Goal: Task Accomplishment & Management: Complete application form

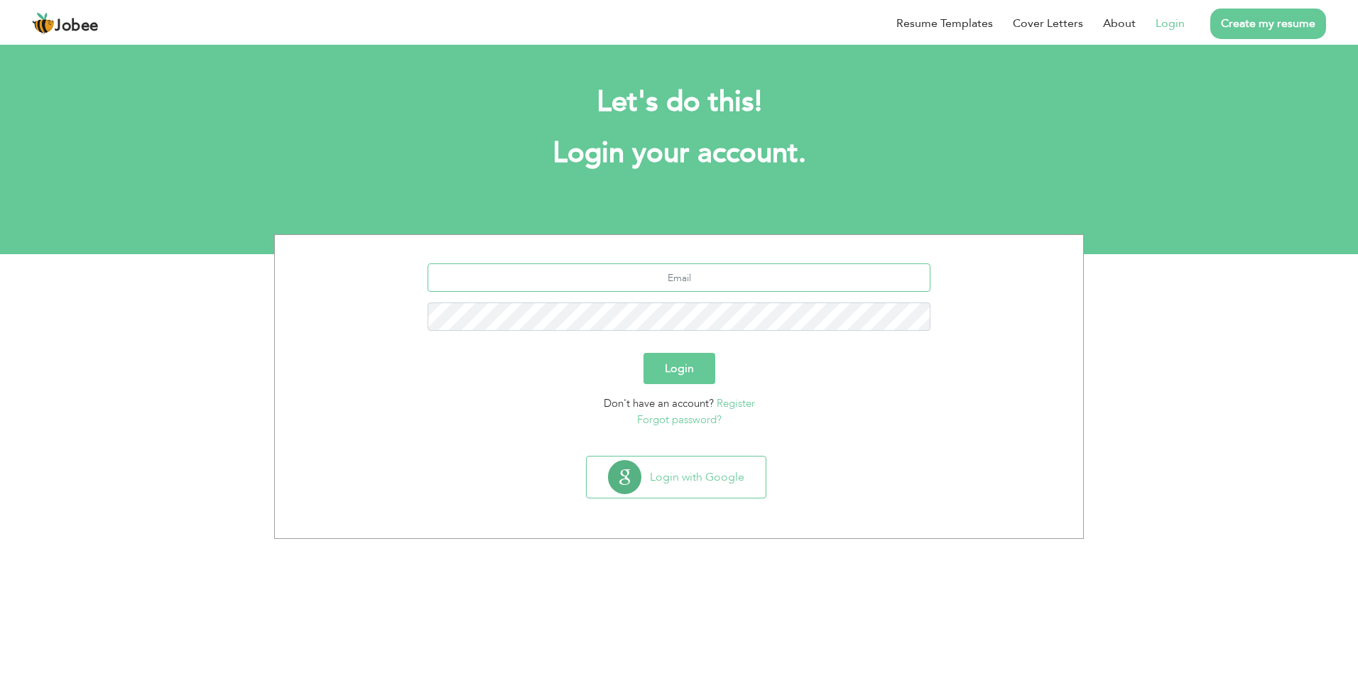
click at [703, 284] on input "text" at bounding box center [680, 278] width 504 height 28
type input "[EMAIL_ADDRESS][DOMAIN_NAME]"
click at [644, 353] on button "Login" at bounding box center [680, 368] width 72 height 31
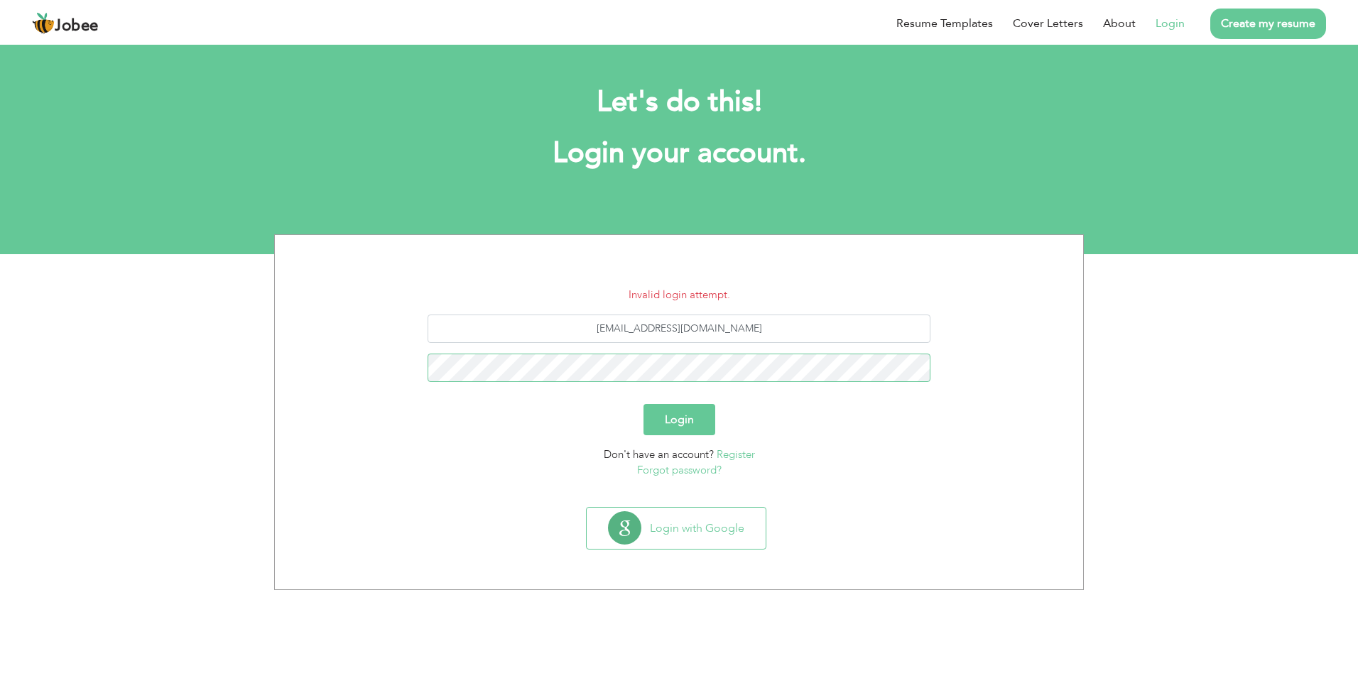
click at [644, 404] on button "Login" at bounding box center [680, 419] width 72 height 31
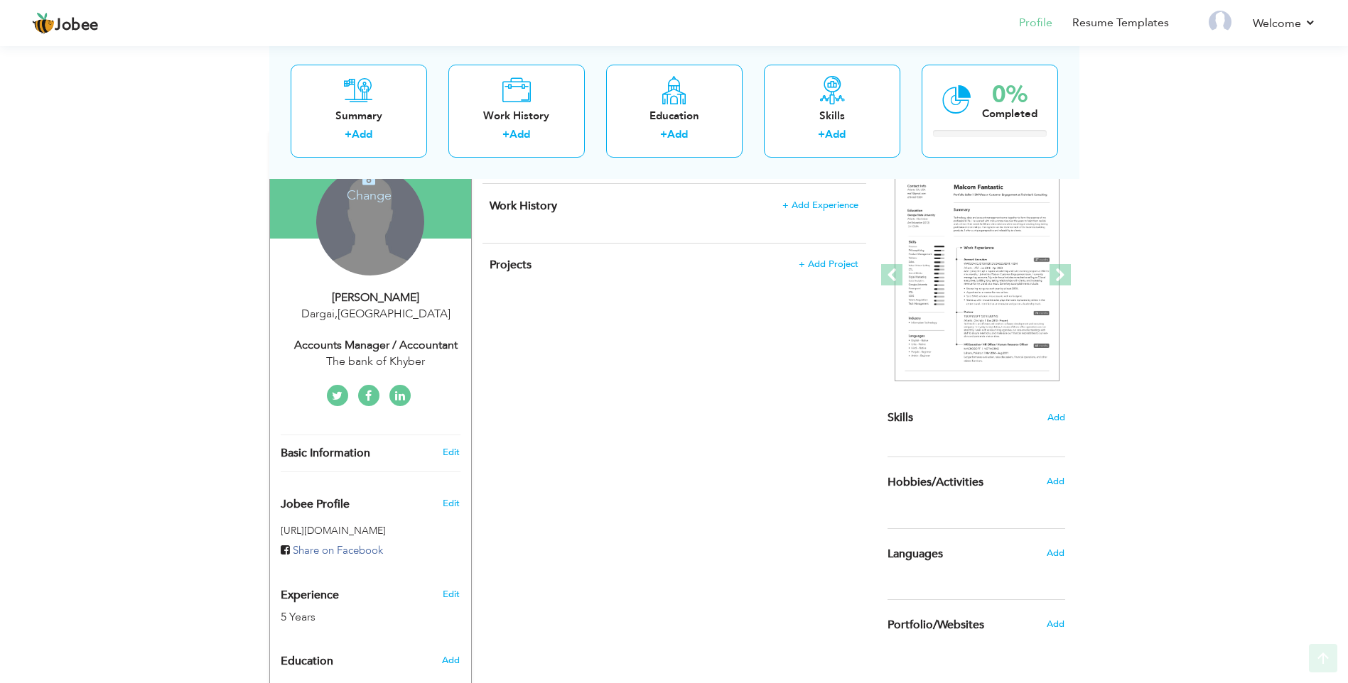
scroll to position [142, 0]
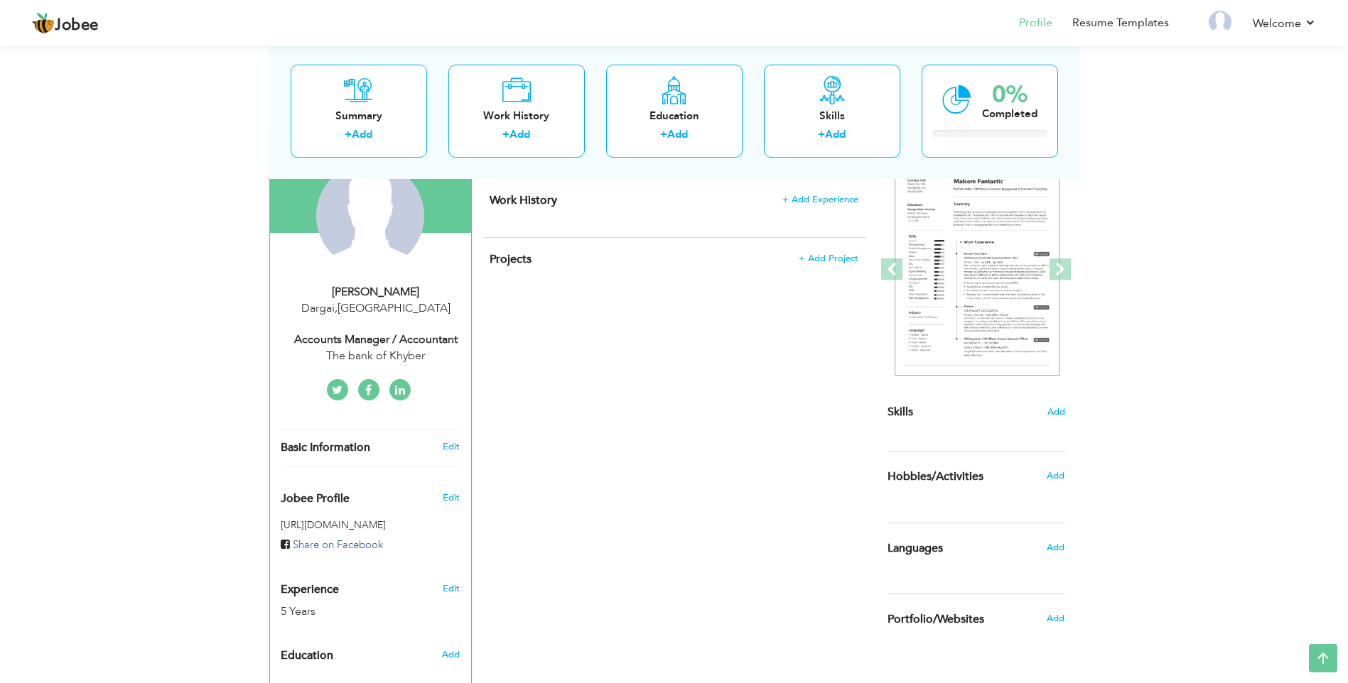
click at [374, 309] on div "Dargai , [GEOGRAPHIC_DATA]" at bounding box center [376, 308] width 190 height 16
type input "NIAZ"
type input "ALI"
type input "03481340858"
select select "number:166"
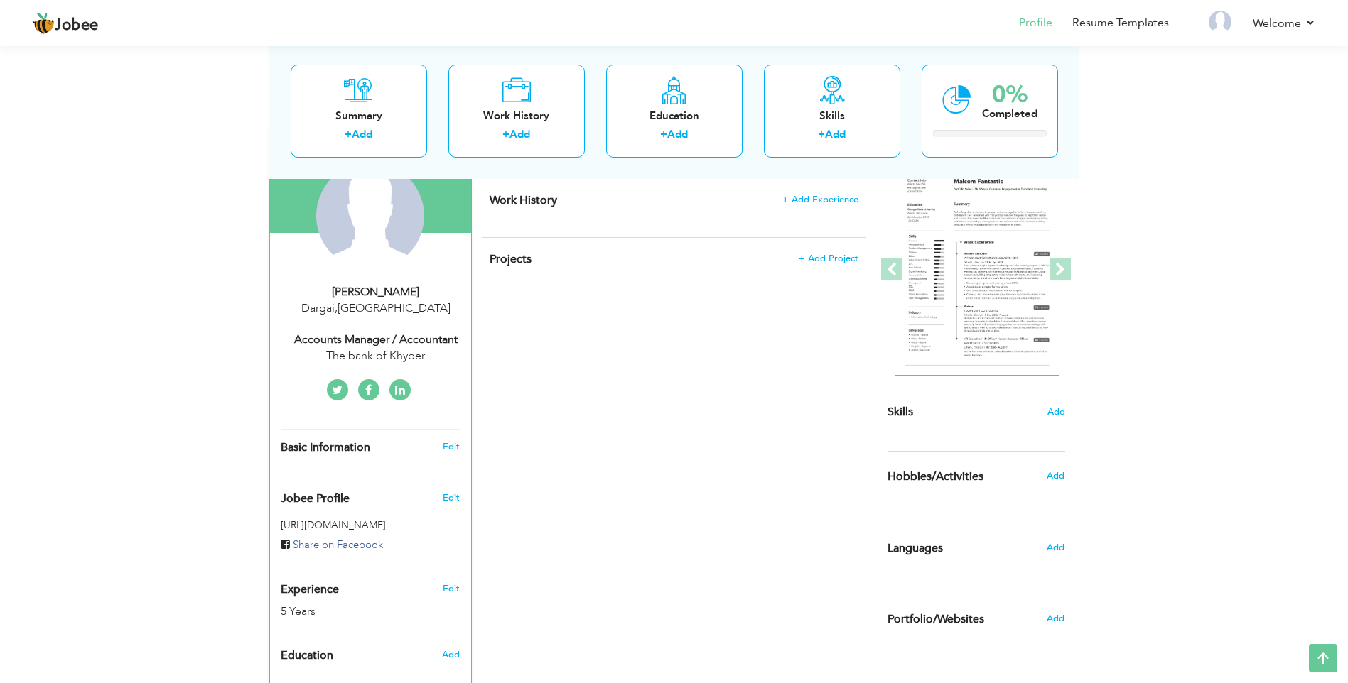
type input "Dargai"
select select "number:7"
type input "The bank of Khyber"
type input "Accounts Manager / Accountant"
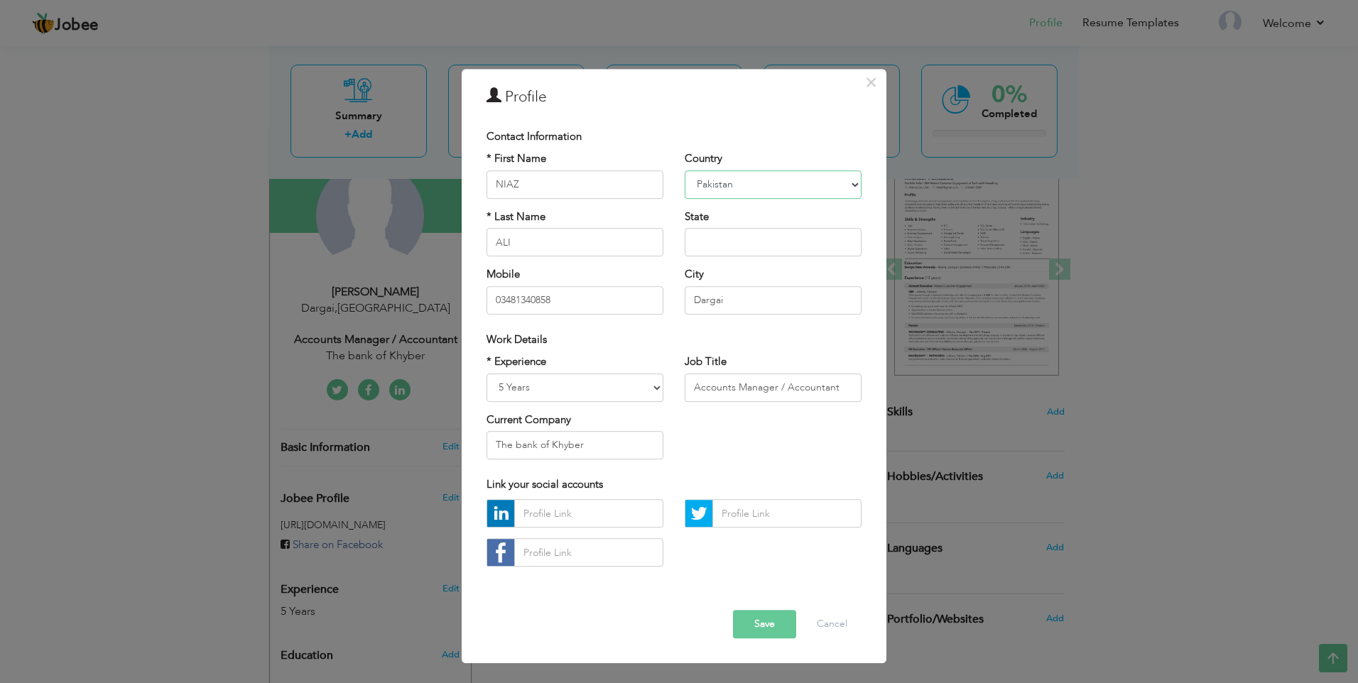
click at [744, 186] on select "[GEOGRAPHIC_DATA] [GEOGRAPHIC_DATA] [GEOGRAPHIC_DATA] [US_STATE] [GEOGRAPHIC_DA…" at bounding box center [773, 184] width 177 height 28
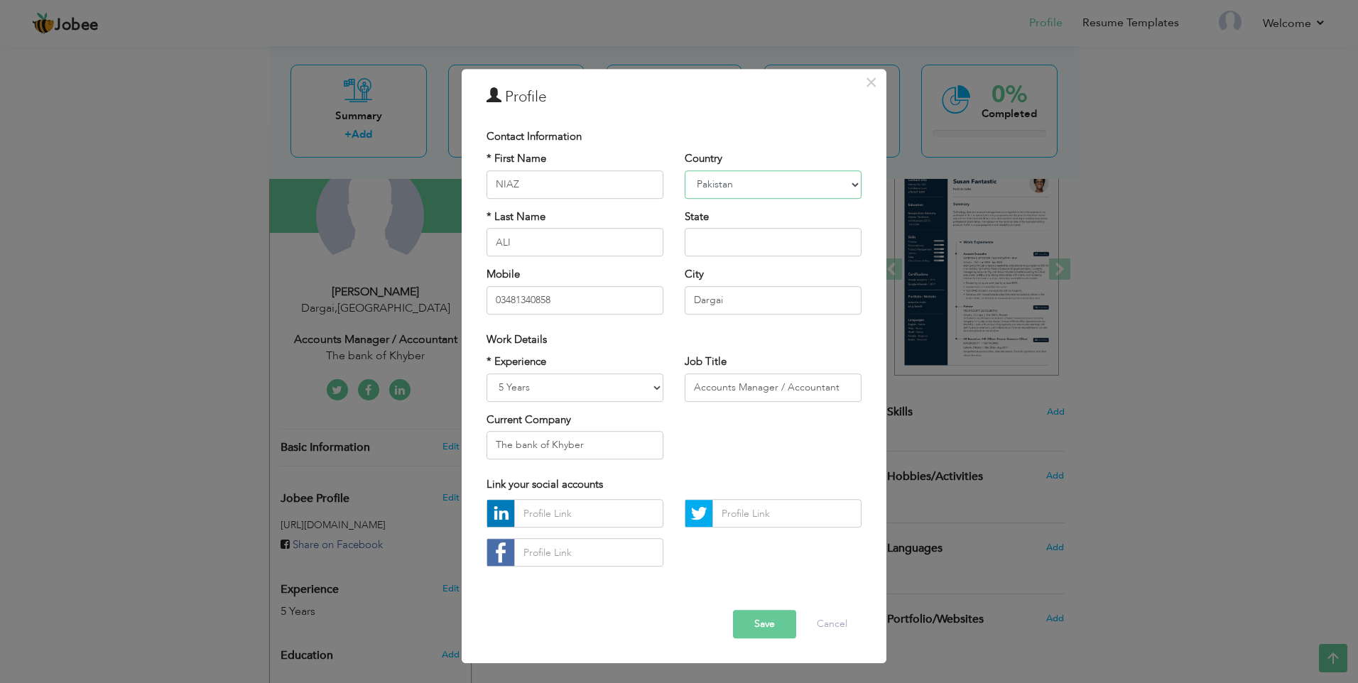
select select "number:191"
click at [749, 188] on select "[GEOGRAPHIC_DATA] [GEOGRAPHIC_DATA] [GEOGRAPHIC_DATA] [US_STATE] [GEOGRAPHIC_DA…" at bounding box center [773, 184] width 177 height 28
click at [580, 242] on input "ALI" at bounding box center [575, 242] width 177 height 28
click at [847, 305] on input "Dargai" at bounding box center [773, 300] width 177 height 28
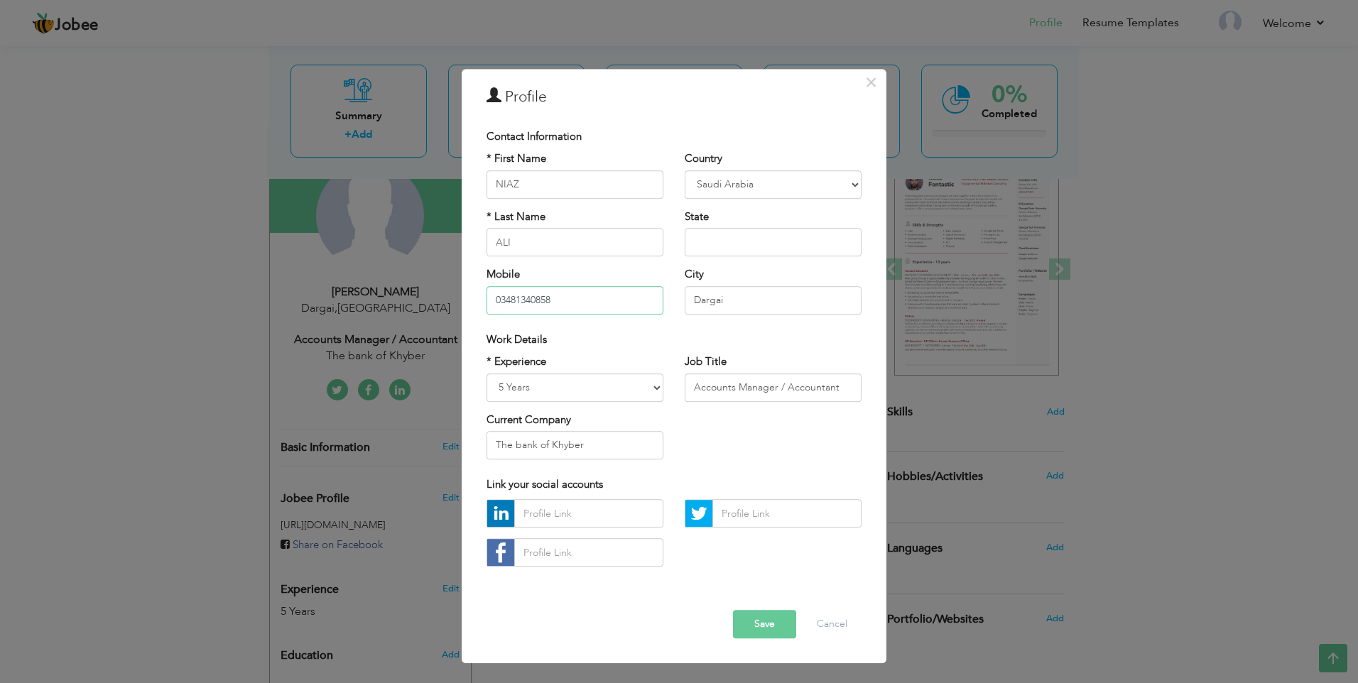
drag, startPoint x: 585, startPoint y: 300, endPoint x: 482, endPoint y: 307, distance: 103.2
click at [482, 307] on div "* First Name [PERSON_NAME] * Last Name [PERSON_NAME] Mobile 03481340858" at bounding box center [575, 238] width 198 height 173
type input "00966500342081"
click at [737, 299] on input "Dargai" at bounding box center [773, 300] width 177 height 28
drag, startPoint x: 723, startPoint y: 300, endPoint x: 677, endPoint y: 301, distance: 46.2
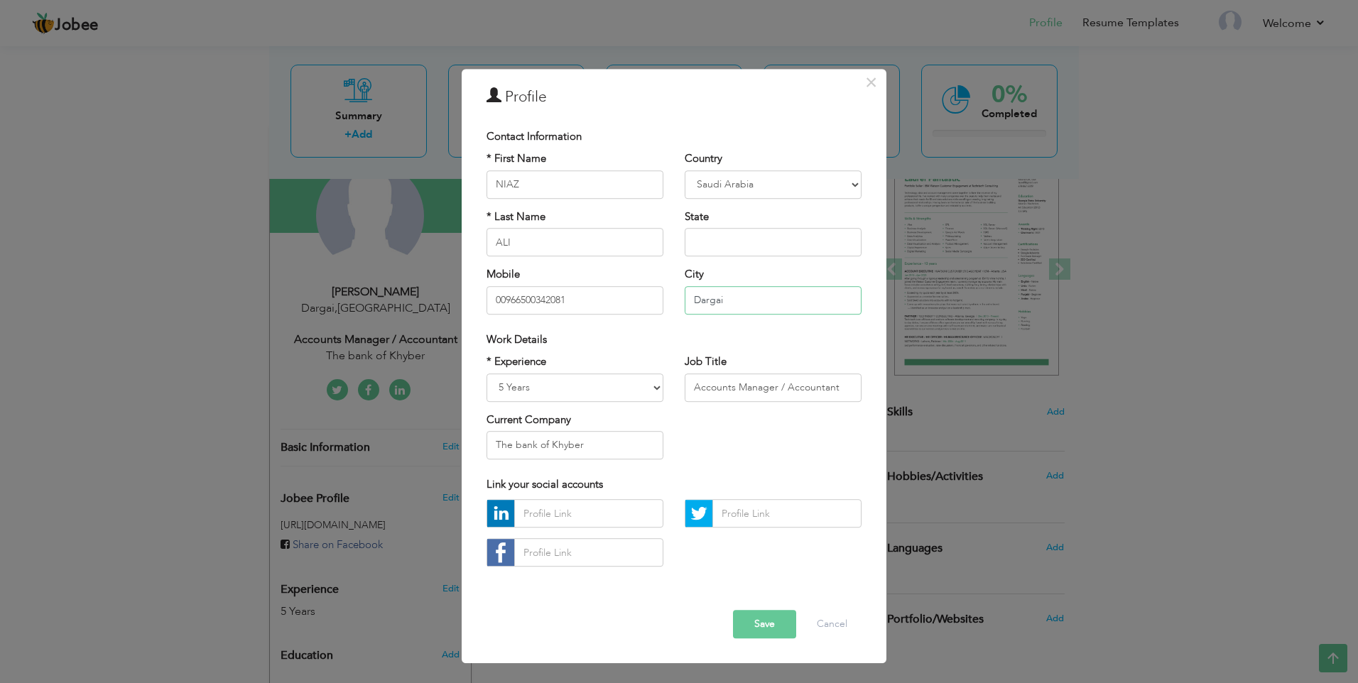
click at [679, 301] on div "Country [GEOGRAPHIC_DATA] [GEOGRAPHIC_DATA] [GEOGRAPHIC_DATA] [US_STATE] [GEOGR…" at bounding box center [773, 238] width 198 height 173
type input "[GEOGRAPHIC_DATA]"
click at [649, 386] on select "Entry Level Less than 1 Year 1 Year 2 Years 3 Years 4 Years 5 Years 6 Years 7 Y…" at bounding box center [575, 388] width 177 height 28
click at [651, 386] on select "Entry Level Less than 1 Year 1 Year 2 Years 3 Years 4 Years 5 Years 6 Years 7 Y…" at bounding box center [575, 388] width 177 height 28
click at [762, 392] on input "Accounts Manager / Accountant" at bounding box center [773, 388] width 177 height 28
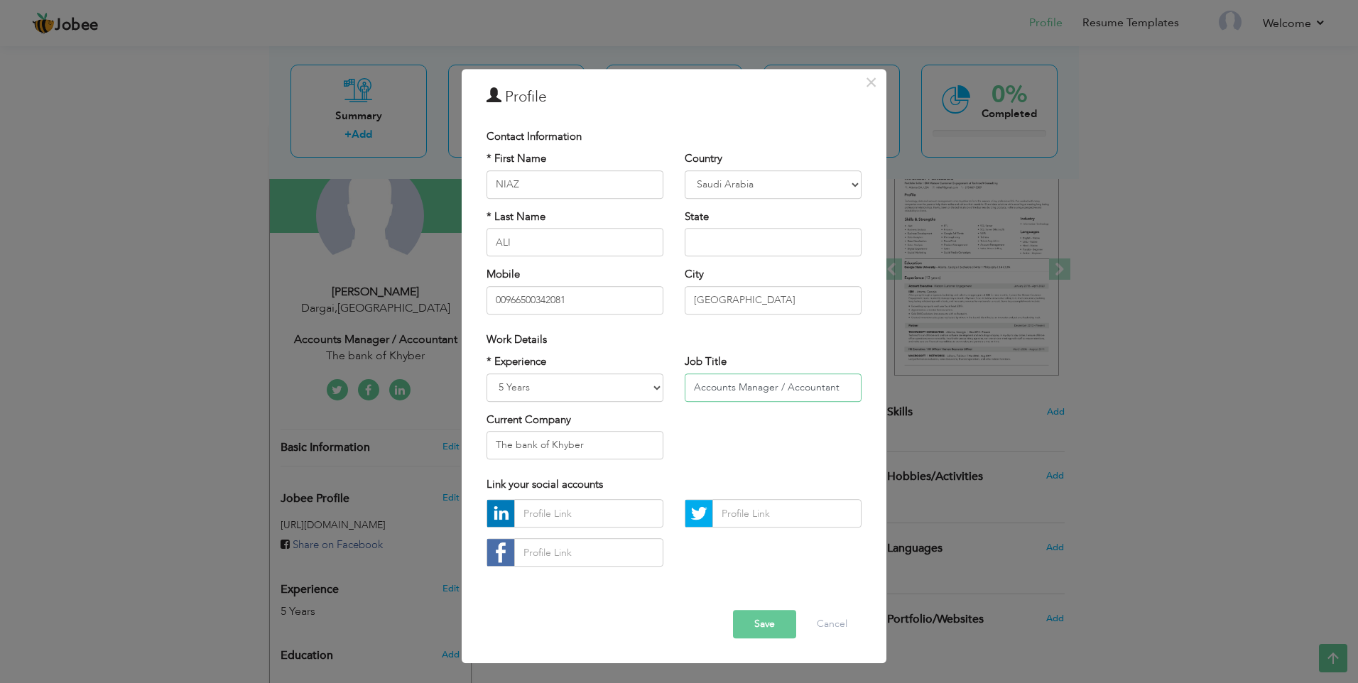
drag, startPoint x: 839, startPoint y: 391, endPoint x: 691, endPoint y: 391, distance: 147.8
click at [691, 391] on input "Accounts Manager / Accountant" at bounding box center [773, 388] width 177 height 28
type input "Accountant/Senior accountant"
click at [619, 438] on input "The bank of Khyber" at bounding box center [575, 445] width 177 height 28
drag, startPoint x: 627, startPoint y: 443, endPoint x: 487, endPoint y: 452, distance: 140.2
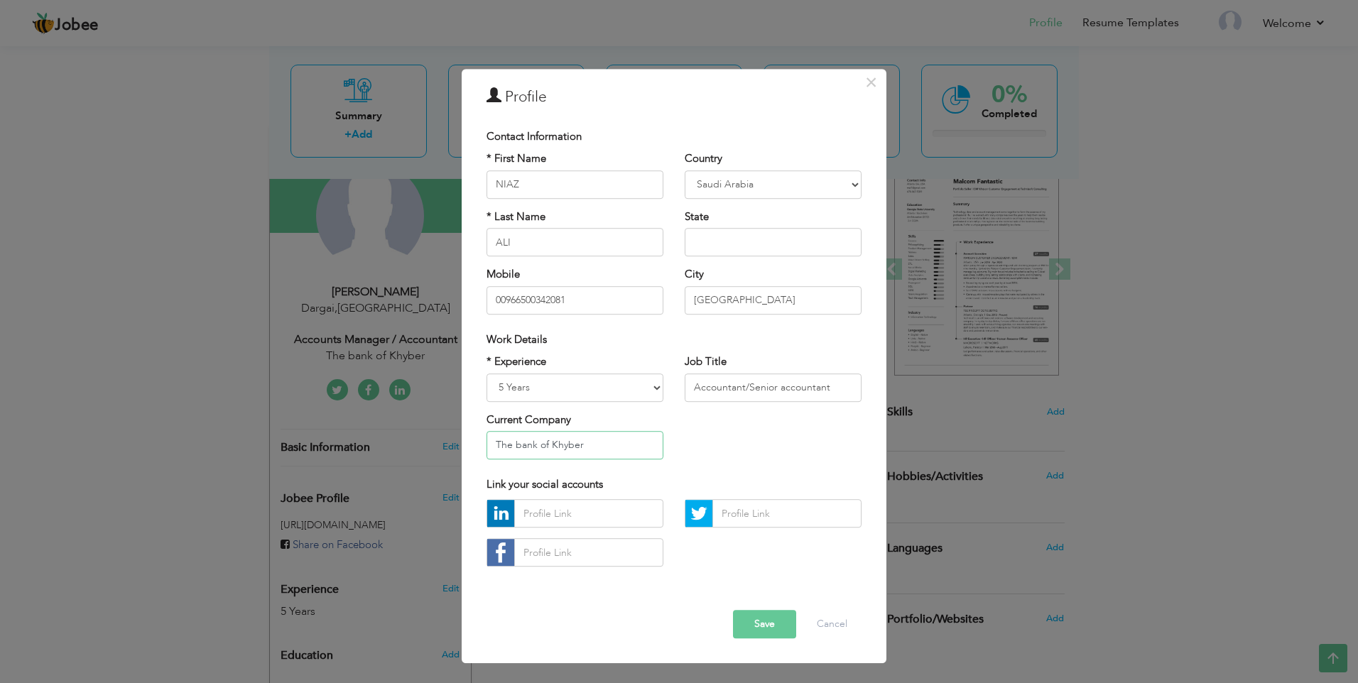
click at [487, 452] on input "The bank of Khyber" at bounding box center [575, 445] width 177 height 28
type input "Mapa Group company"
click at [784, 616] on button "Save" at bounding box center [764, 625] width 63 height 28
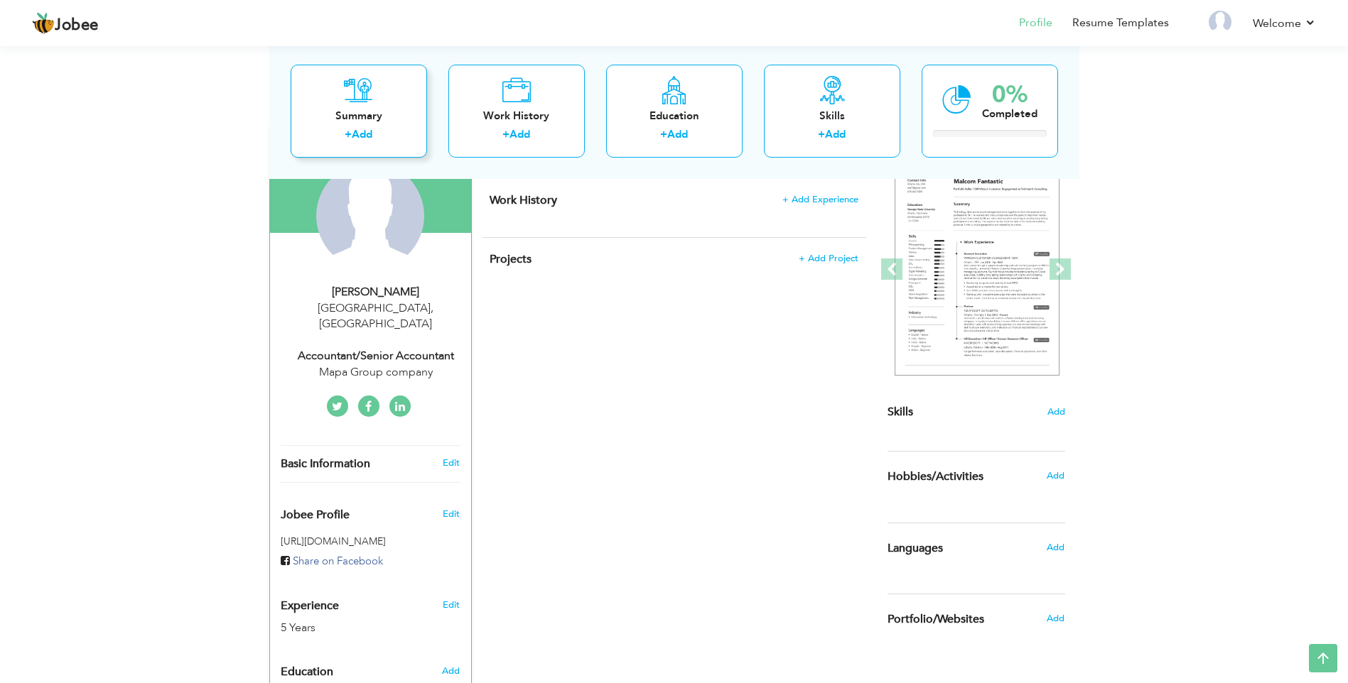
click at [367, 134] on link "Add" at bounding box center [362, 134] width 21 height 14
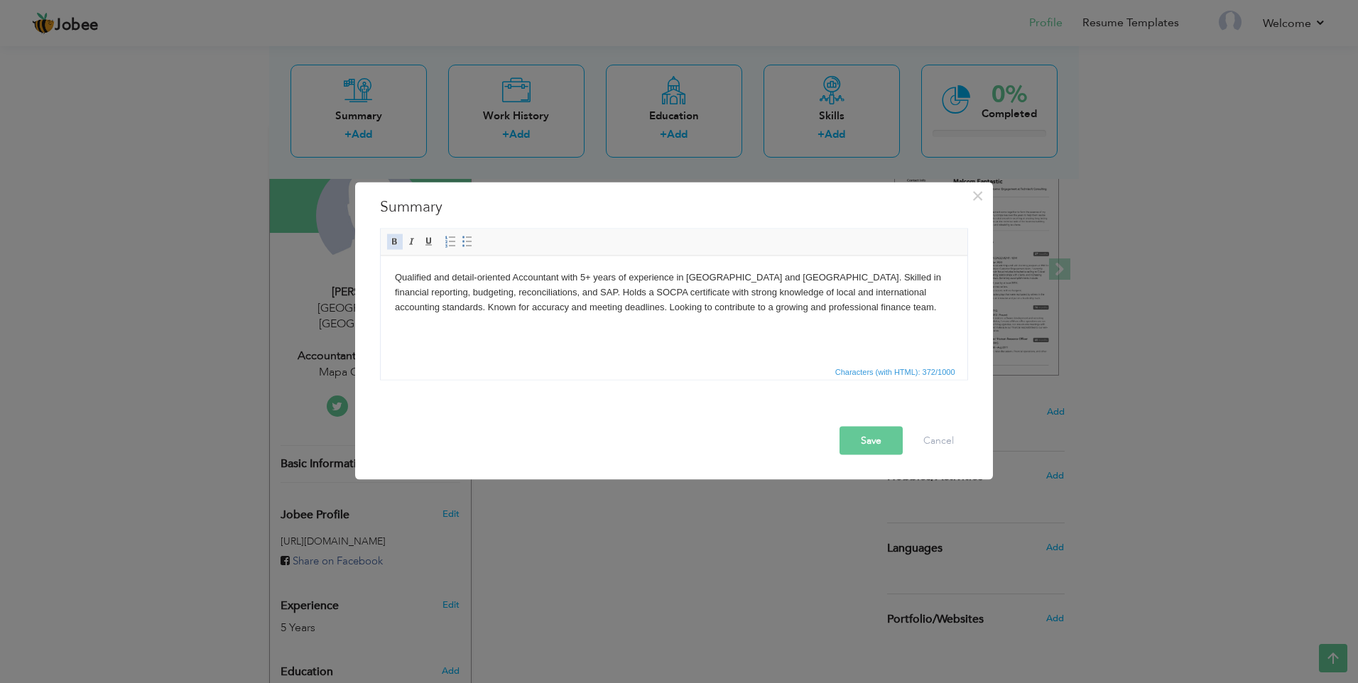
click at [398, 239] on span at bounding box center [394, 242] width 11 height 11
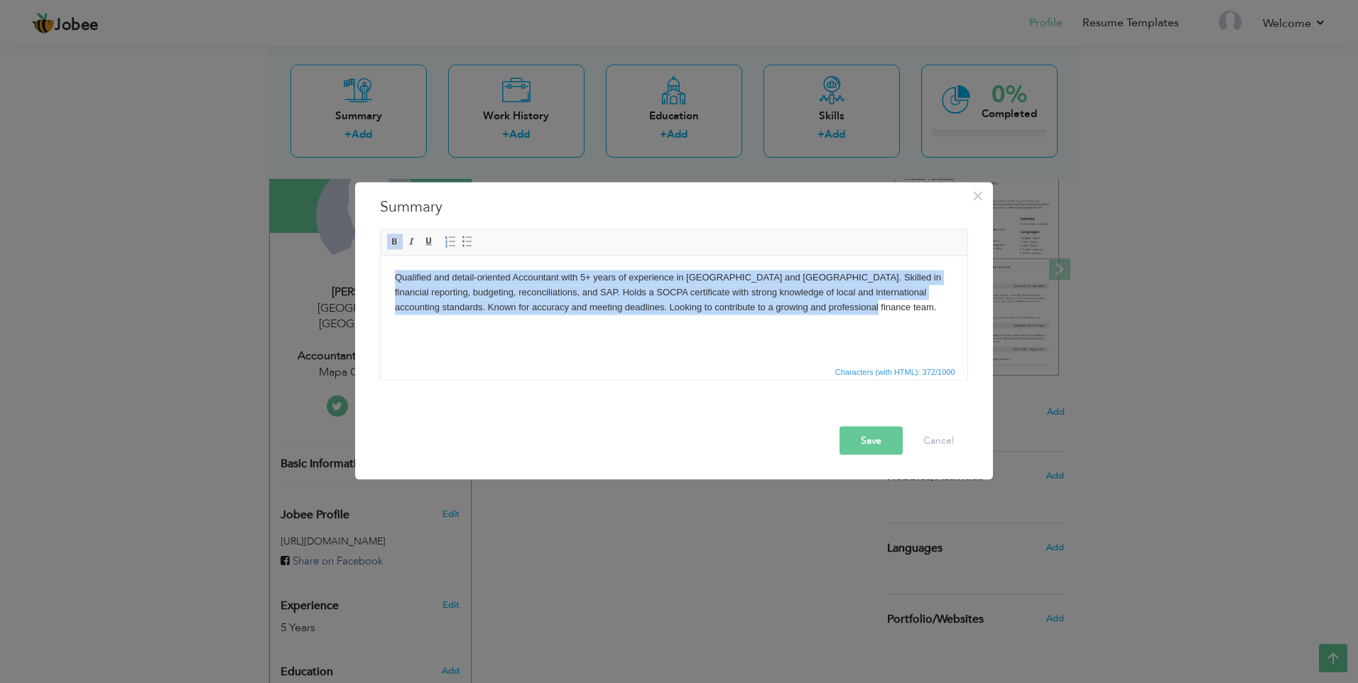
drag, startPoint x: 858, startPoint y: 310, endPoint x: 373, endPoint y: 273, distance: 486.6
click at [380, 273] on html "Qualified and detail-oriented Accountant with 5+ years of experience in [GEOGRA…" at bounding box center [673, 292] width 587 height 72
click at [394, 244] on span at bounding box center [394, 242] width 11 height 11
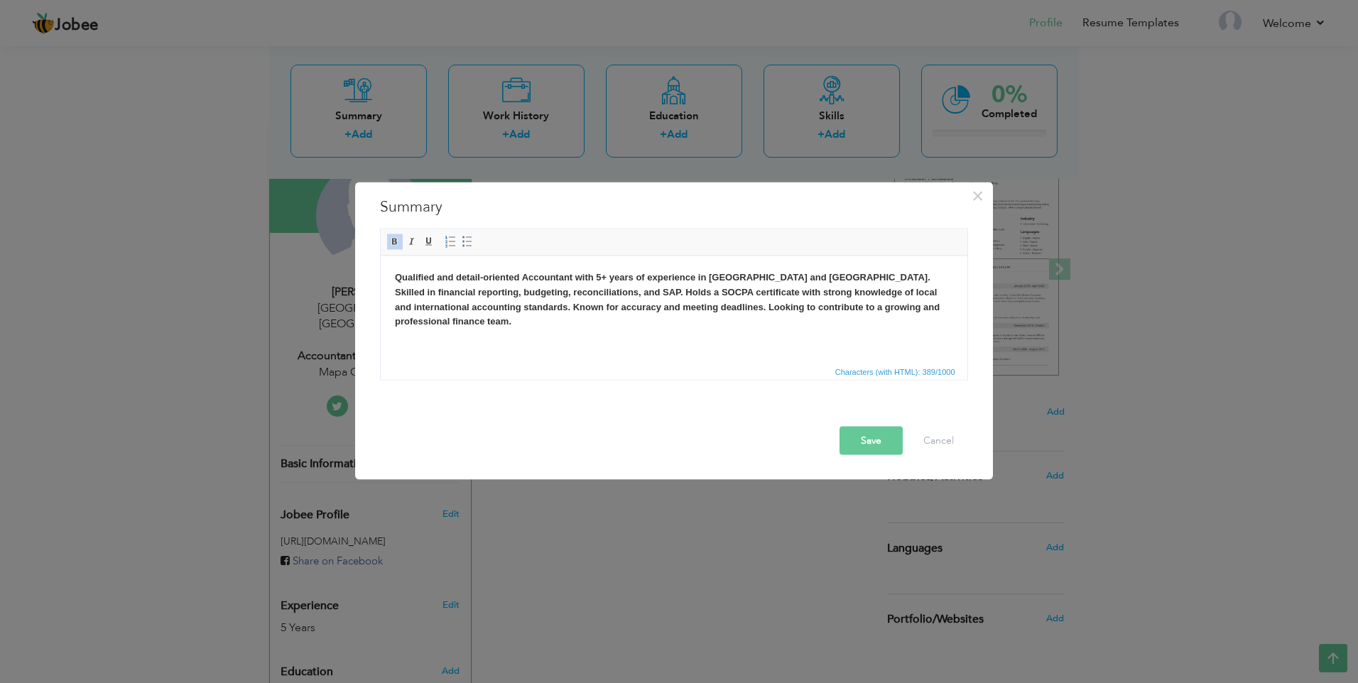
click at [766, 343] on html "Qualified and detail-oriented Accountant with 5+ years of experience in [GEOGRA…" at bounding box center [673, 299] width 587 height 87
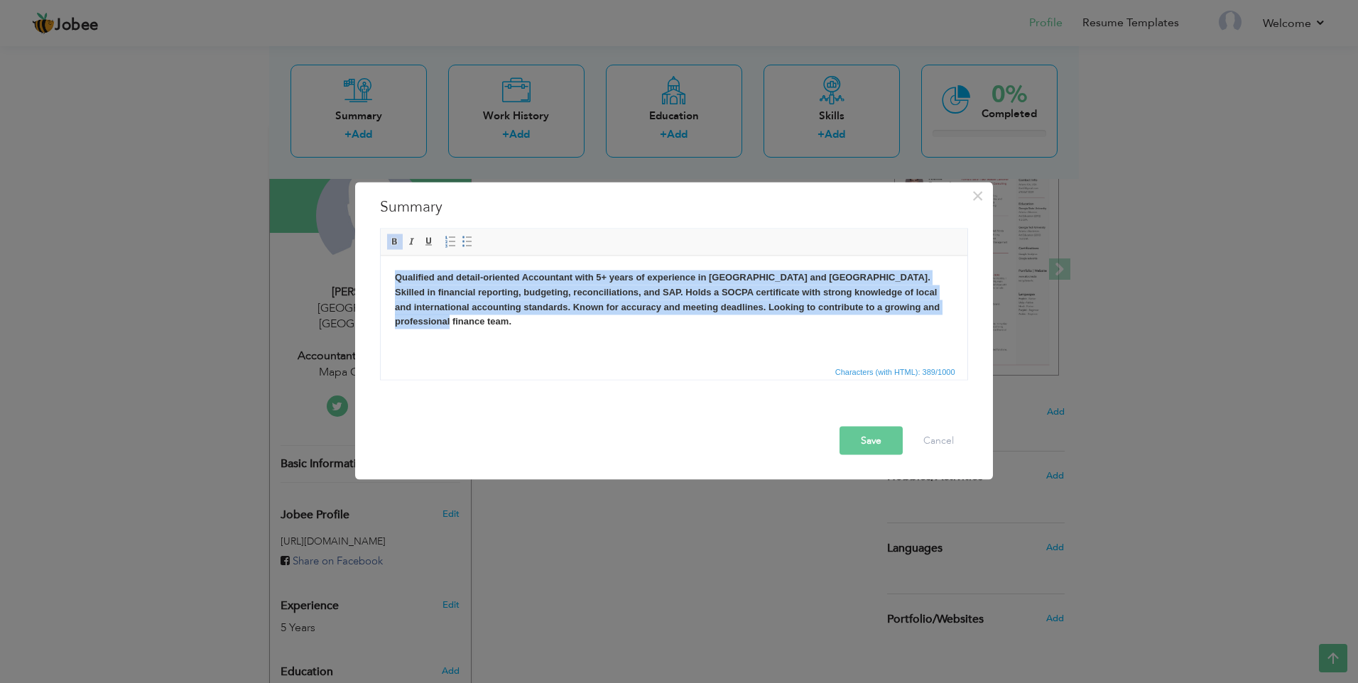
drag, startPoint x: 457, startPoint y: 322, endPoint x: 376, endPoint y: 274, distance: 93.9
click at [380, 274] on html "Qualified and detail-oriented Accountant with 5+ years of experience in [GEOGRA…" at bounding box center [673, 299] width 587 height 87
copy strong "Qualified and detail-oriented Accountant with 5+ years of experience in [GEOGRA…"
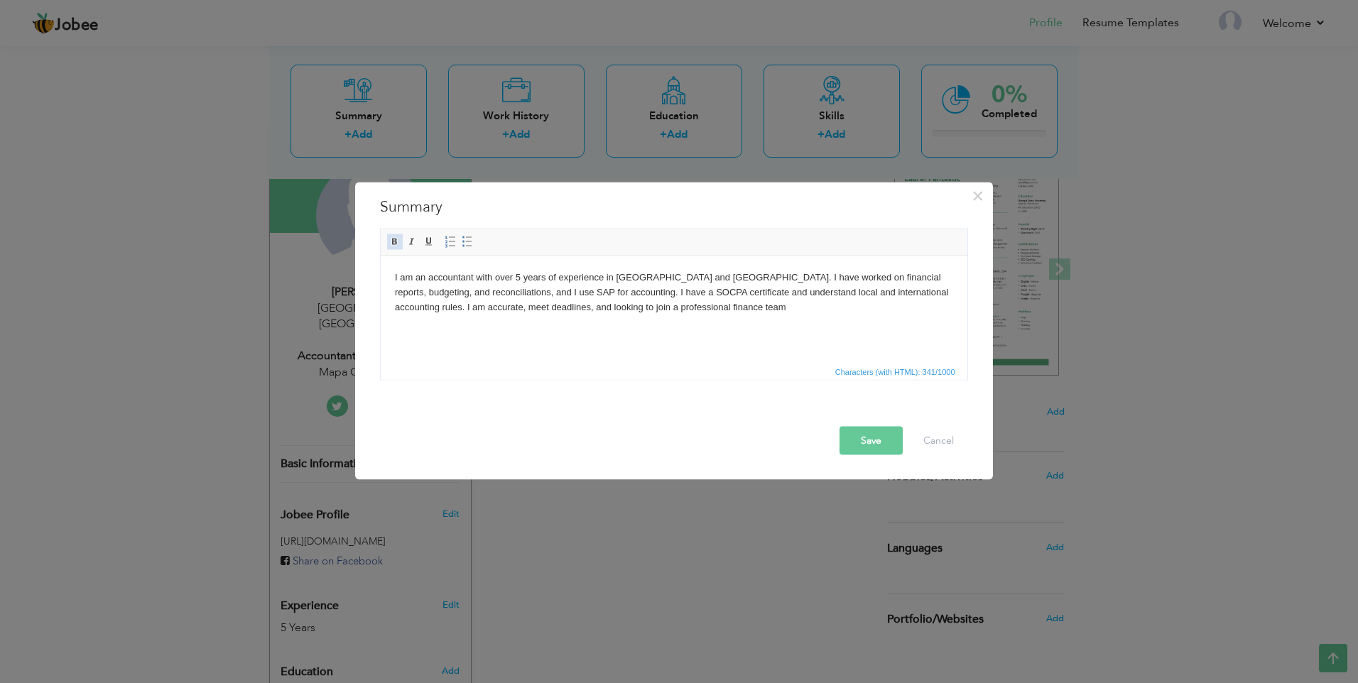
click at [396, 239] on span at bounding box center [394, 242] width 11 height 11
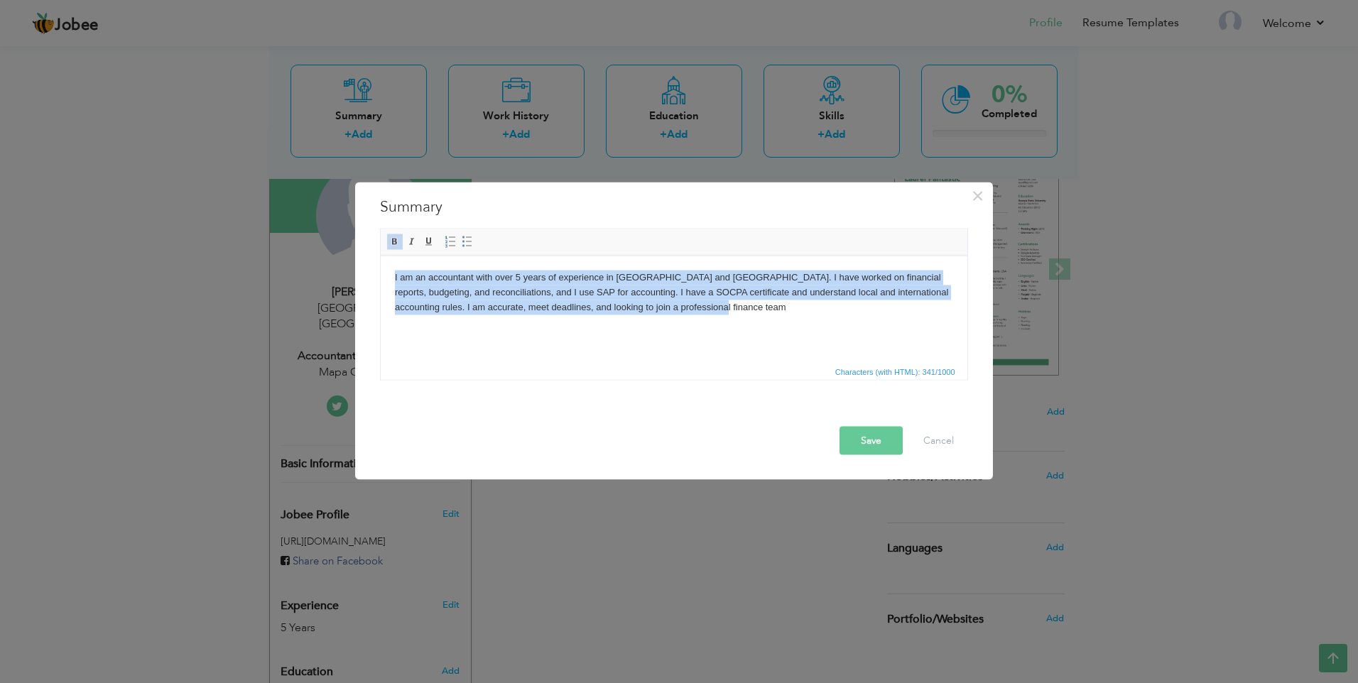
drag, startPoint x: 699, startPoint y: 308, endPoint x: 391, endPoint y: 256, distance: 312.6
click at [391, 272] on html "I am an accountant with over 5 years of experience in [GEOGRAPHIC_DATA] and [GE…" at bounding box center [673, 292] width 587 height 72
click at [391, 244] on span at bounding box center [394, 242] width 11 height 11
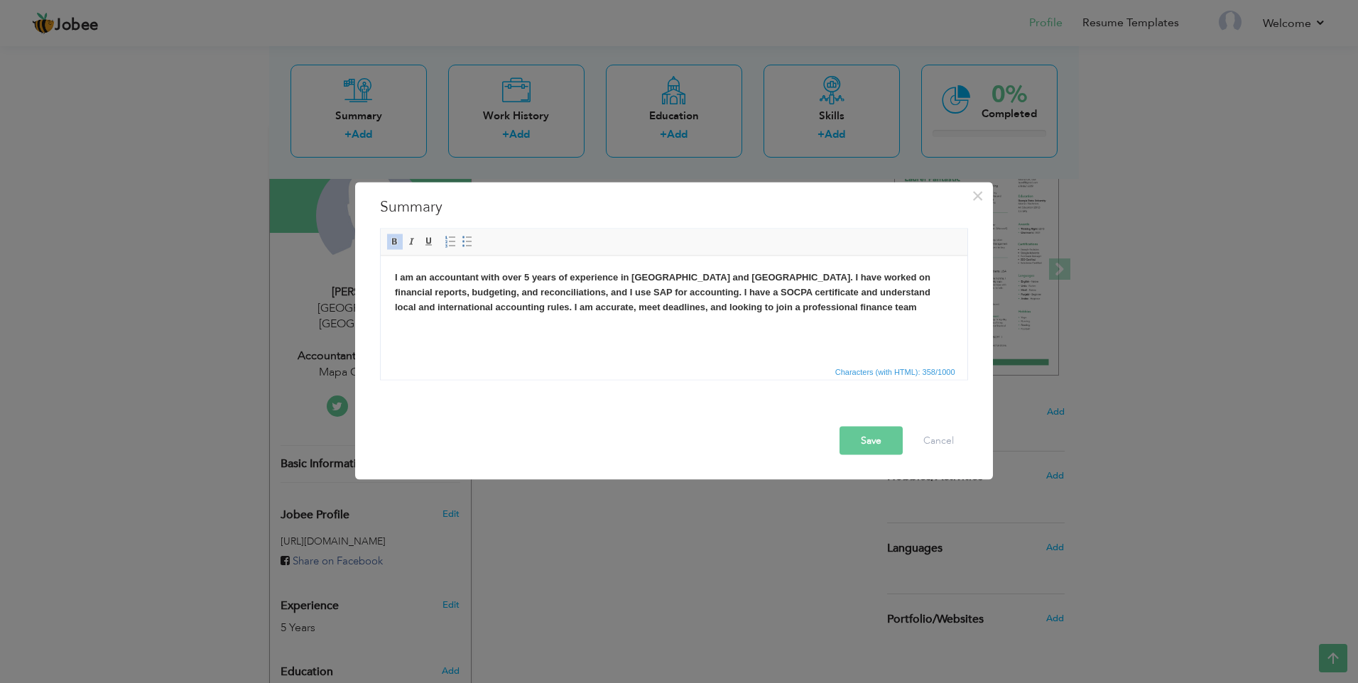
click at [850, 433] on button "Save" at bounding box center [871, 441] width 63 height 28
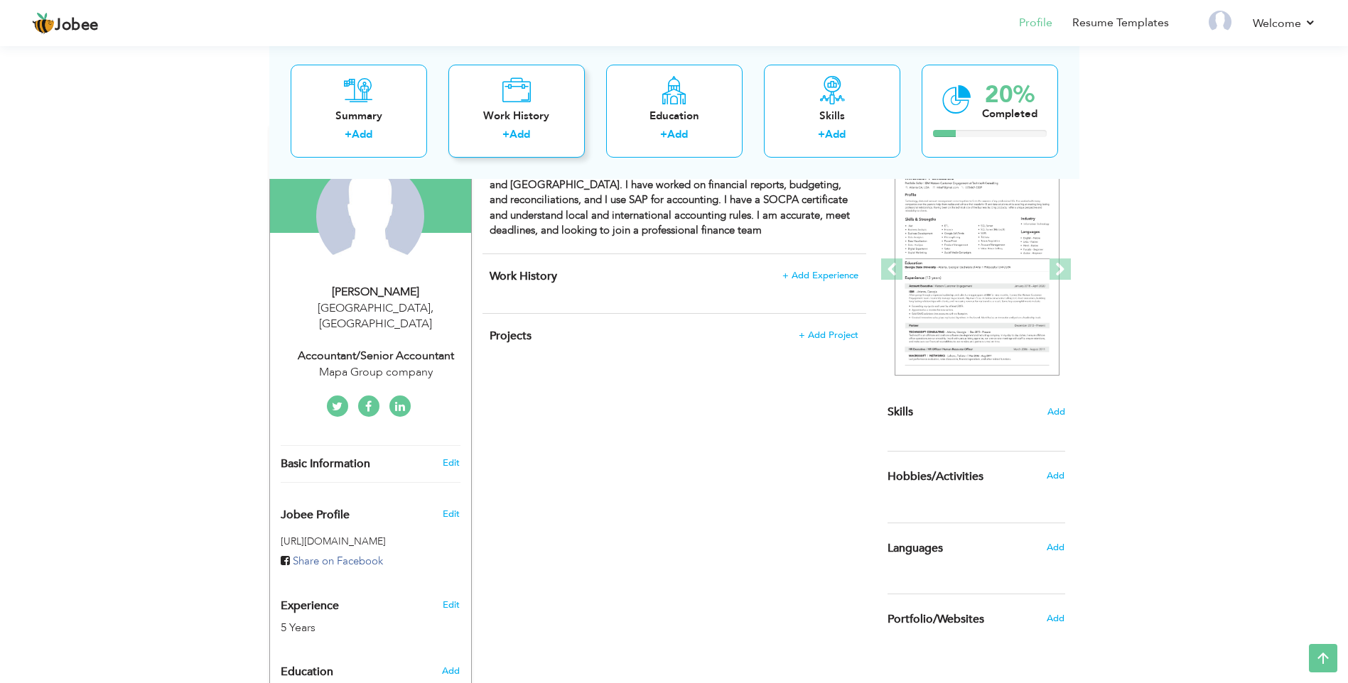
click at [533, 131] on div "+ Add" at bounding box center [517, 136] width 114 height 18
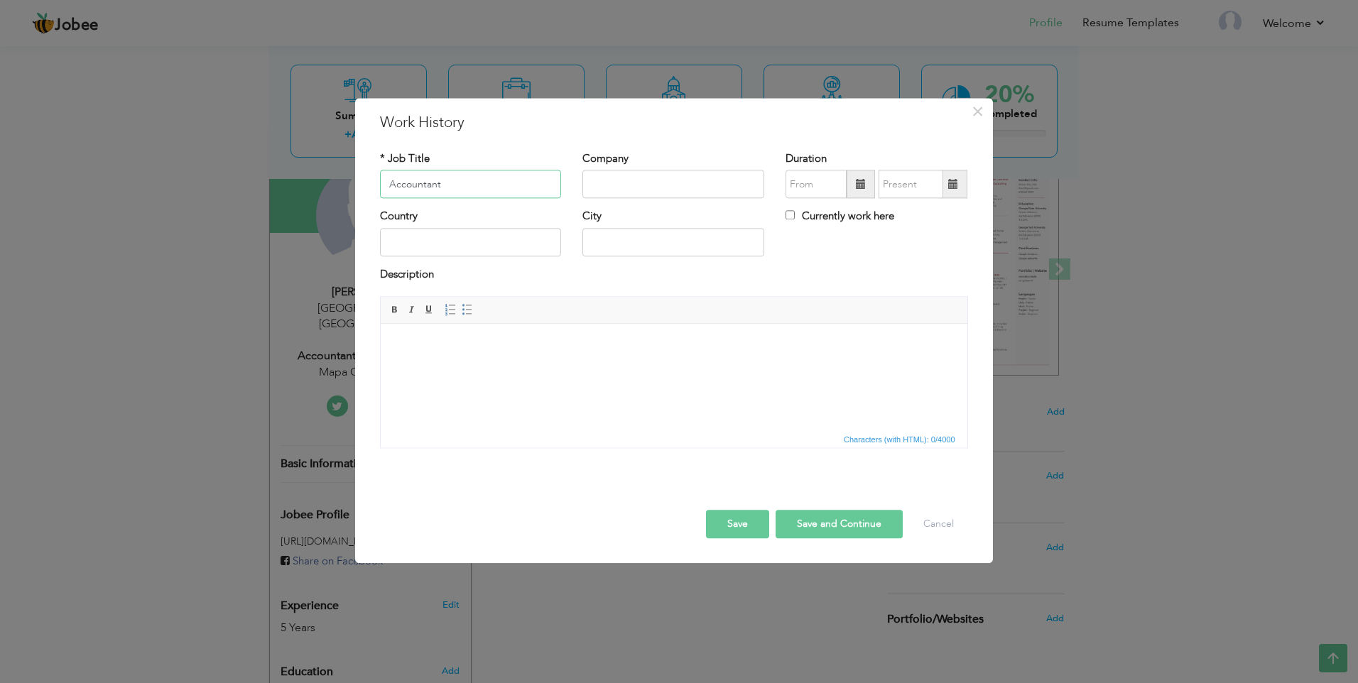
type input "Accountant"
type input "Mapa Group company"
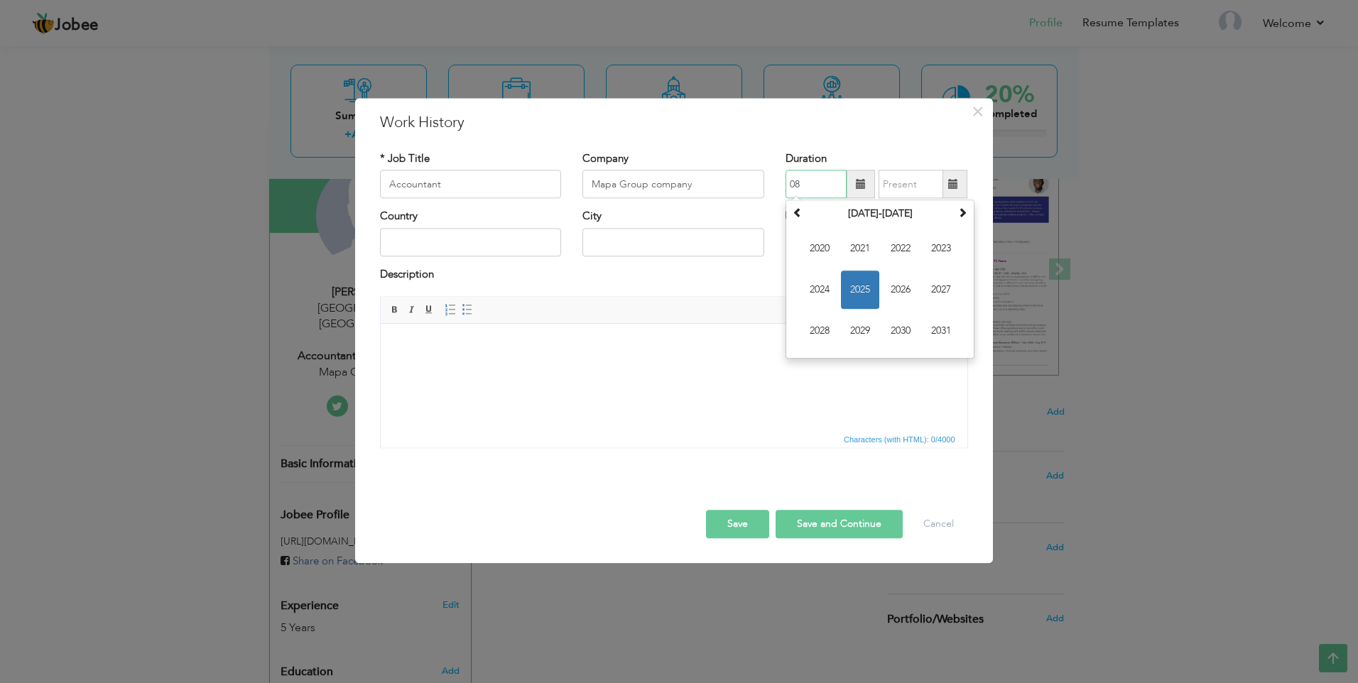
type input "0"
type input "08/2025"
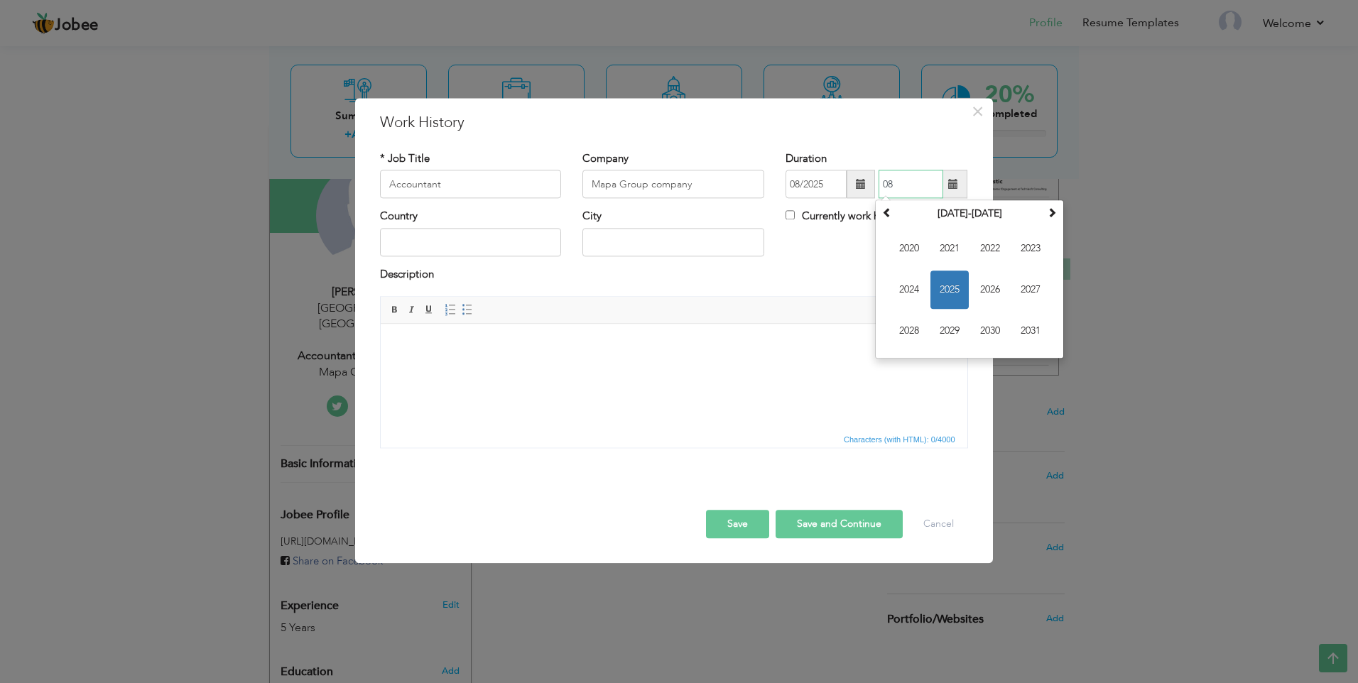
type input "0"
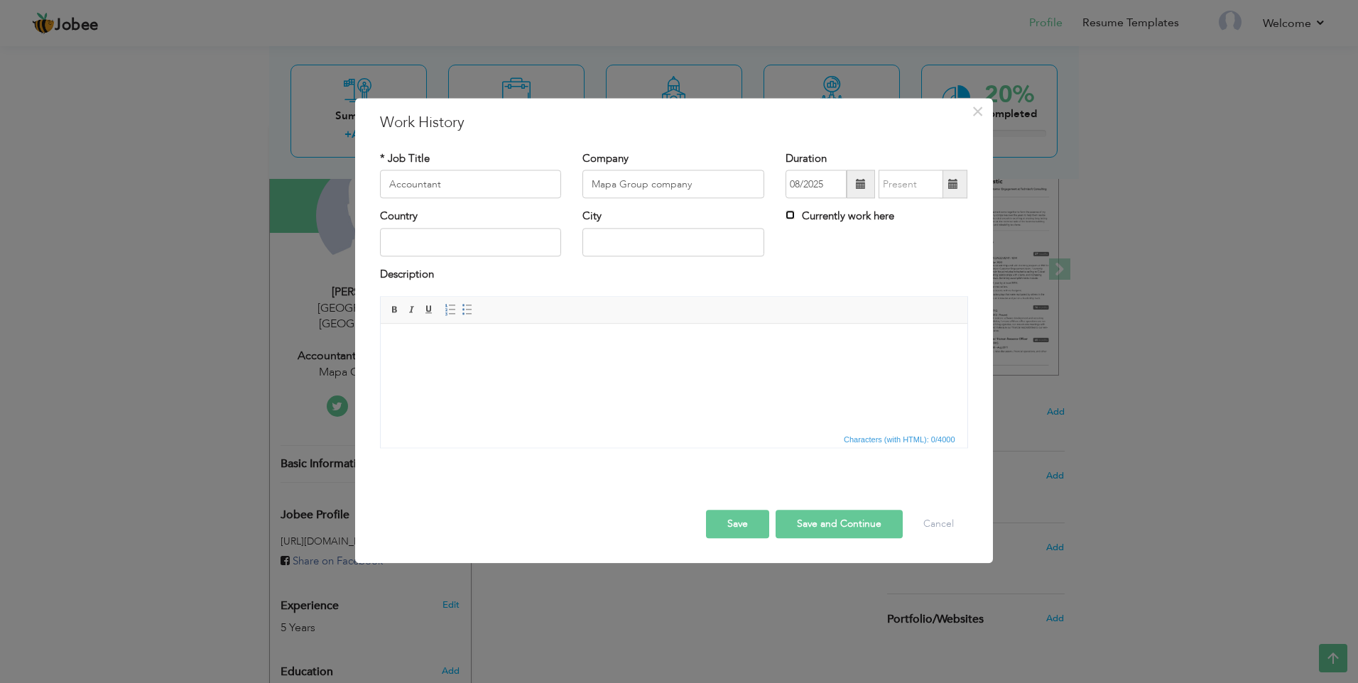
click at [789, 212] on input "Currently work here" at bounding box center [790, 215] width 9 height 9
checkbox input "true"
click at [442, 246] on input "text" at bounding box center [471, 242] width 182 height 28
type input "[GEOGRAPHIC_DATA]"
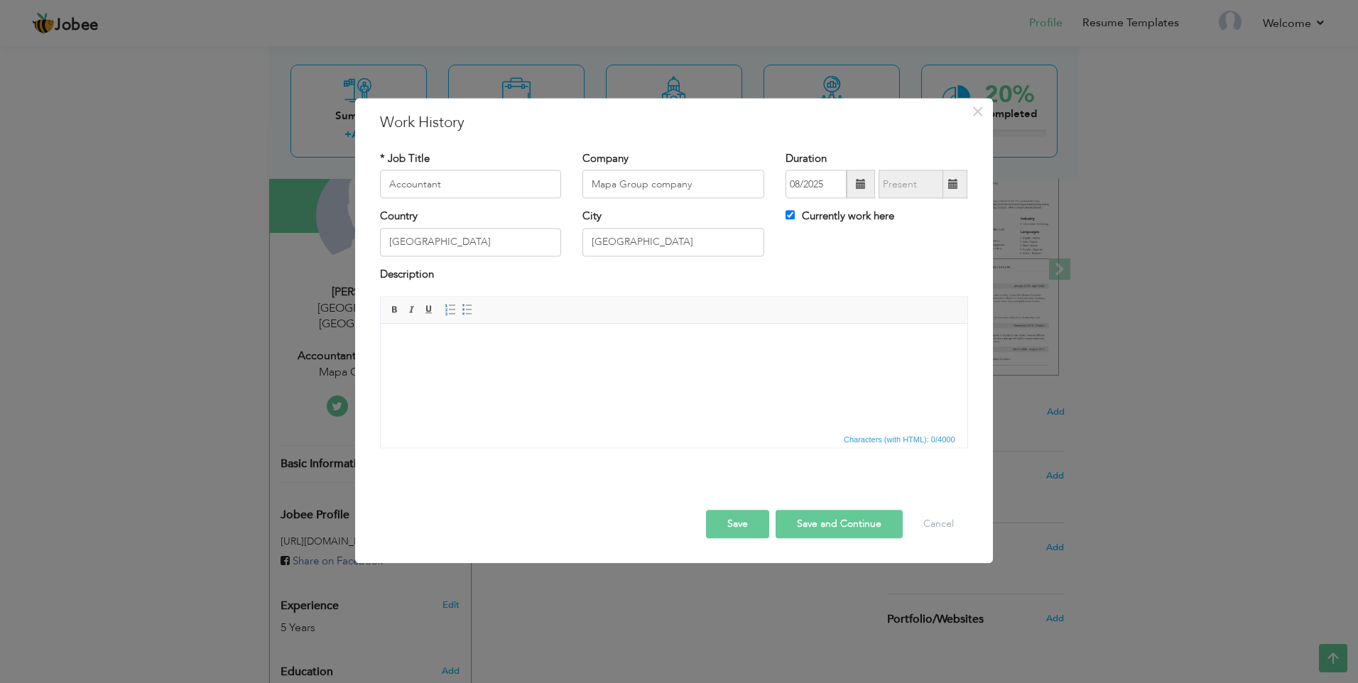
click at [511, 365] on html at bounding box center [673, 345] width 587 height 43
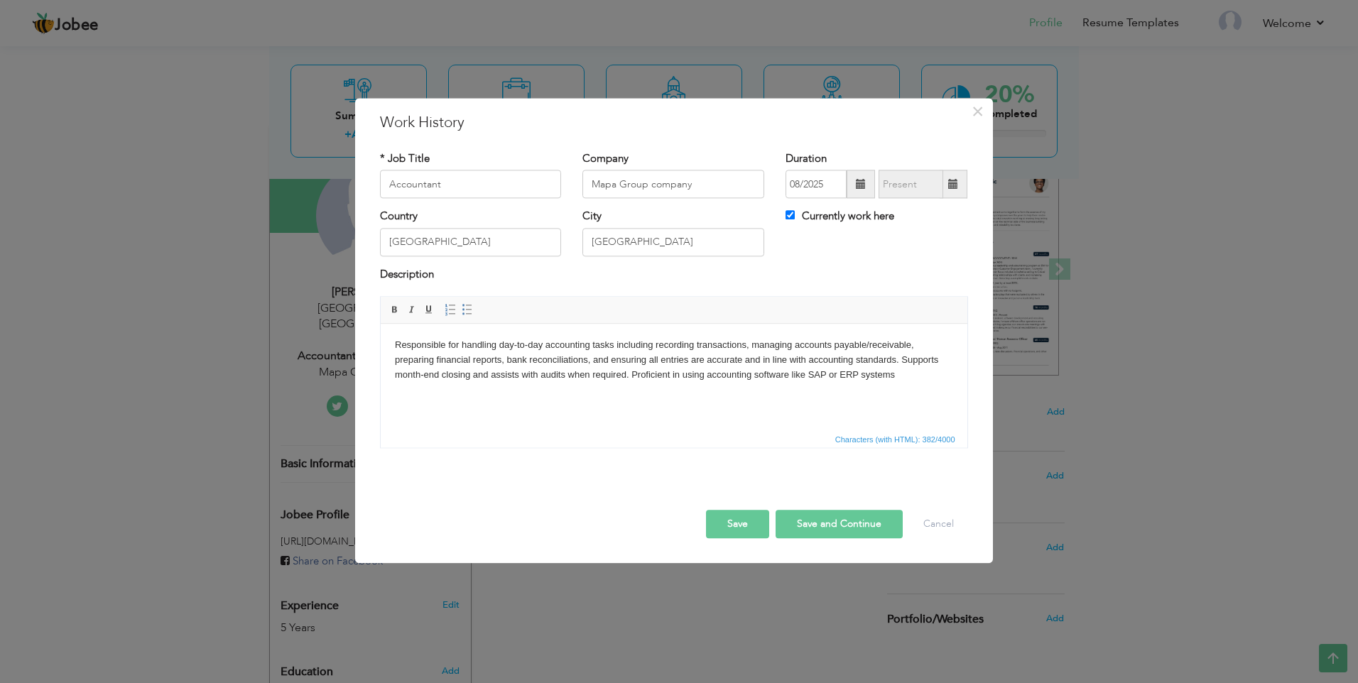
click at [806, 521] on button "Save and Continue" at bounding box center [839, 525] width 127 height 28
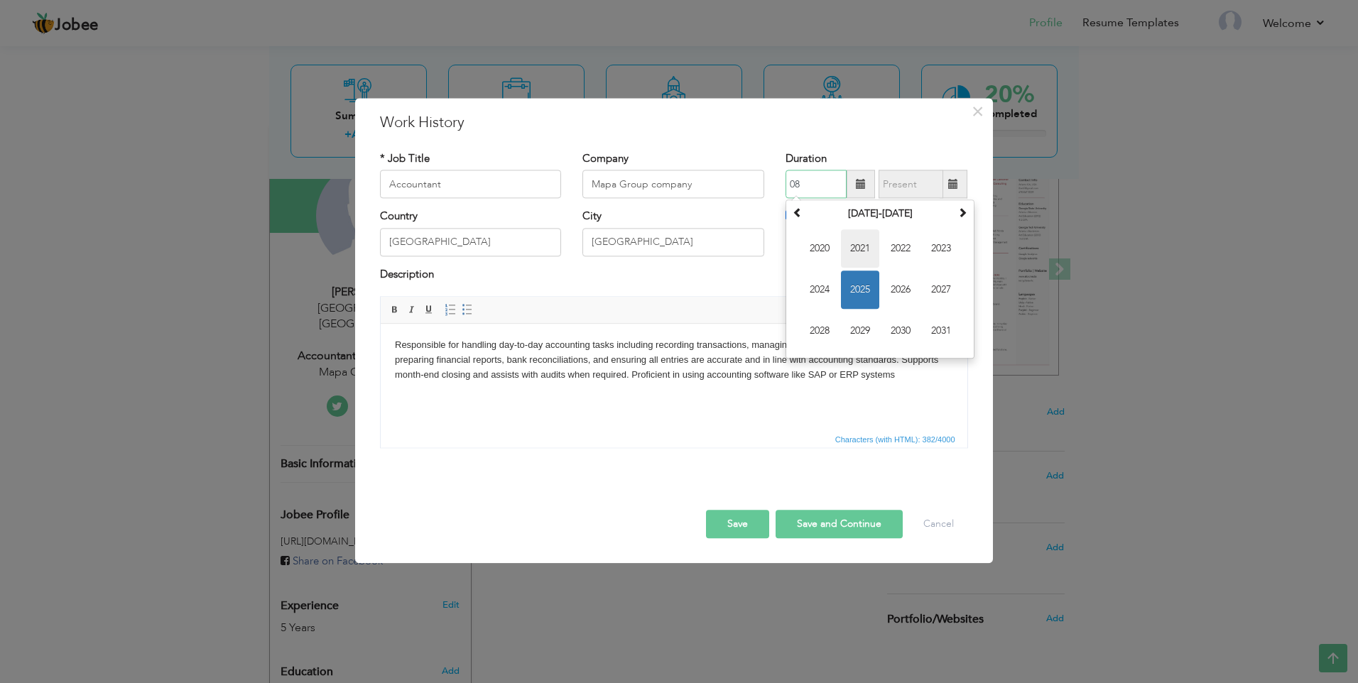
type input "0"
click at [832, 288] on span "2024" at bounding box center [820, 290] width 38 height 38
drag, startPoint x: 818, startPoint y: 327, endPoint x: 432, endPoint y: 1, distance: 505.1
click at [818, 327] on span "Sep" at bounding box center [820, 332] width 38 height 38
type input "09/2024"
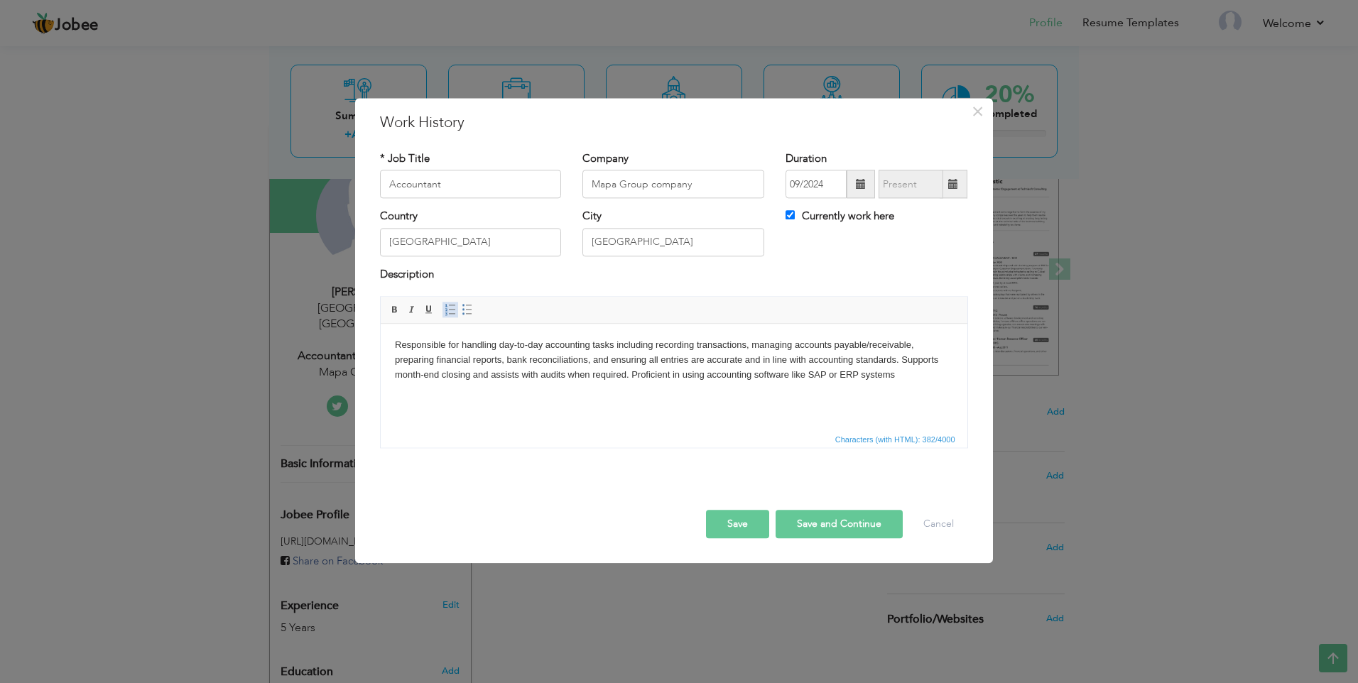
click at [450, 307] on span at bounding box center [450, 310] width 11 height 11
drag, startPoint x: 563, startPoint y: 388, endPoint x: 549, endPoint y: 387, distance: 14.2
click at [549, 387] on li "Responsible for handling day-to-day accounting tasks including recording transa…" at bounding box center [673, 367] width 501 height 59
click at [462, 310] on span at bounding box center [467, 310] width 11 height 11
click at [801, 515] on button "Save and Continue" at bounding box center [839, 525] width 127 height 28
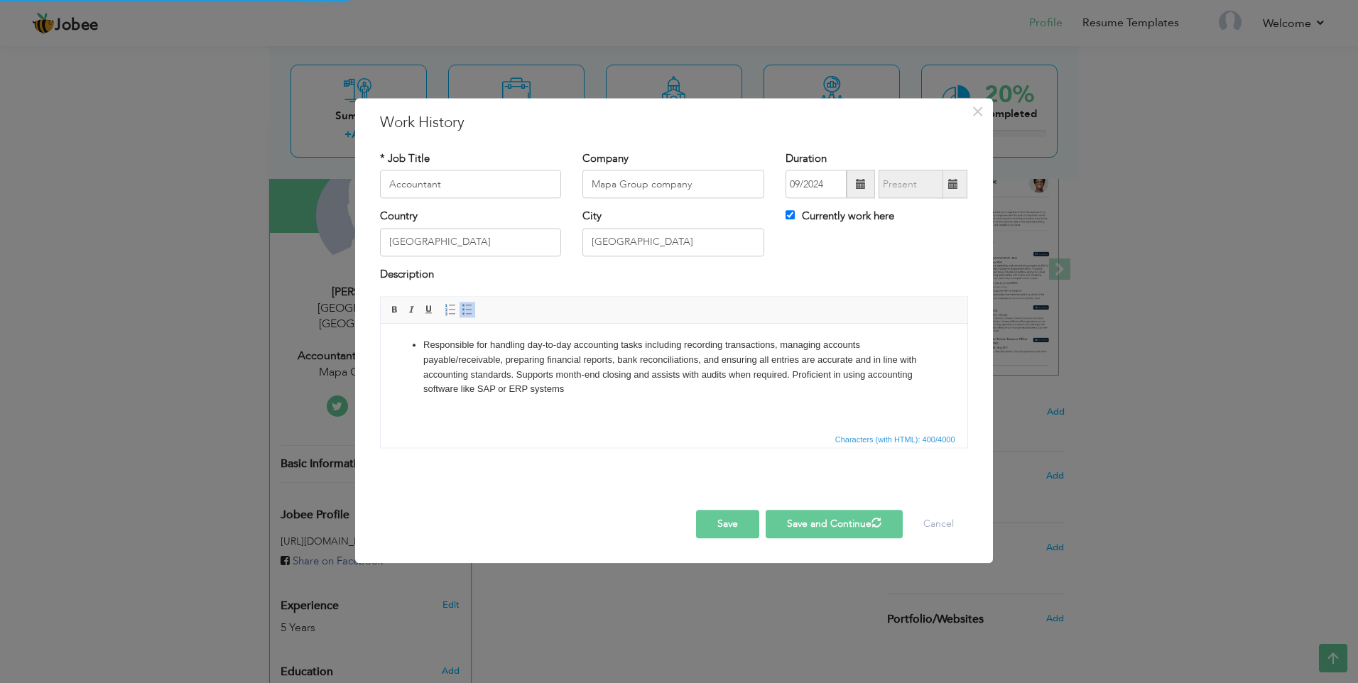
checkbox input "false"
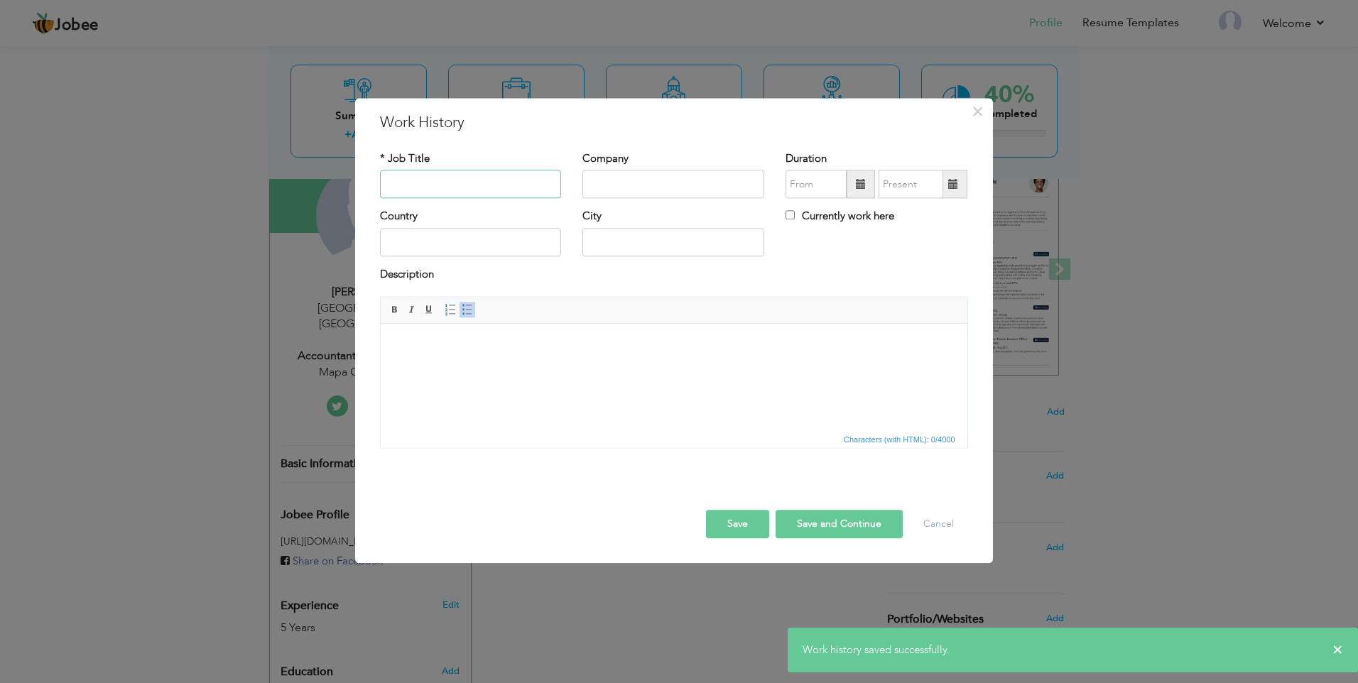
click at [455, 188] on input "text" at bounding box center [471, 184] width 182 height 28
drag, startPoint x: 674, startPoint y: 120, endPoint x: 898, endPoint y: 233, distance: 250.6
click at [898, 233] on div "× Work History * Job Title Company Duration Currently work here Country City Bo…" at bounding box center [674, 330] width 638 height 465
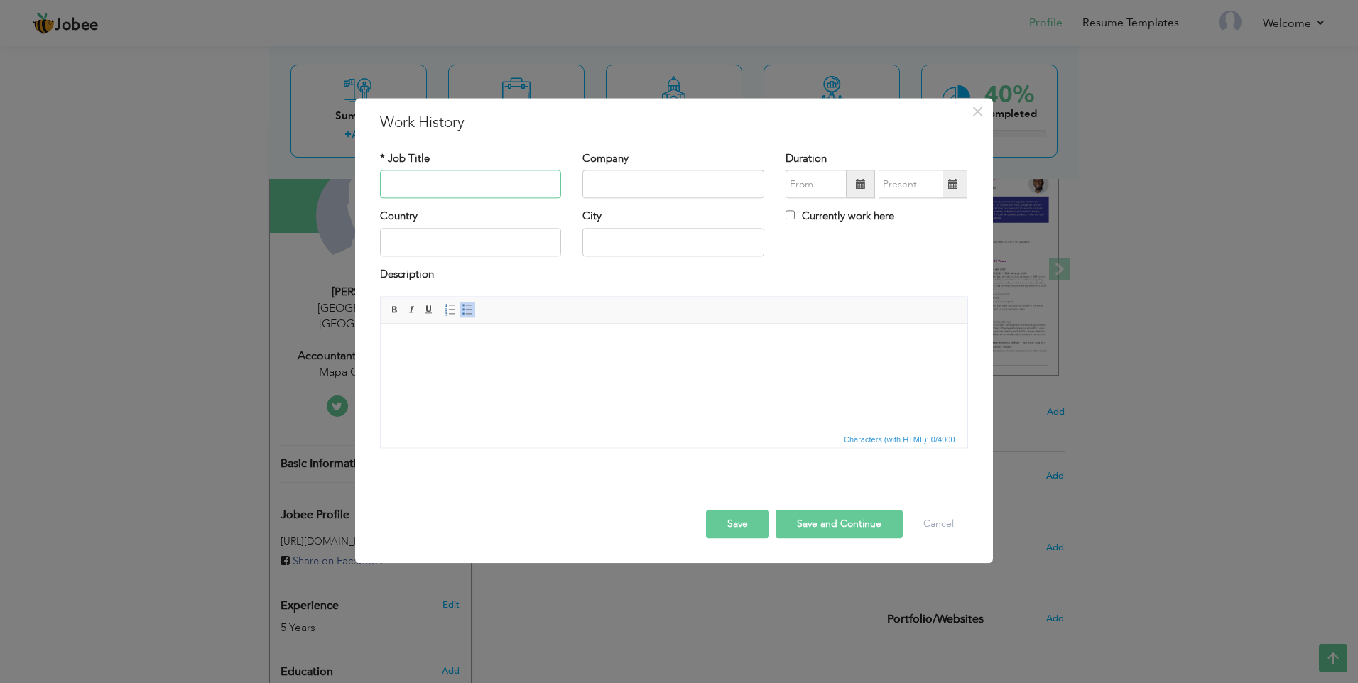
click at [513, 190] on input "text" at bounding box center [471, 184] width 182 height 28
type input "Senior Accountant"
type input "The bank of khyber"
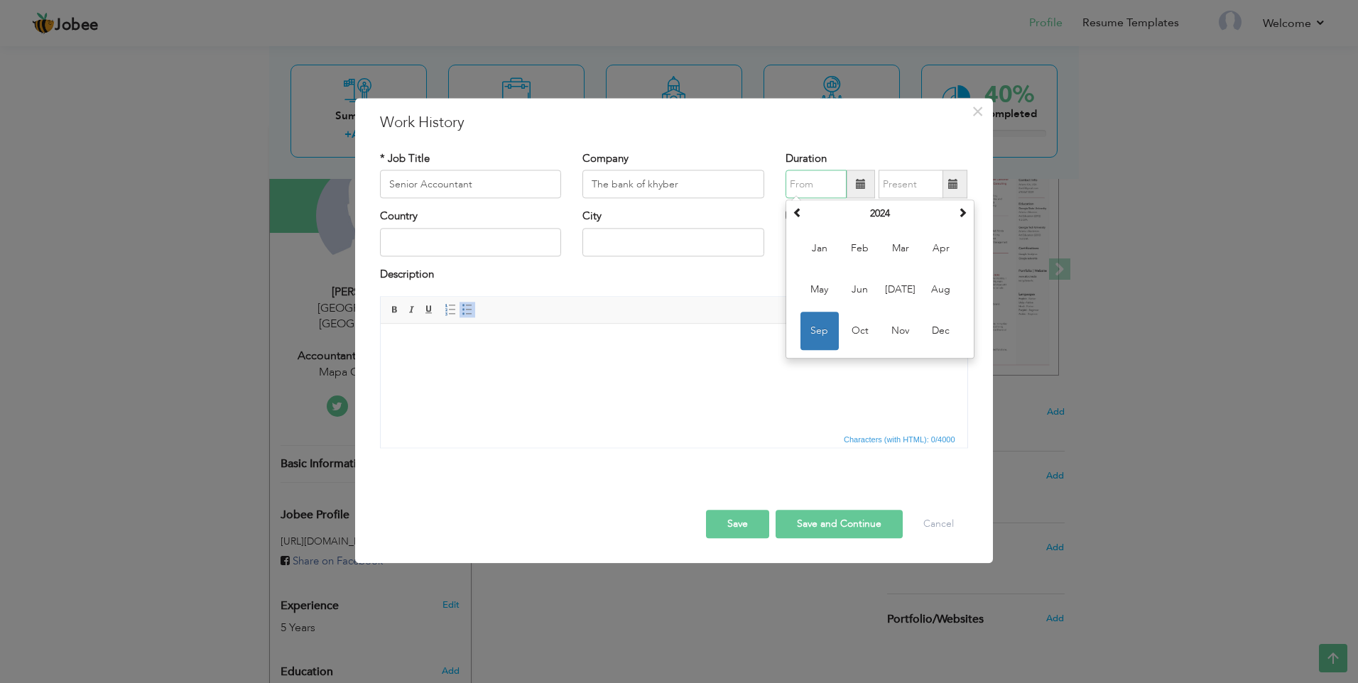
type input "2"
click at [801, 212] on span at bounding box center [798, 213] width 10 height 10
click at [867, 291] on span "Jun" at bounding box center [860, 290] width 38 height 38
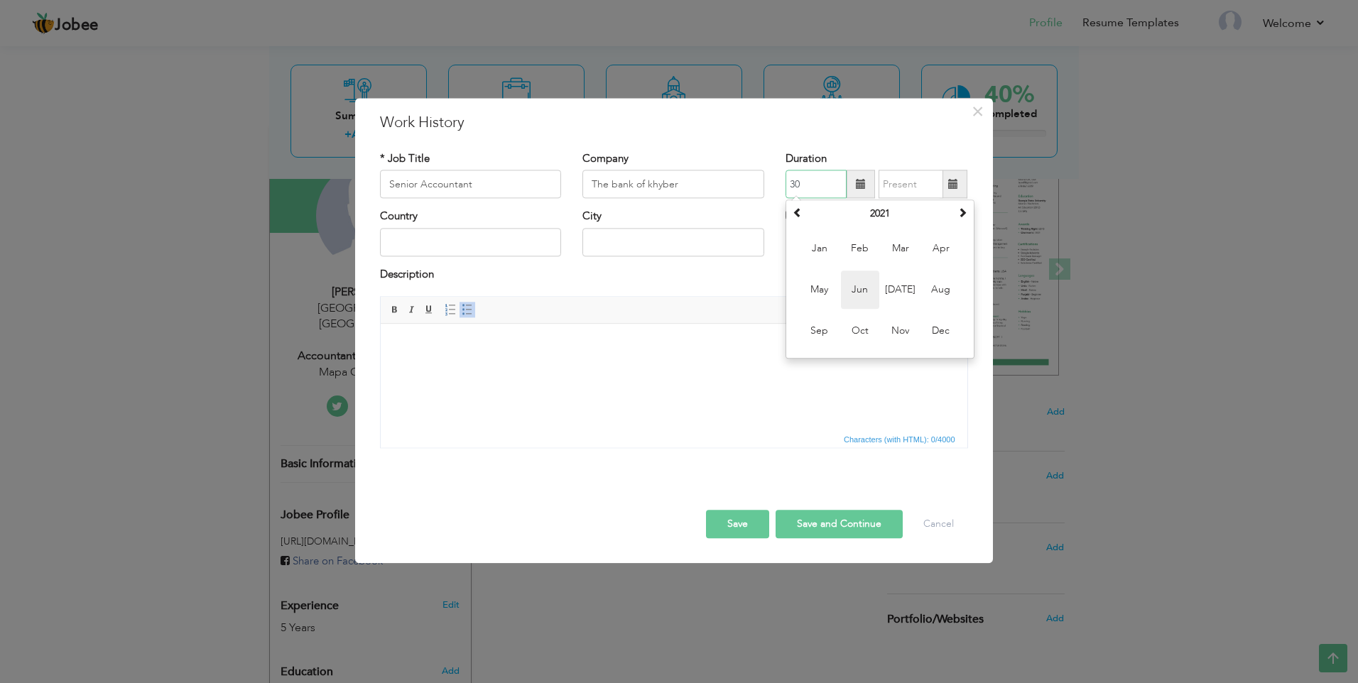
type input "06/2021"
click at [952, 185] on span at bounding box center [953, 184] width 10 height 10
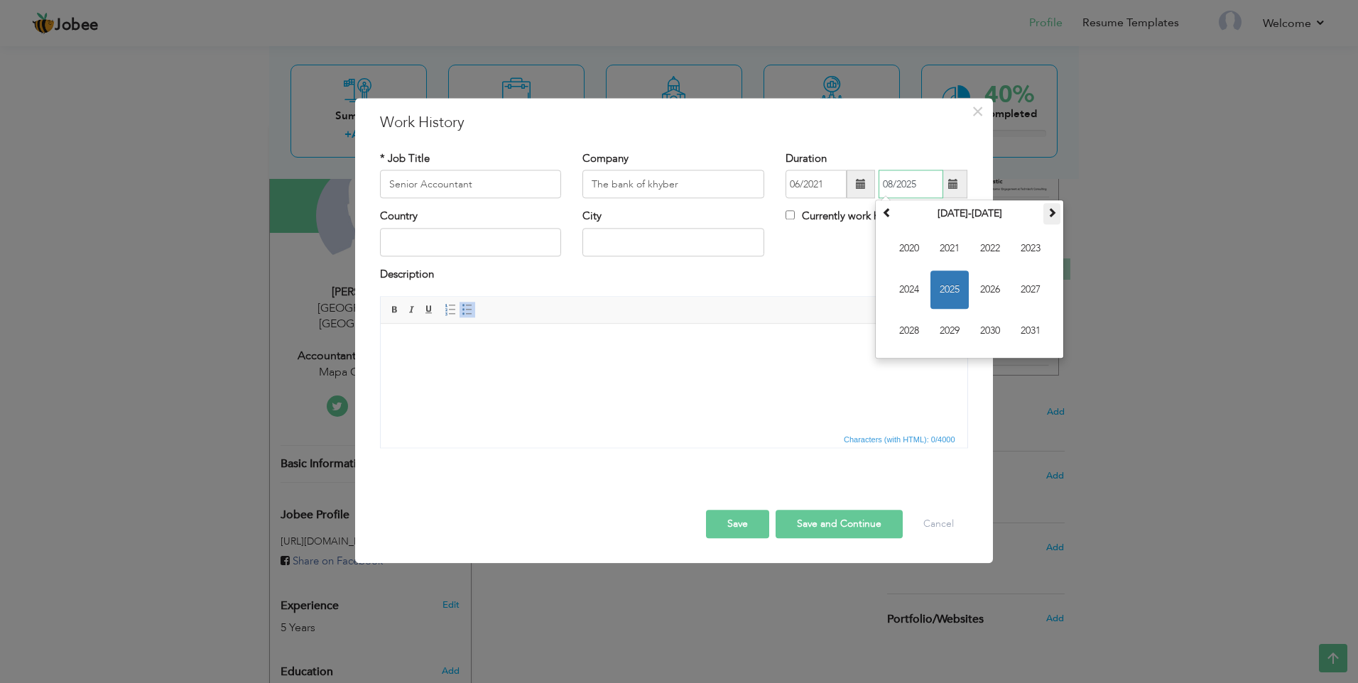
click at [1052, 217] on span at bounding box center [1052, 213] width 10 height 10
click at [885, 212] on span at bounding box center [887, 213] width 10 height 10
click at [913, 286] on span "2024" at bounding box center [909, 290] width 38 height 38
click at [909, 331] on span "Sep" at bounding box center [909, 332] width 38 height 38
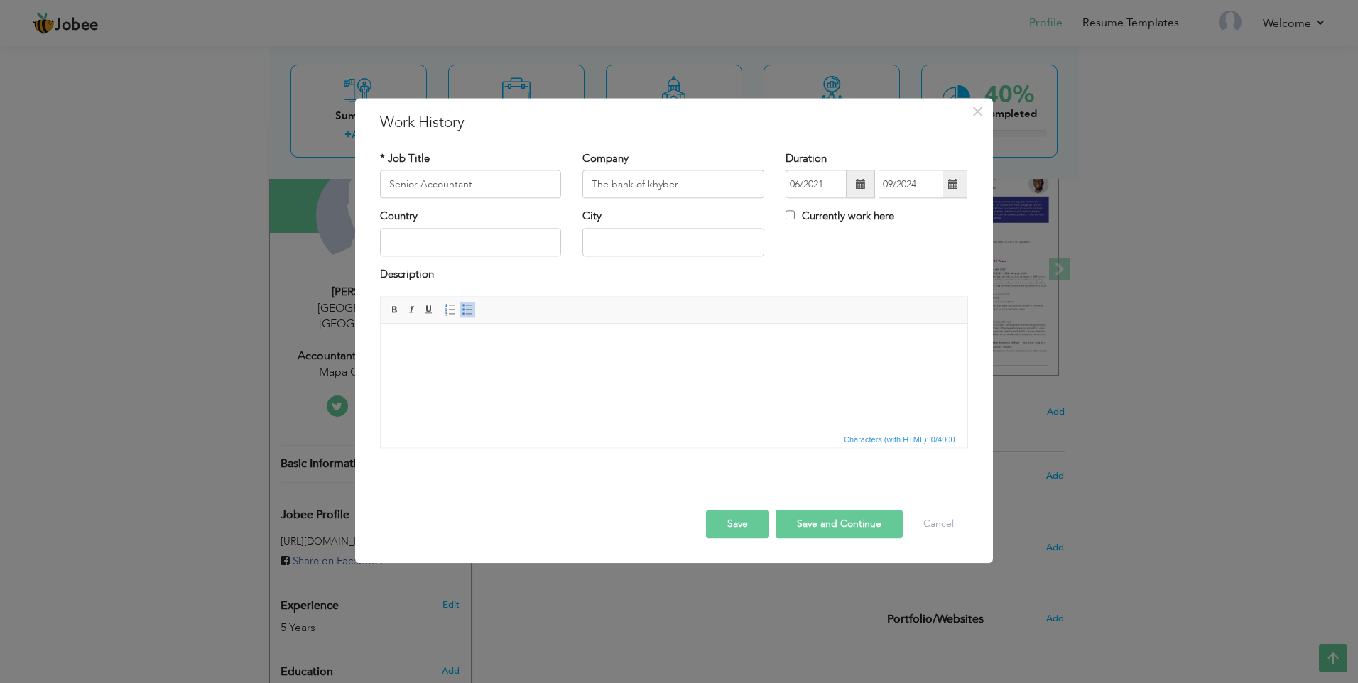
click at [953, 183] on span at bounding box center [953, 184] width 10 height 10
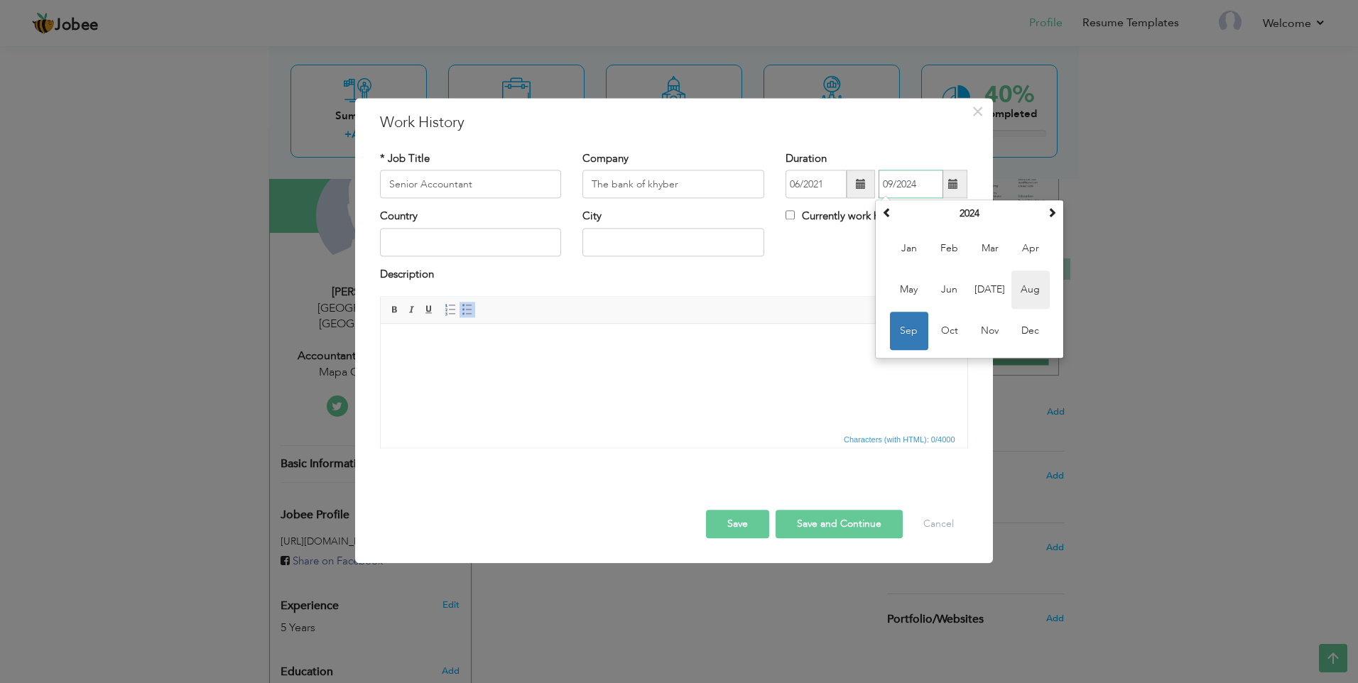
click at [1022, 289] on span "Aug" at bounding box center [1031, 290] width 38 height 38
type input "08/2024"
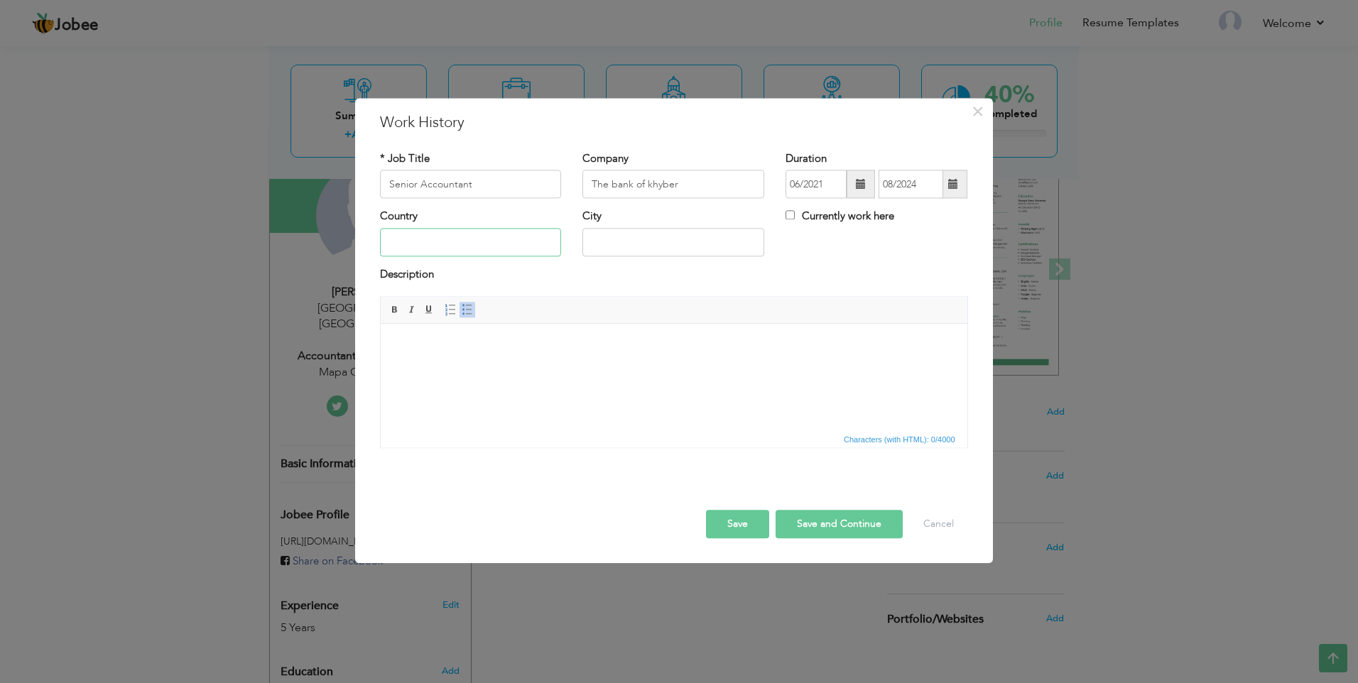
click at [466, 239] on input "text" at bounding box center [471, 242] width 182 height 28
type input "[GEOGRAPHIC_DATA]"
type input "D"
type input "m"
type input "Malakand Dargai Kpk"
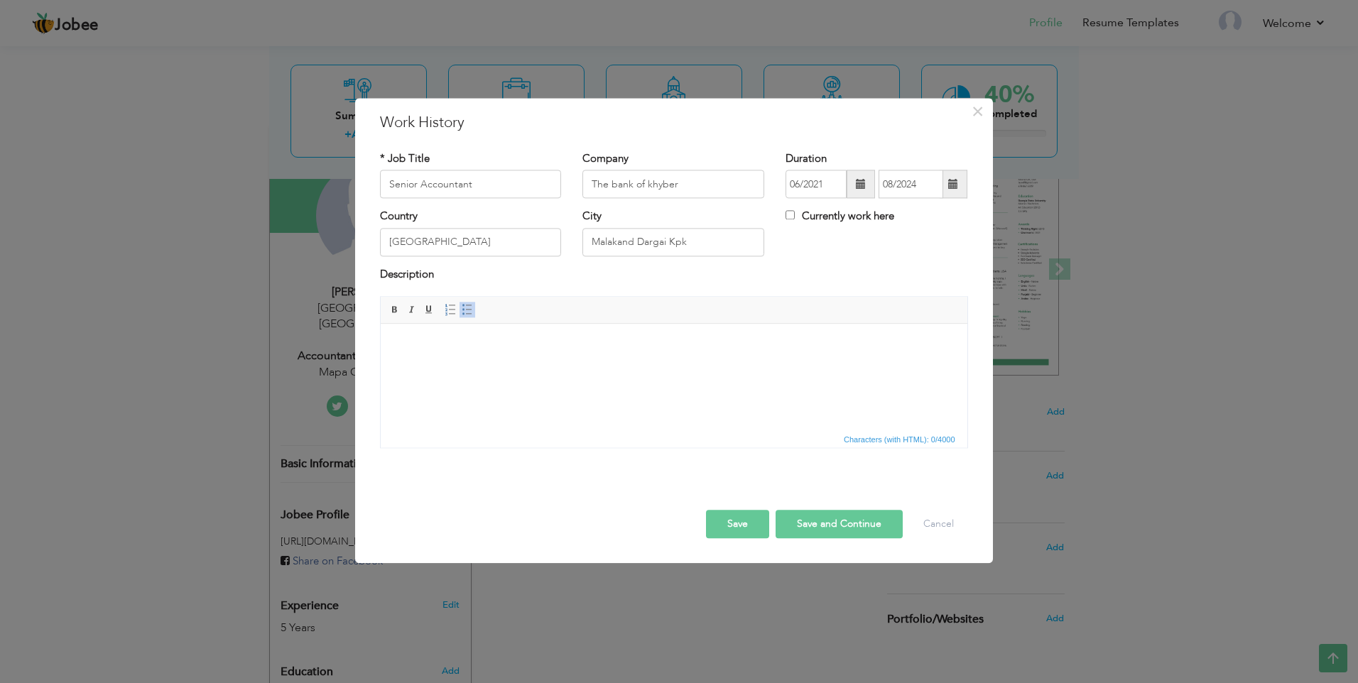
click at [473, 328] on html at bounding box center [673, 345] width 587 height 43
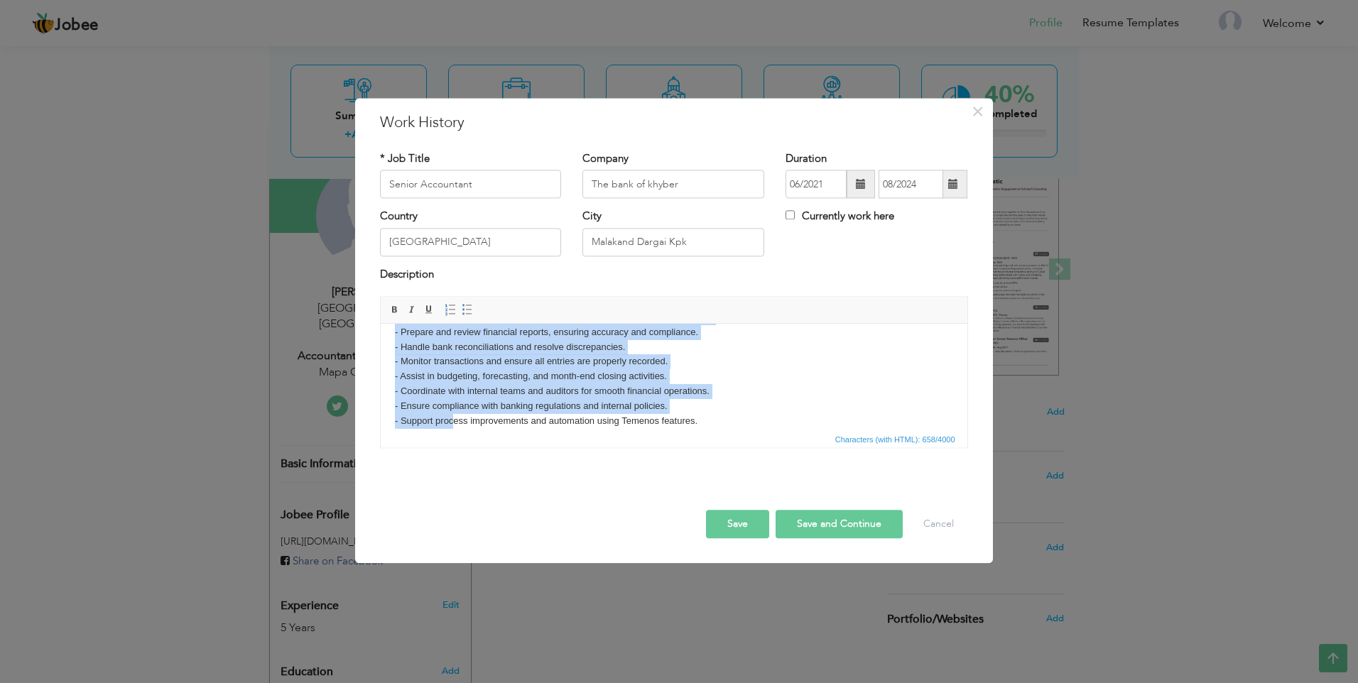
scroll to position [55, 0]
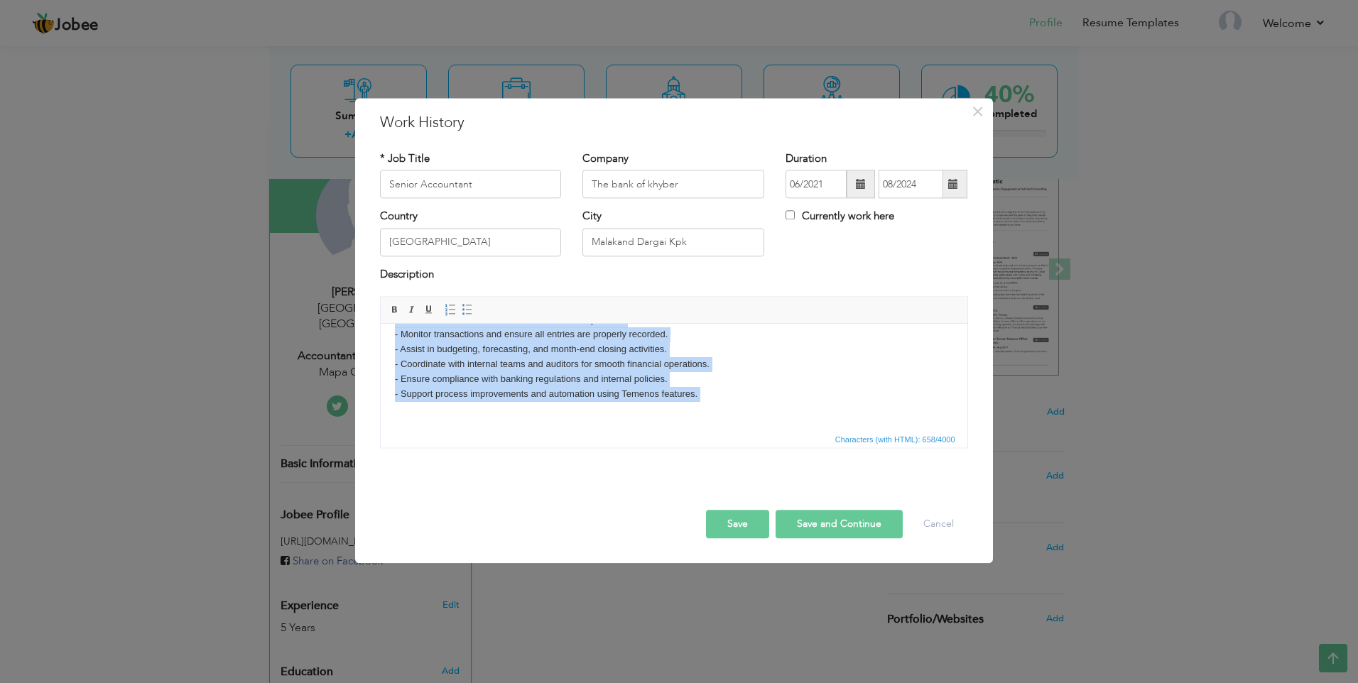
drag, startPoint x: 390, startPoint y: 342, endPoint x: 525, endPoint y: 411, distance: 151.9
click at [520, 430] on html "Manage daily accounting tasks and financial records using Temenos software. - P…" at bounding box center [673, 349] width 587 height 161
click at [460, 312] on link "Insert/Remove Bulleted List" at bounding box center [468, 311] width 16 height 16
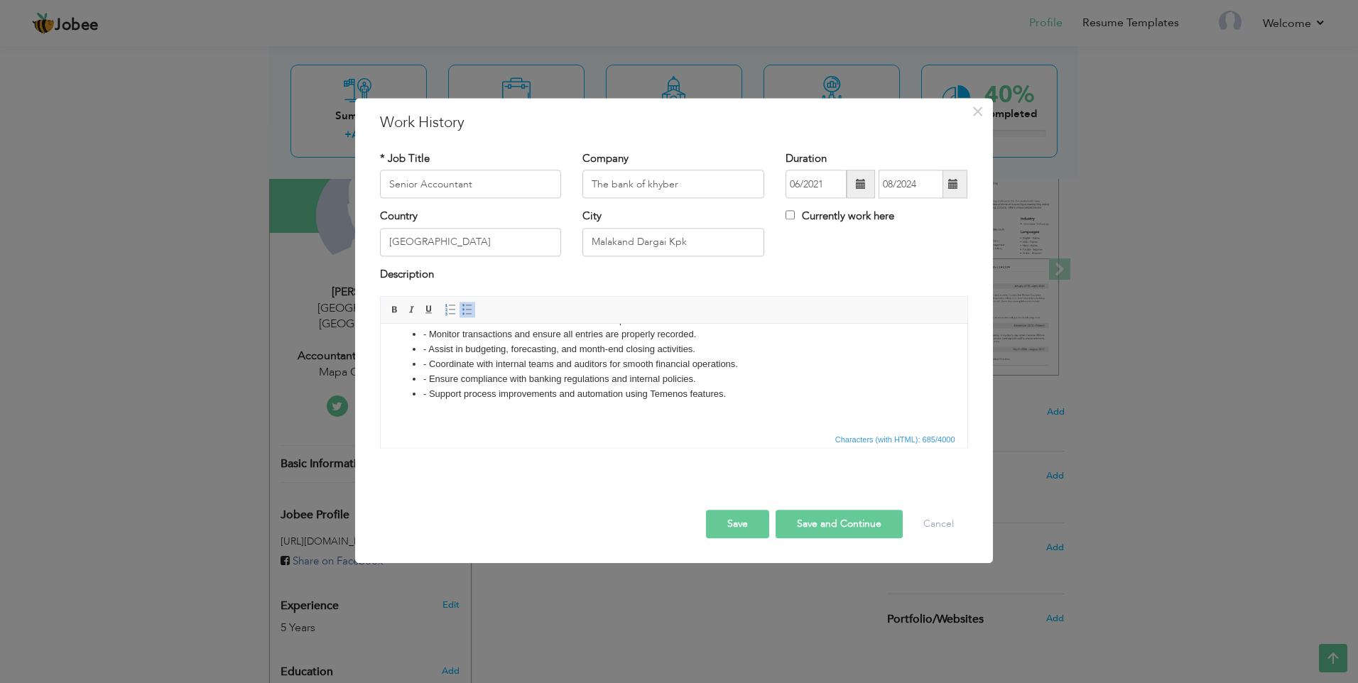
click at [560, 447] on span "Characters (with HTML): 685/4000" at bounding box center [674, 439] width 587 height 17
click at [779, 392] on li "- Support process improvements and automation using Temenos features." at bounding box center [673, 394] width 501 height 15
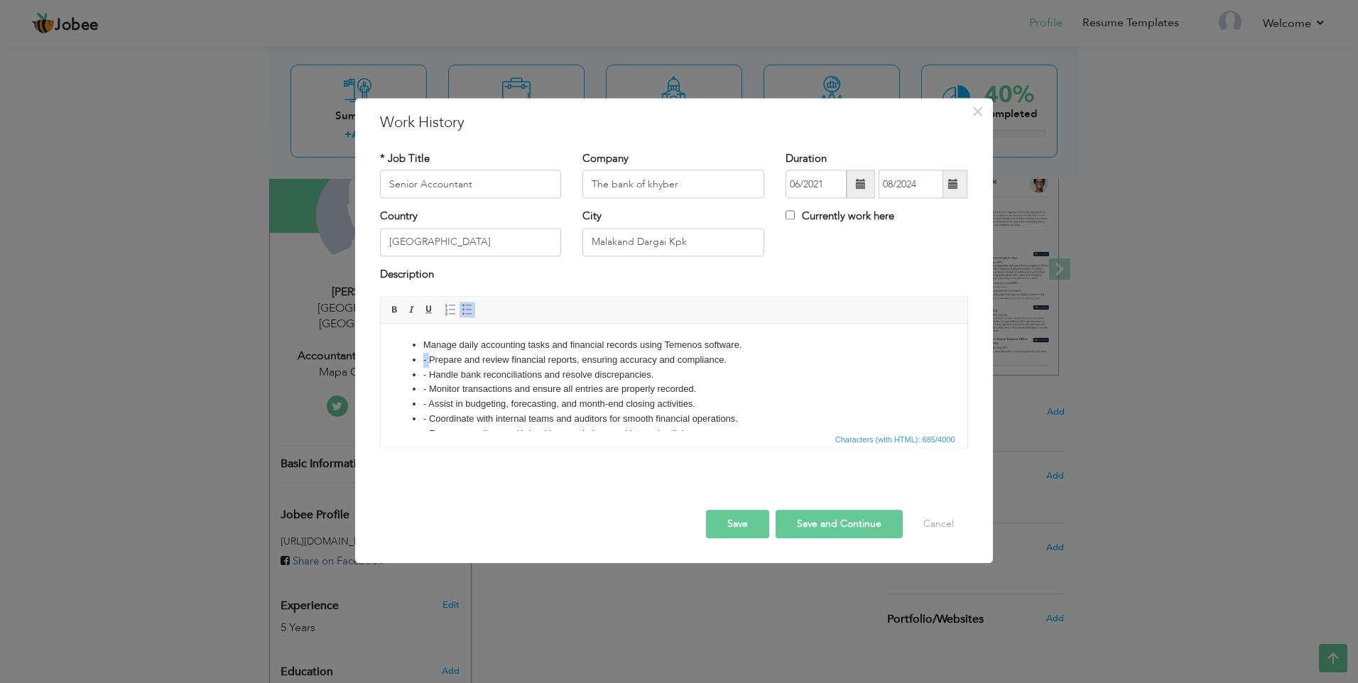
click at [423, 359] on li "- Prepare and review financial reports, ensuring accuracy and compliance." at bounding box center [673, 360] width 501 height 15
drag, startPoint x: 426, startPoint y: 374, endPoint x: 413, endPoint y: 374, distance: 13.5
click at [416, 375] on ul "Manage daily accounting tasks and financial records using Temenos software. Pre…" at bounding box center [673, 397] width 558 height 118
click at [423, 391] on li "- Monitor transactions and ensure all entries are properly recorded." at bounding box center [673, 389] width 501 height 15
click at [423, 407] on li "- Assist in budgeting, forecasting, and month-end closing activities." at bounding box center [673, 404] width 501 height 15
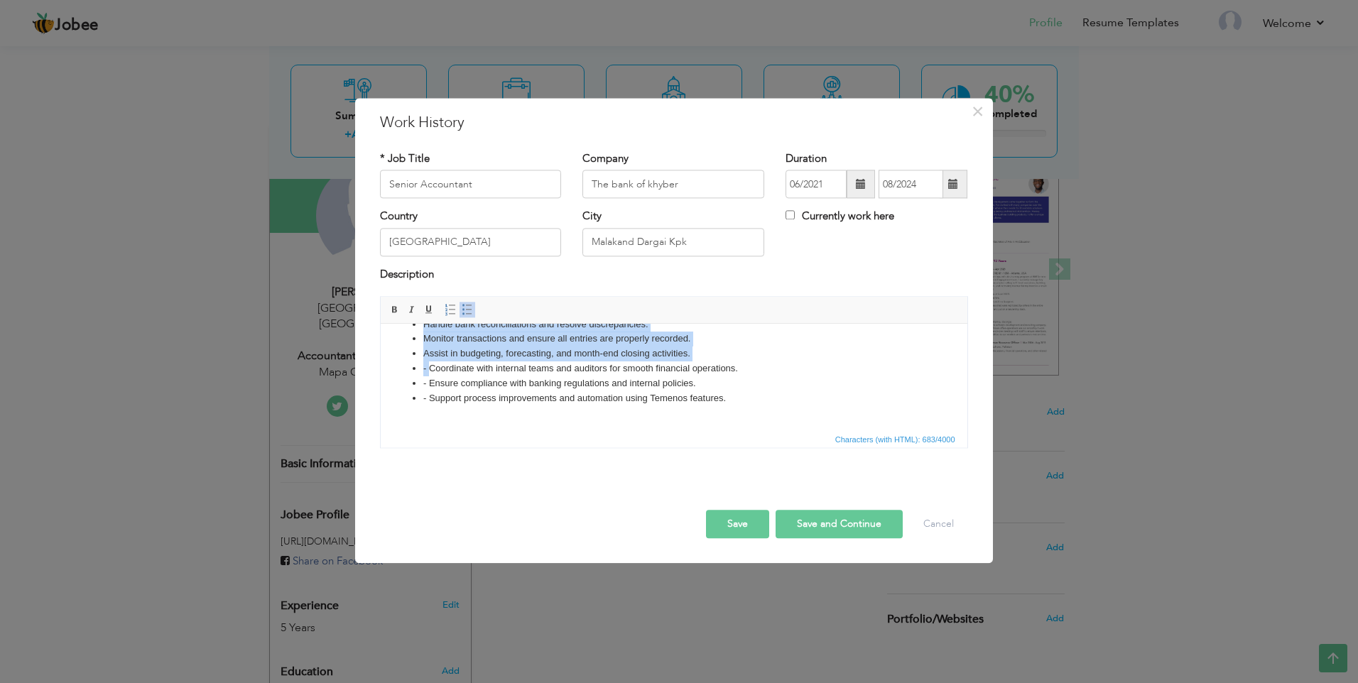
scroll to position [64, 0]
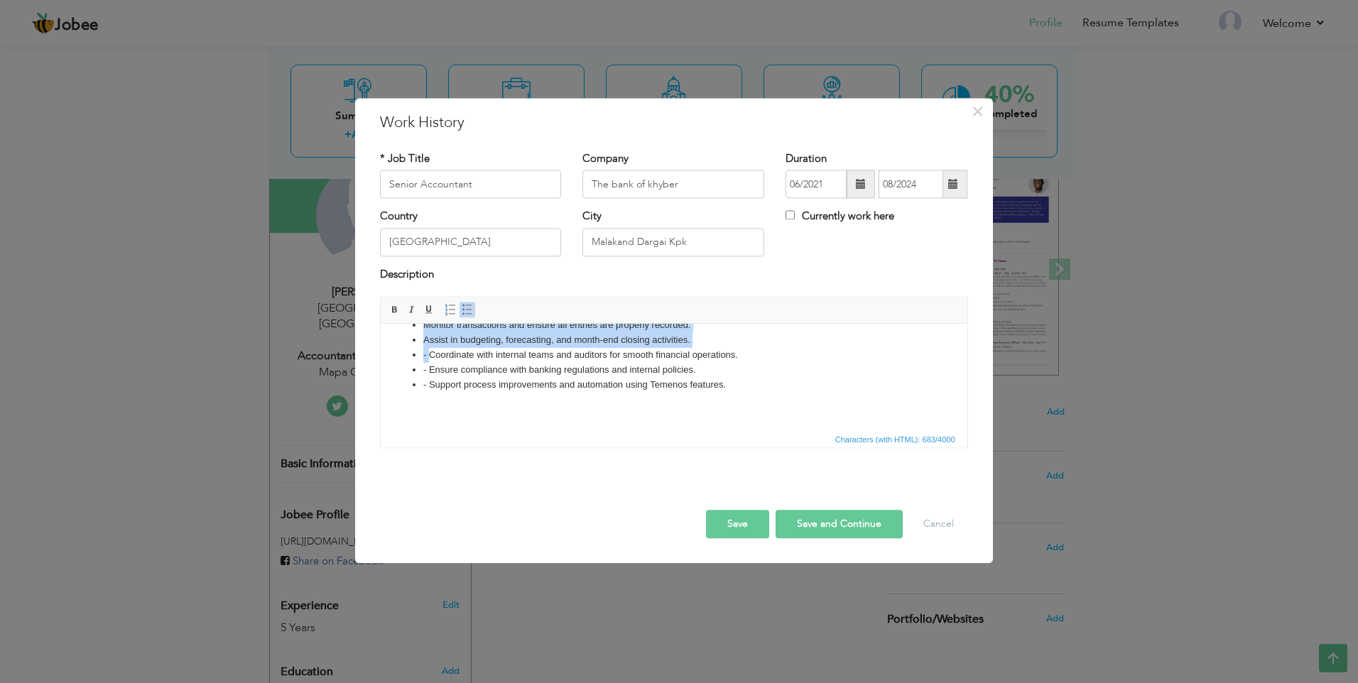
drag, startPoint x: 427, startPoint y: 422, endPoint x: 418, endPoint y: 423, distance: 8.6
click at [419, 423] on html "Manage daily accounting tasks and financial records using Temenos software. Pre…" at bounding box center [673, 345] width 587 height 170
click at [485, 409] on body "Manage daily accounting tasks and financial records using Temenos software. Pre…" at bounding box center [673, 352] width 558 height 157
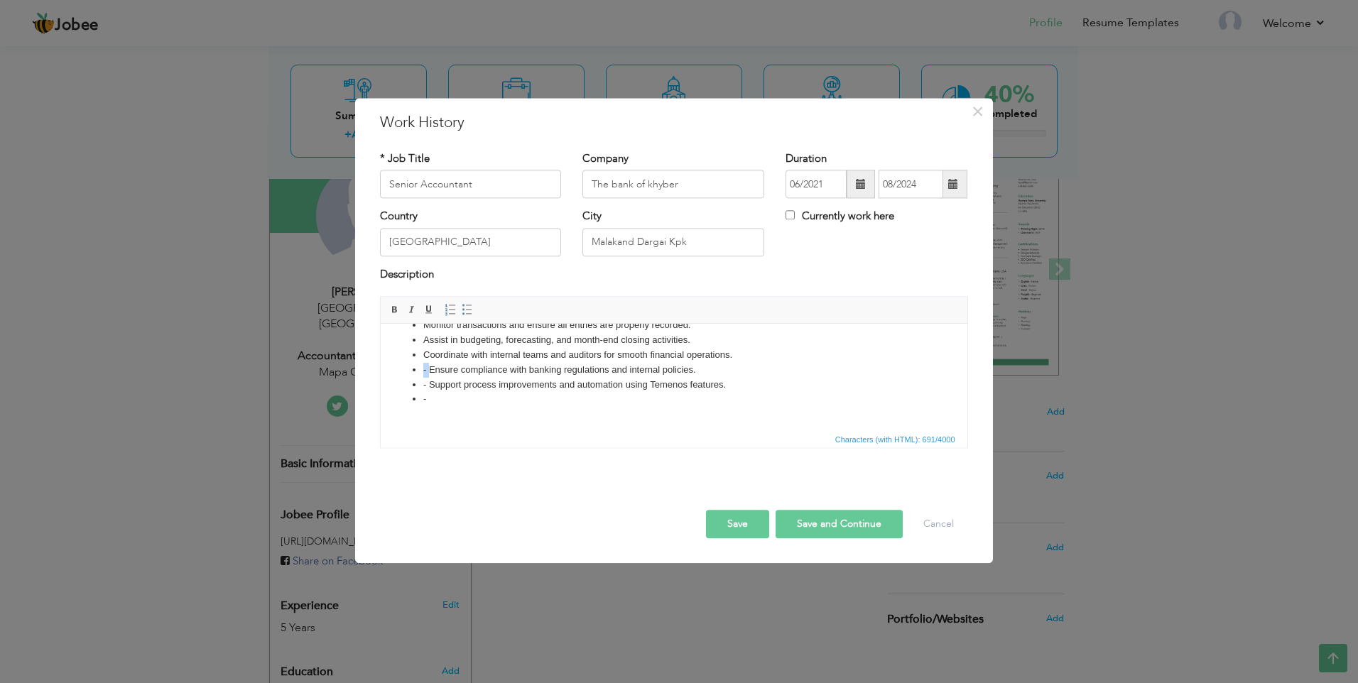
drag, startPoint x: 428, startPoint y: 373, endPoint x: 415, endPoint y: 372, distance: 12.8
click at [418, 372] on ul "Manage daily accounting tasks and financial records using Temenos software. Pre…" at bounding box center [673, 340] width 558 height 133
drag, startPoint x: 426, startPoint y: 386, endPoint x: 409, endPoint y: 389, distance: 17.3
click at [409, 389] on ul "Manage daily accounting tasks and financial records using Temenos software. Pre…" at bounding box center [673, 340] width 558 height 133
drag, startPoint x: 429, startPoint y: 396, endPoint x: 402, endPoint y: 400, distance: 27.2
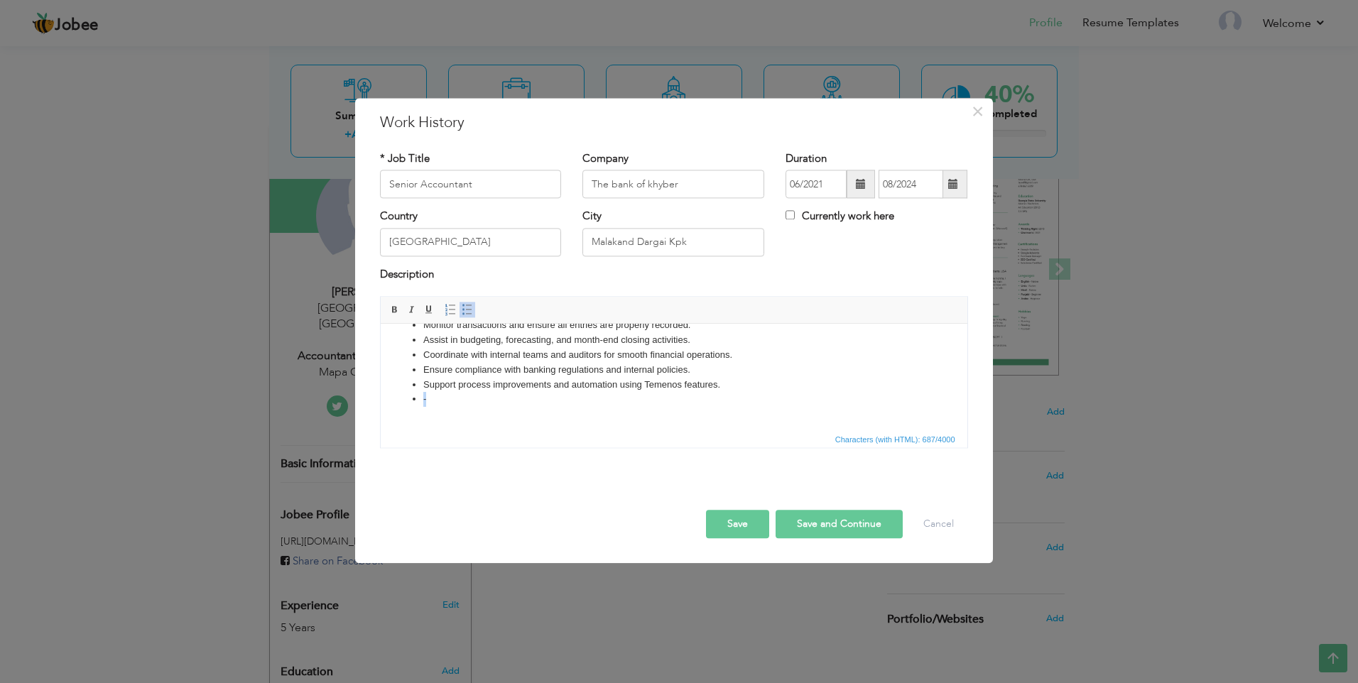
click at [407, 400] on ul "Manage daily accounting tasks and financial records using Temenos software. Pre…" at bounding box center [673, 340] width 558 height 133
drag, startPoint x: 417, startPoint y: 400, endPoint x: 405, endPoint y: 400, distance: 12.1
click at [405, 400] on ul "Manage daily accounting tasks and financial records using Temenos software. Pre…" at bounding box center [673, 340] width 558 height 133
click at [410, 398] on ul "Manage daily accounting tasks and financial records using Temenos software. Pre…" at bounding box center [673, 340] width 558 height 133
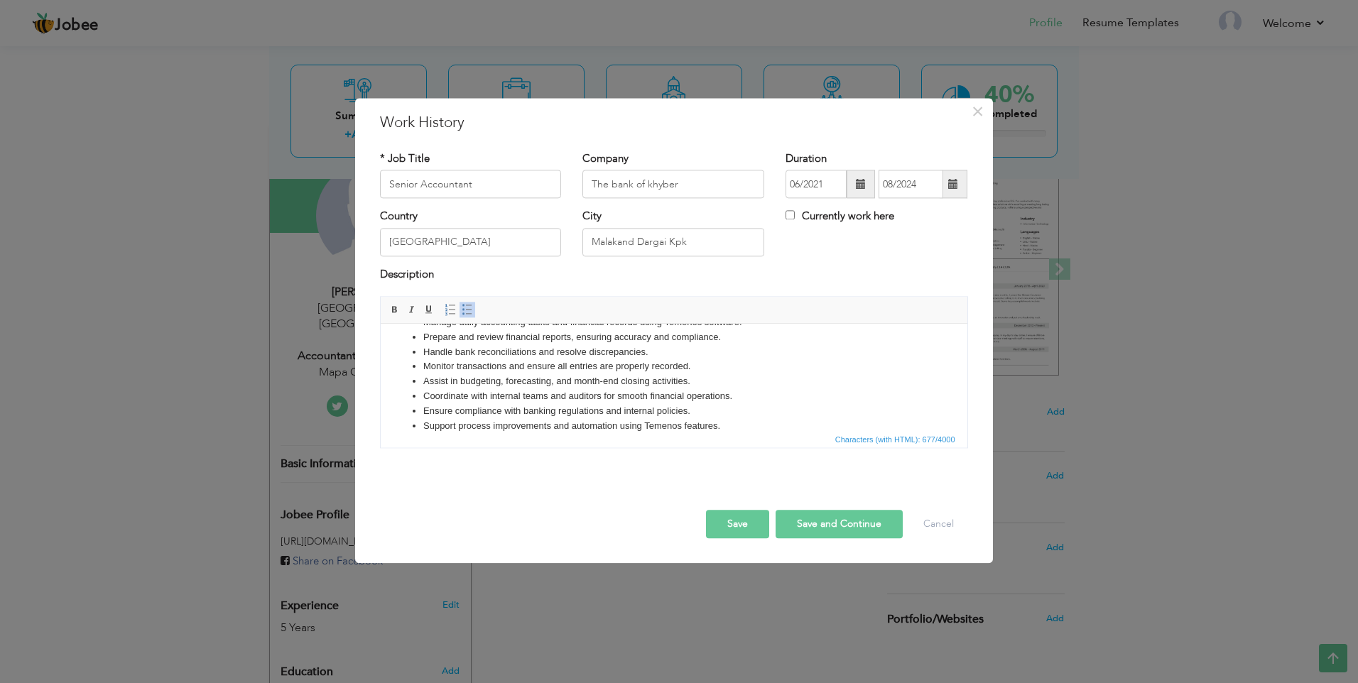
scroll to position [0, 0]
click at [823, 526] on button "Save and Continue" at bounding box center [839, 525] width 127 height 28
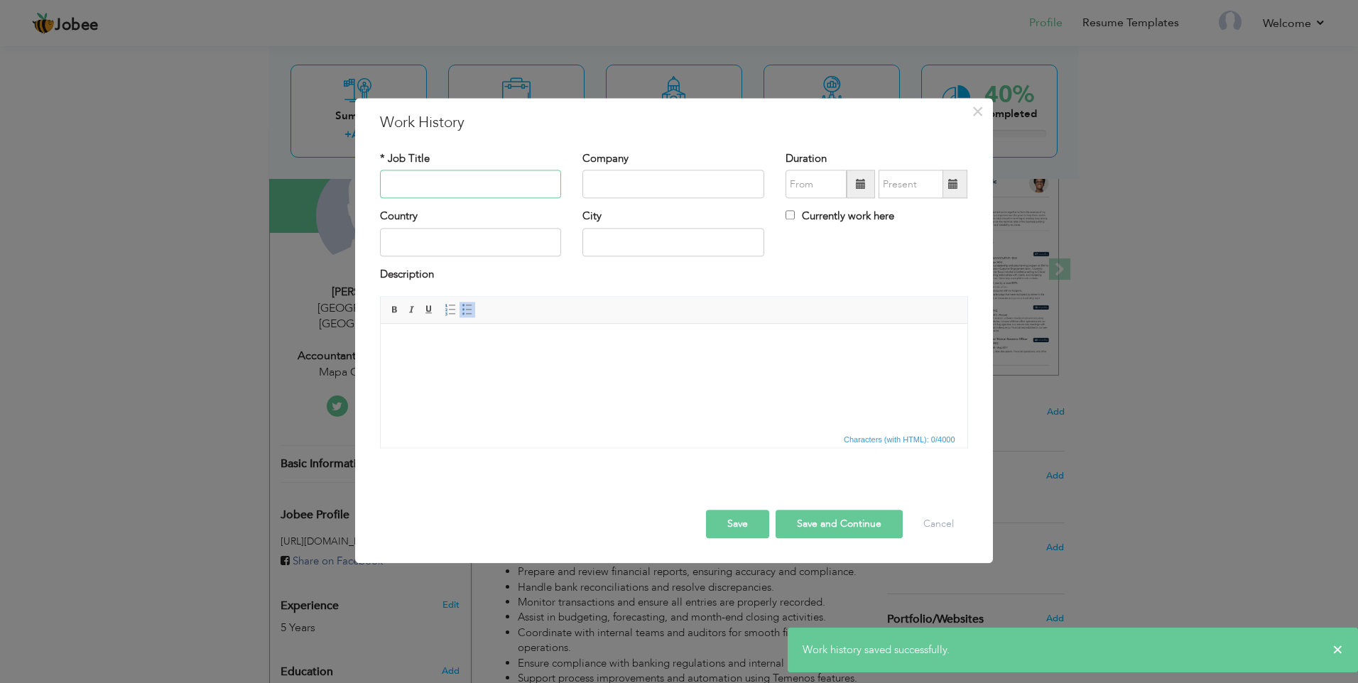
click at [533, 192] on input "text" at bounding box center [471, 184] width 182 height 28
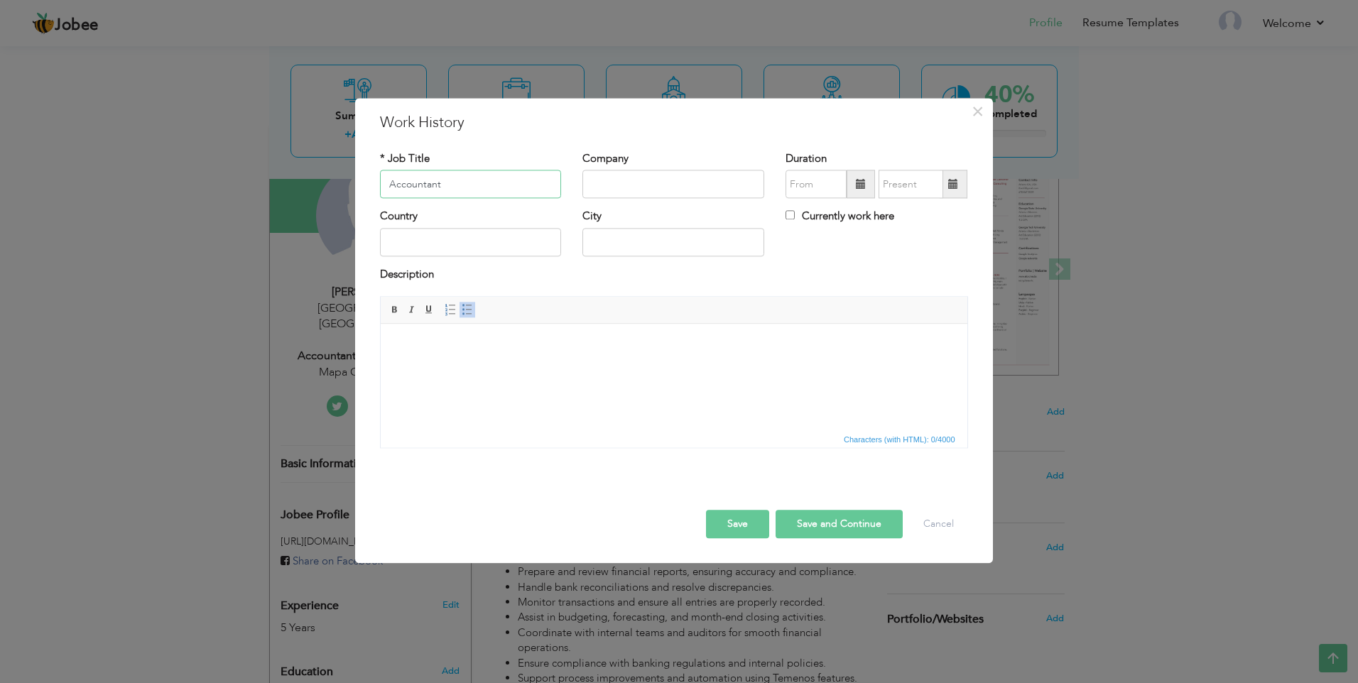
type input "Accountant"
type input "Allied bank of pakistan"
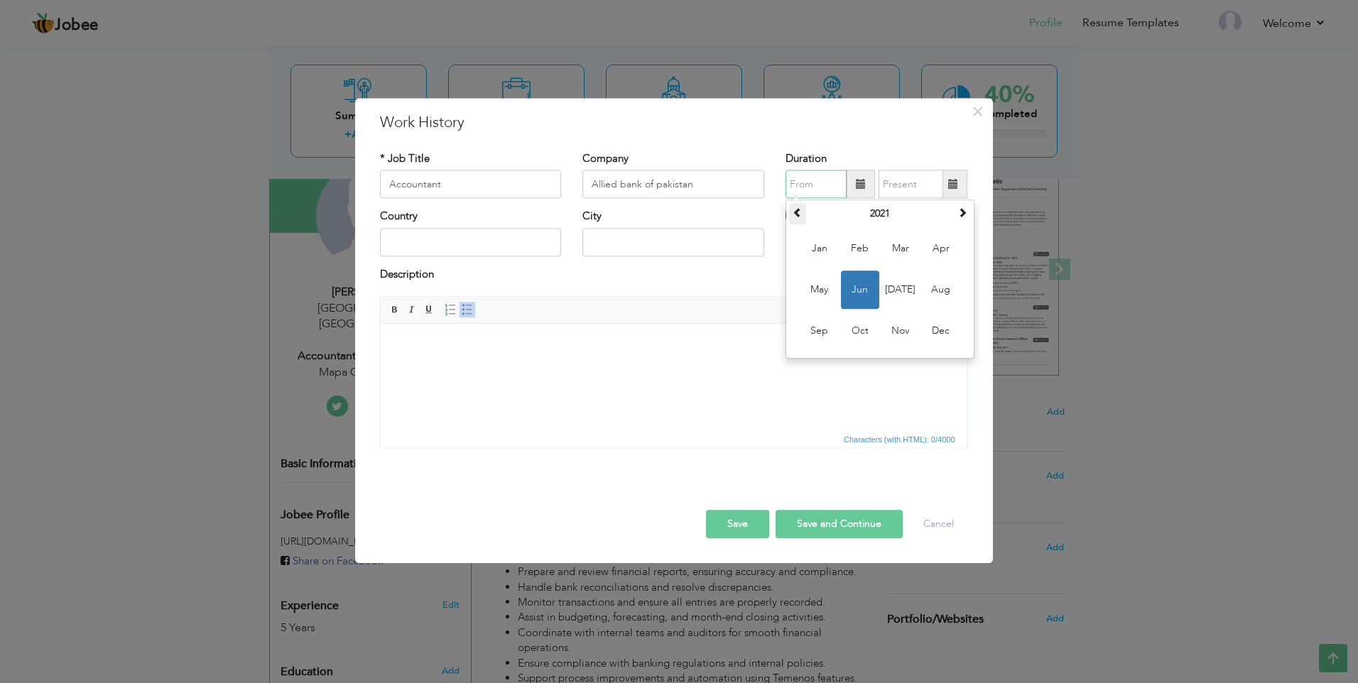
click at [803, 216] on span at bounding box center [798, 213] width 10 height 10
click at [944, 331] on span "Dec" at bounding box center [941, 332] width 38 height 38
type input "12/2019"
click at [948, 185] on span at bounding box center [954, 184] width 28 height 28
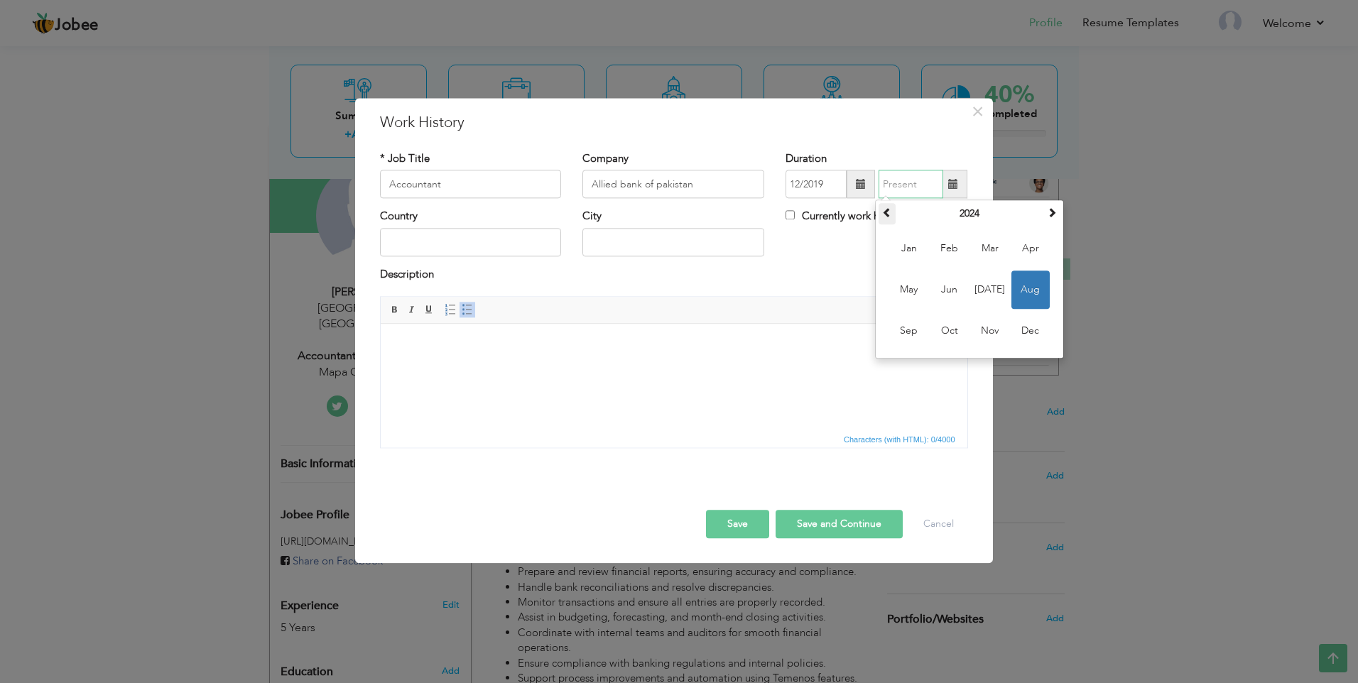
click at [886, 215] on span at bounding box center [887, 213] width 10 height 10
click at [915, 290] on span "May" at bounding box center [909, 290] width 38 height 38
type input "05/2021"
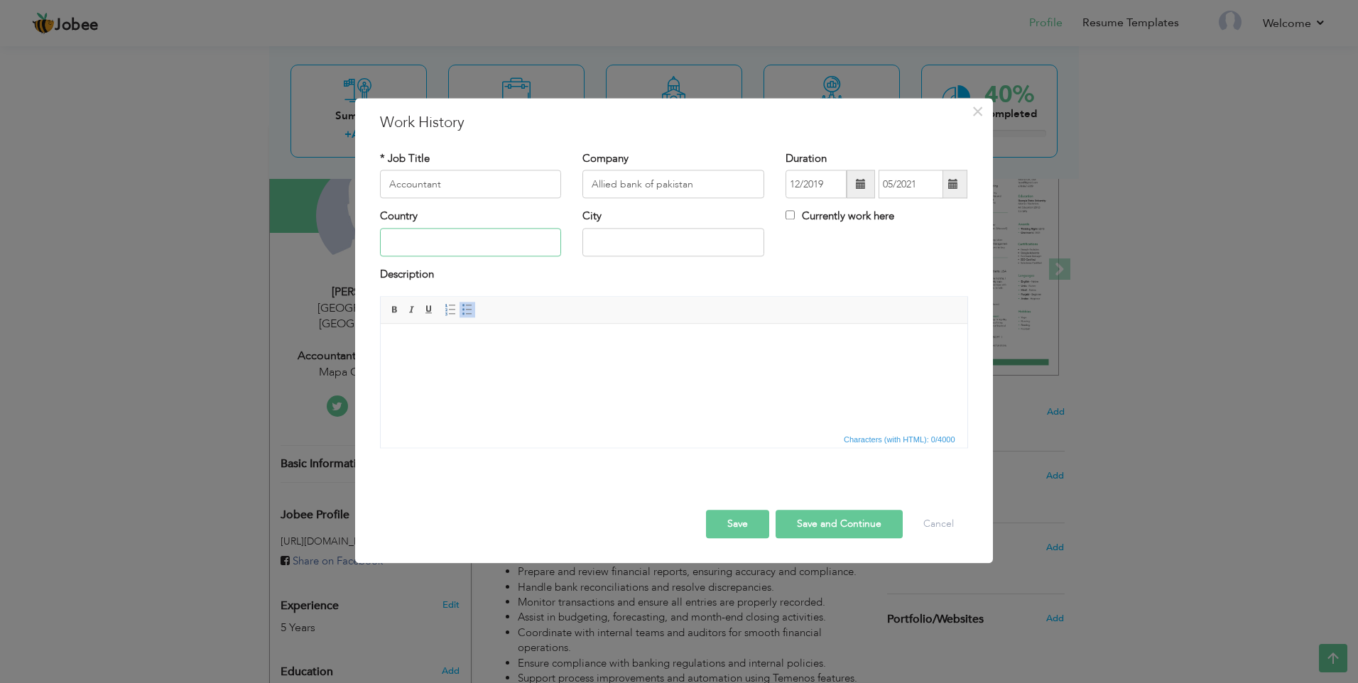
click at [526, 244] on input "text" at bounding box center [471, 242] width 182 height 28
type input "[GEOGRAPHIC_DATA]"
type input "Malakand Sakhakot Kpk"
click at [862, 291] on div "Description" at bounding box center [673, 281] width 609 height 29
click at [454, 359] on html at bounding box center [673, 345] width 587 height 43
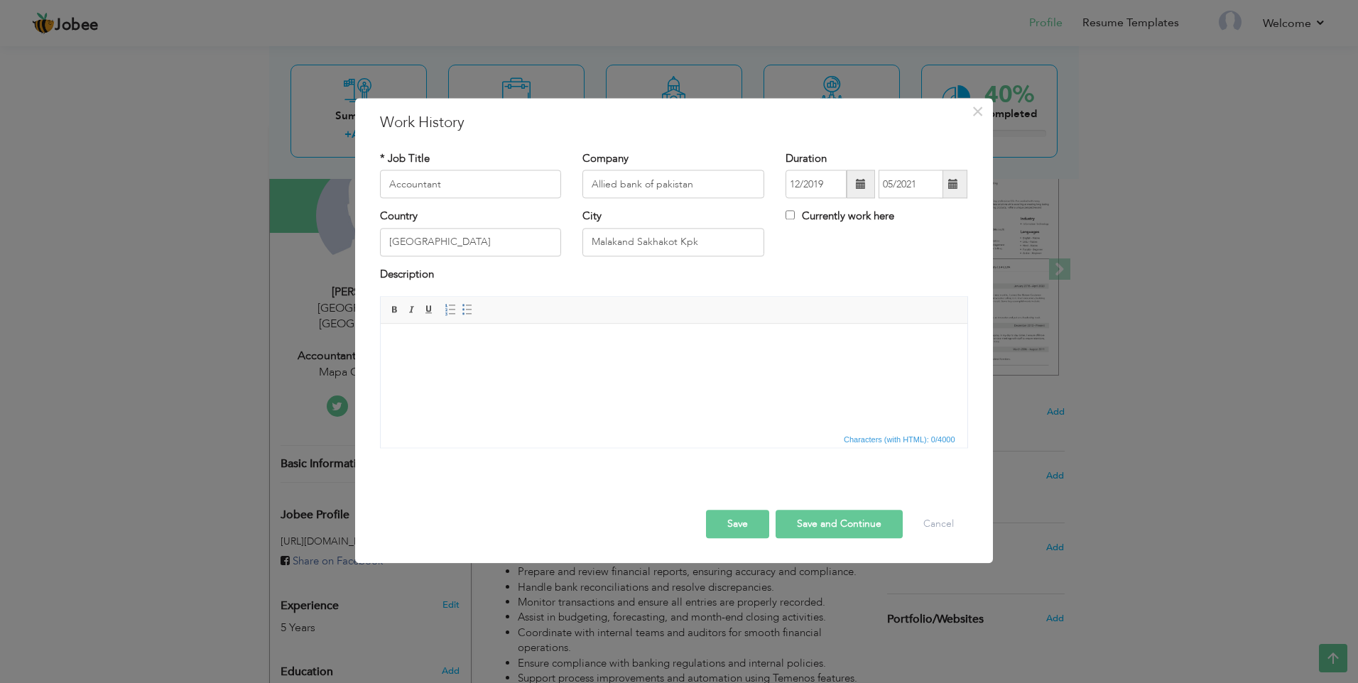
paste body
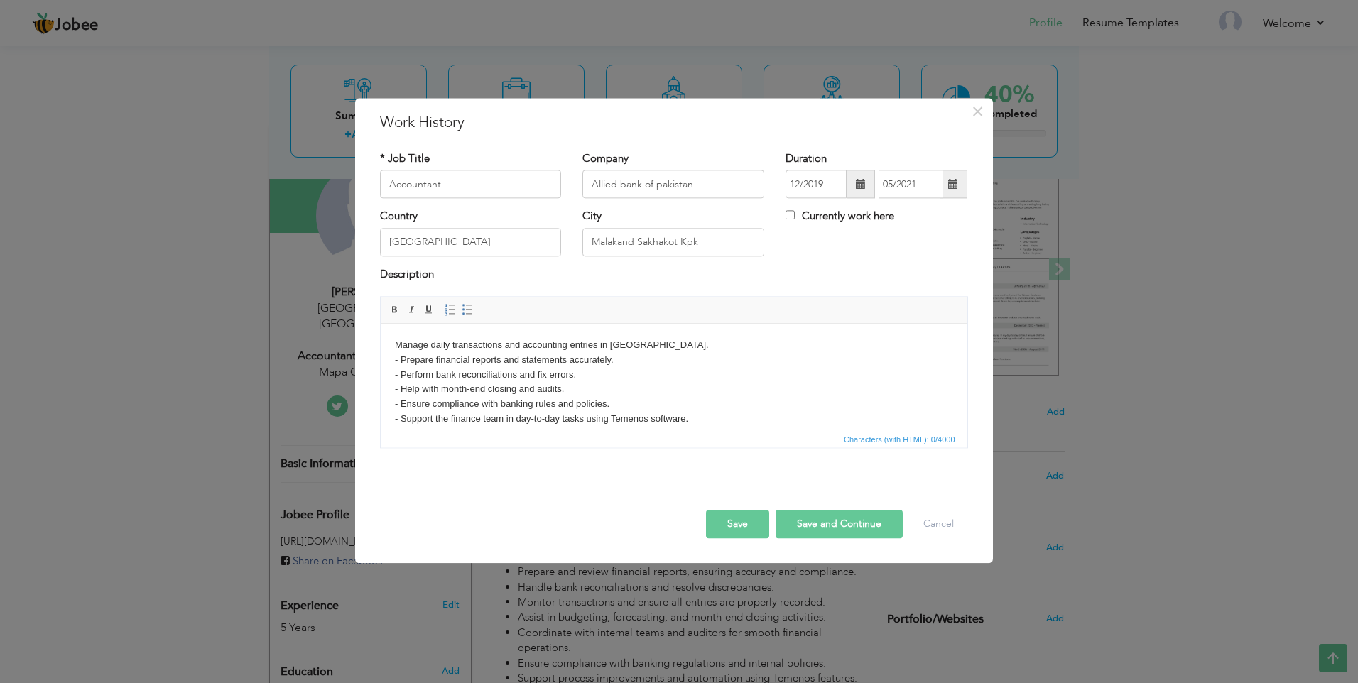
scroll to position [9, 0]
click at [398, 347] on body "Manage daily transactions and accounting entries in [GEOGRAPHIC_DATA]. - Prepar…" at bounding box center [673, 382] width 558 height 104
click at [398, 364] on body "Manage daily transactions and accounting entries in [GEOGRAPHIC_DATA]. Prepare …" at bounding box center [673, 382] width 558 height 104
click at [398, 381] on body "Manage daily transactions and accounting entries in [GEOGRAPHIC_DATA]. Prepare …" at bounding box center [673, 382] width 558 height 104
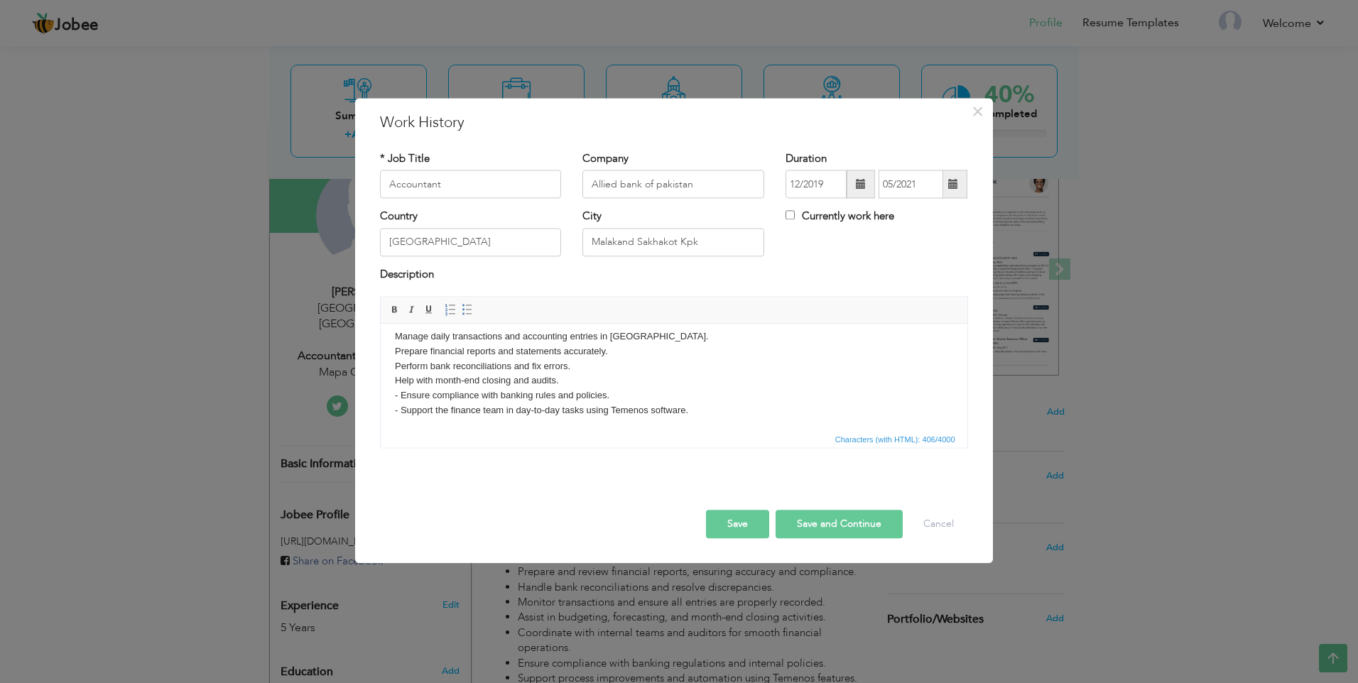
click at [399, 390] on body "Manage daily transactions and accounting entries in [GEOGRAPHIC_DATA]. Prepare …" at bounding box center [673, 382] width 558 height 104
click at [398, 408] on body "Manage daily transactions and accounting entries in [GEOGRAPHIC_DATA]. Prepare …" at bounding box center [673, 382] width 558 height 104
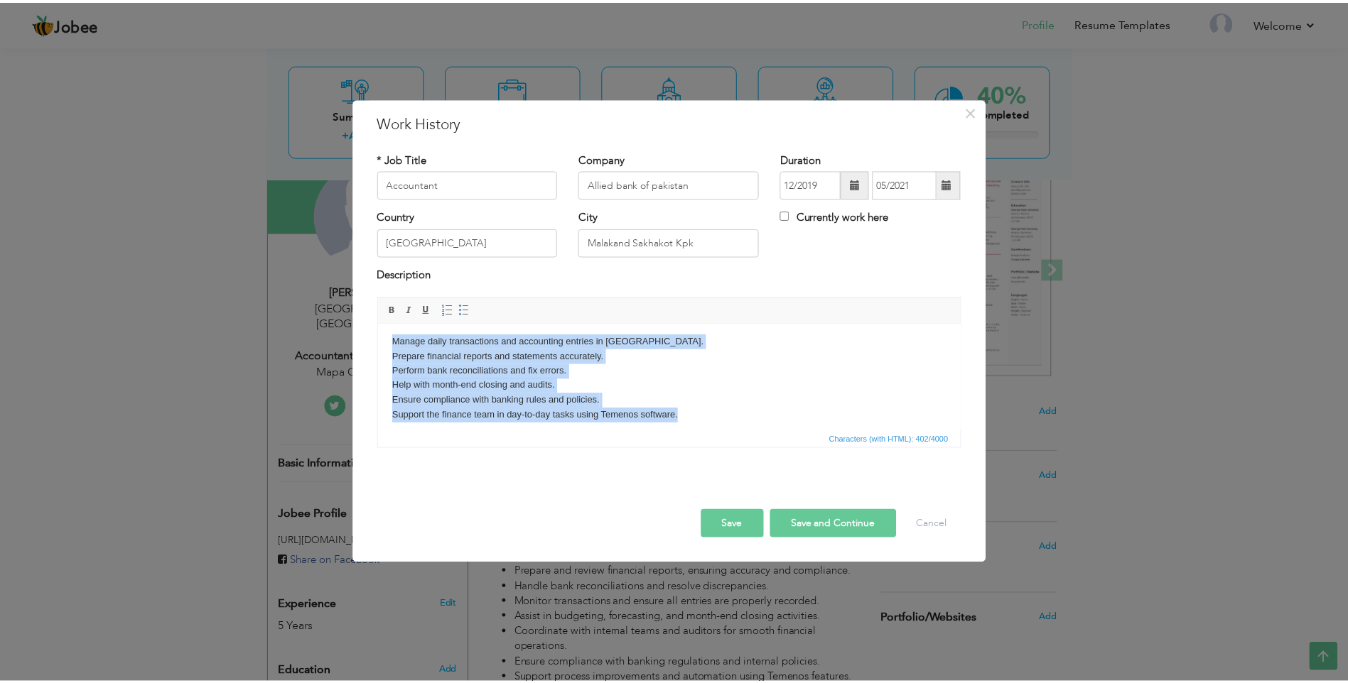
scroll to position [0, 0]
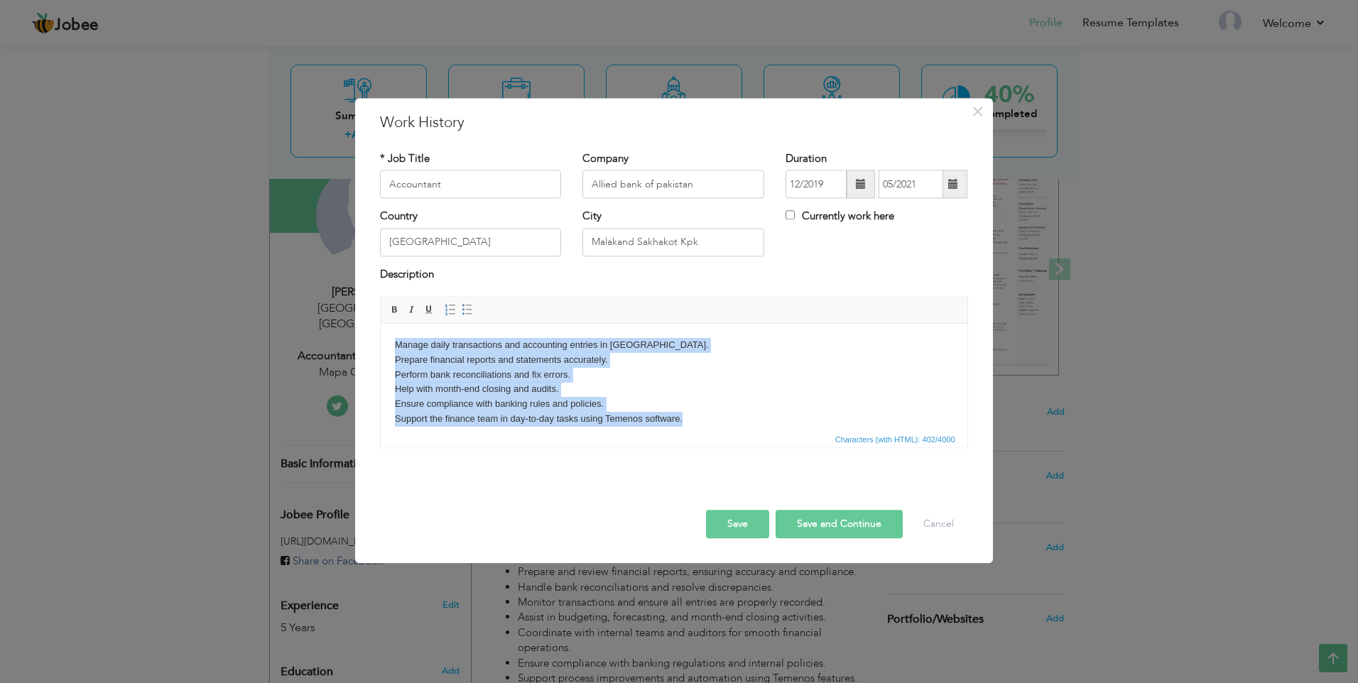
drag, startPoint x: 688, startPoint y: 416, endPoint x: 379, endPoint y: 330, distance: 320.7
click at [380, 330] on html "Manage daily transactions and accounting entries in [GEOGRAPHIC_DATA]. Prepare …" at bounding box center [673, 390] width 587 height 132
click at [471, 313] on span at bounding box center [467, 310] width 11 height 11
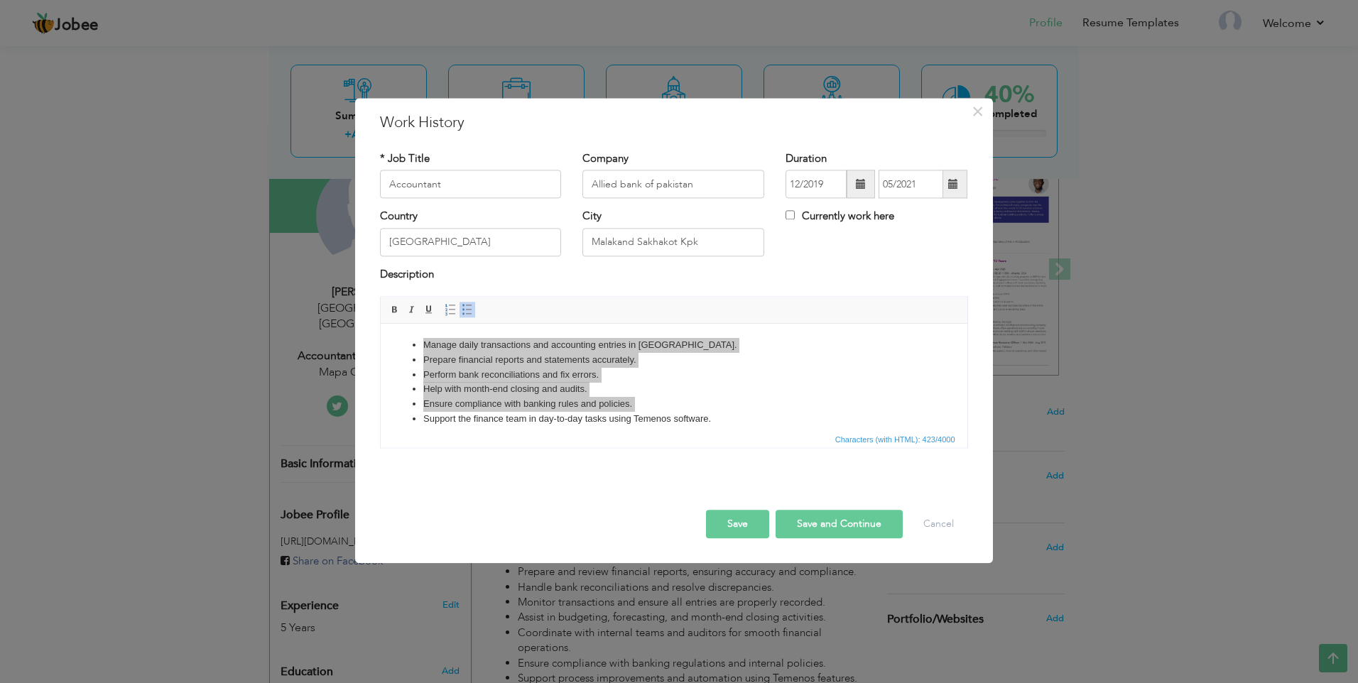
click at [855, 519] on button "Save and Continue" at bounding box center [839, 525] width 127 height 28
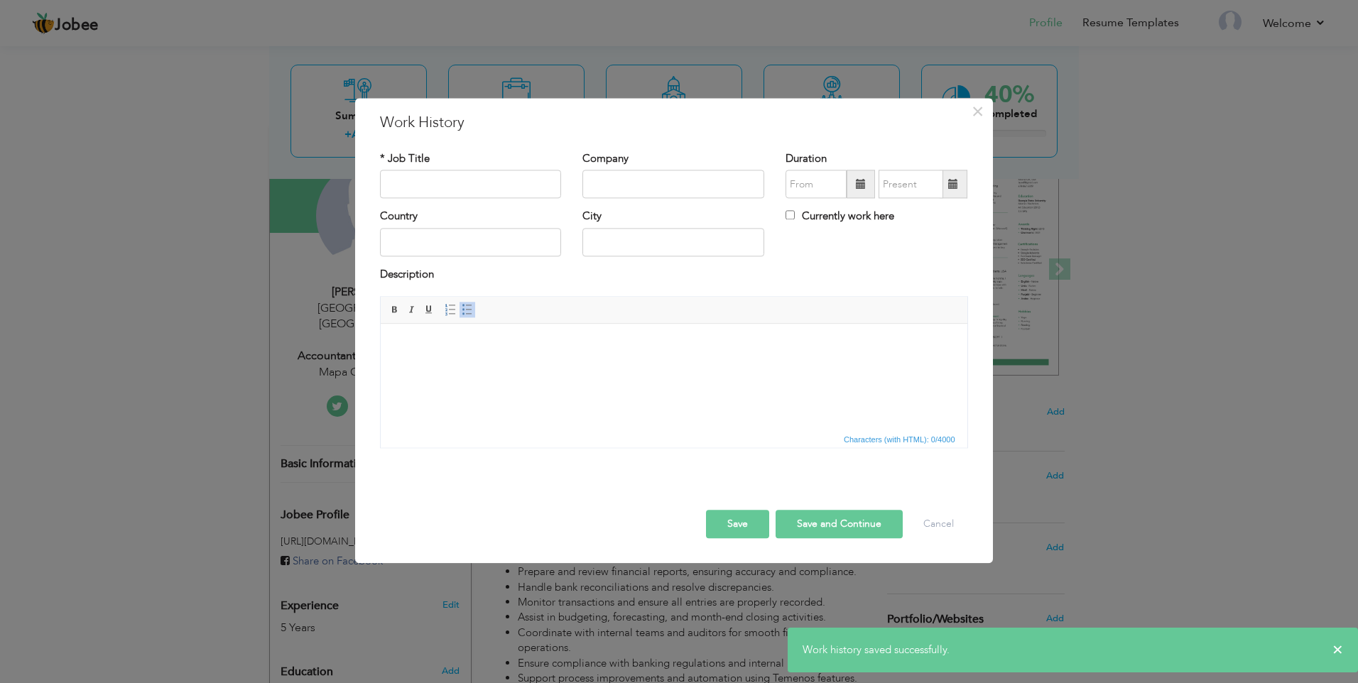
click at [734, 521] on button "Save" at bounding box center [737, 525] width 63 height 28
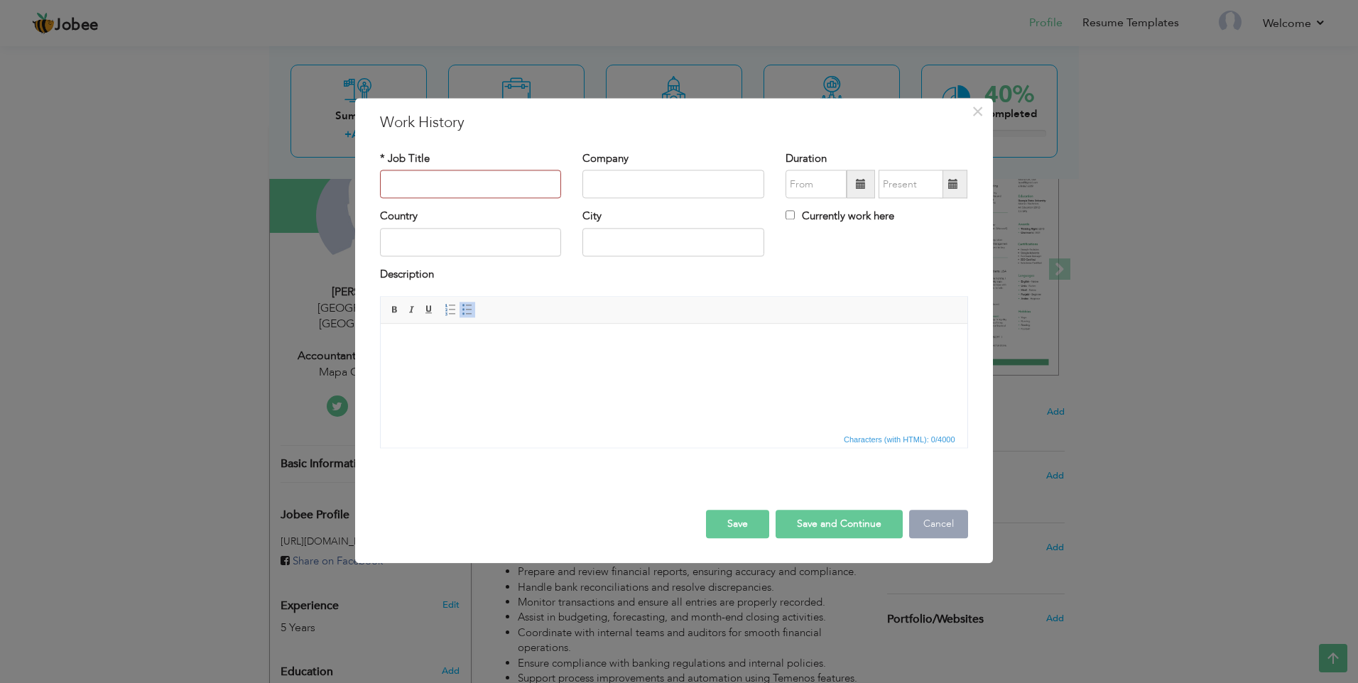
click at [937, 524] on button "Cancel" at bounding box center [938, 525] width 59 height 28
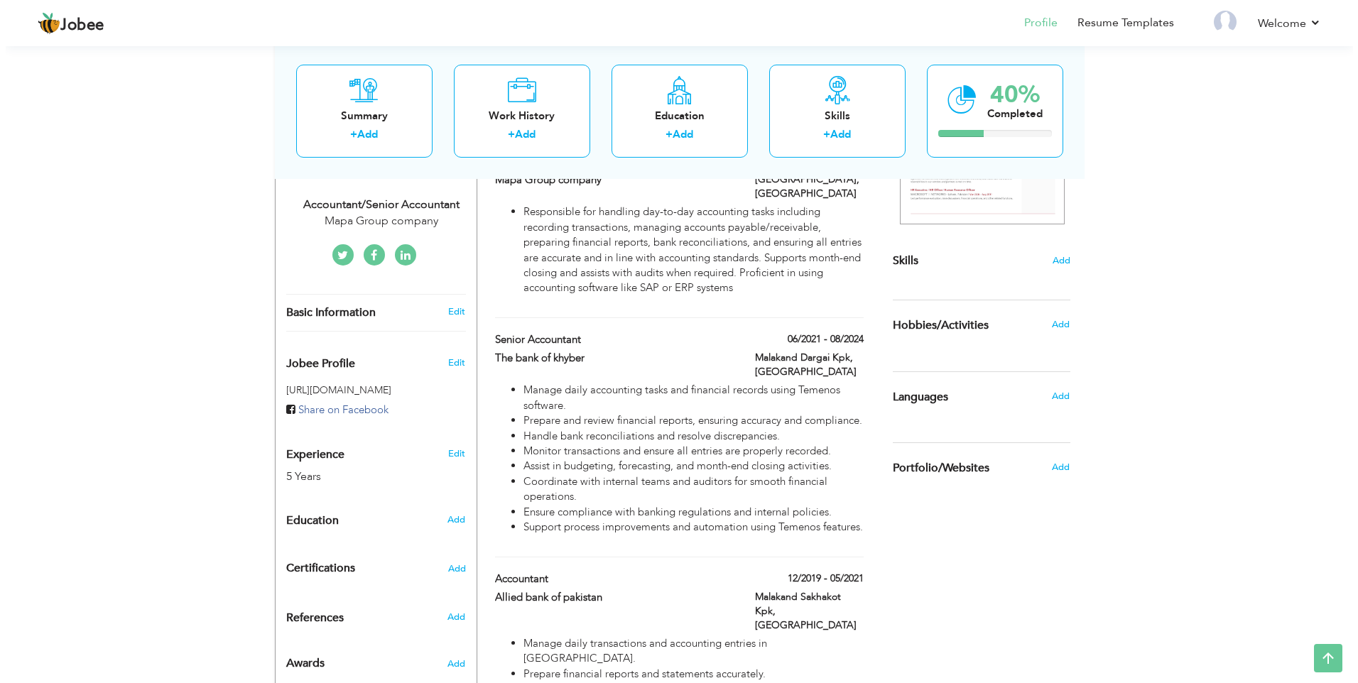
scroll to position [470, 0]
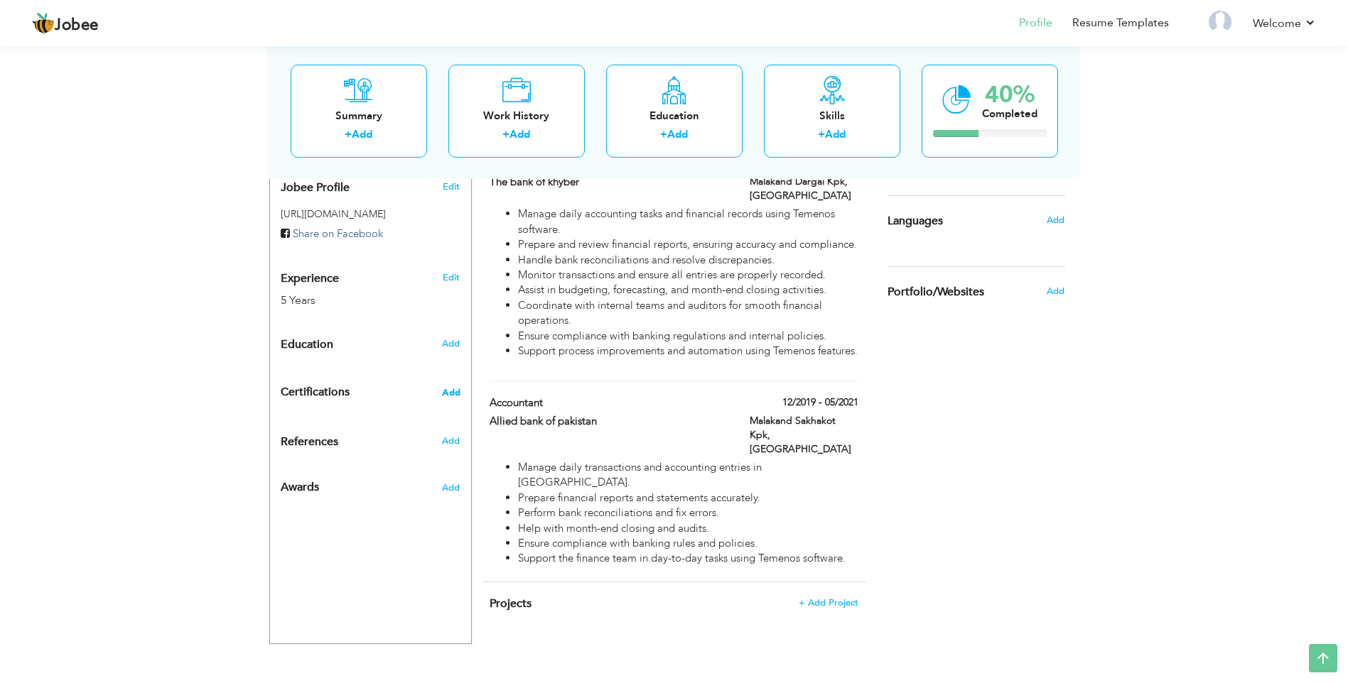
click at [447, 388] on span "Add" at bounding box center [451, 393] width 18 height 10
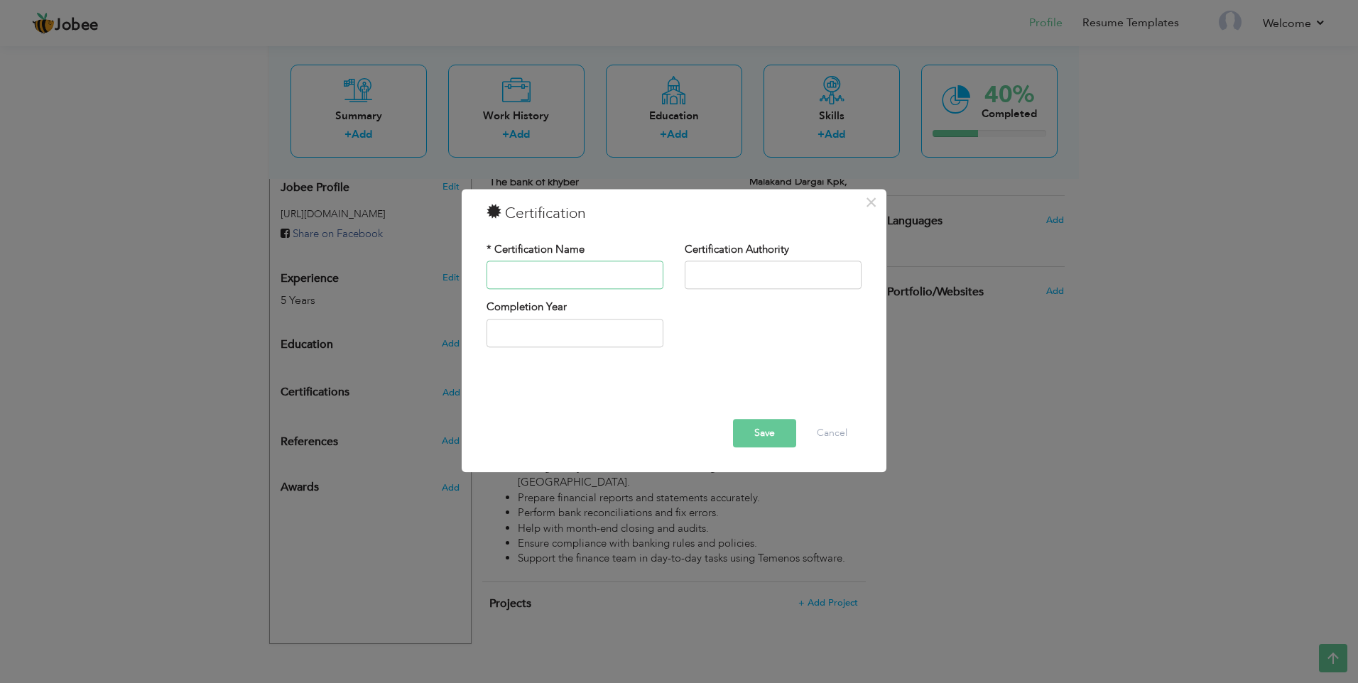
click at [584, 272] on input "text" at bounding box center [575, 275] width 177 height 28
click at [929, 585] on div "× Certification * Certification Name Certification Authority Save" at bounding box center [679, 341] width 1358 height 683
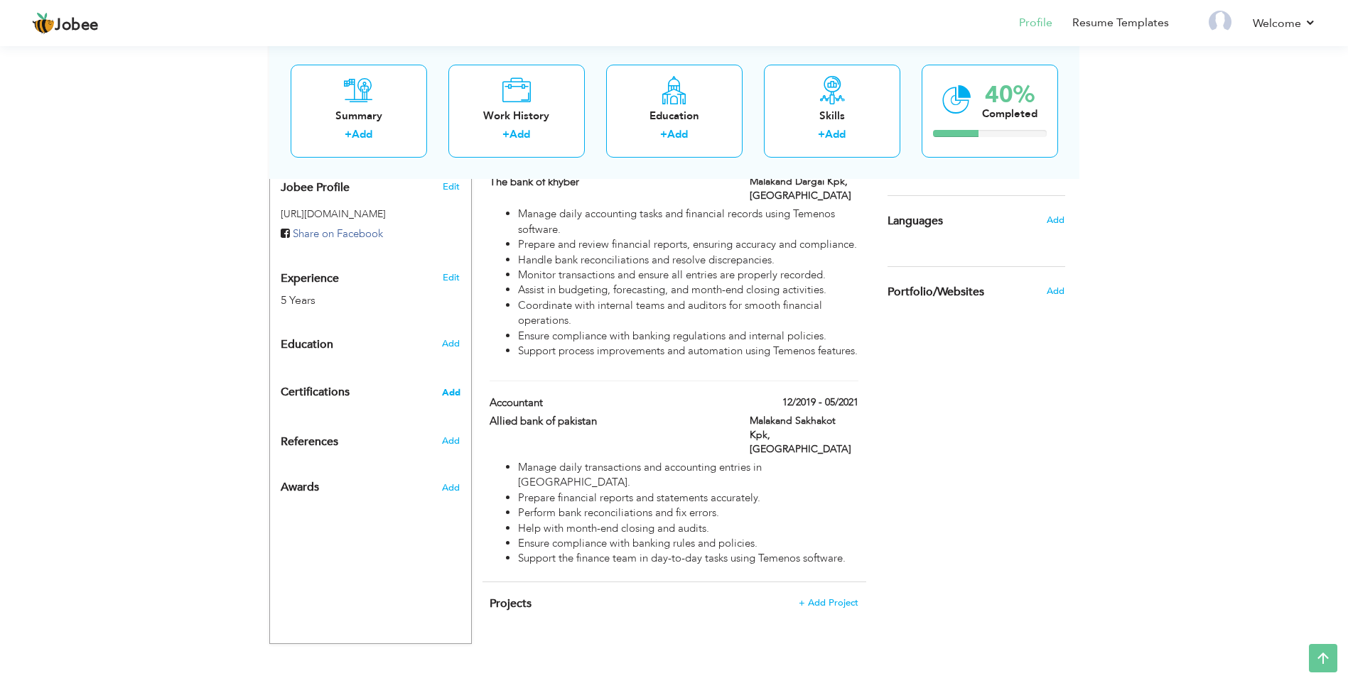
click at [444, 388] on span "Add" at bounding box center [451, 393] width 18 height 10
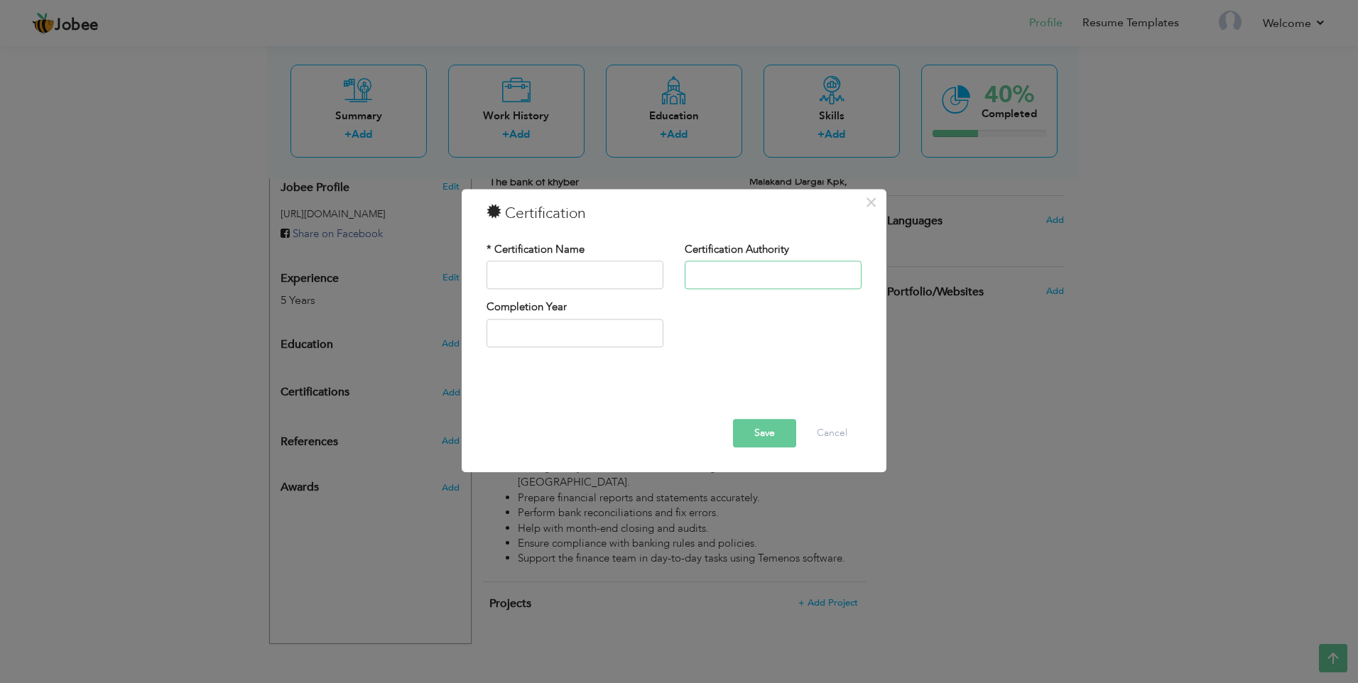
click at [754, 270] on input "text" at bounding box center [773, 275] width 177 height 28
click at [983, 431] on div "× Certification * Certification Name Certification Authority Save" at bounding box center [679, 341] width 1358 height 683
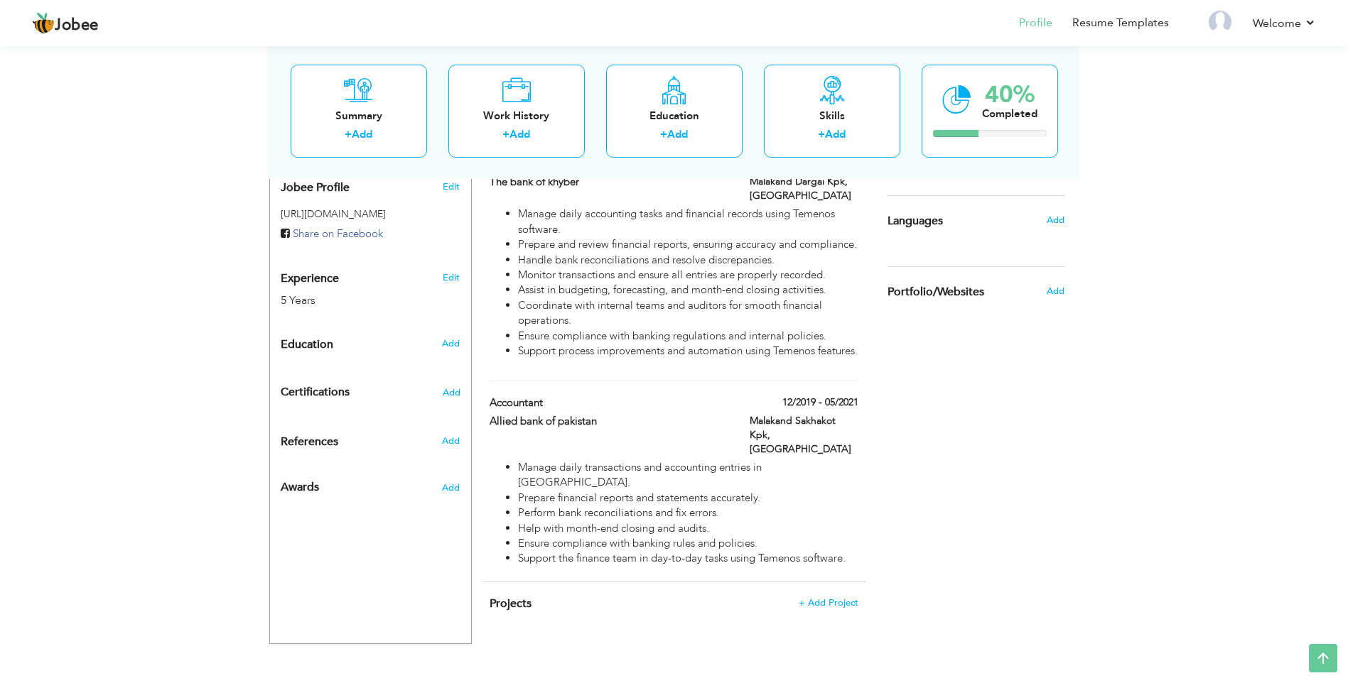
click at [346, 384] on span "Certifications" at bounding box center [315, 392] width 69 height 16
click at [444, 388] on span "Add" at bounding box center [451, 393] width 18 height 10
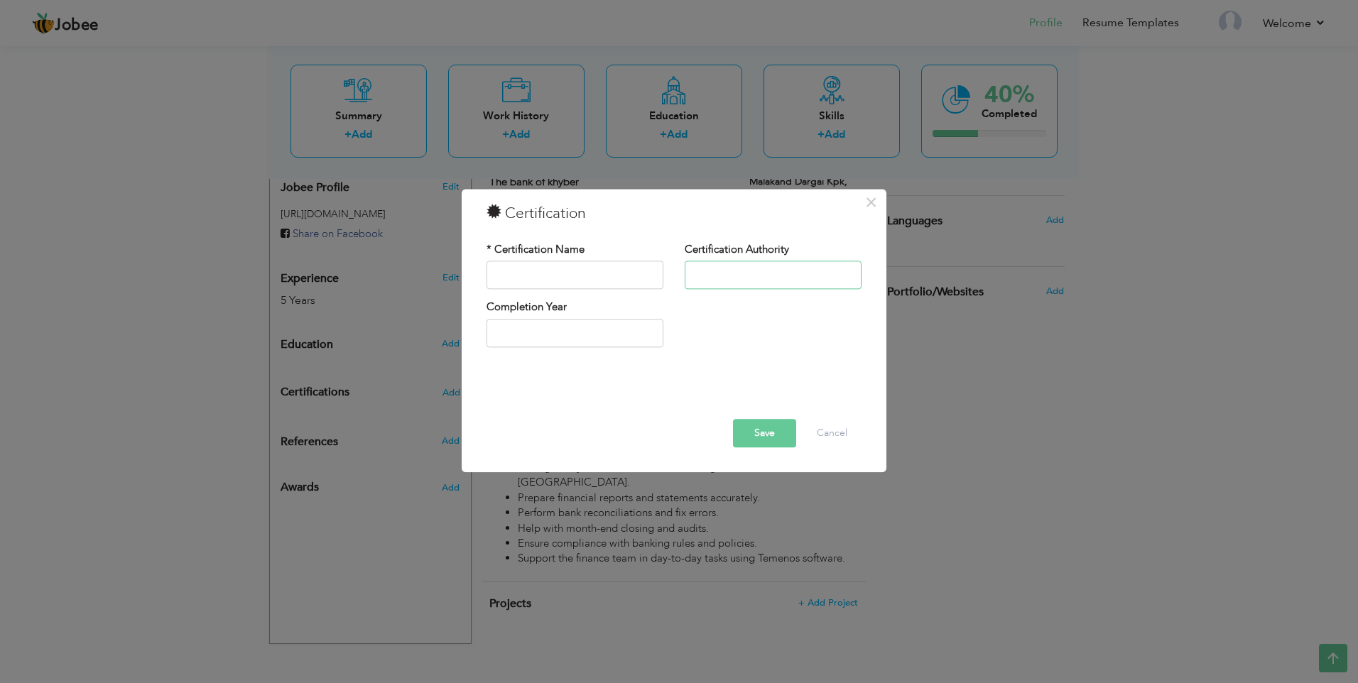
click at [787, 273] on input "text" at bounding box center [773, 275] width 177 height 28
paste input "Saudi Organization for Certified Public Accountants"
type input "Saudi Organization for Certified Public Accountants"
click at [551, 277] on input "text" at bounding box center [575, 275] width 177 height 28
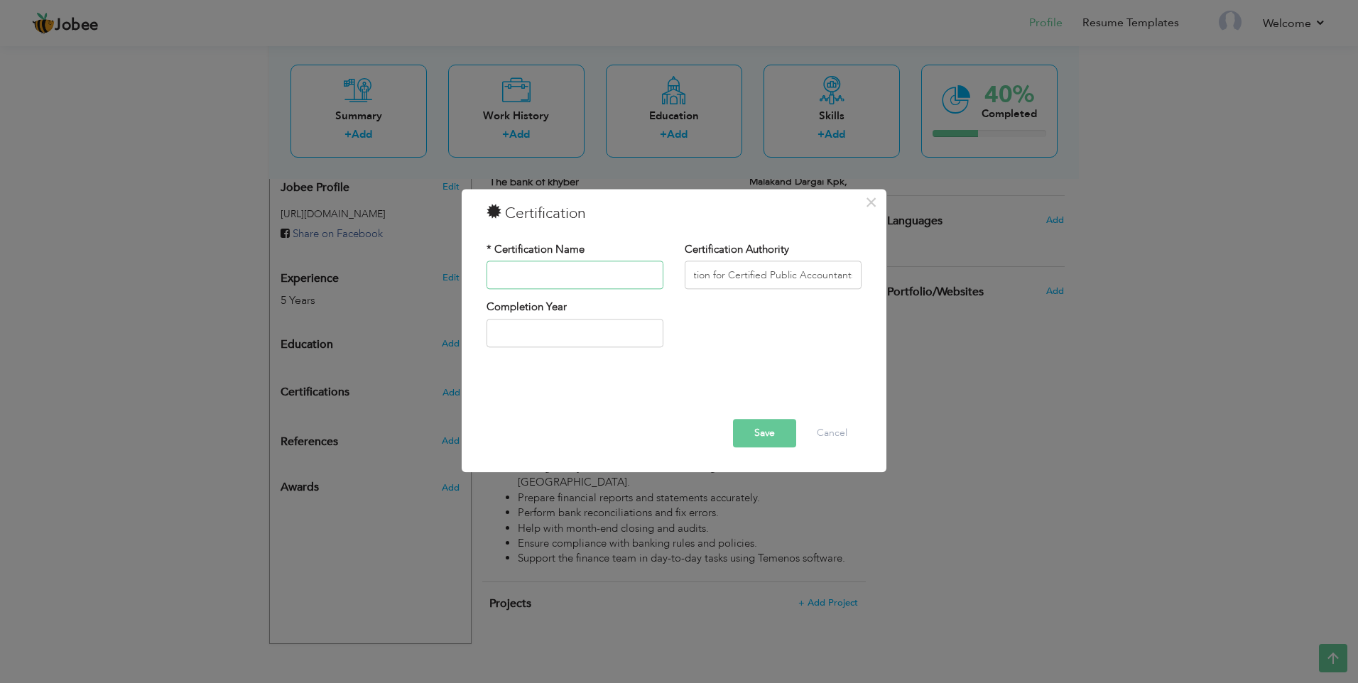
scroll to position [0, 0]
paste input "Saudi Organization for Certified Public Accountants"
paste input "OCPAS"
type input "(SOCPA)Saudi Organization for Certified Public Accountants"
type input "2025"
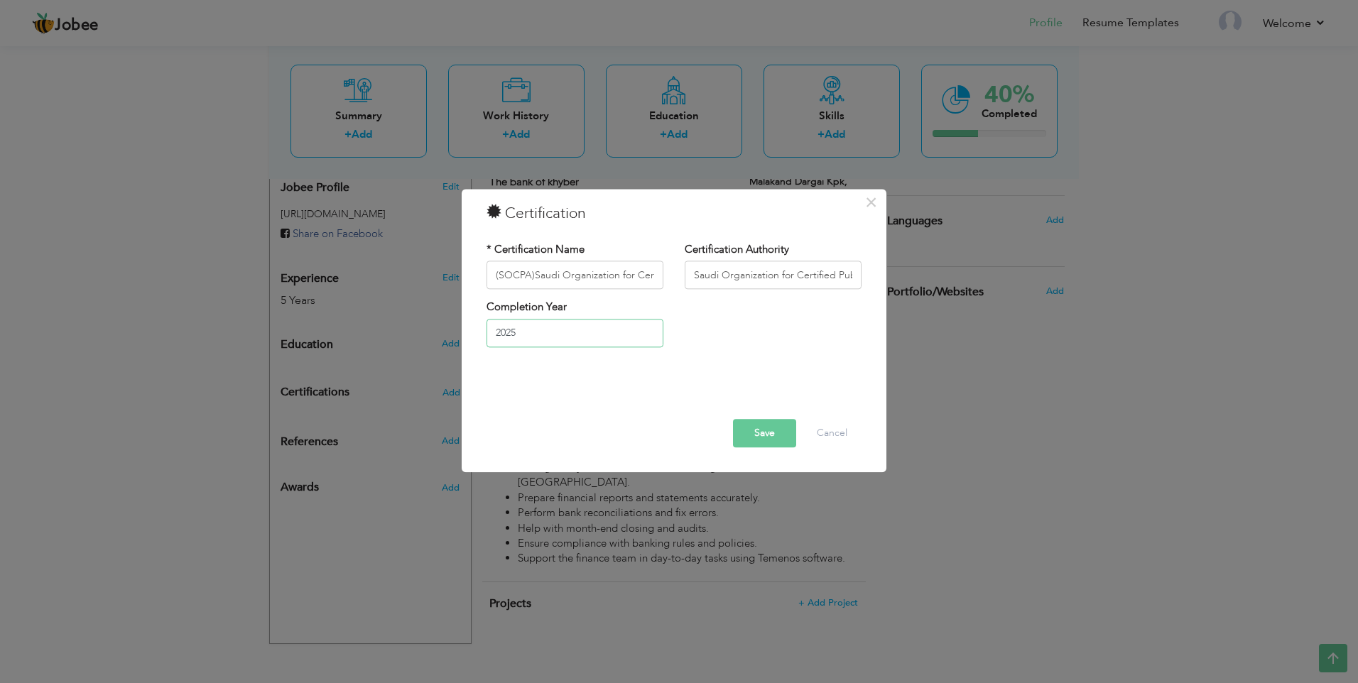
click at [624, 336] on input "2025" at bounding box center [575, 333] width 177 height 28
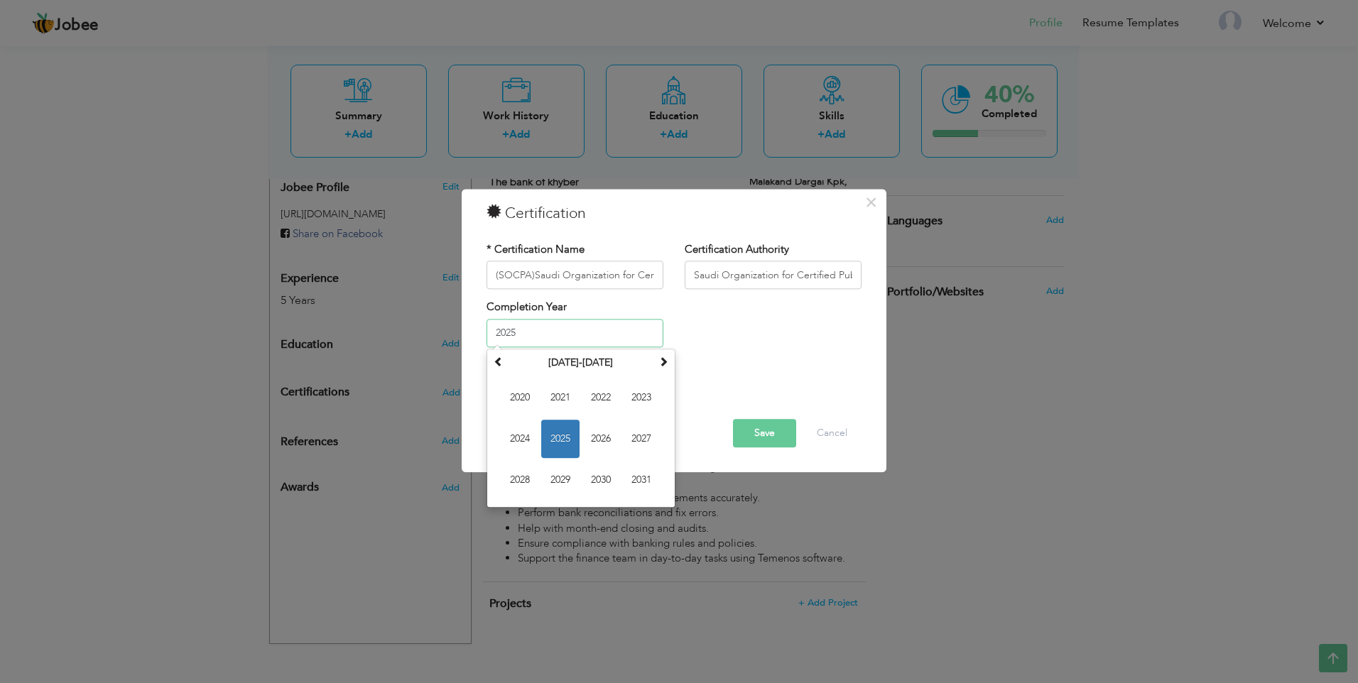
click at [563, 440] on span "2025" at bounding box center [560, 439] width 38 height 38
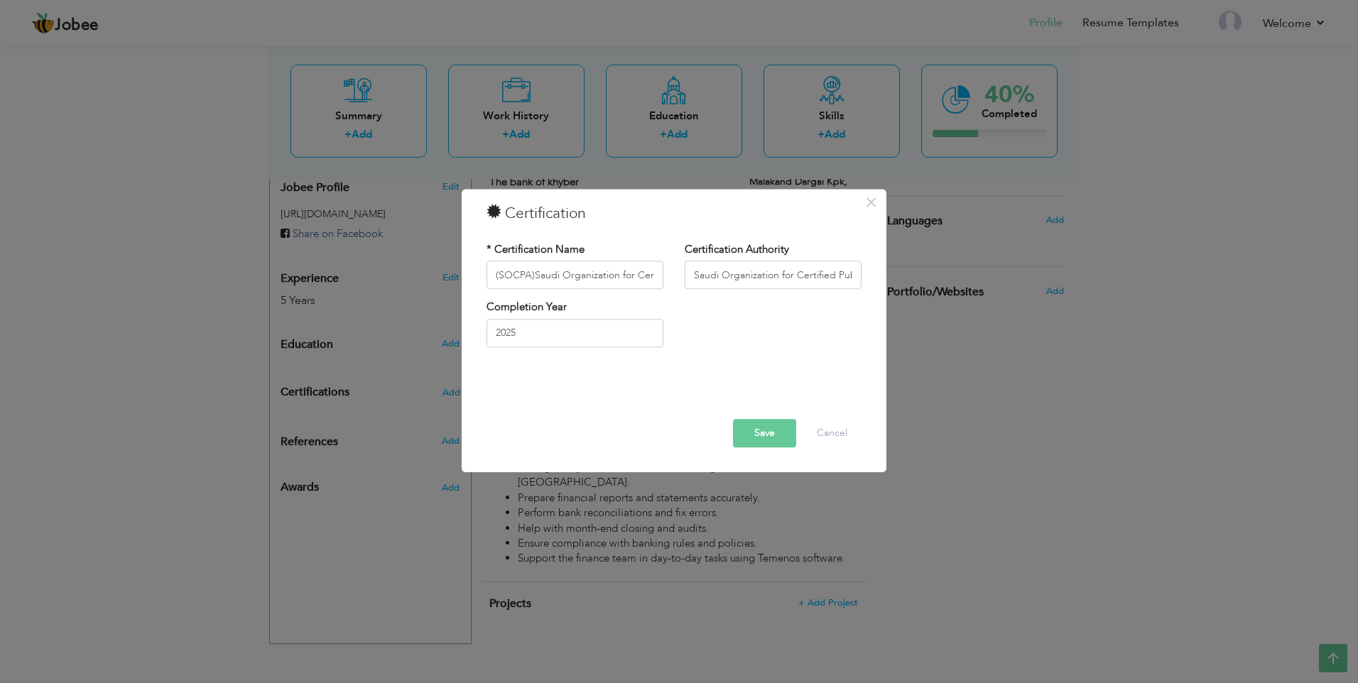
click at [764, 435] on button "Save" at bounding box center [764, 434] width 63 height 28
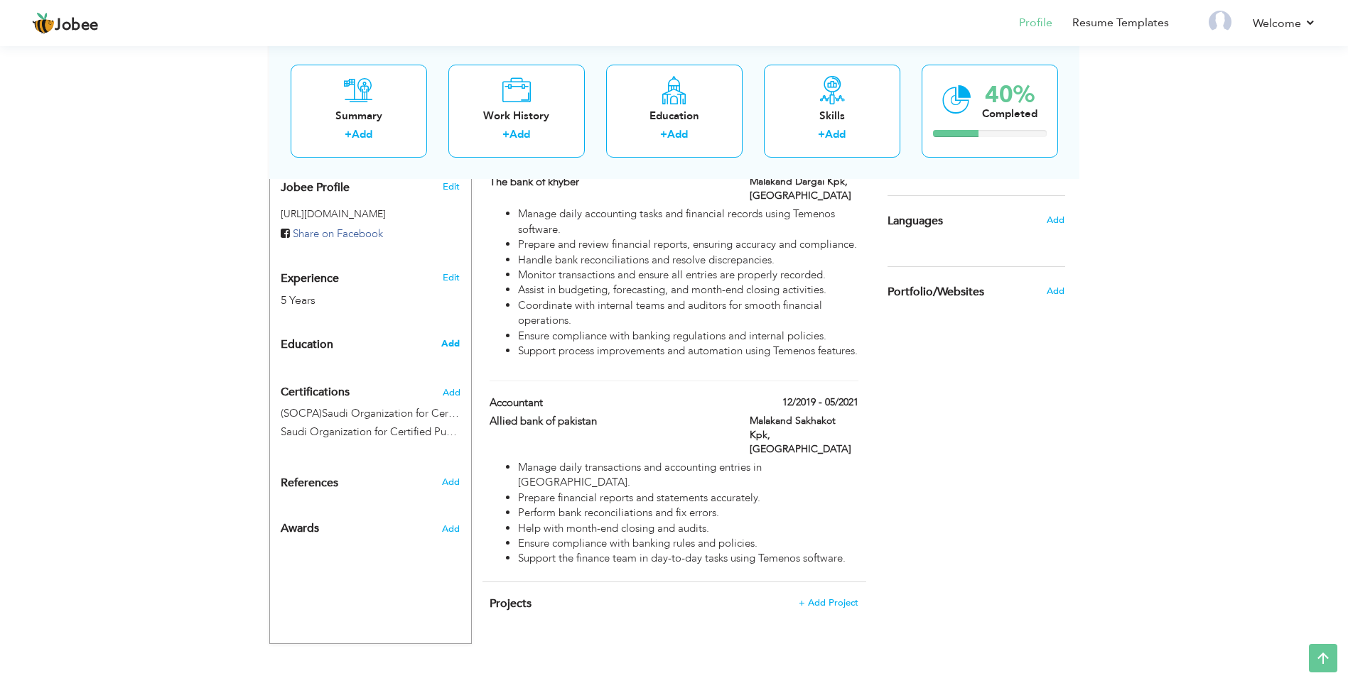
click at [447, 337] on span "Add" at bounding box center [450, 343] width 18 height 13
radio input "true"
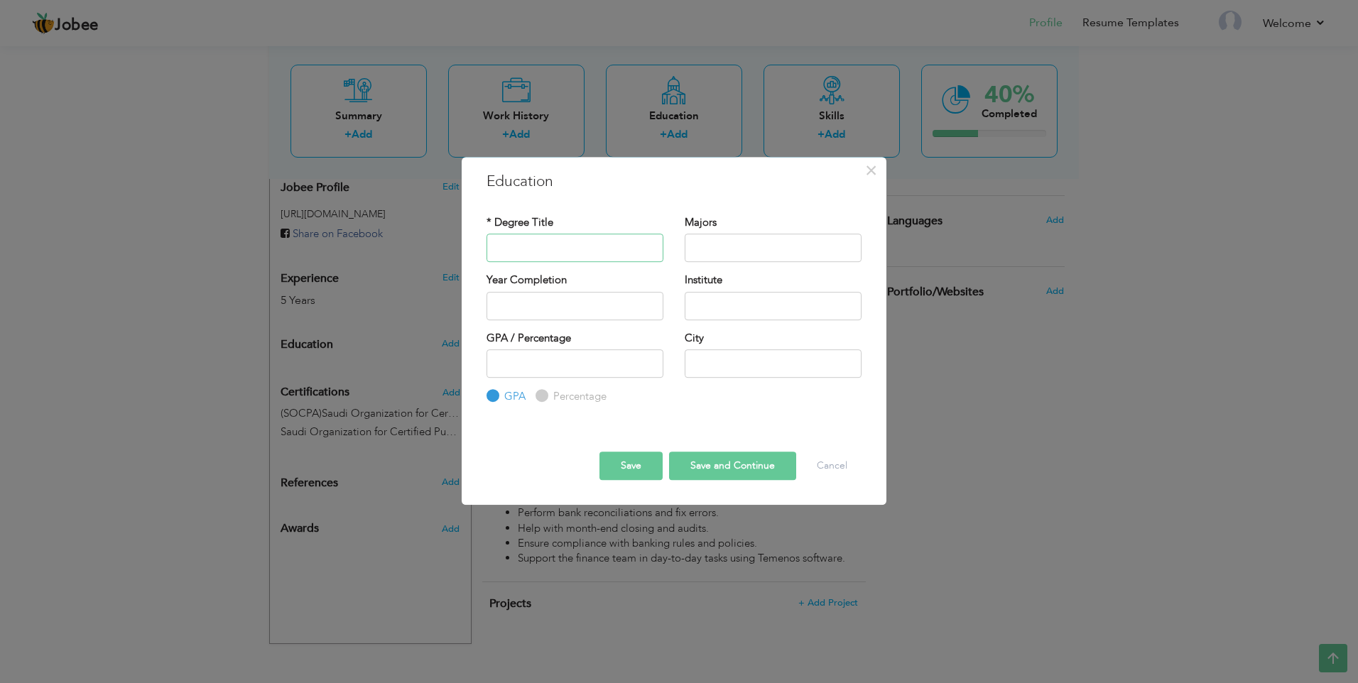
click at [562, 240] on input "text" at bounding box center [575, 248] width 177 height 28
type input "Master in Comerce"
type input "Accounting & Finnance"
click at [564, 312] on input "2025" at bounding box center [575, 306] width 177 height 28
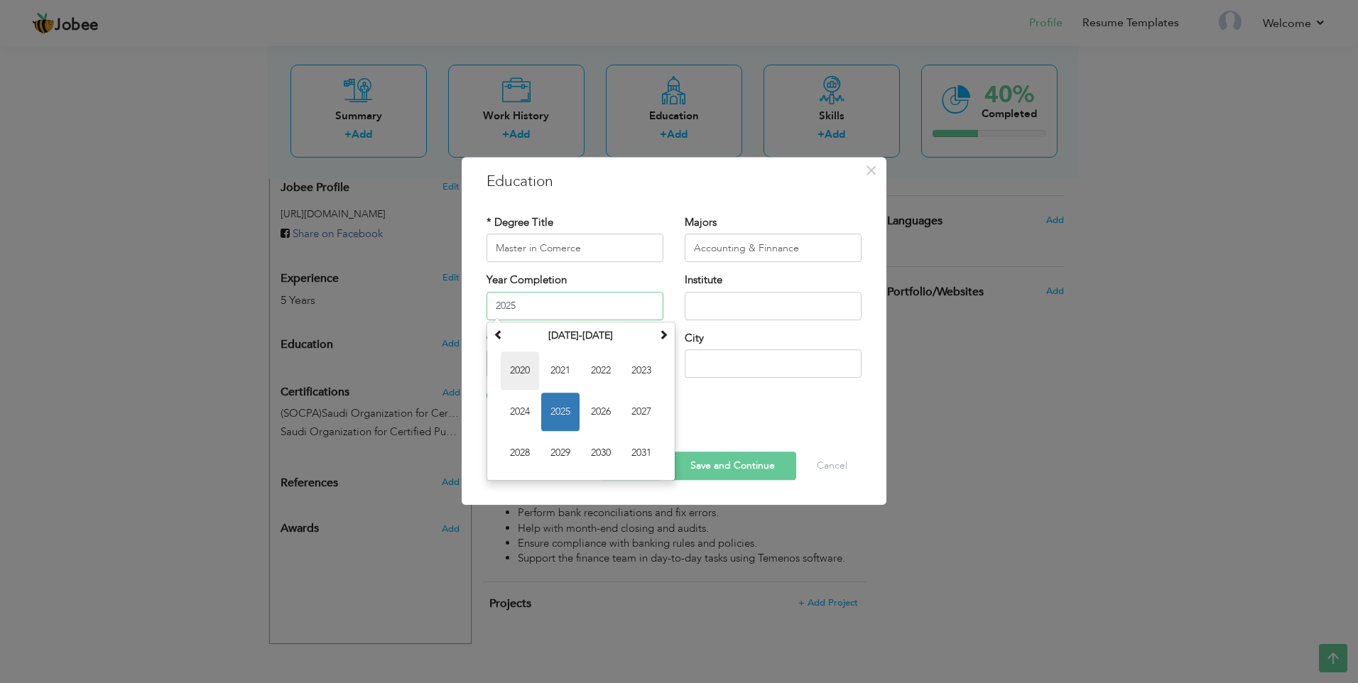
click at [522, 373] on span "2020" at bounding box center [520, 371] width 38 height 38
type input "2020"
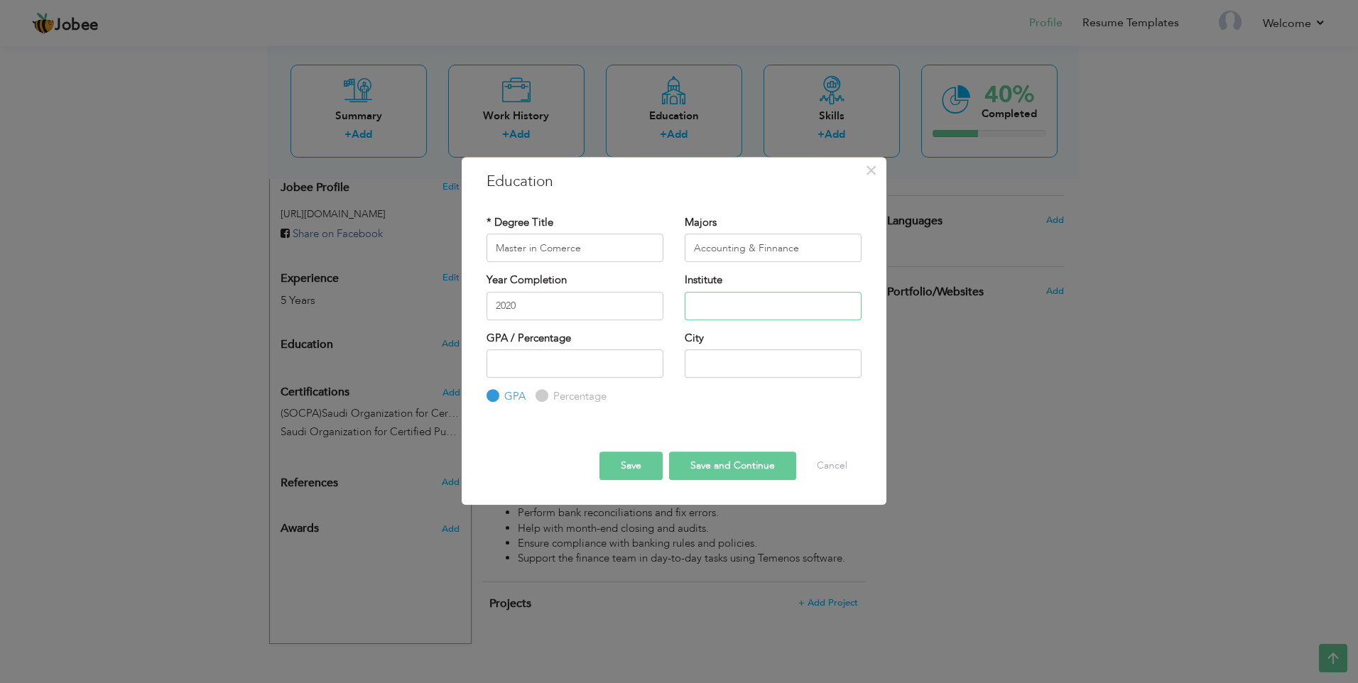
click at [719, 305] on input "text" at bounding box center [773, 306] width 177 height 28
type input "[PERSON_NAME][GEOGRAPHIC_DATA] Mardan"
click at [603, 360] on input "number" at bounding box center [575, 363] width 177 height 28
type input "69.857"
click at [757, 369] on input "text" at bounding box center [773, 363] width 177 height 28
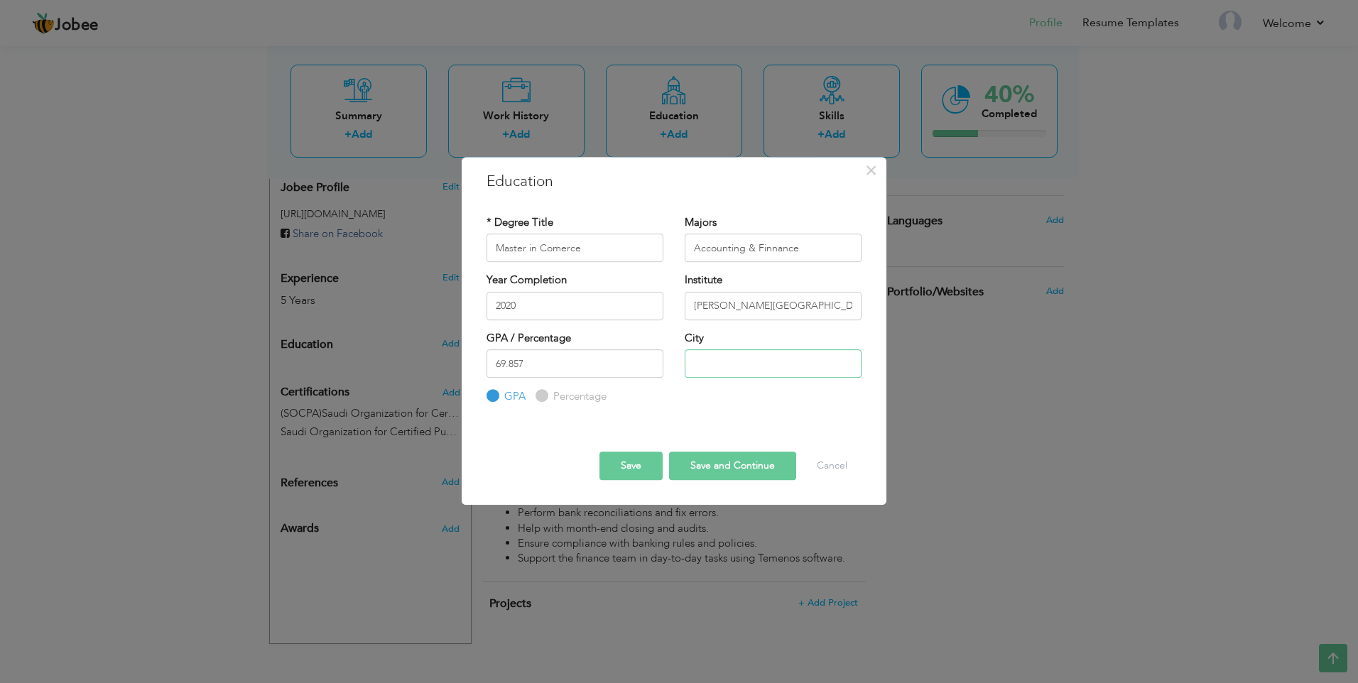
click at [757, 358] on input "text" at bounding box center [773, 363] width 177 height 28
type input "Mardan"
click at [550, 393] on label "Percentage" at bounding box center [578, 396] width 57 height 15
click at [545, 393] on input "Percentage" at bounding box center [540, 396] width 9 height 9
radio input "true"
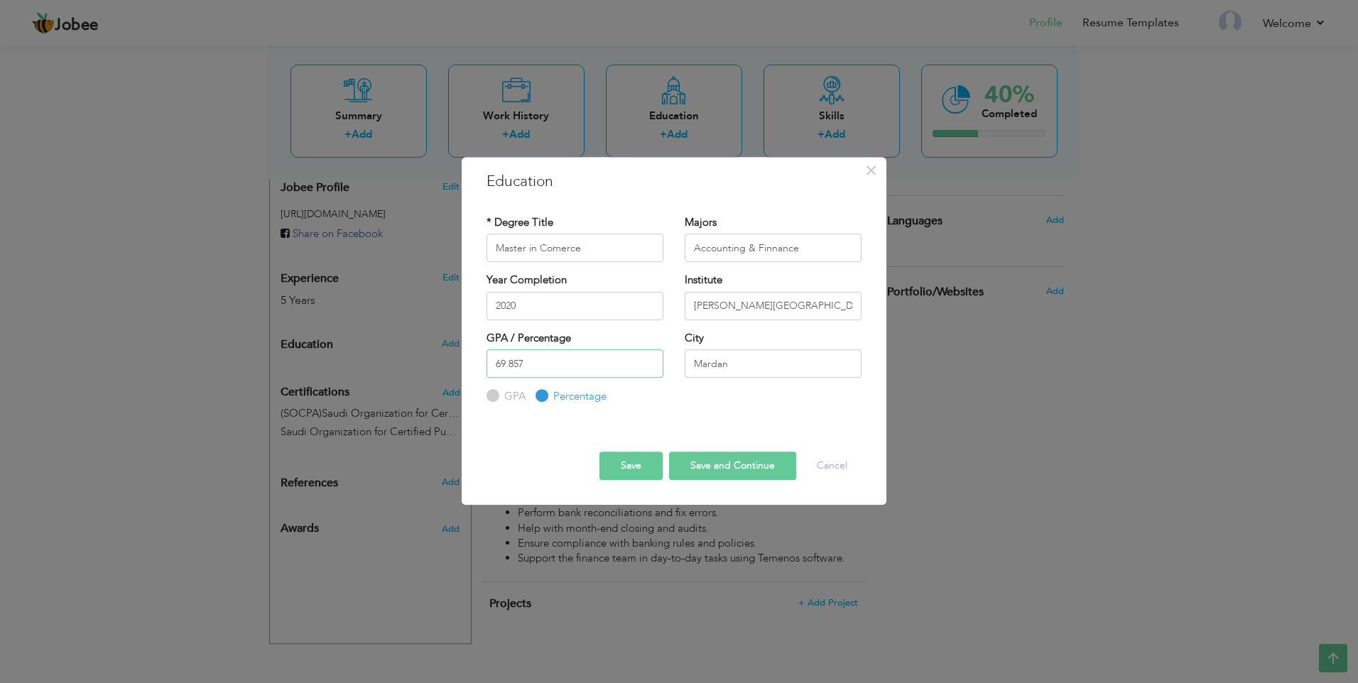
click at [549, 369] on input "69.857" at bounding box center [575, 363] width 177 height 28
type input "69.85"
click at [733, 464] on button "Save and Continue" at bounding box center [732, 466] width 127 height 28
radio input "true"
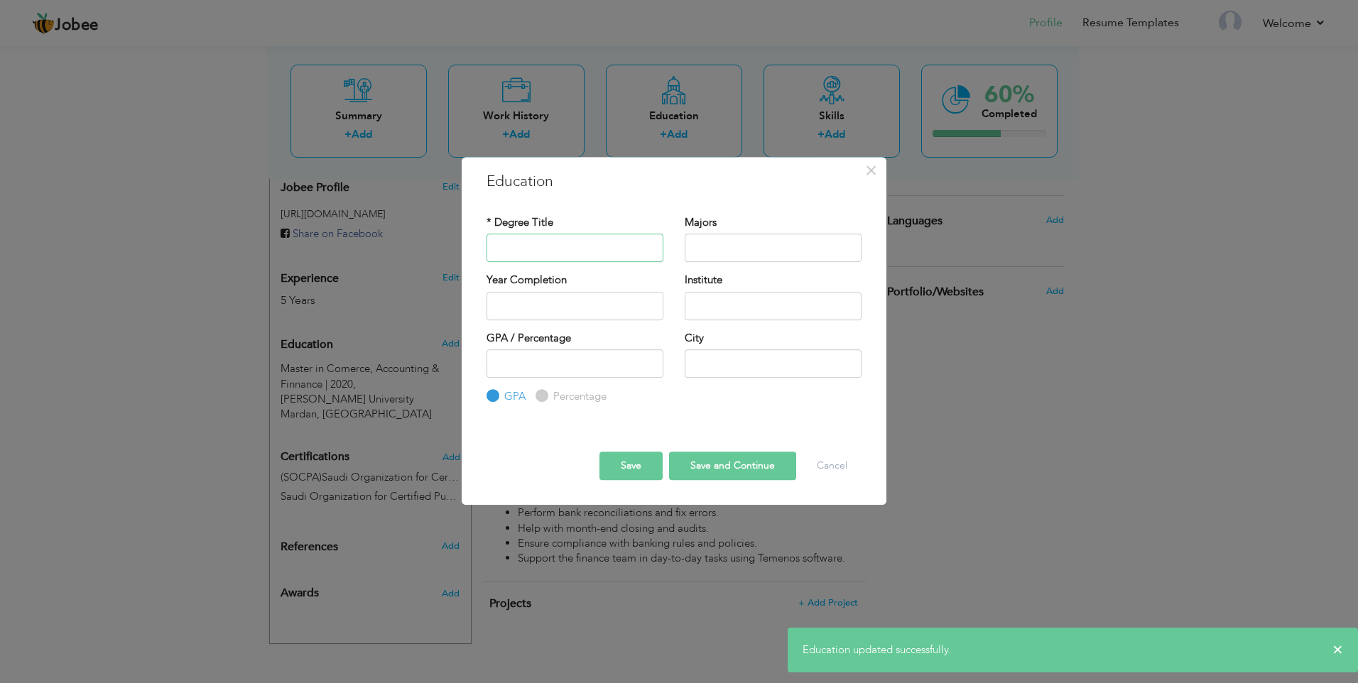
click at [631, 248] on input "text" at bounding box center [575, 248] width 177 height 28
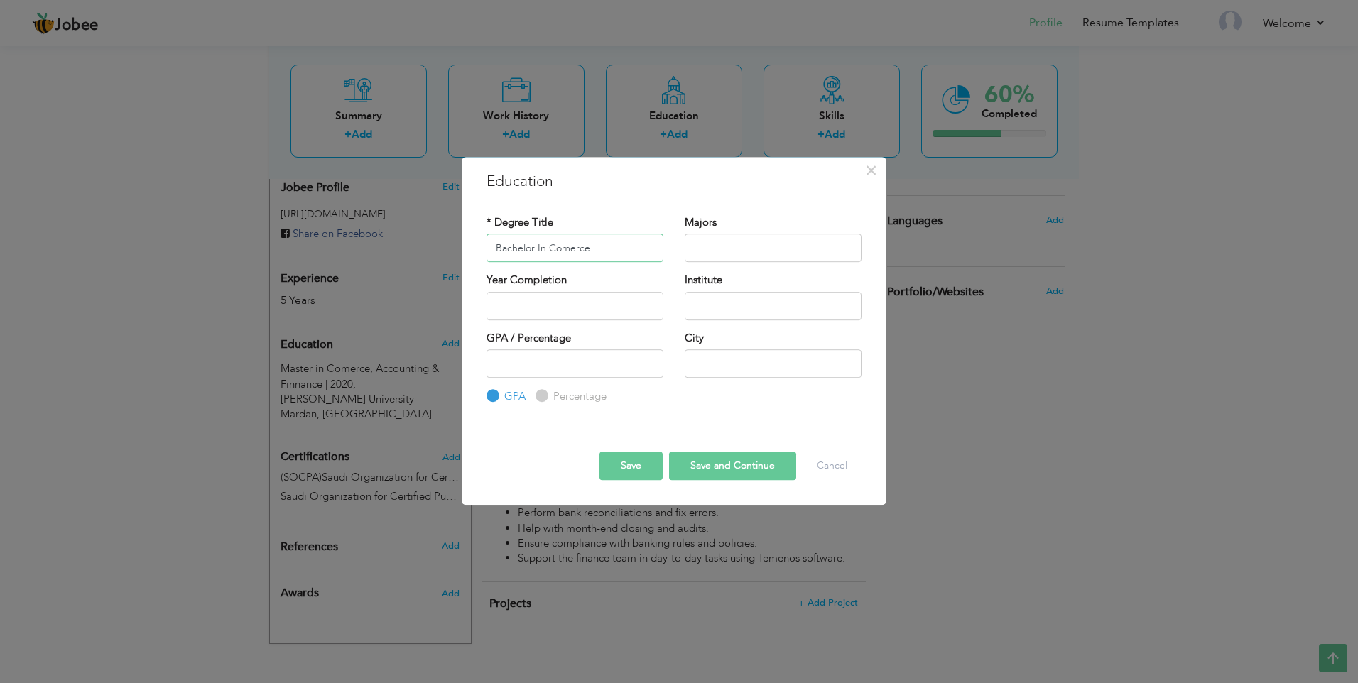
type input "Bachelor In Comerce"
type input "2017"
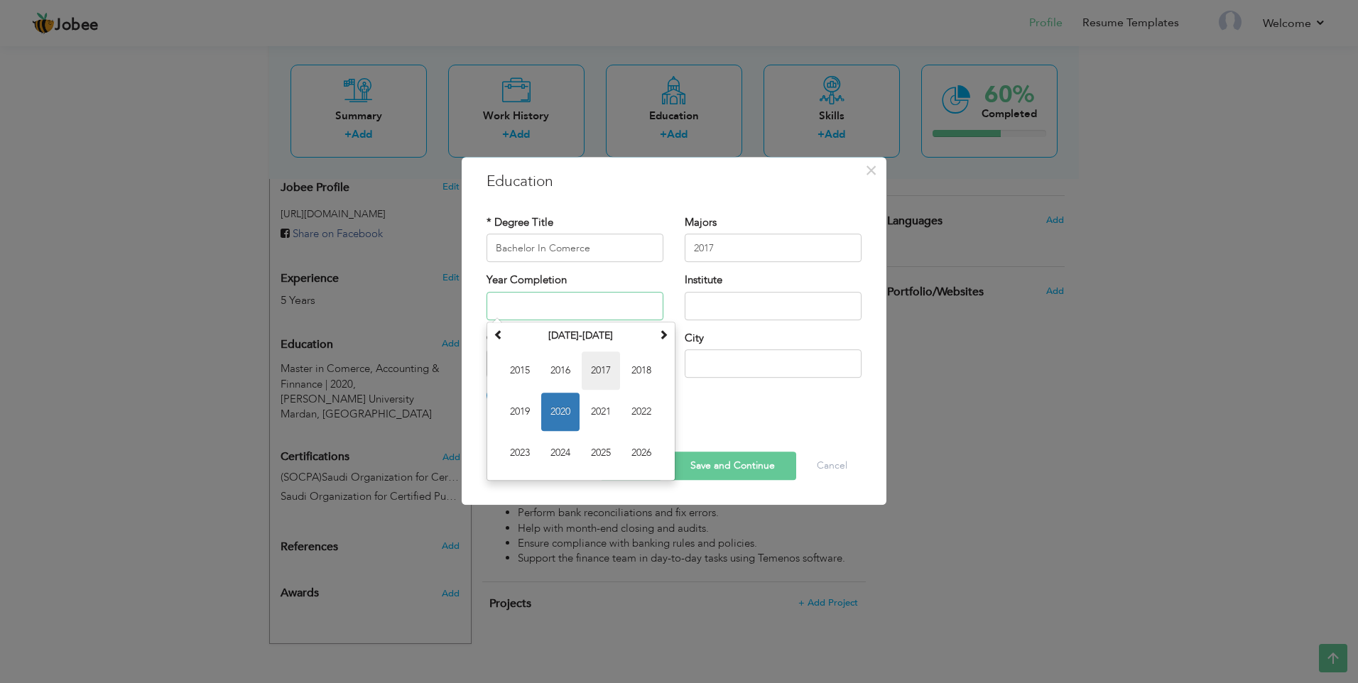
click at [592, 372] on span "2017" at bounding box center [601, 371] width 38 height 38
type input "2017"
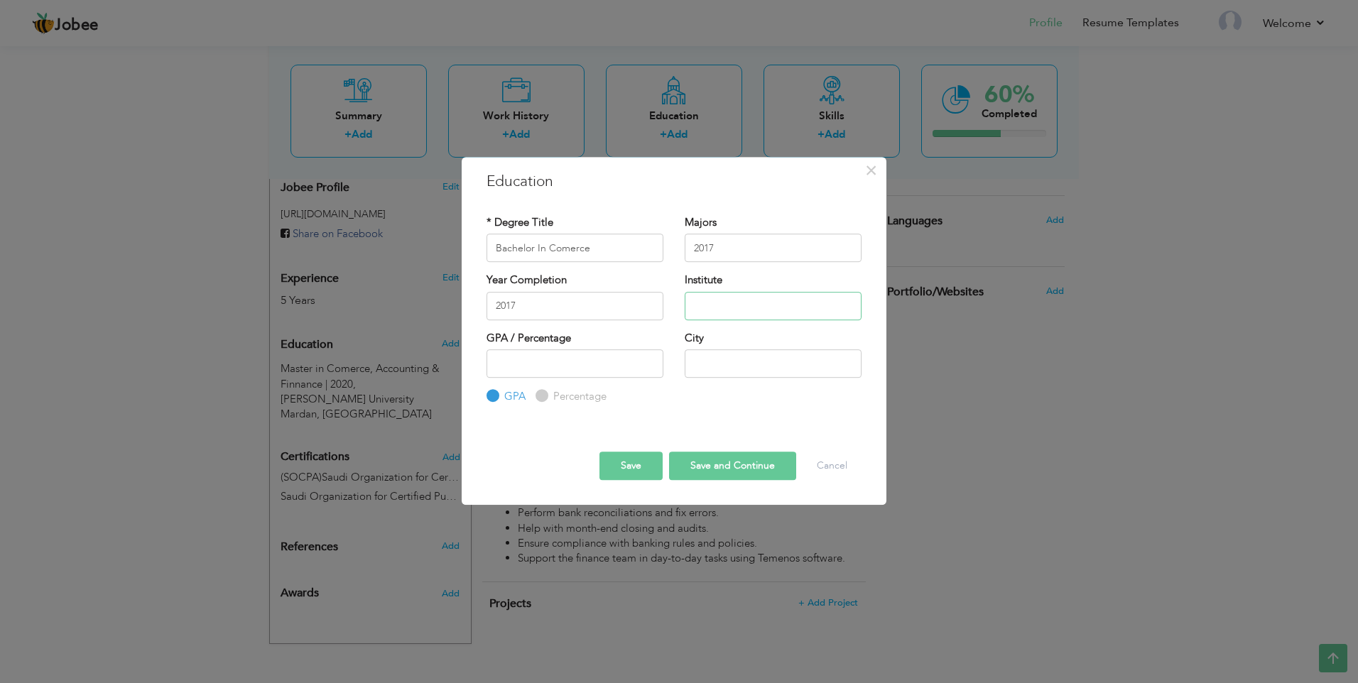
click at [717, 302] on input "text" at bounding box center [773, 306] width 177 height 28
click at [854, 308] on input "[PERSON_NAME][GEOGRAPHIC_DATA] Mardam" at bounding box center [773, 306] width 177 height 28
type input "[PERSON_NAME][GEOGRAPHIC_DATA] Mardan"
click at [612, 362] on input "number" at bounding box center [575, 363] width 177 height 28
click at [543, 394] on input "Percentage" at bounding box center [540, 396] width 9 height 9
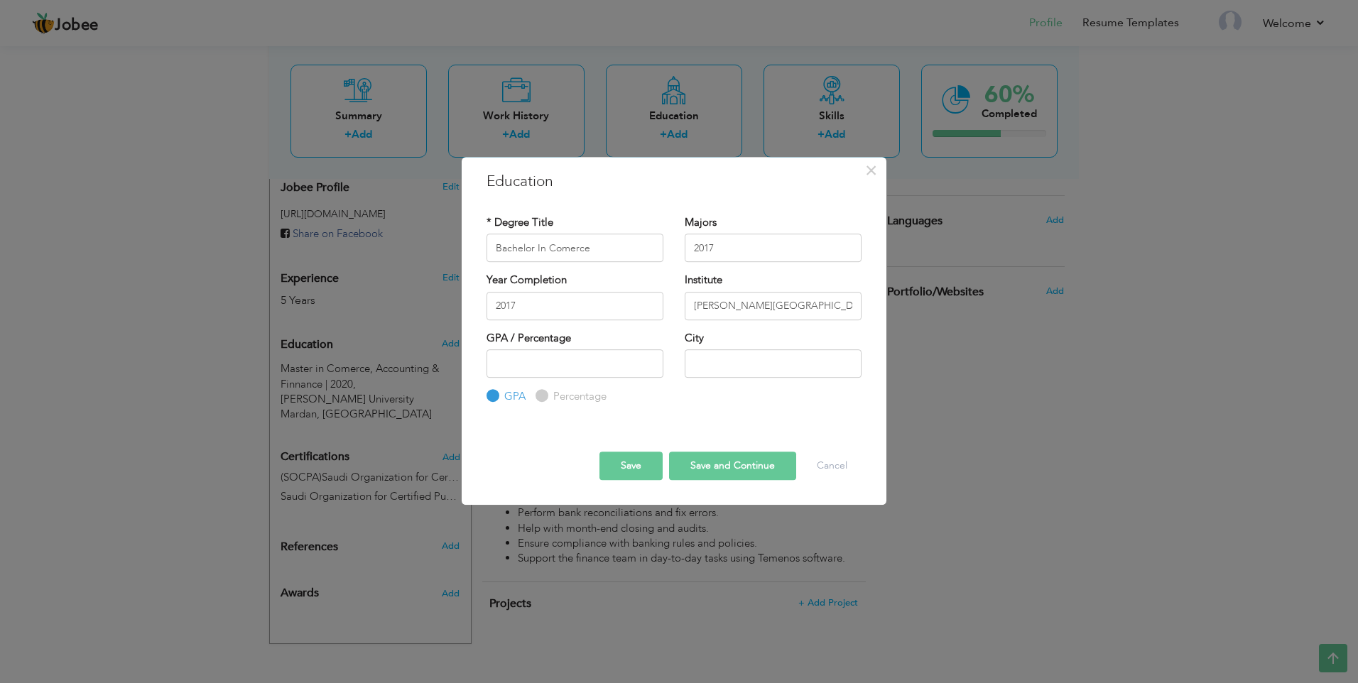
radio input "true"
click at [560, 368] on input "number" at bounding box center [575, 363] width 177 height 28
type input "67"
click at [718, 358] on input "text" at bounding box center [773, 363] width 177 height 28
type input "Mardan"
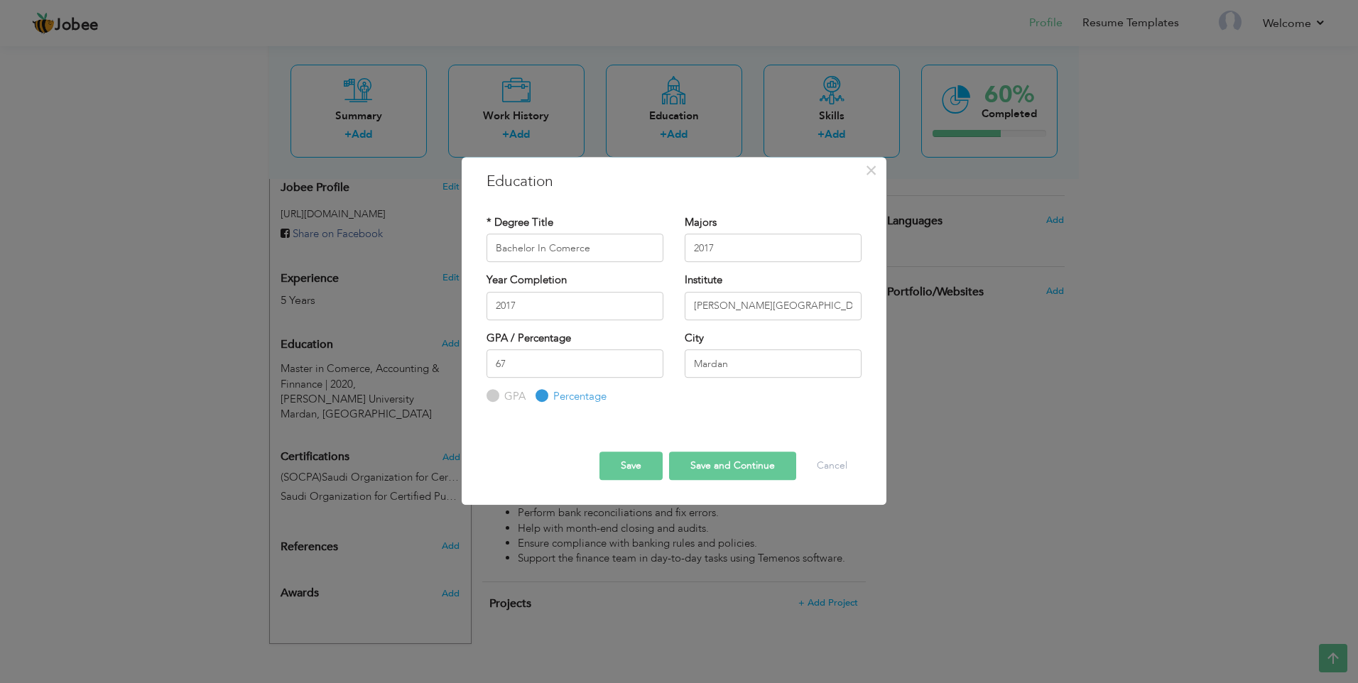
click at [712, 469] on button "Save and Continue" at bounding box center [732, 466] width 127 height 28
radio input "true"
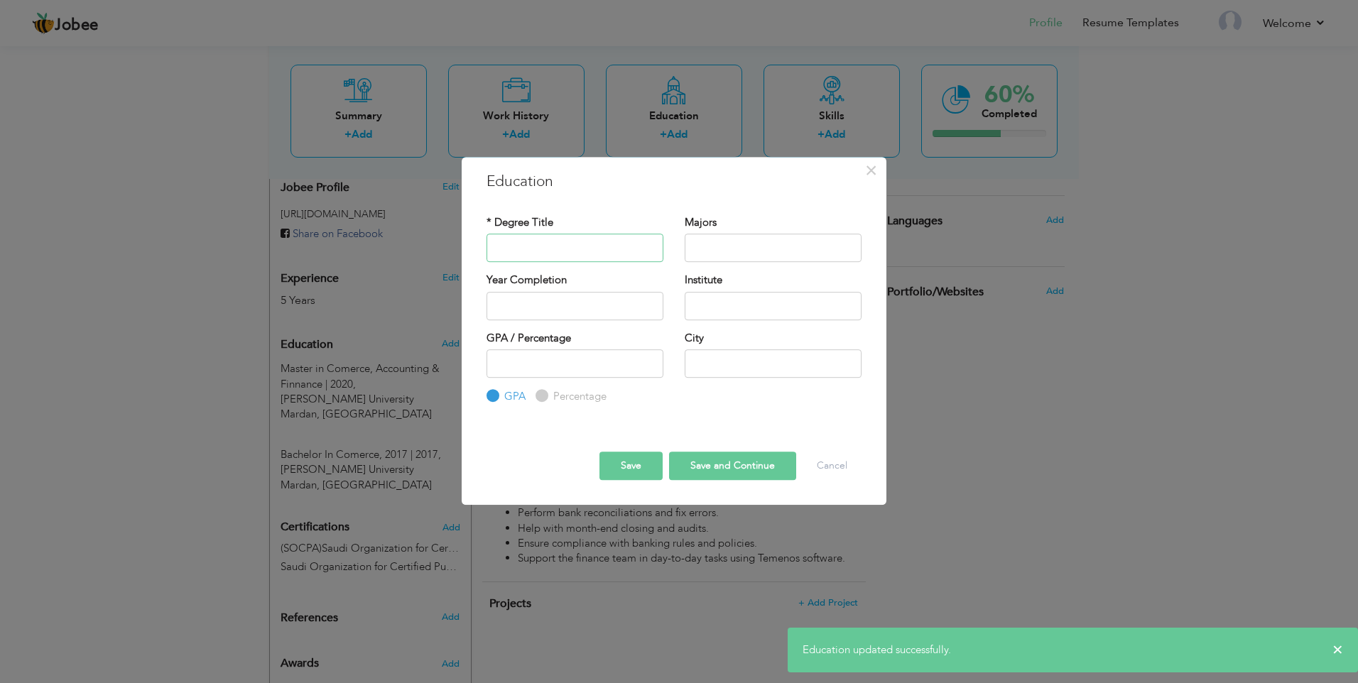
click at [555, 249] on input "text" at bounding box center [575, 248] width 177 height 28
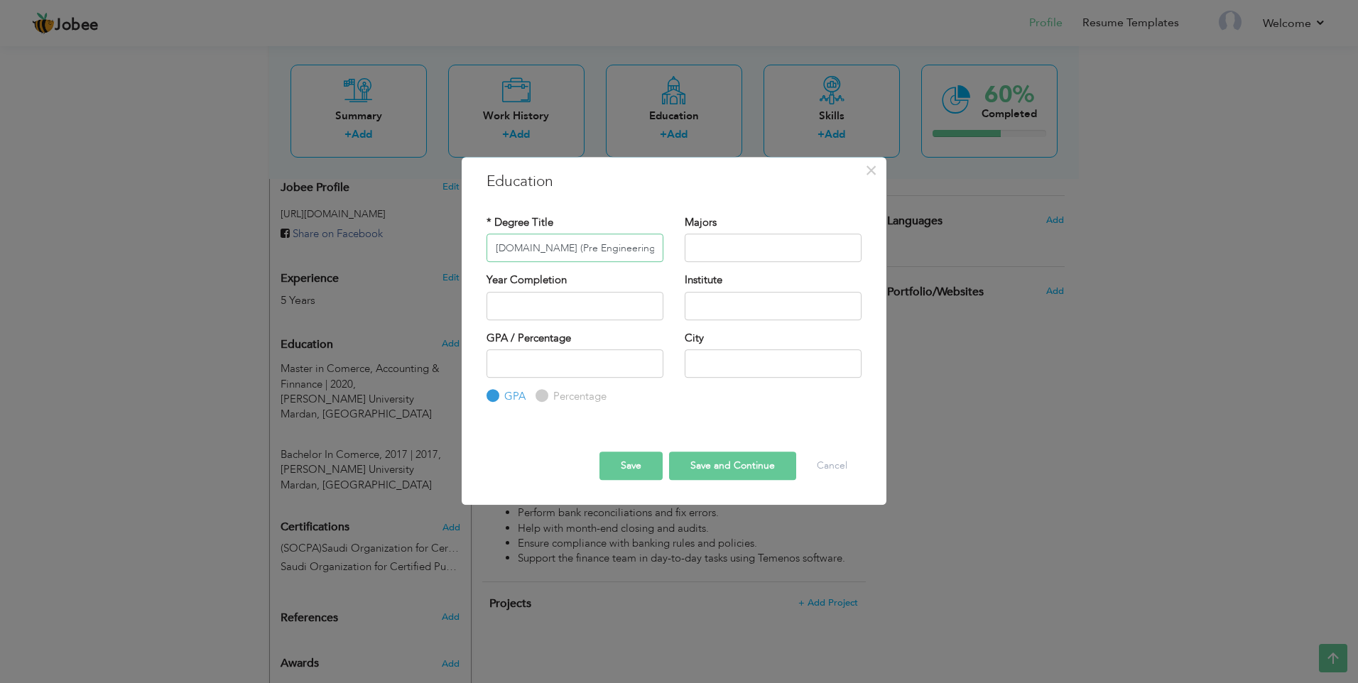
type input "[DOMAIN_NAME] (Pre Engineering)"
click at [711, 243] on input "text" at bounding box center [773, 248] width 177 height 28
type input "Pre Engineering(Science)"
click at [615, 295] on input "text" at bounding box center [575, 306] width 177 height 28
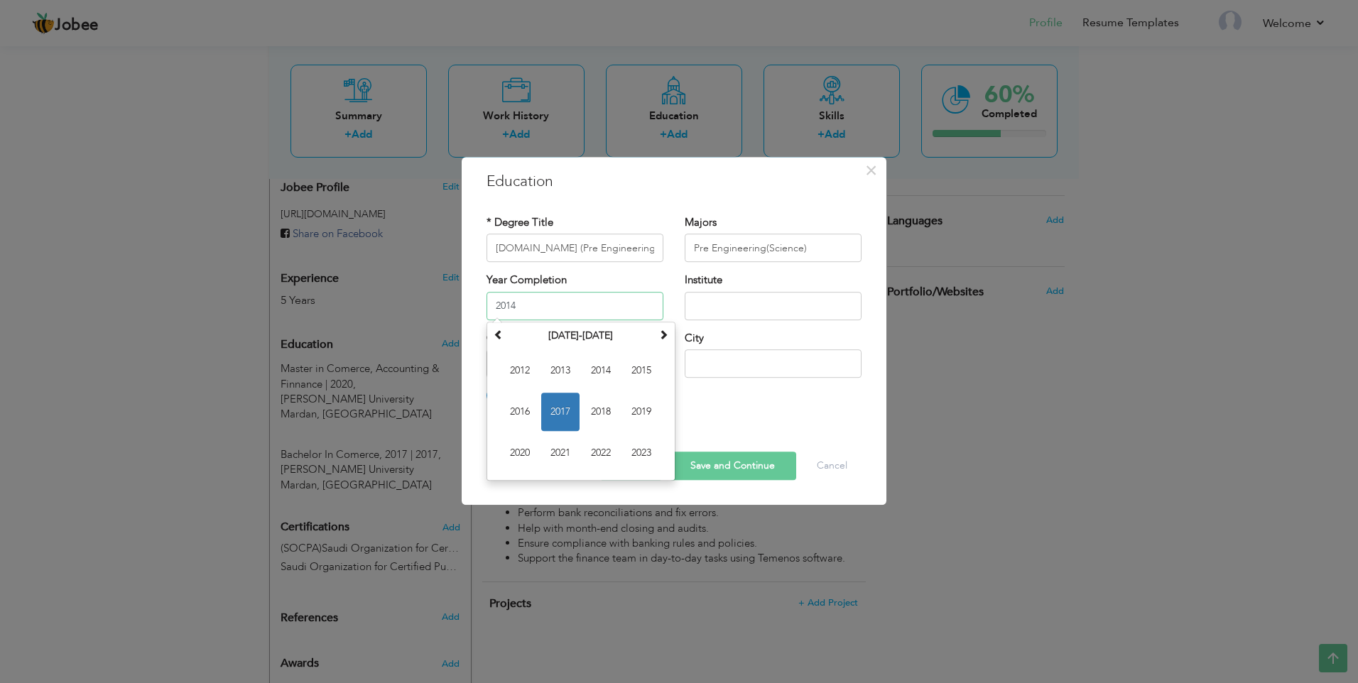
type input "2014"
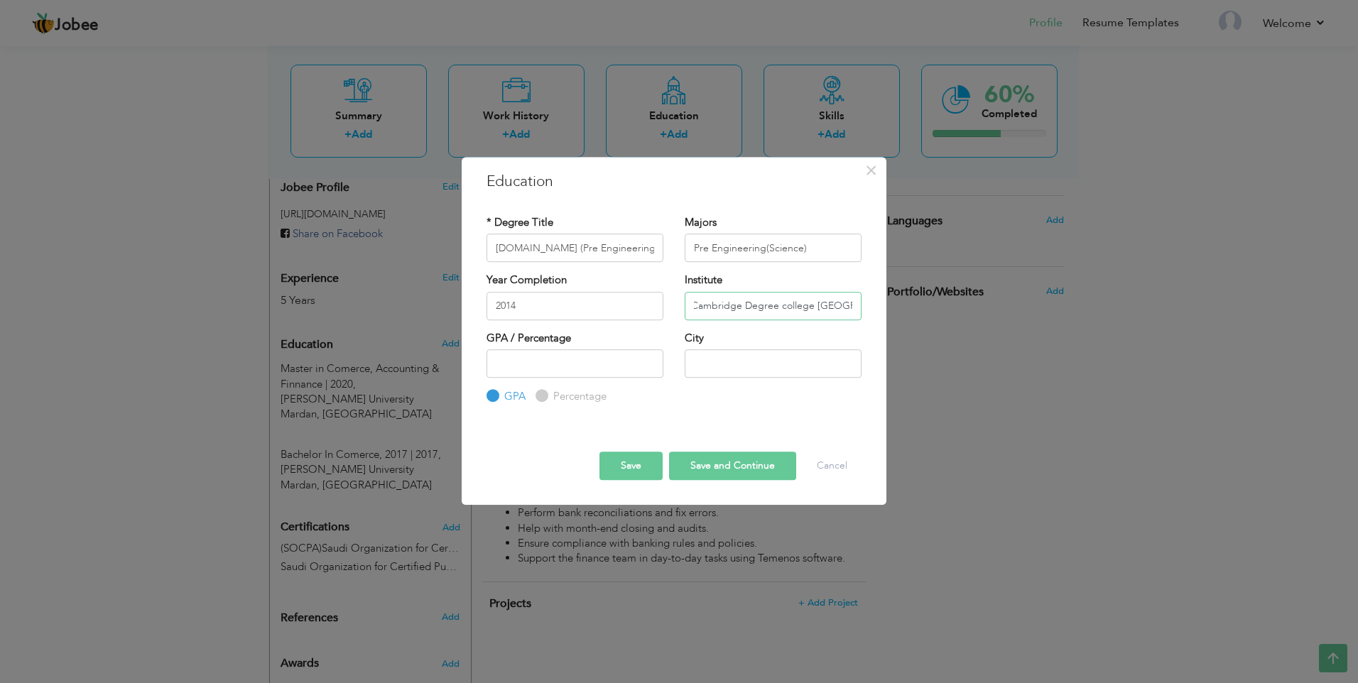
scroll to position [0, 51]
type input "Peshawar Cambridge Degree college [GEOGRAPHIC_DATA]"
click at [580, 362] on input "number" at bounding box center [575, 363] width 177 height 28
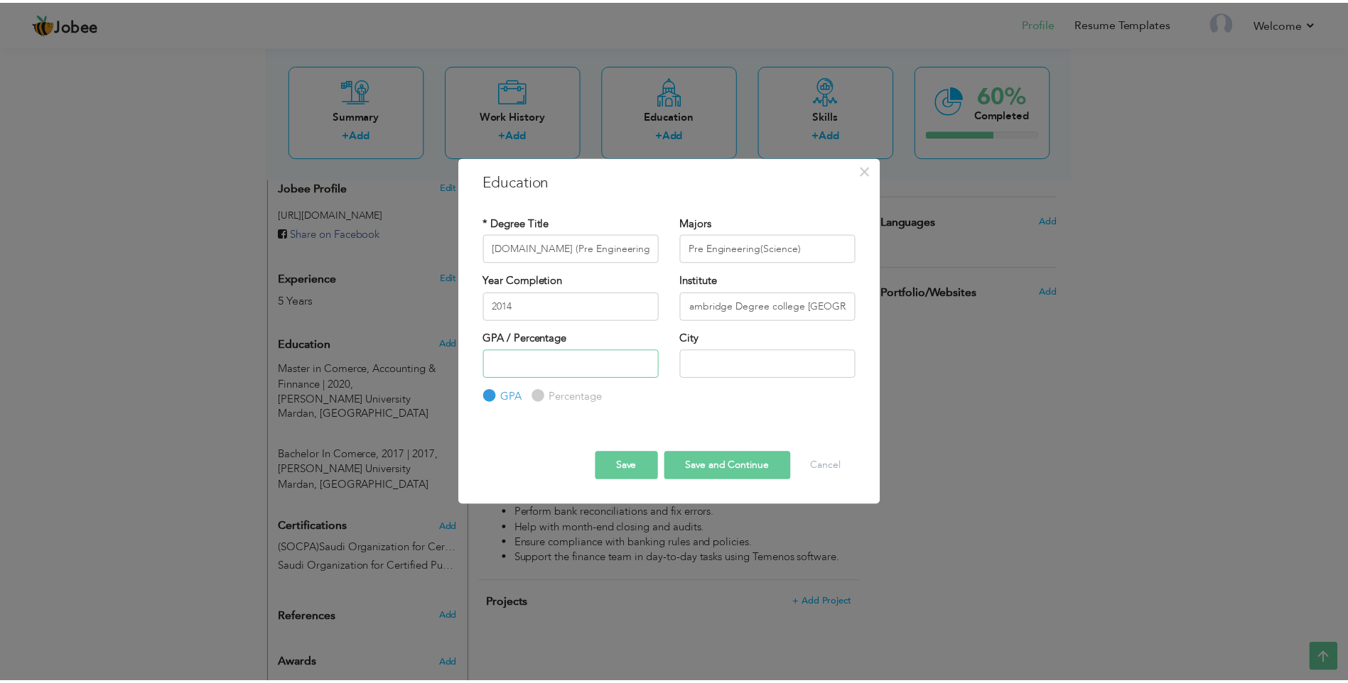
scroll to position [0, 0]
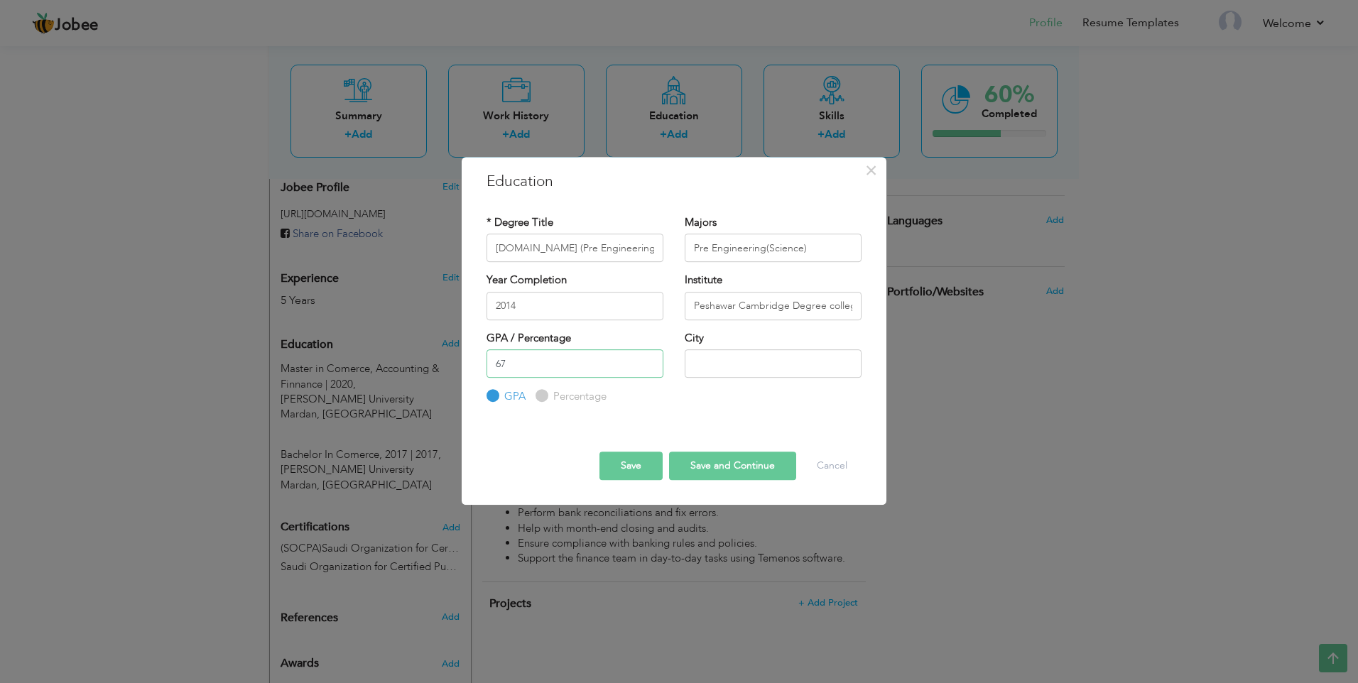
type input "67"
click at [543, 394] on input "Percentage" at bounding box center [540, 396] width 9 height 9
radio input "true"
click at [724, 364] on input "text" at bounding box center [773, 363] width 177 height 28
type input "Peshawar"
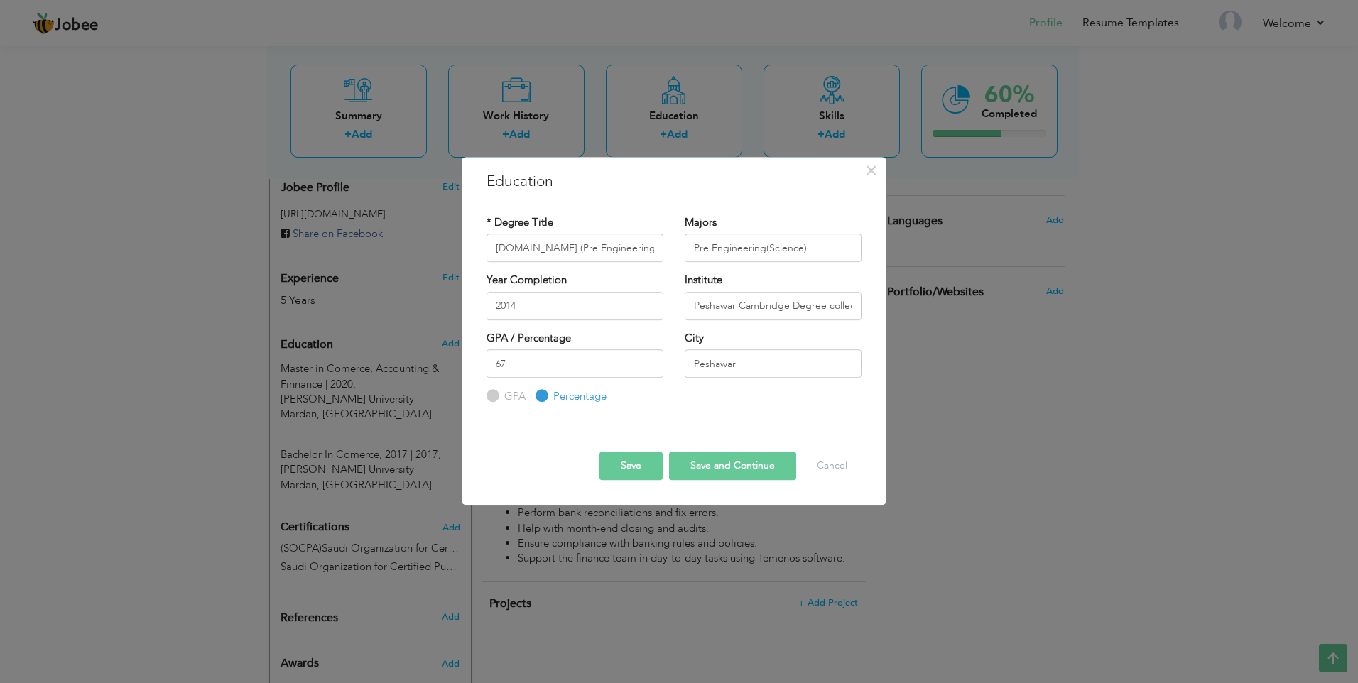
click at [717, 470] on button "Save and Continue" at bounding box center [732, 466] width 127 height 28
radio input "true"
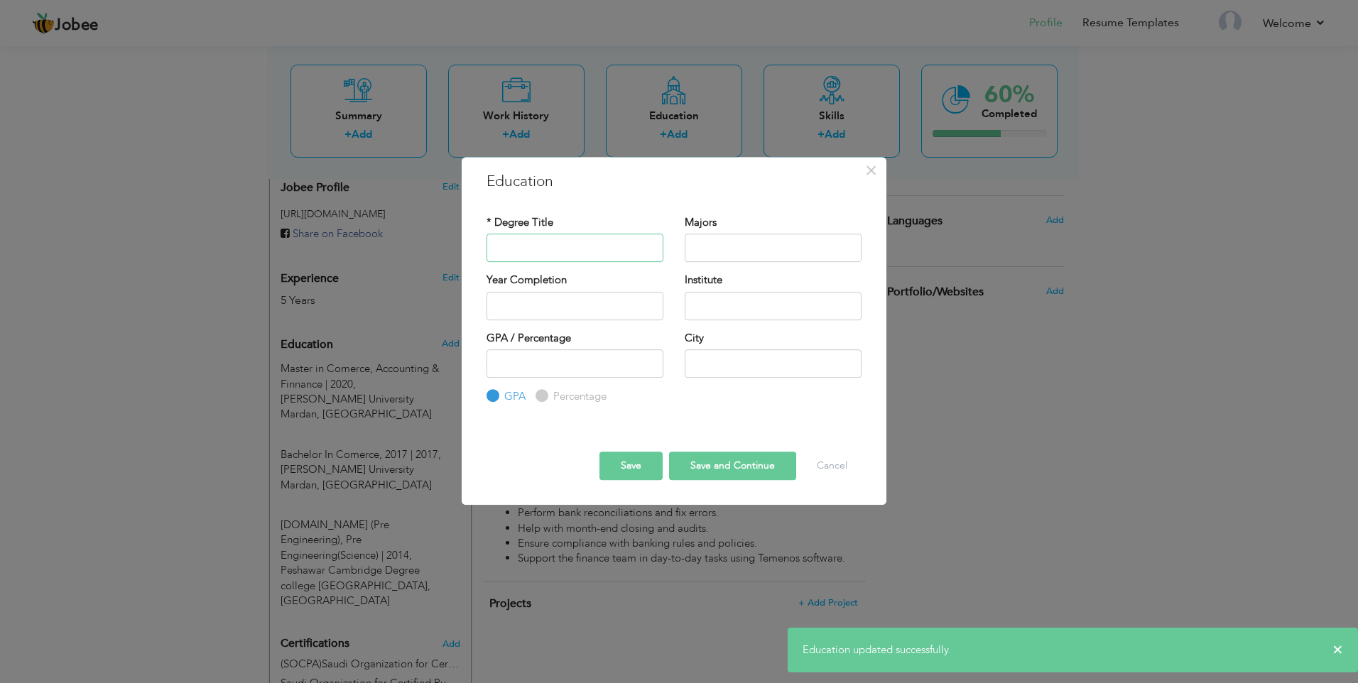
click at [551, 245] on input "text" at bounding box center [575, 248] width 177 height 28
type input "Matric"
click at [712, 232] on div "Majors" at bounding box center [773, 238] width 177 height 47
click at [720, 241] on input "text" at bounding box center [773, 248] width 177 height 28
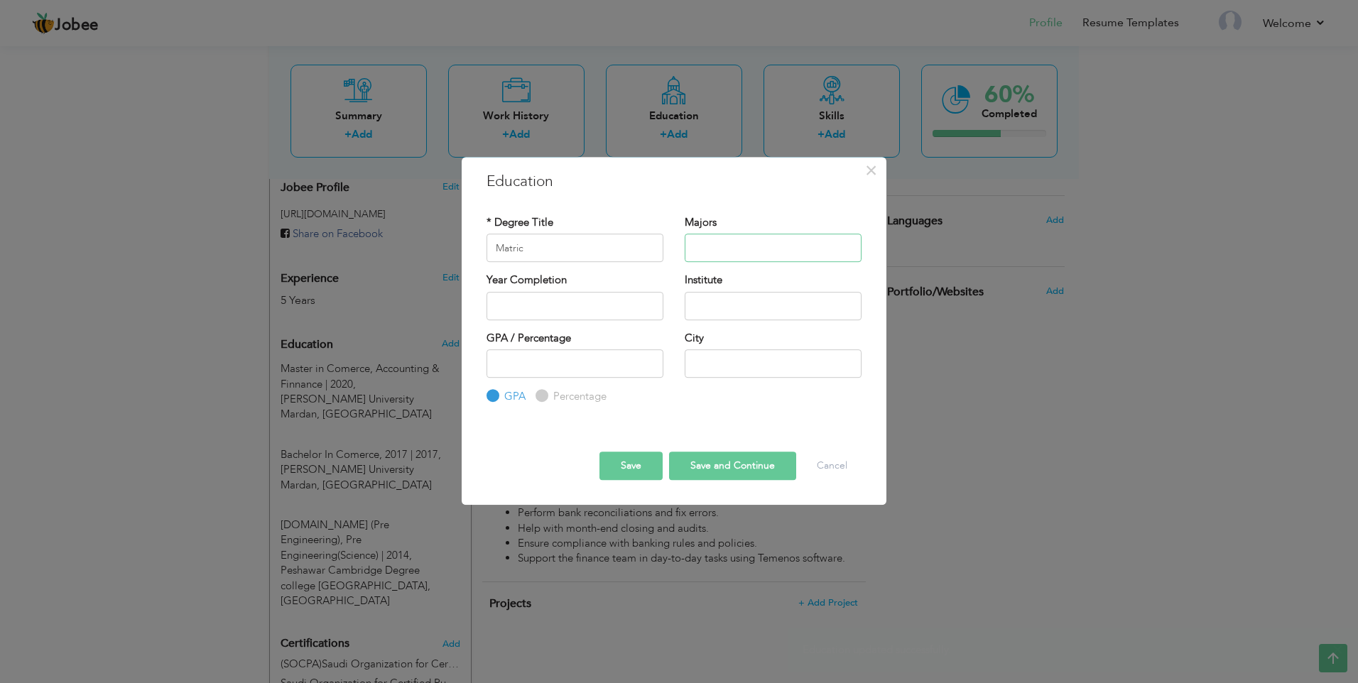
type input "Science"
click at [561, 312] on input "text" at bounding box center [575, 306] width 177 height 28
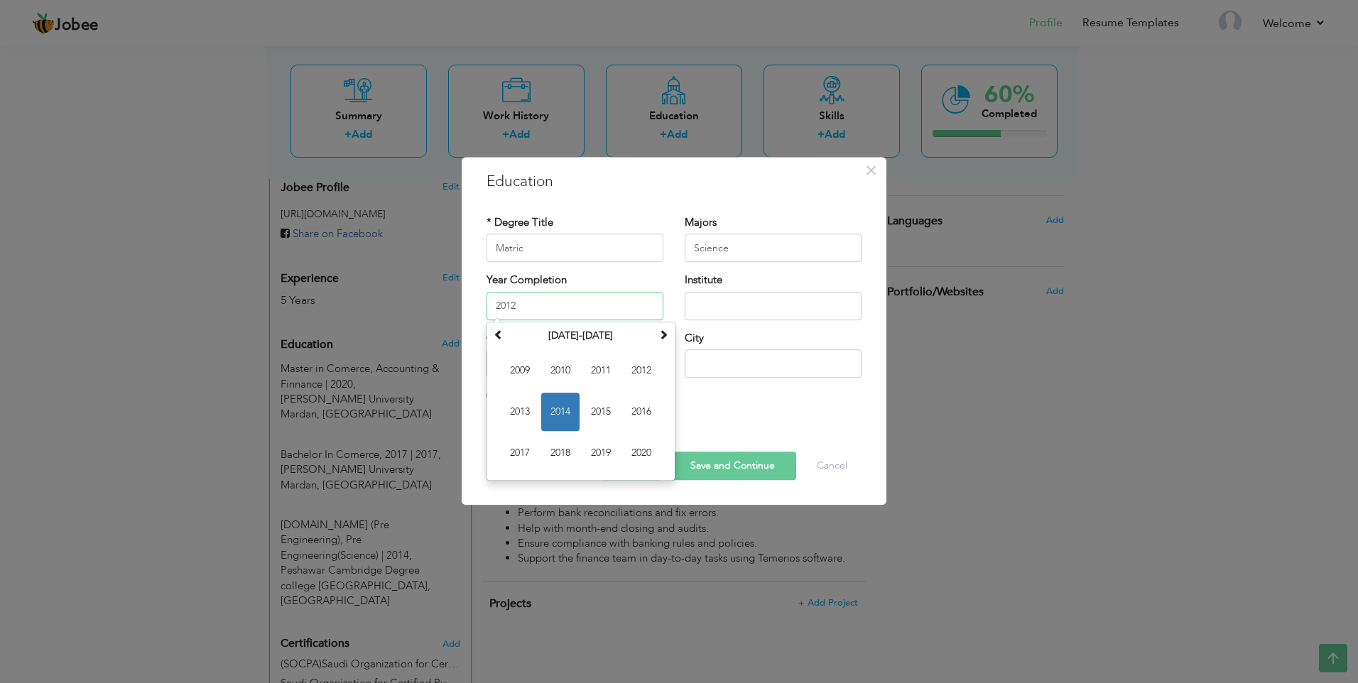
type input "2012"
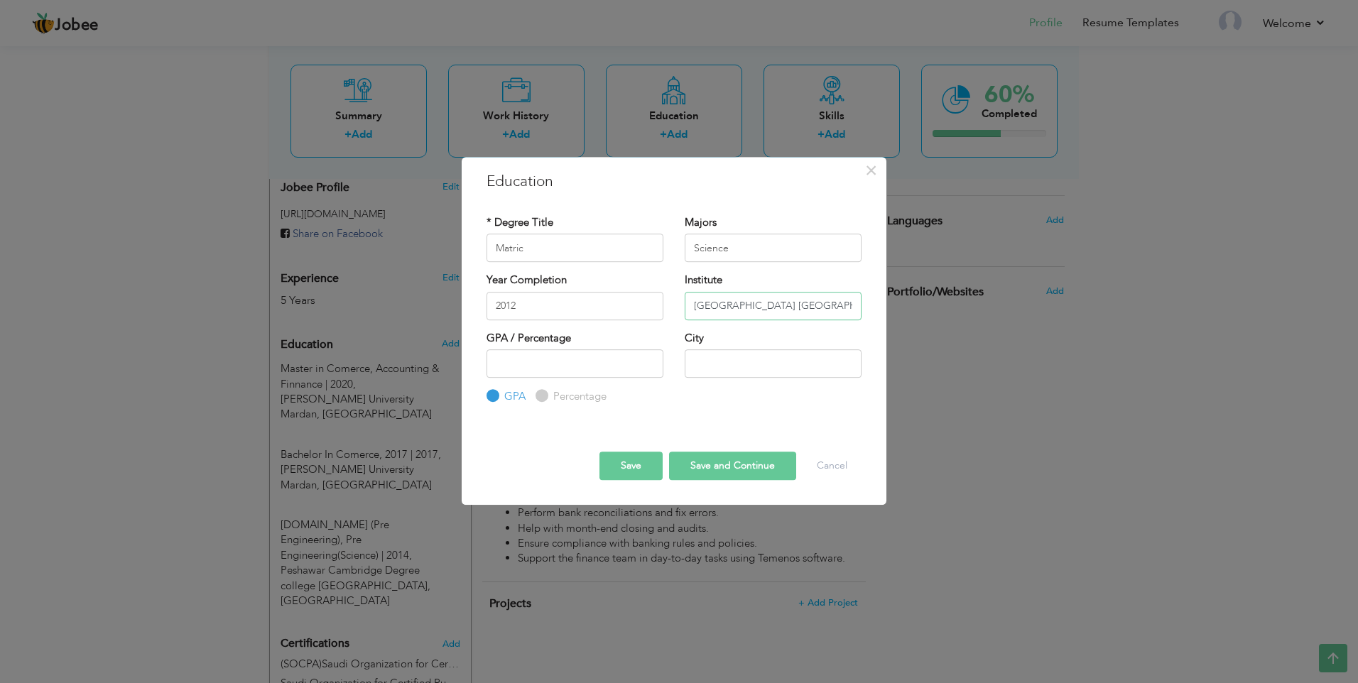
type input "[GEOGRAPHIC_DATA] [GEOGRAPHIC_DATA]"
type input "77"
type input "Mardan"
click at [546, 401] on div "Percentage" at bounding box center [571, 397] width 71 height 16
click at [543, 393] on input "Percentage" at bounding box center [540, 396] width 9 height 9
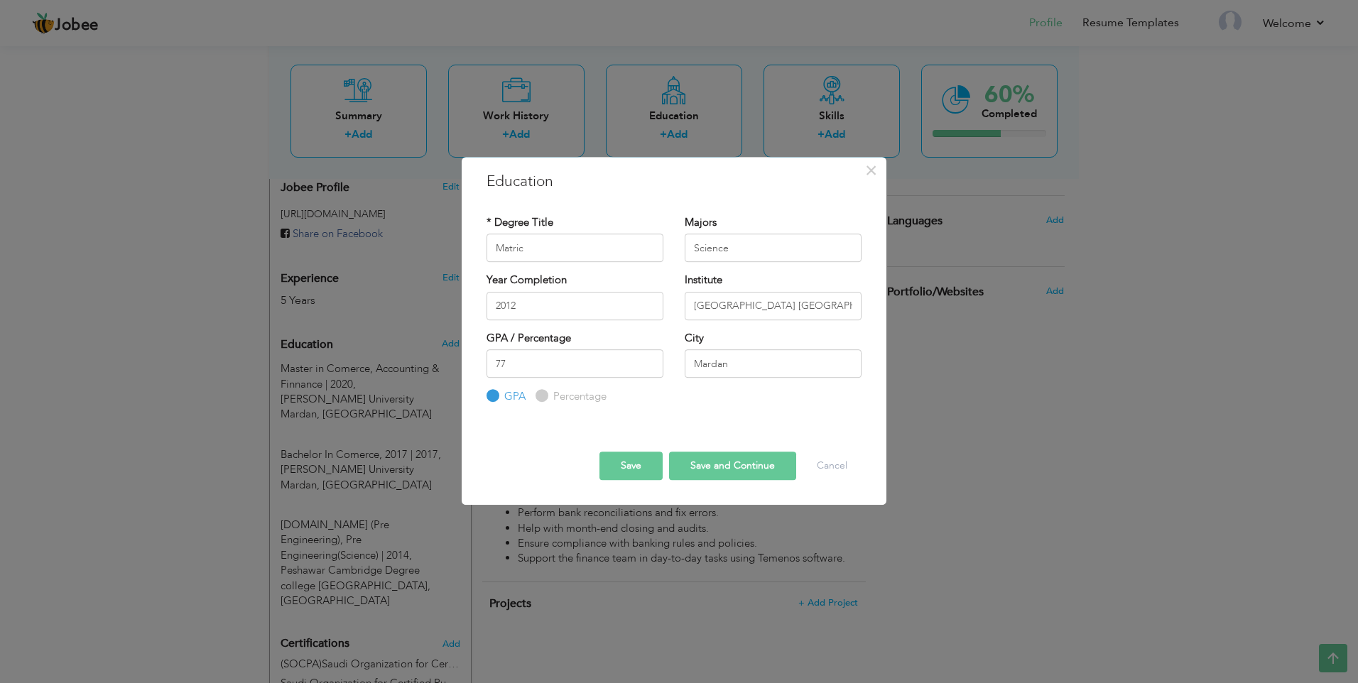
radio input "true"
click at [727, 468] on button "Save and Continue" at bounding box center [732, 466] width 127 height 28
radio input "true"
click at [839, 467] on button "Cancel" at bounding box center [832, 466] width 59 height 28
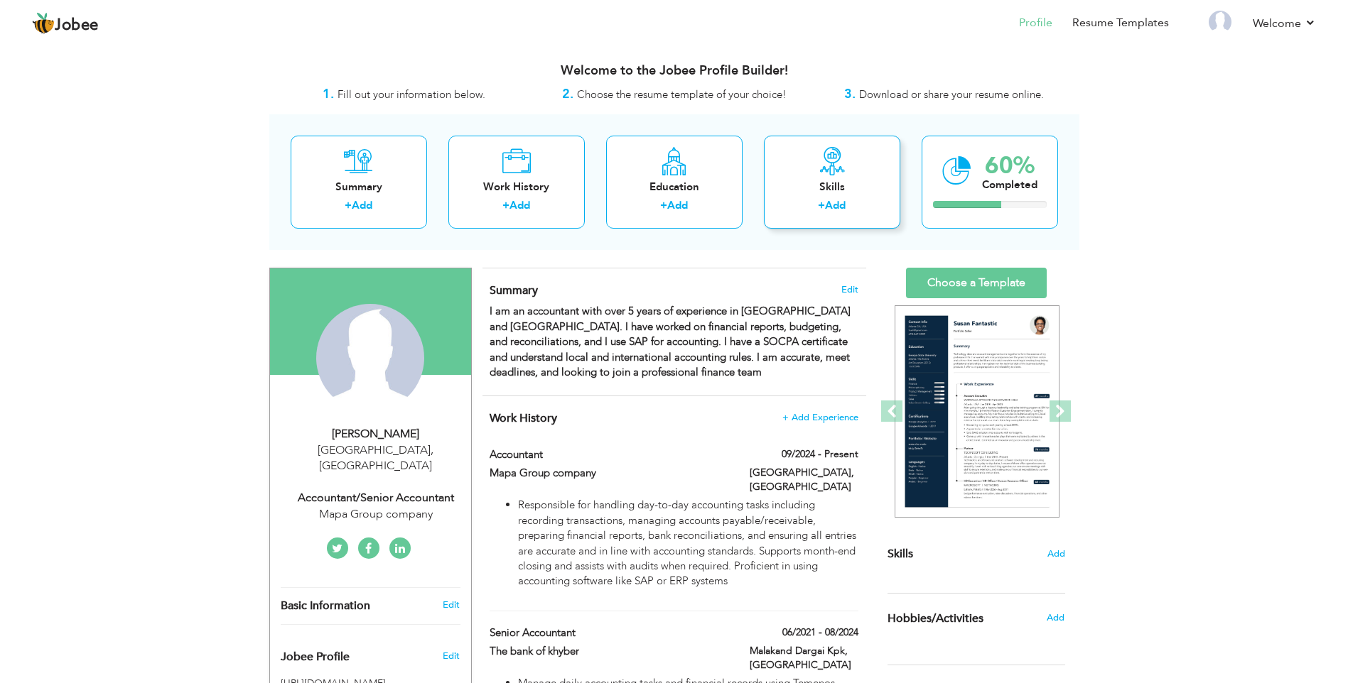
click at [830, 205] on link "Add" at bounding box center [835, 205] width 21 height 14
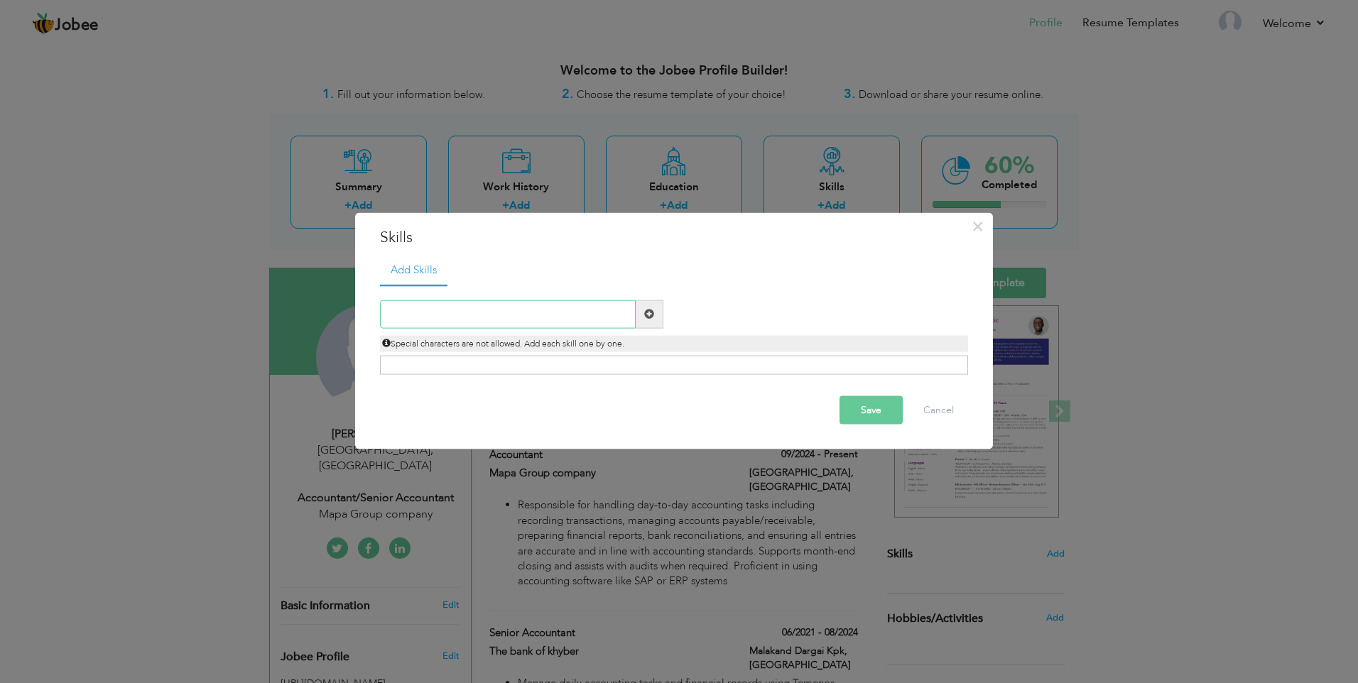
click at [555, 314] on input "text" at bounding box center [508, 314] width 256 height 28
paste input "Financial reporting - Bookkeeping - Accounts p"
click at [483, 315] on input "Financial reporting - Bookkeeping - Accounts p" at bounding box center [508, 314] width 256 height 28
type input "Financial reporting Bookkeeping - Accounts p"
click at [649, 313] on span at bounding box center [649, 314] width 10 height 10
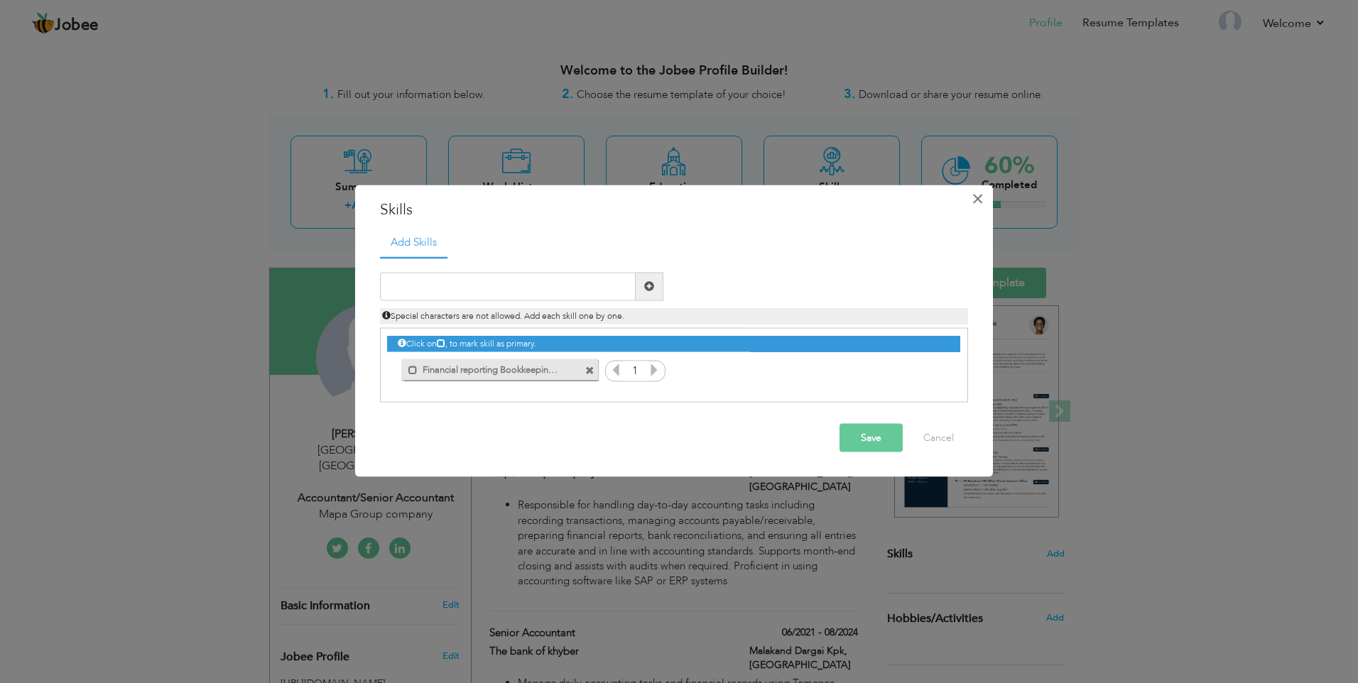
click at [977, 202] on span "×" at bounding box center [978, 199] width 12 height 26
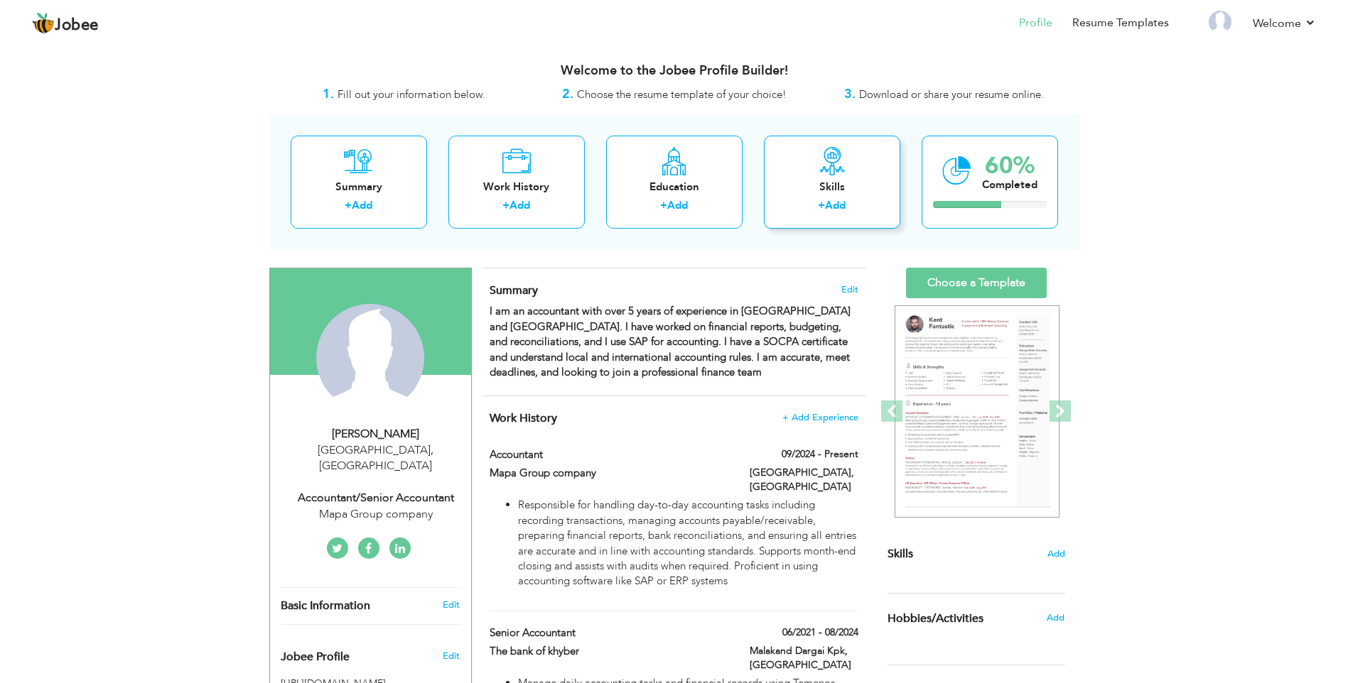
click at [835, 204] on link "Add" at bounding box center [835, 205] width 21 height 14
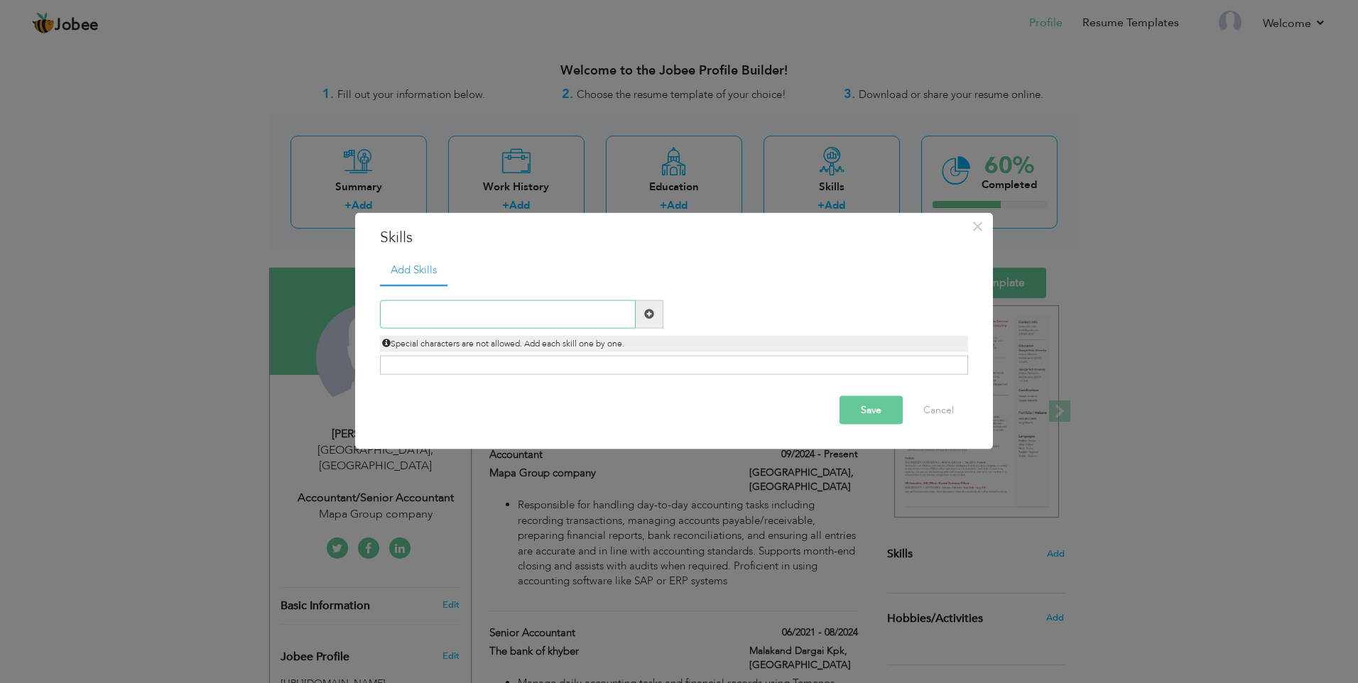
click at [531, 313] on input "text" at bounding box center [508, 314] width 256 height 28
paste input "Bookkeeping"
type input "Bookkeeping"
click at [651, 315] on span at bounding box center [649, 314] width 10 height 10
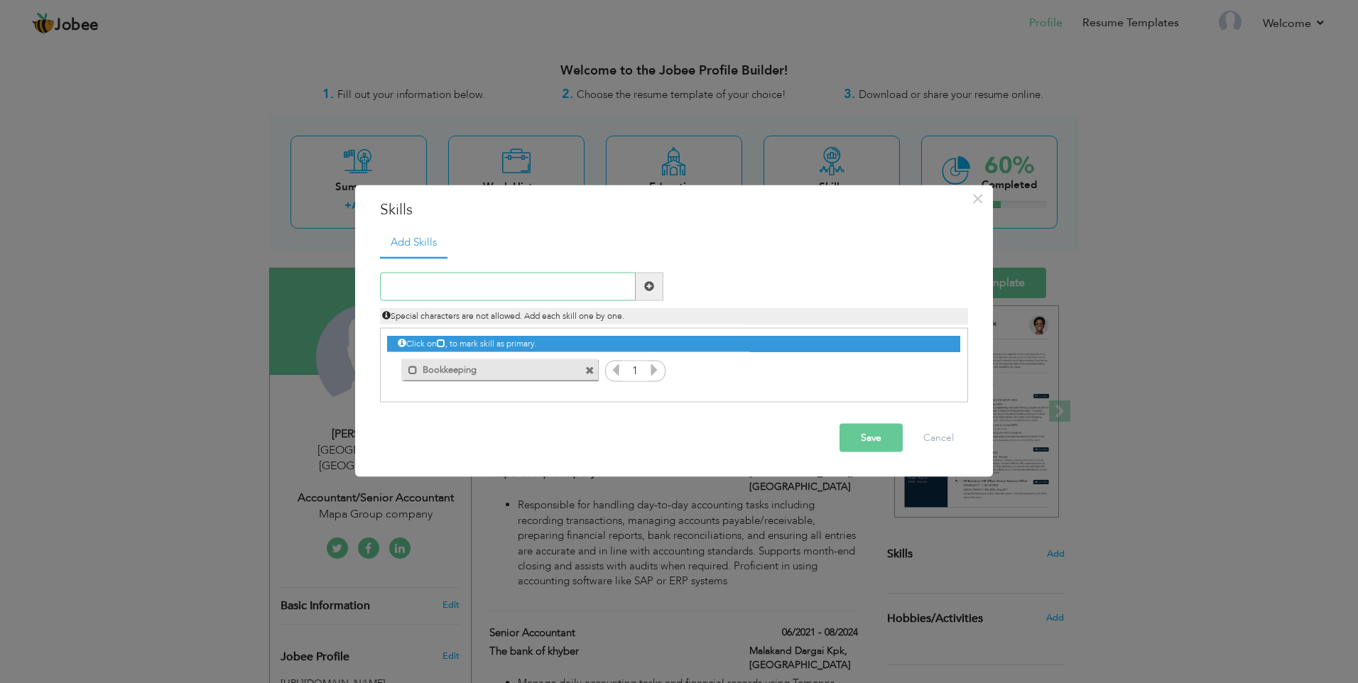
click at [492, 288] on input "text" at bounding box center [508, 286] width 256 height 28
paste input "Accounts payable/receivable"
type input "Accounts payable/receivable"
click at [648, 286] on span at bounding box center [649, 286] width 10 height 10
click at [521, 278] on input "text" at bounding box center [508, 286] width 256 height 28
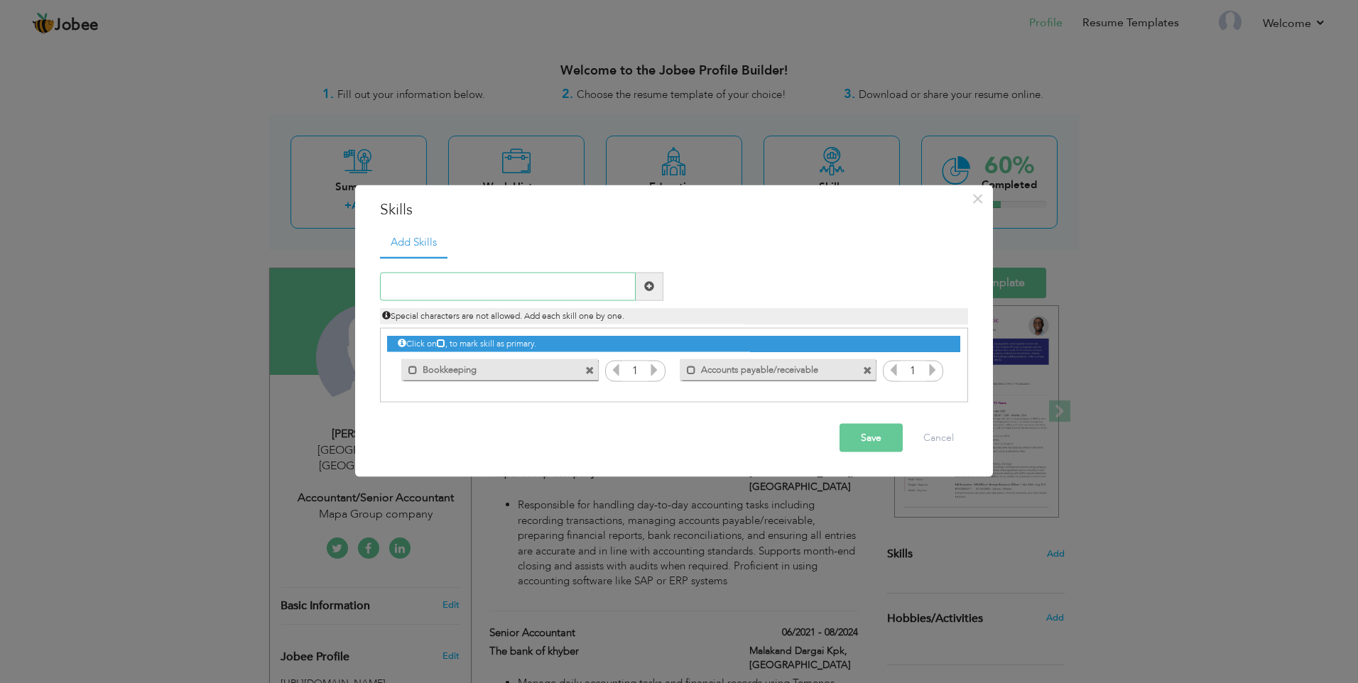
paste input "Reconciliation"
type input "Reconciliation"
click at [654, 282] on span at bounding box center [650, 286] width 28 height 28
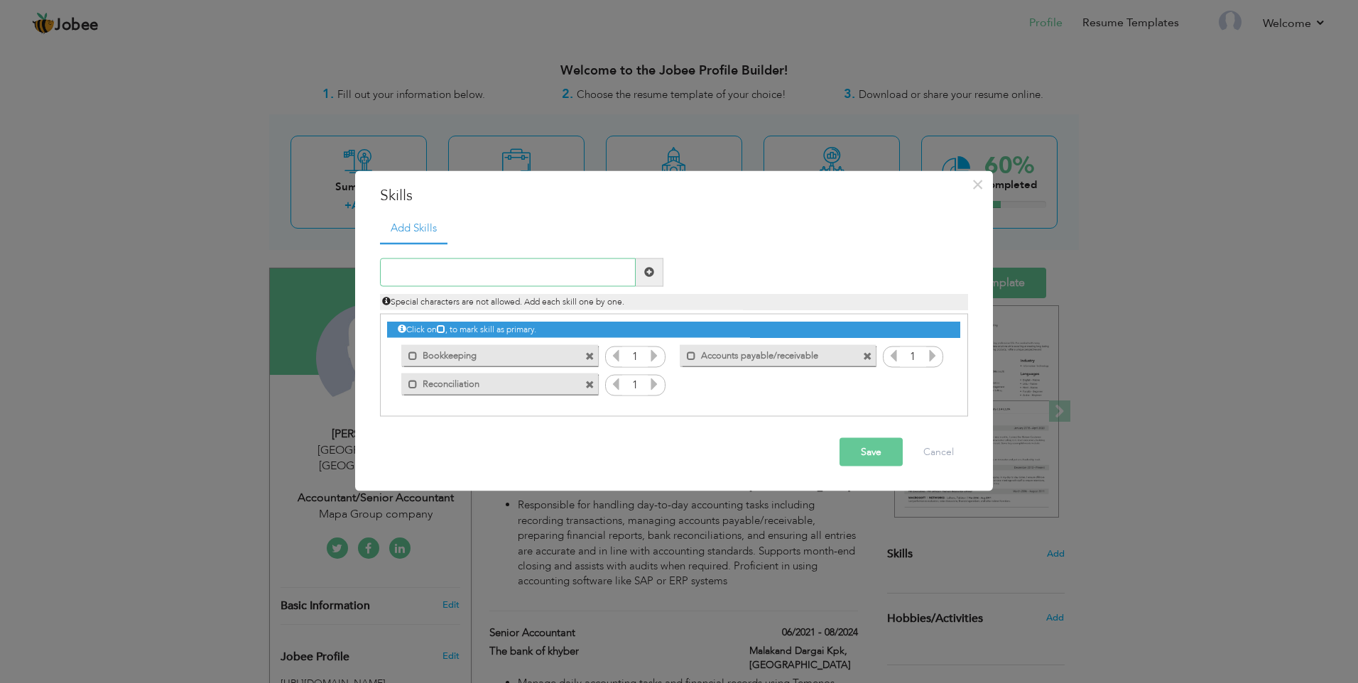
click at [461, 279] on input "text" at bounding box center [508, 272] width 256 height 28
paste input "Budgeting & forecasting"
type input "Budgeting & forecasting"
click at [649, 272] on span at bounding box center [649, 272] width 10 height 10
click at [531, 272] on input "text" at bounding box center [508, 272] width 256 height 28
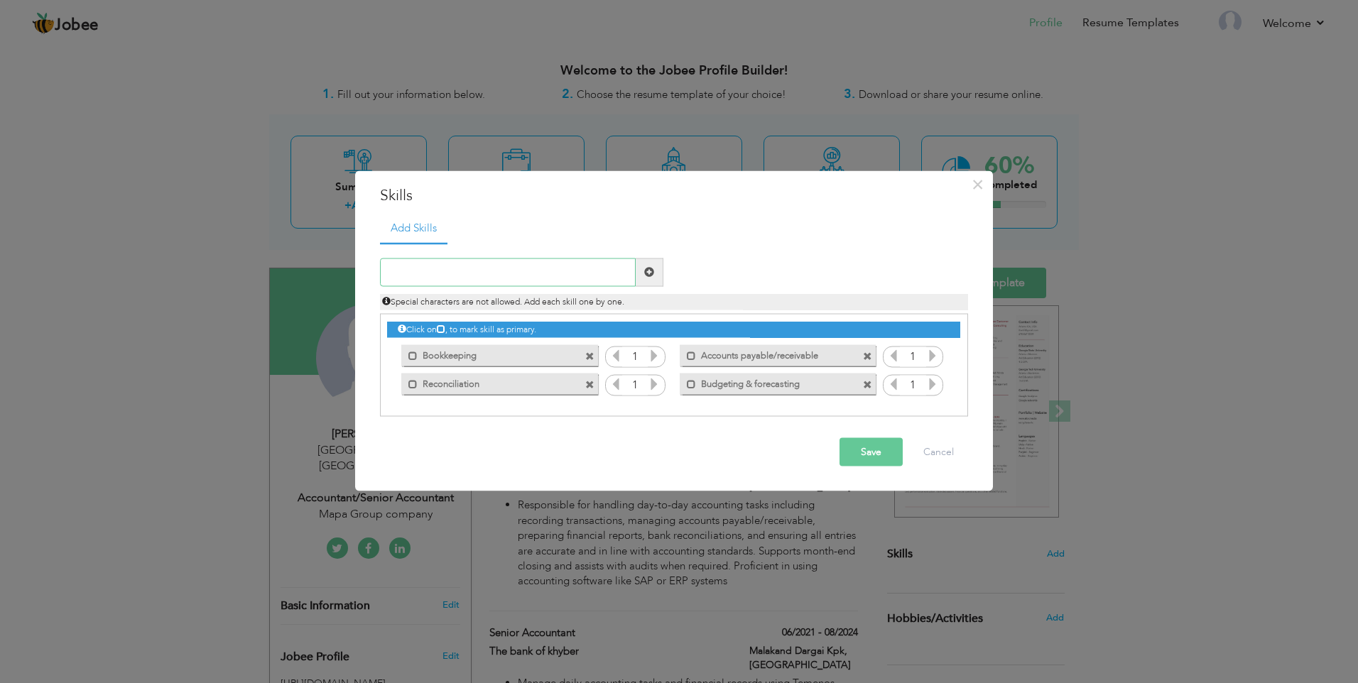
paste input "SAP/Temenos or other ERP software"
type input "SAP/Temenos or other ERP software"
click at [648, 270] on span at bounding box center [649, 272] width 10 height 10
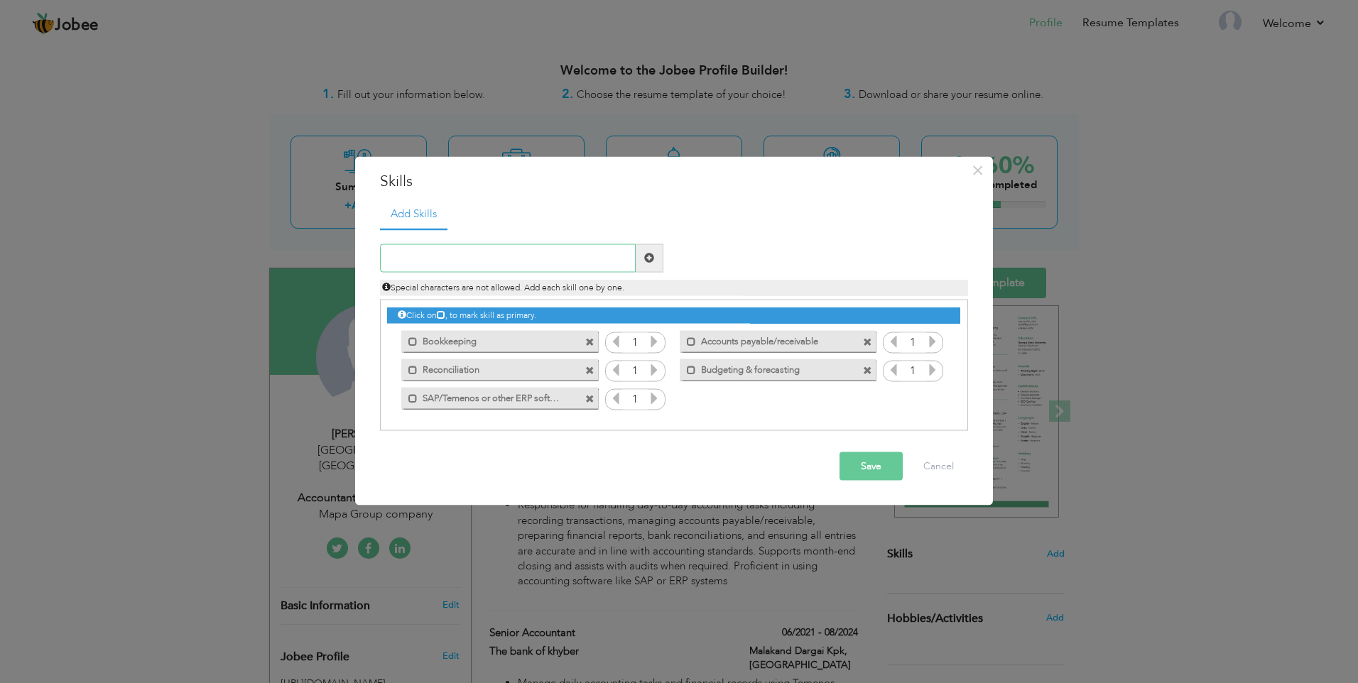
click at [546, 268] on input "text" at bounding box center [508, 258] width 256 height 28
paste input "Regulatory complianc"
type input "Regulatory complianc"
click at [646, 261] on span at bounding box center [649, 258] width 10 height 10
click at [482, 257] on input "text" at bounding box center [508, 258] width 256 height 28
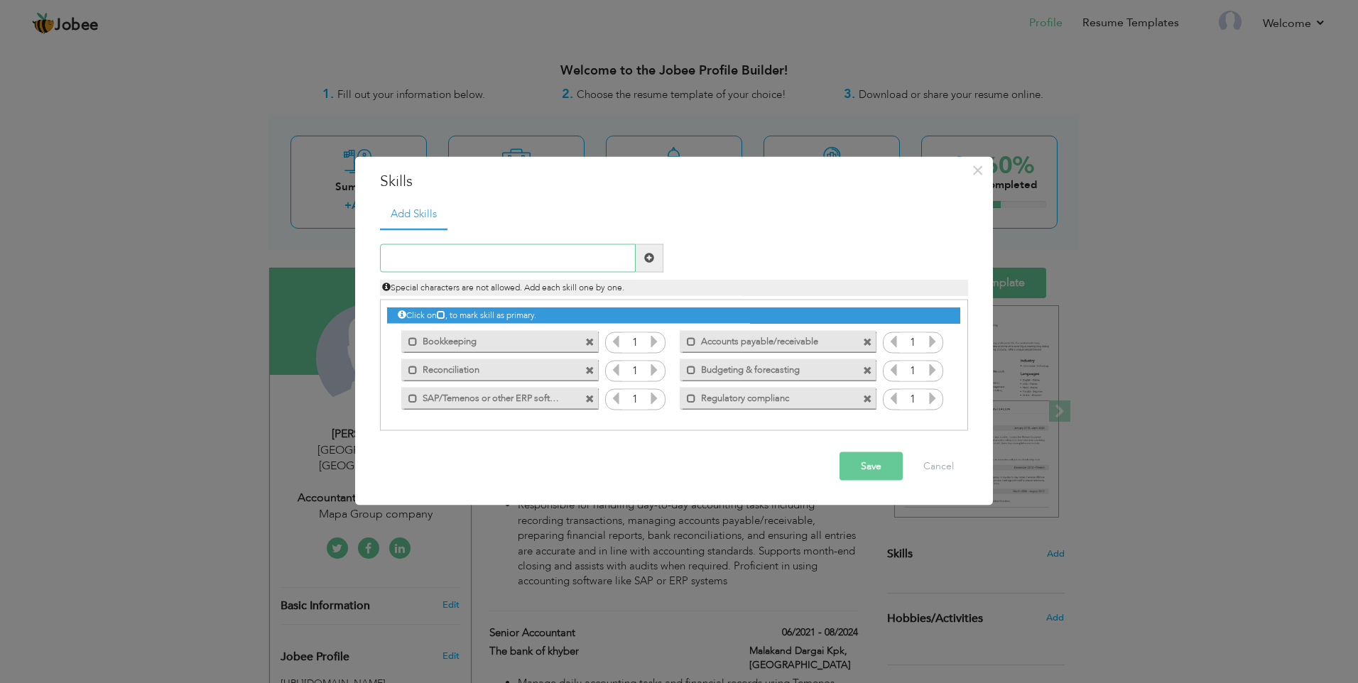
paste input "[PERSON_NAME] Cash Handling"
type input "[PERSON_NAME] Cash Handling"
click at [644, 258] on span at bounding box center [649, 258] width 10 height 10
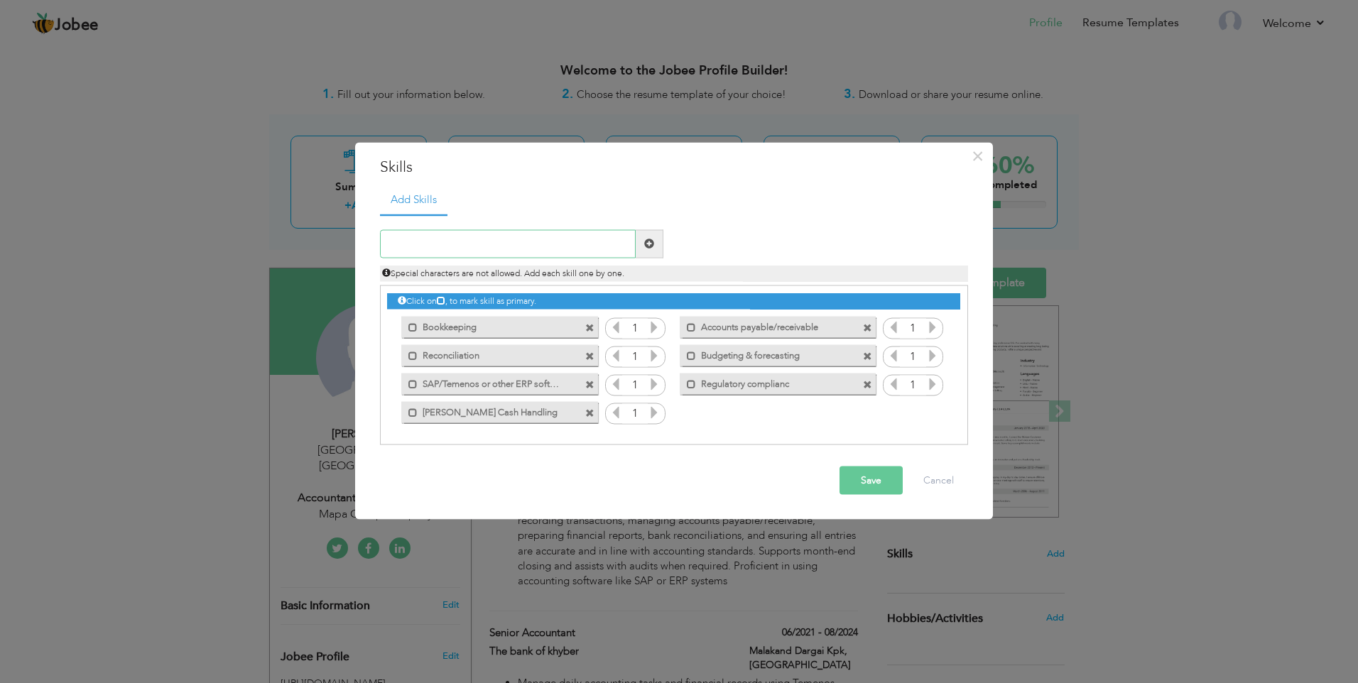
click at [475, 242] on input "text" at bounding box center [508, 243] width 256 height 28
paste input "Tax/VAT – ZATCA)"
type input "Tax/VAT – ZATCA)"
click at [645, 242] on span at bounding box center [649, 244] width 10 height 10
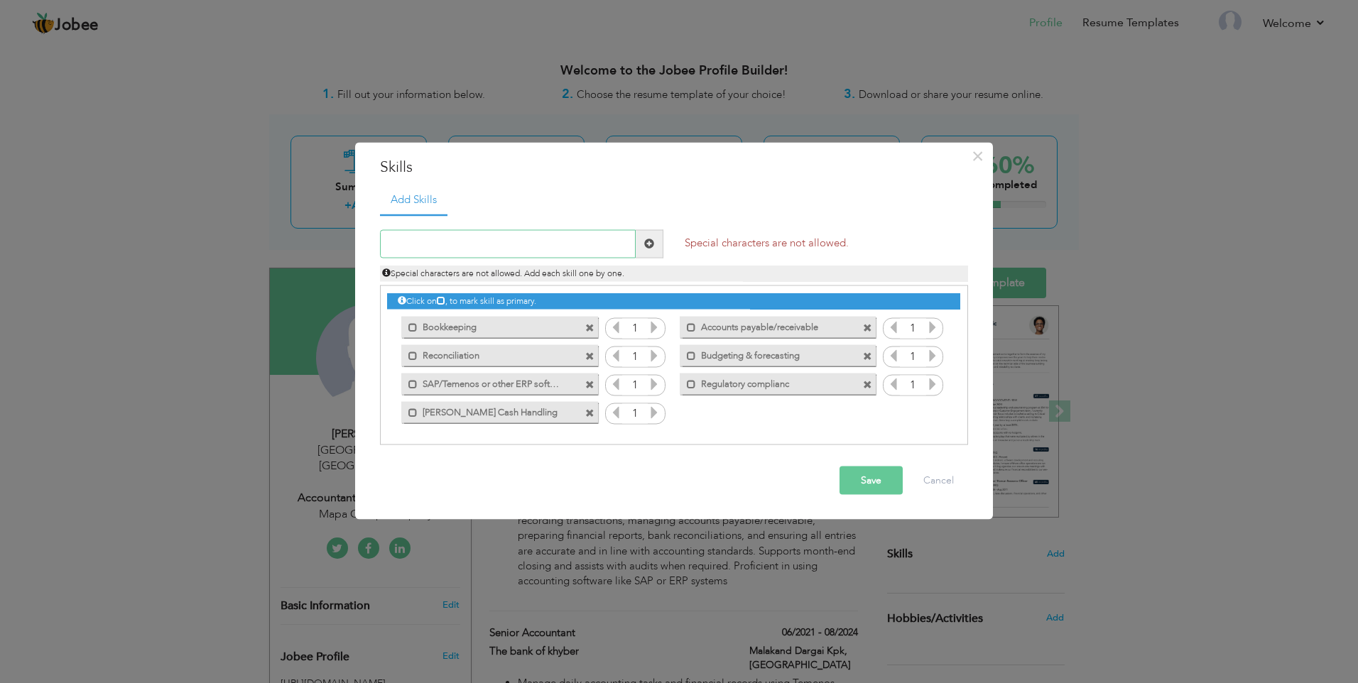
click at [570, 240] on input "text" at bounding box center [508, 243] width 256 height 28
paste input "Tax/VAT – ZATCA)"
click at [433, 244] on input "Tax/VAT – ZATCA)" at bounding box center [508, 243] width 256 height 28
type input "Tax/VAT ZATCA)"
click at [644, 244] on span at bounding box center [649, 244] width 10 height 10
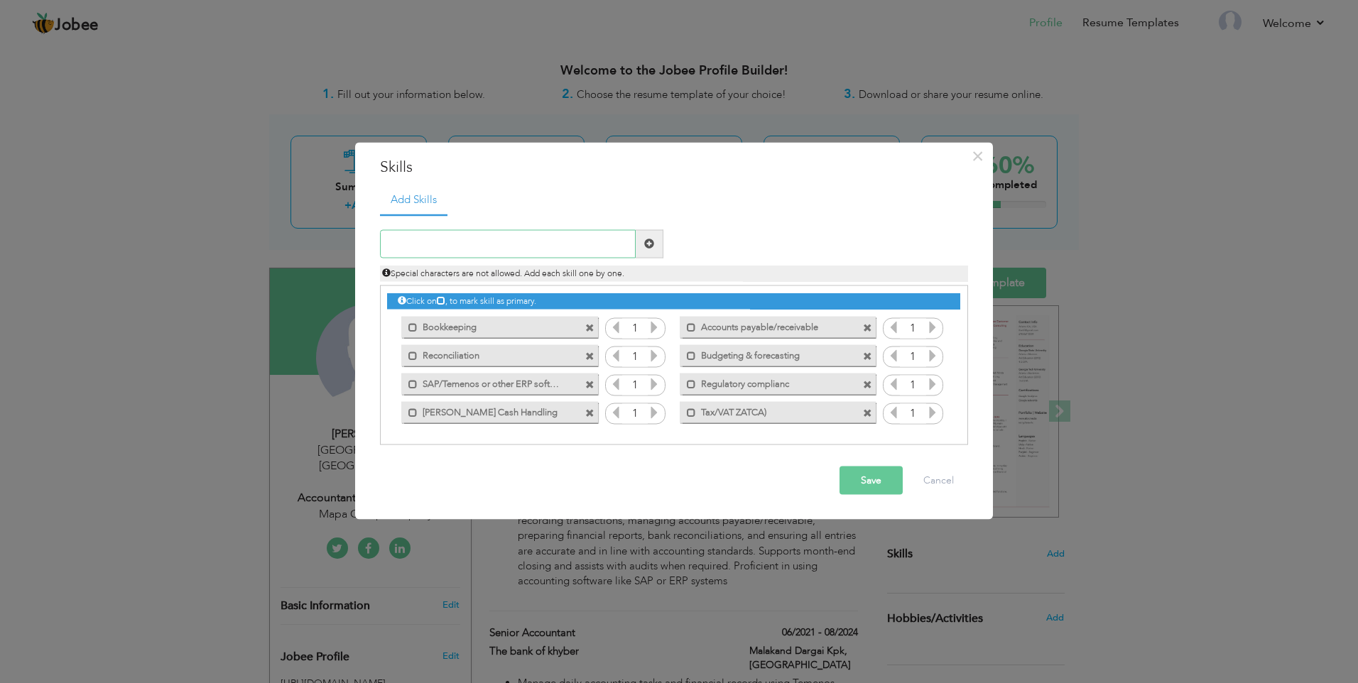
click at [497, 244] on input "text" at bounding box center [508, 243] width 256 height 28
paste input "Cash Flow Monitoring"
type input "Cash Flow Monitoring"
click at [652, 242] on span at bounding box center [649, 244] width 10 height 10
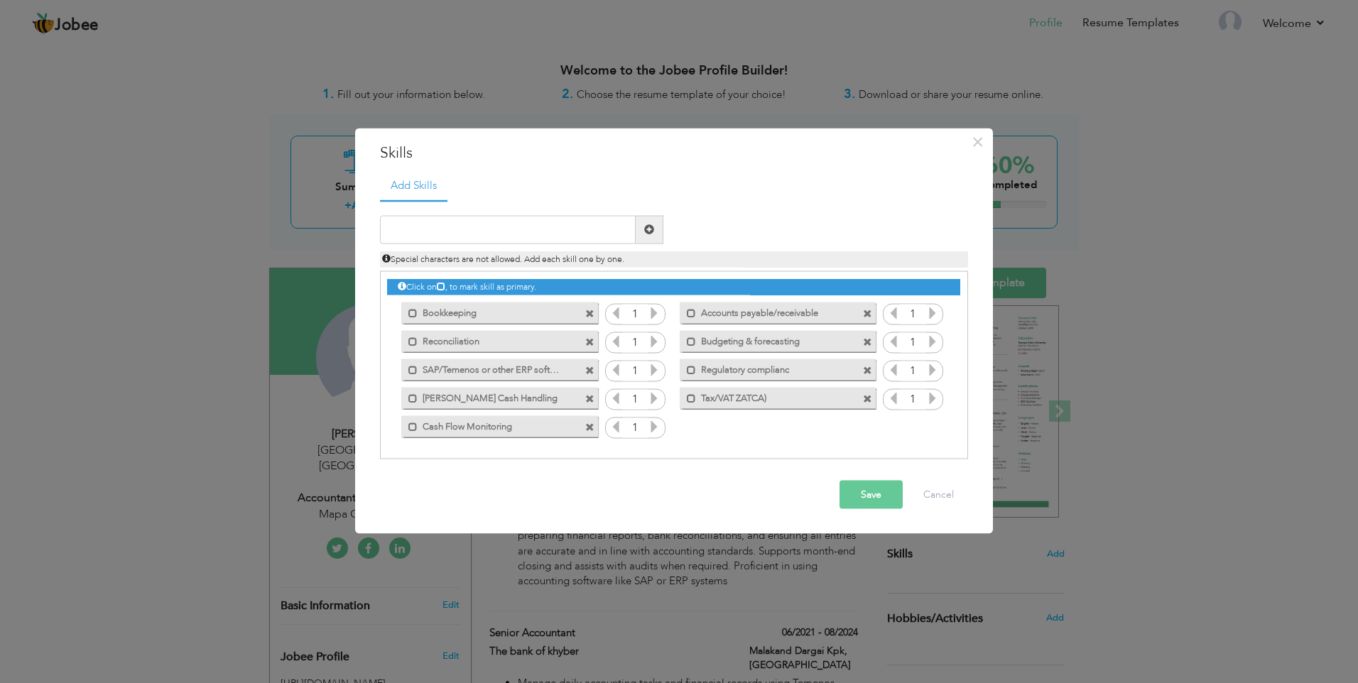
click at [852, 492] on button "Save" at bounding box center [871, 494] width 63 height 28
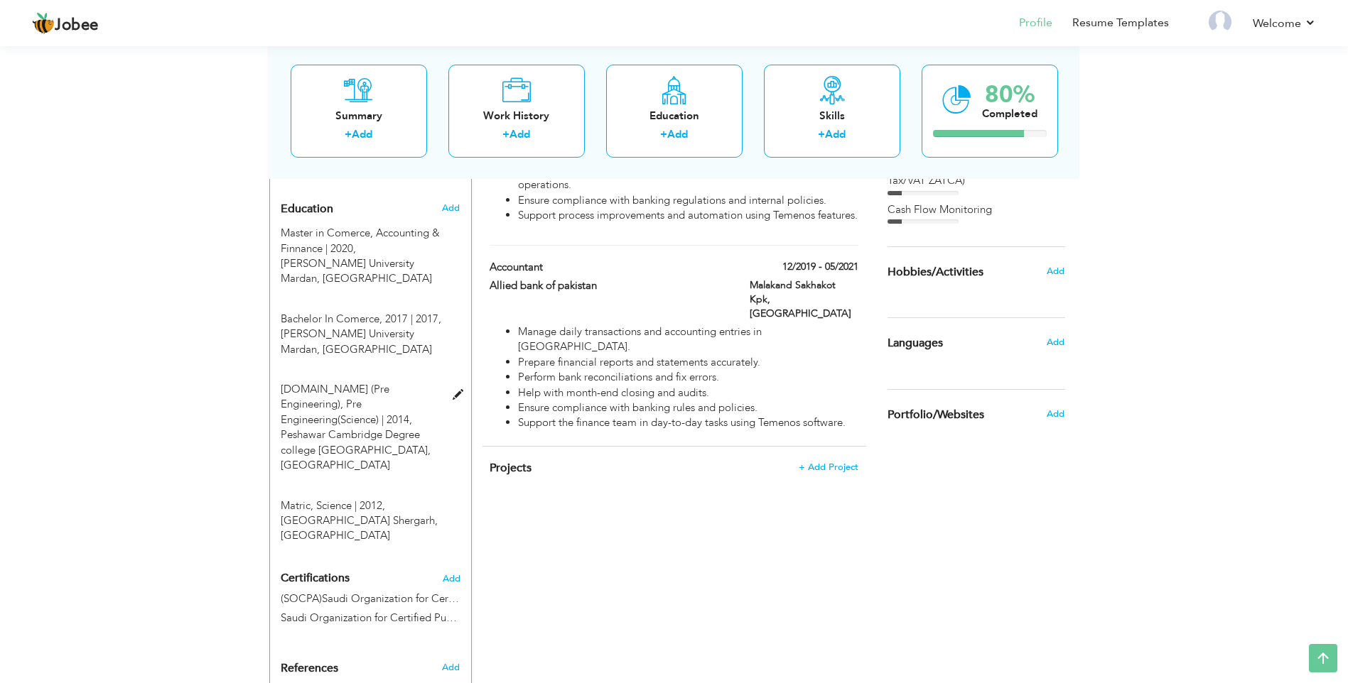
scroll to position [622, 0]
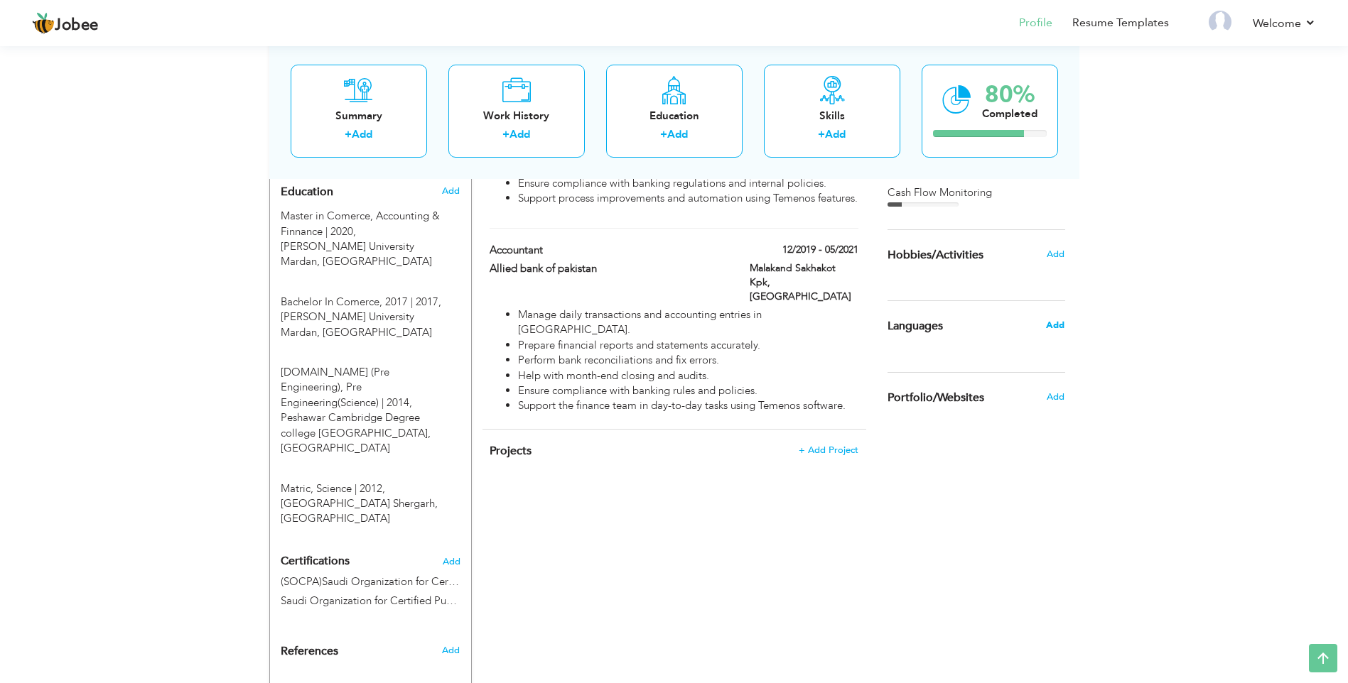
click at [1055, 328] on span "Add" at bounding box center [1055, 325] width 18 height 13
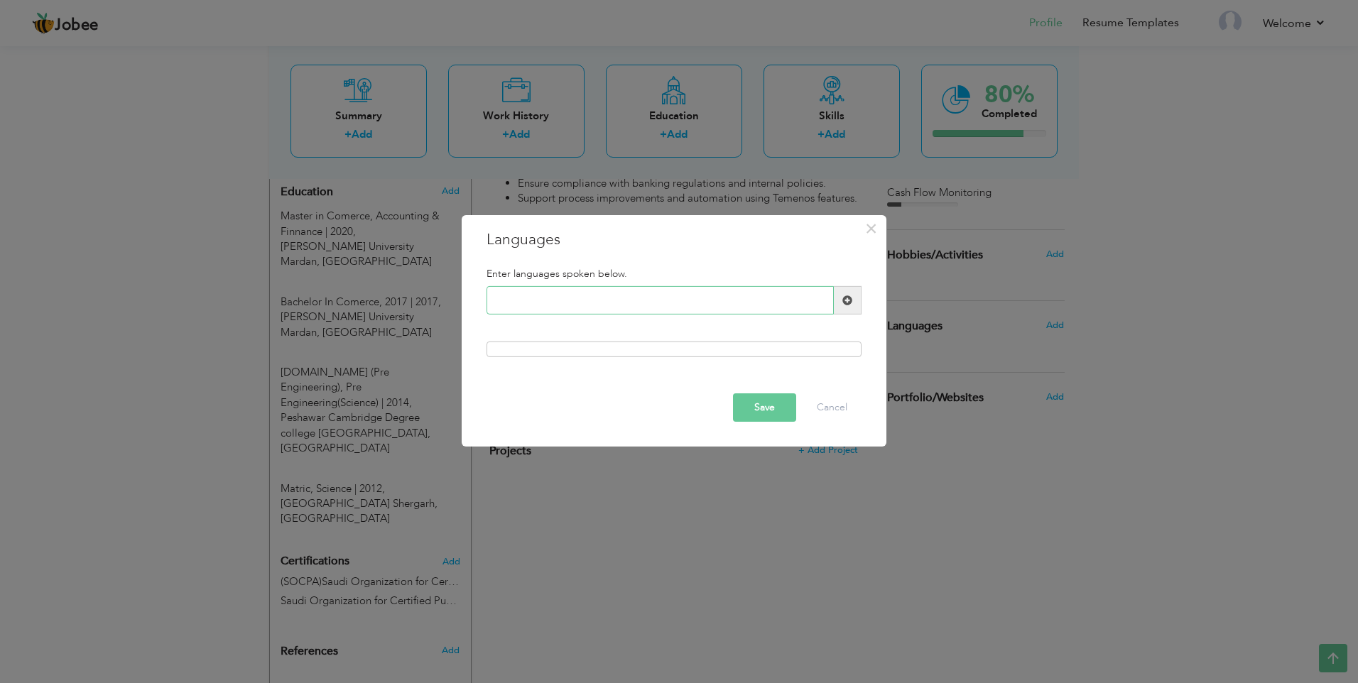
click at [680, 304] on input "text" at bounding box center [660, 300] width 347 height 28
type input "English"
click at [850, 303] on span at bounding box center [847, 300] width 10 height 10
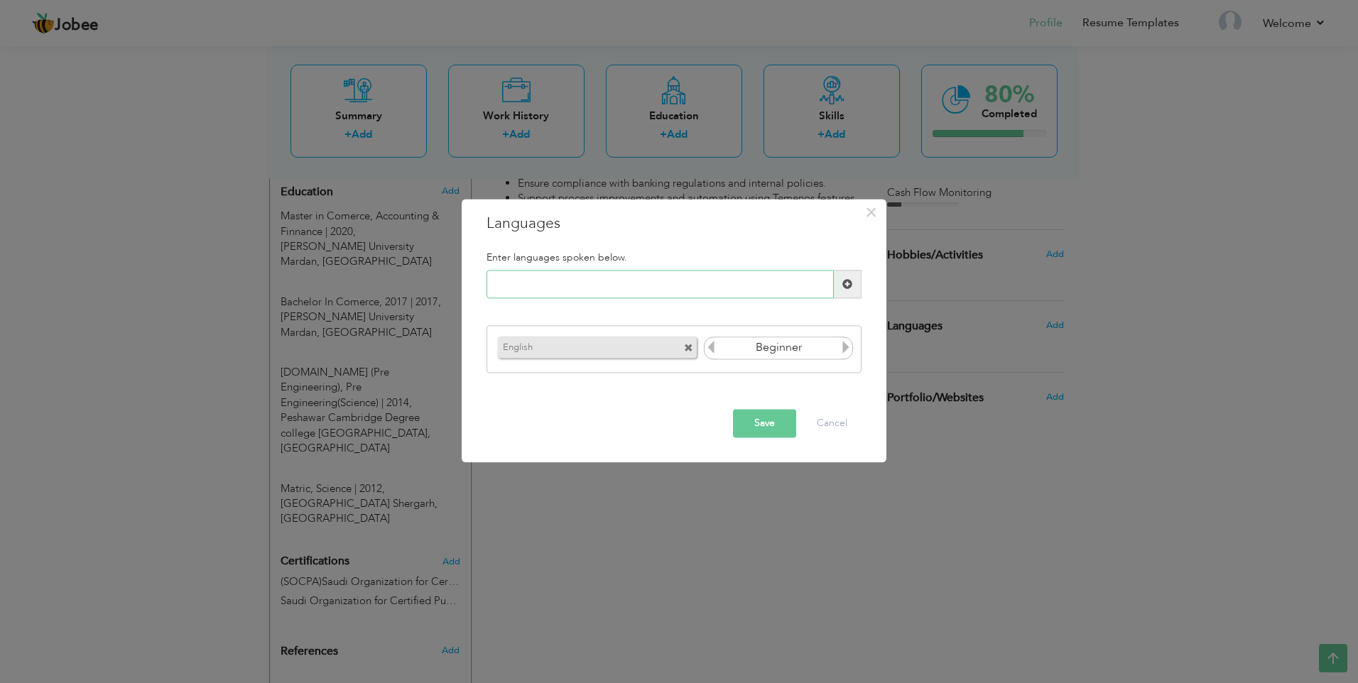
click at [650, 288] on input "text" at bounding box center [660, 285] width 347 height 28
type input "Urdu"
click at [847, 284] on span at bounding box center [847, 284] width 10 height 10
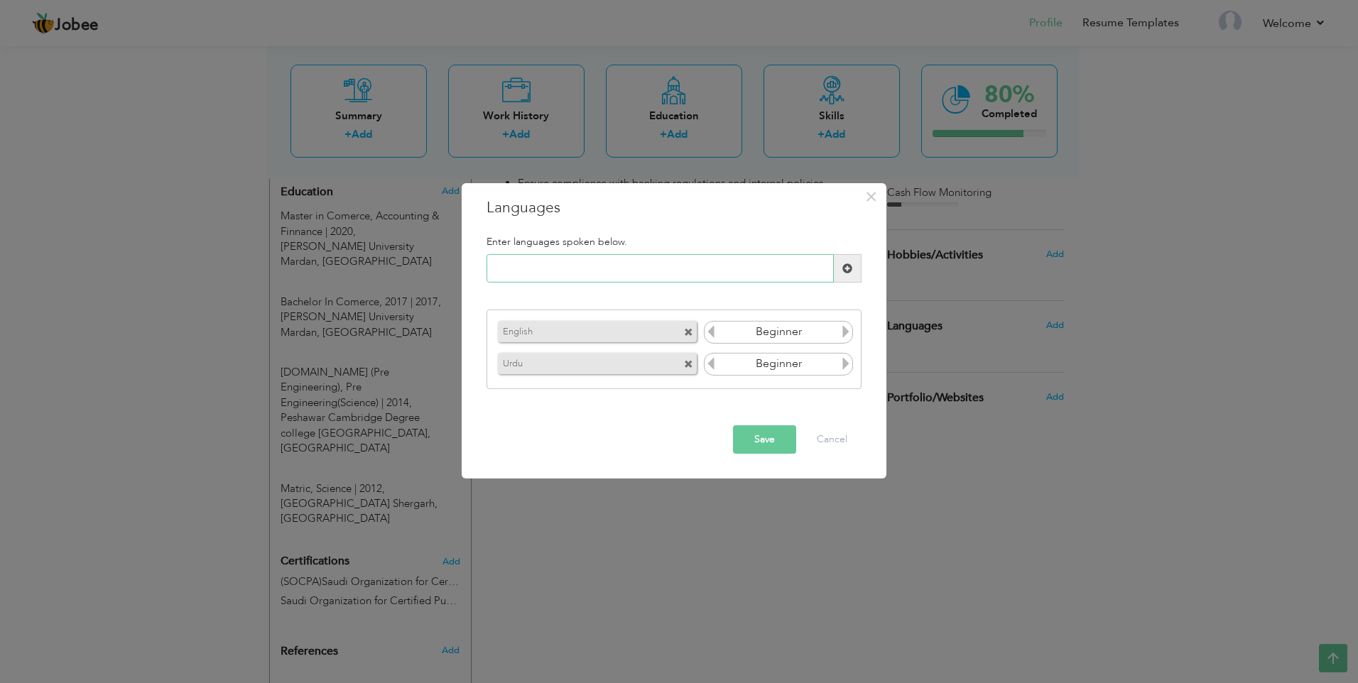
click at [644, 277] on input "text" at bounding box center [660, 268] width 347 height 28
type input "Pashto"
click at [851, 270] on span at bounding box center [847, 269] width 10 height 10
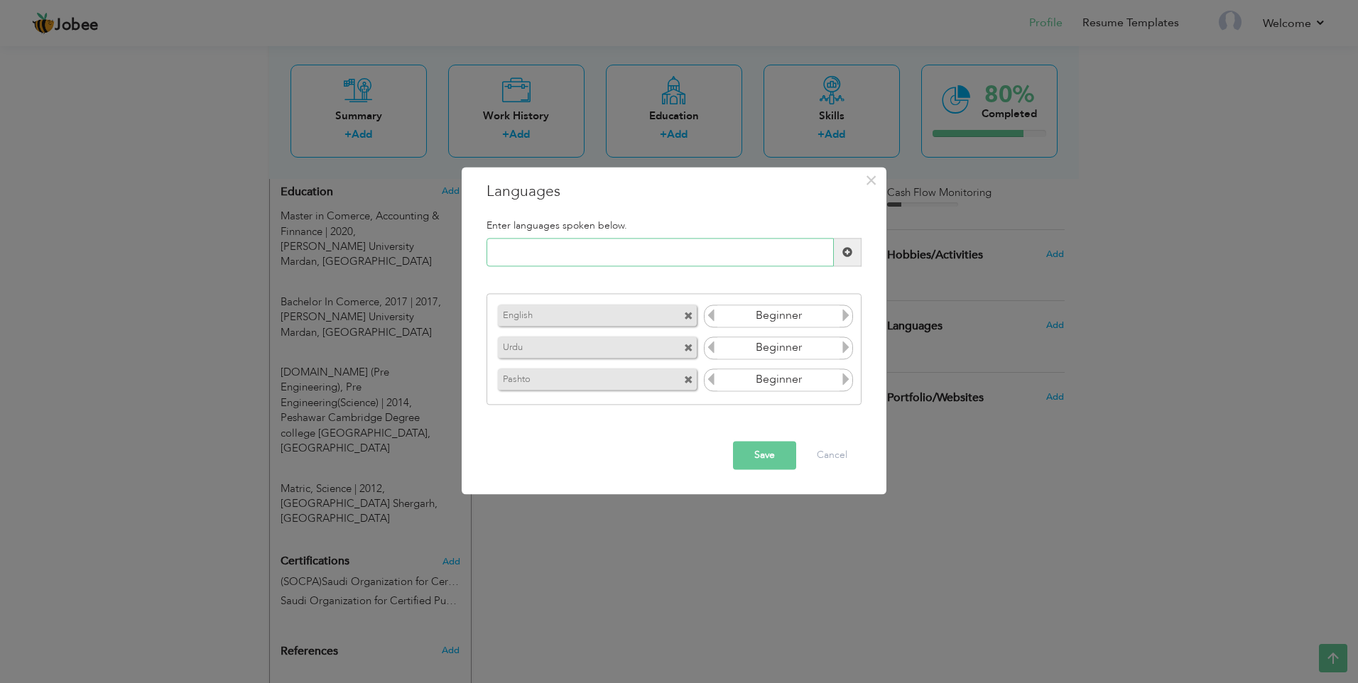
click at [629, 256] on input "text" at bounding box center [660, 253] width 347 height 28
type input "Arabic"
click at [846, 318] on icon at bounding box center [846, 315] width 13 height 13
click at [844, 345] on icon at bounding box center [846, 347] width 13 height 13
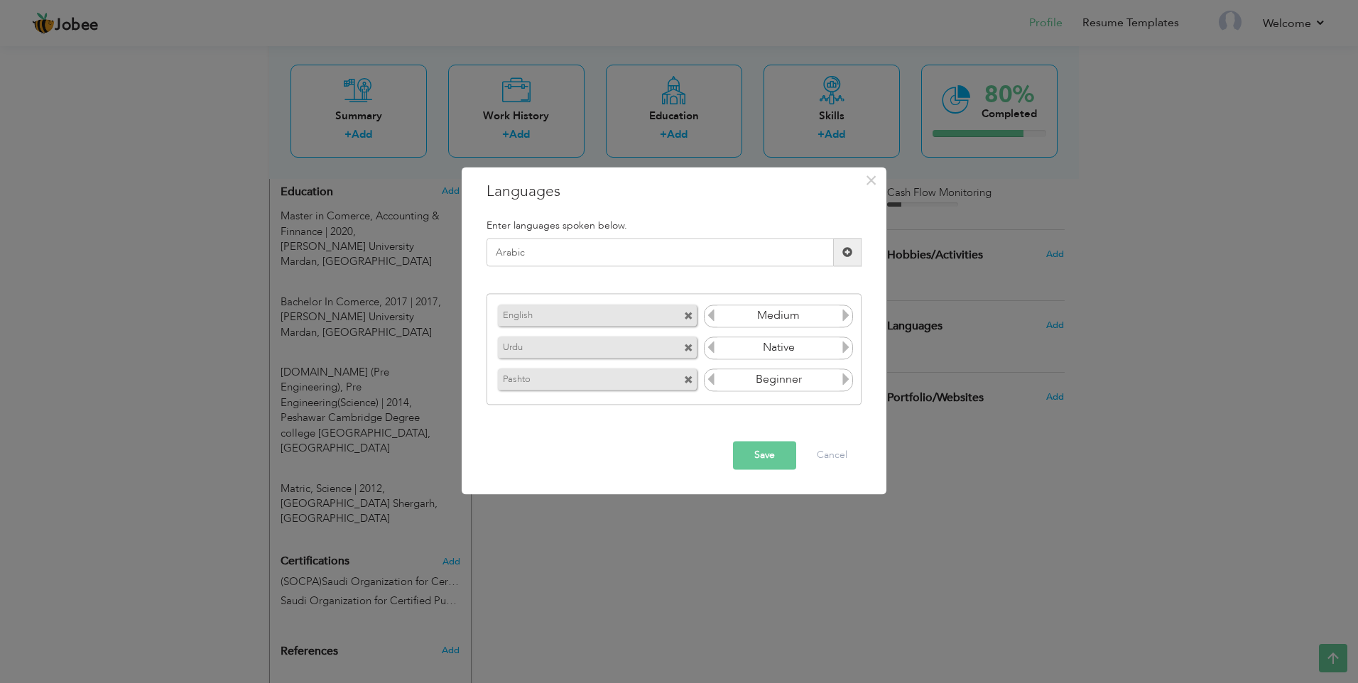
click at [712, 349] on icon at bounding box center [711, 347] width 13 height 13
click at [844, 378] on icon at bounding box center [846, 379] width 13 height 13
click at [845, 378] on icon at bounding box center [846, 379] width 13 height 13
click at [844, 313] on icon at bounding box center [846, 315] width 13 height 13
click at [710, 317] on icon at bounding box center [711, 315] width 13 height 13
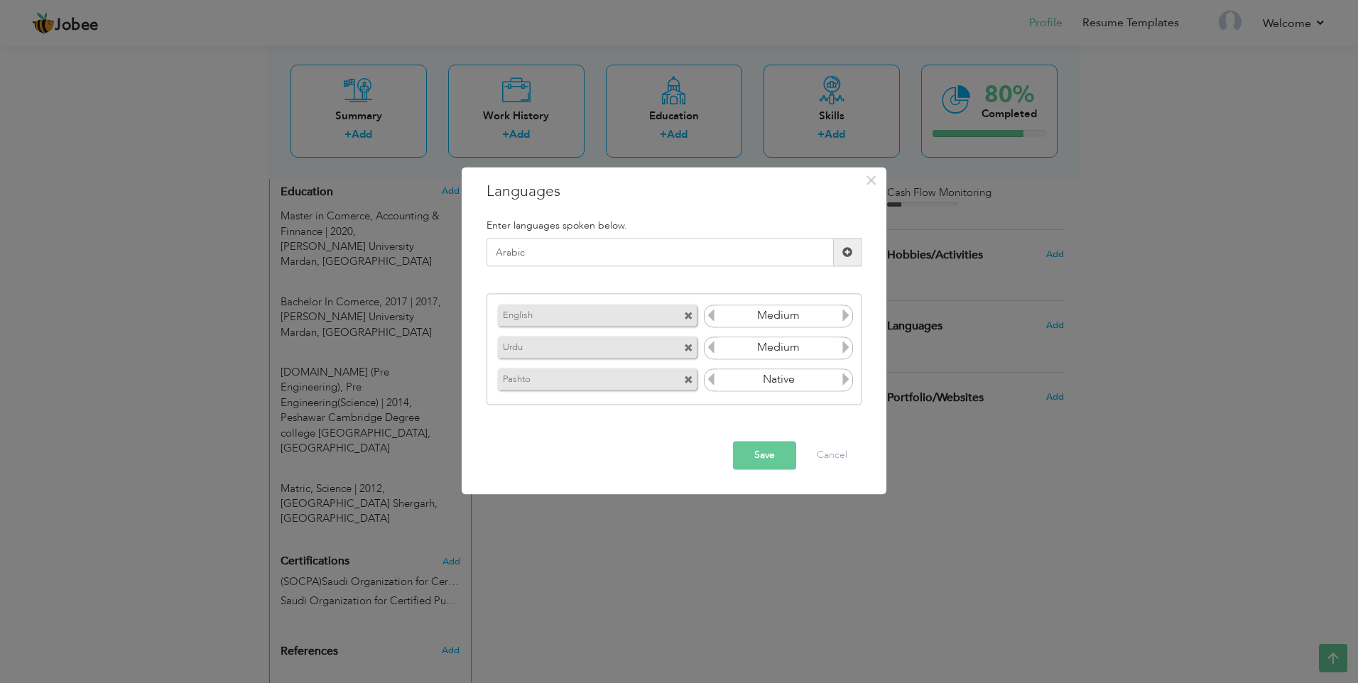
click at [847, 251] on span at bounding box center [847, 252] width 10 height 10
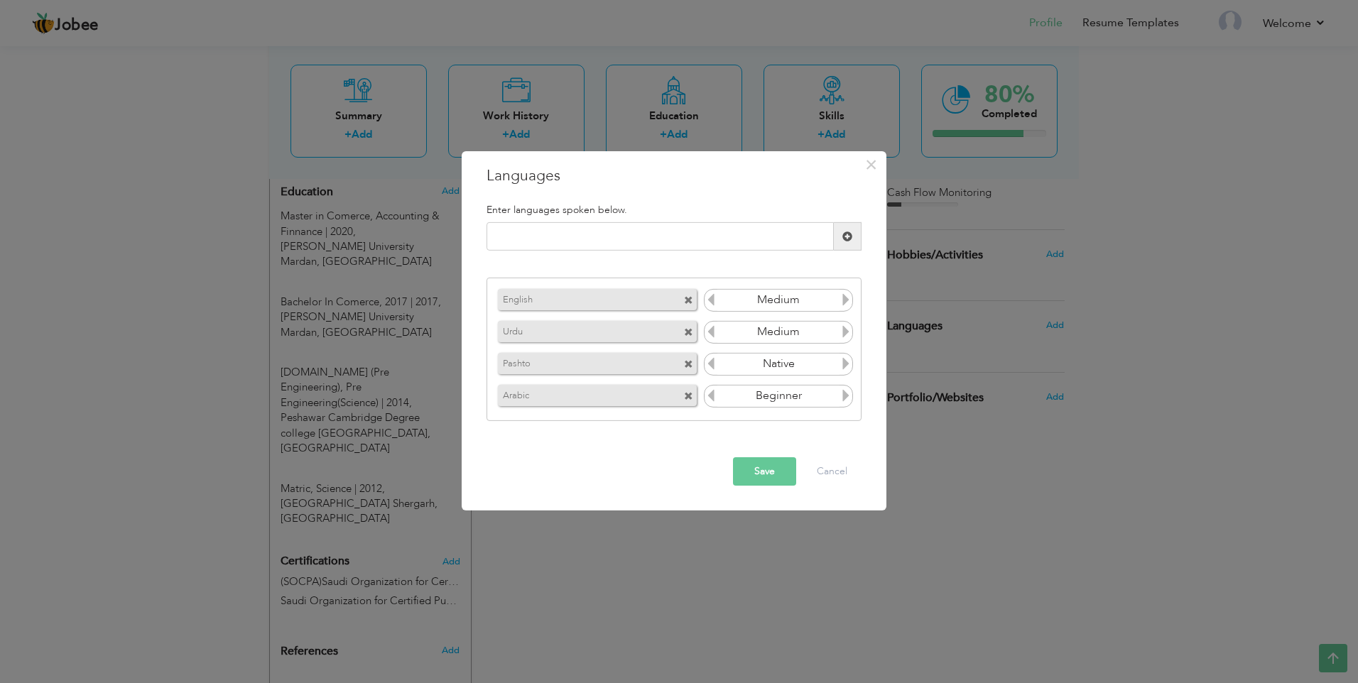
click at [803, 296] on input "Beginner" at bounding box center [778, 300] width 123 height 21
click at [847, 300] on icon at bounding box center [846, 299] width 13 height 13
click at [712, 303] on icon at bounding box center [711, 299] width 13 height 13
click at [845, 396] on icon at bounding box center [846, 395] width 13 height 13
click at [769, 472] on button "Save" at bounding box center [764, 471] width 63 height 28
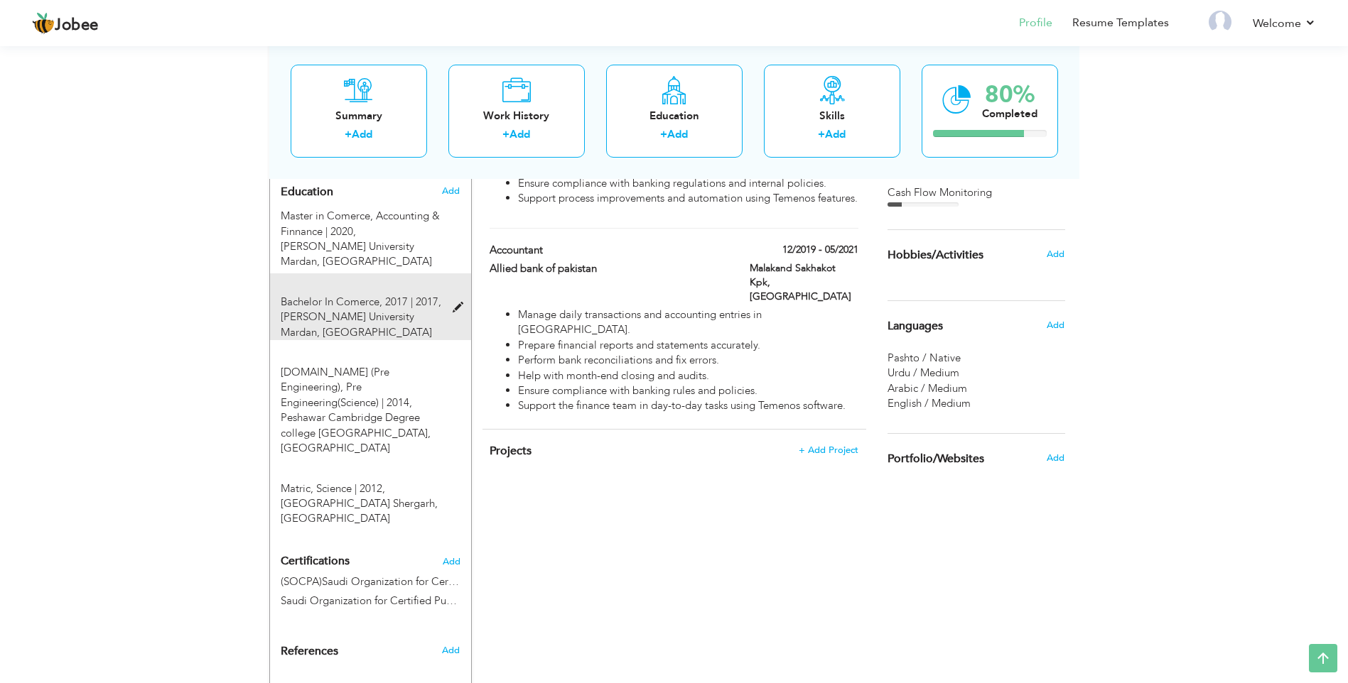
scroll to position [551, 0]
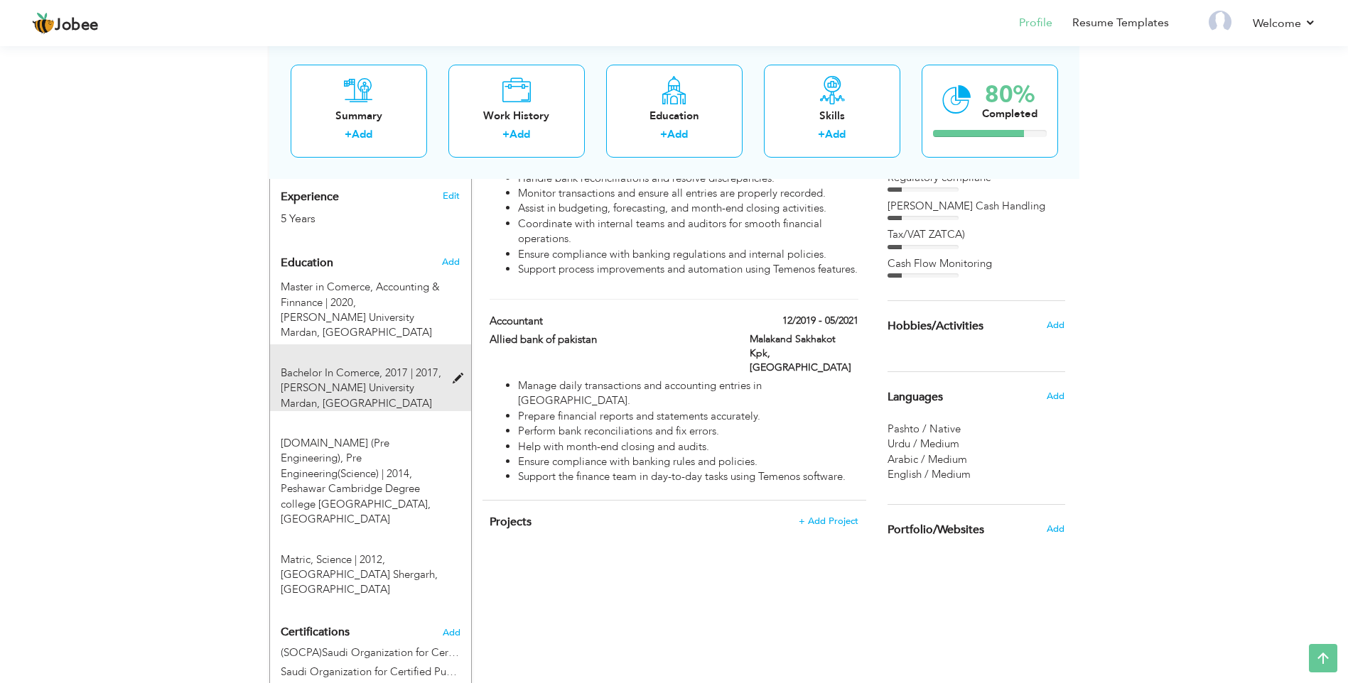
click at [458, 374] on span at bounding box center [461, 379] width 18 height 11
type input "Bachelor In Comerce"
type input "2017"
type input "[PERSON_NAME][GEOGRAPHIC_DATA] Mardan"
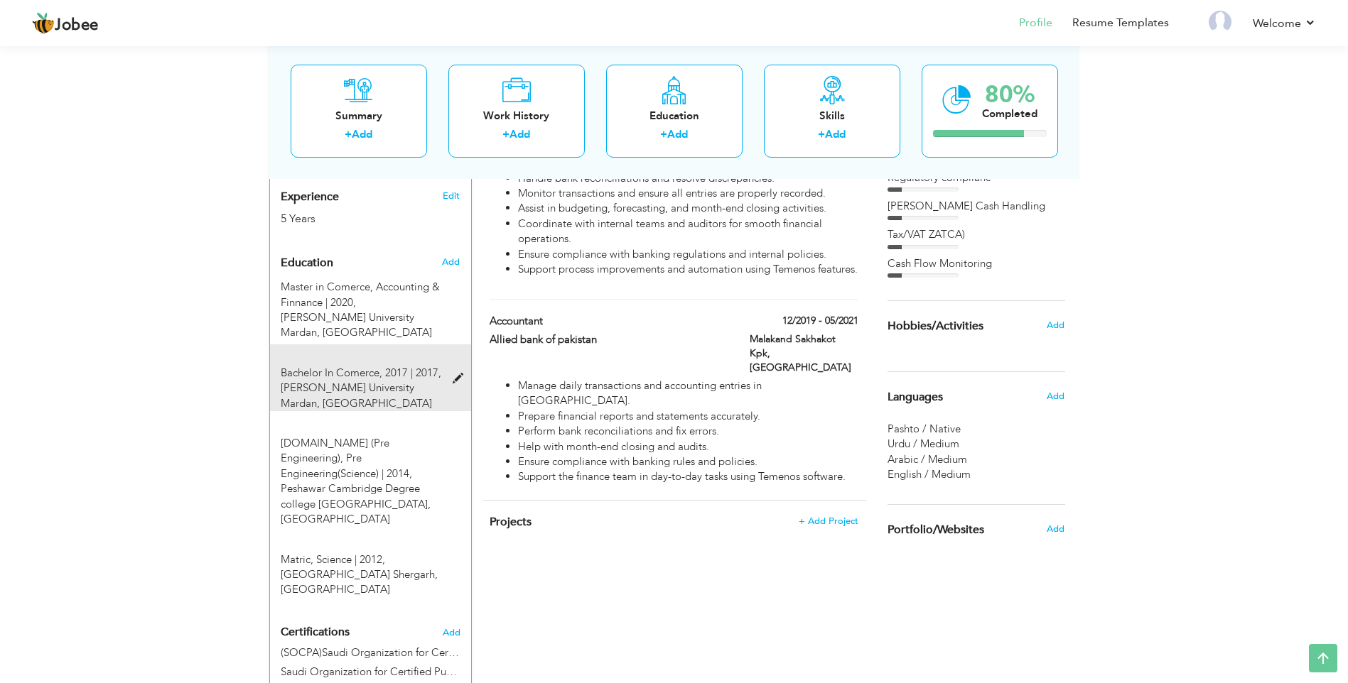
type input "67"
radio input "false"
radio input "true"
type input "Mardan"
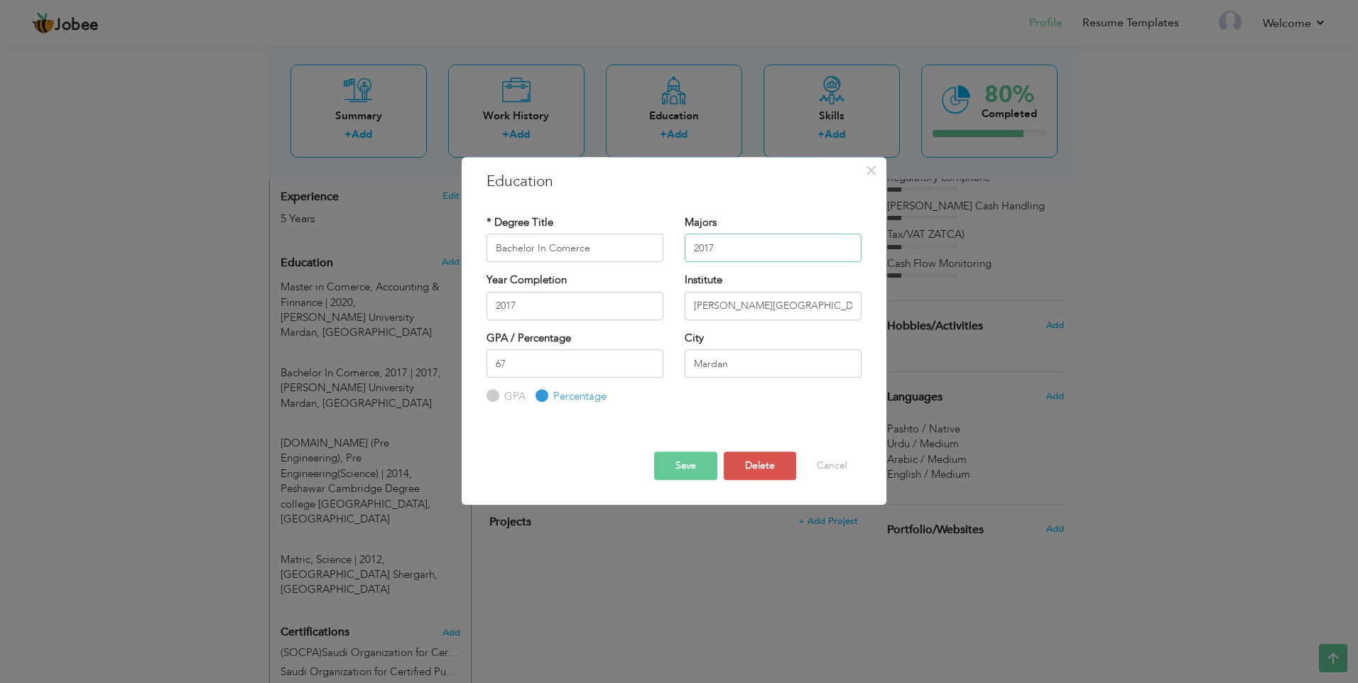
click at [731, 248] on input "2017" at bounding box center [773, 248] width 177 height 28
type input "2"
type input "Accounting & Finance"
click at [698, 470] on button "Save" at bounding box center [685, 466] width 63 height 28
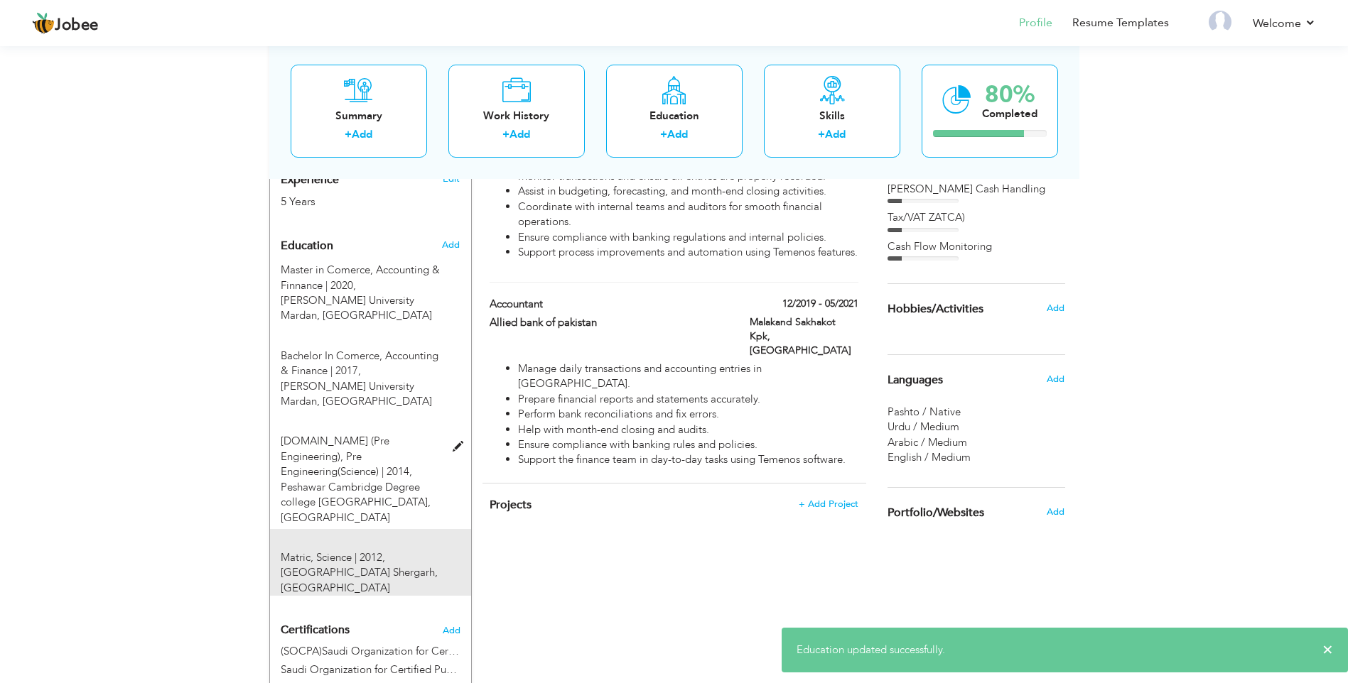
scroll to position [622, 0]
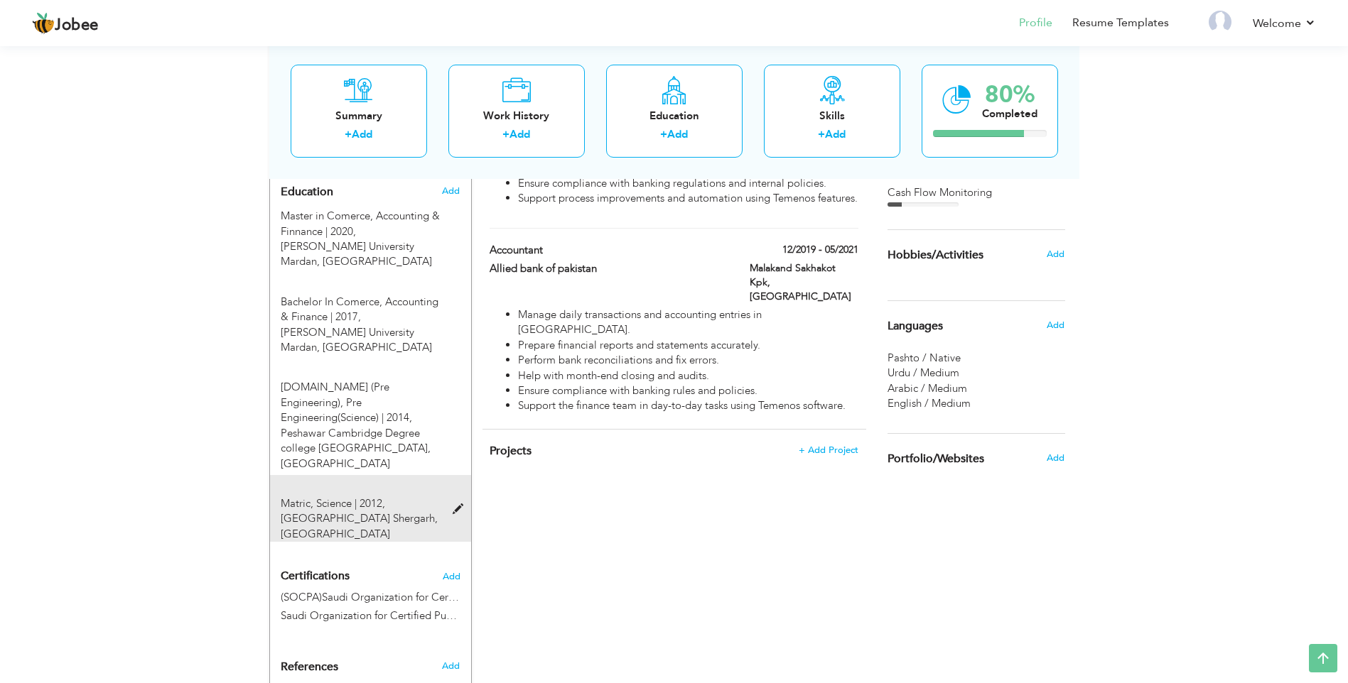
click at [457, 504] on span at bounding box center [461, 509] width 18 height 11
type input "Matric"
type input "Science"
type input "2012"
type input "[GEOGRAPHIC_DATA] [GEOGRAPHIC_DATA]"
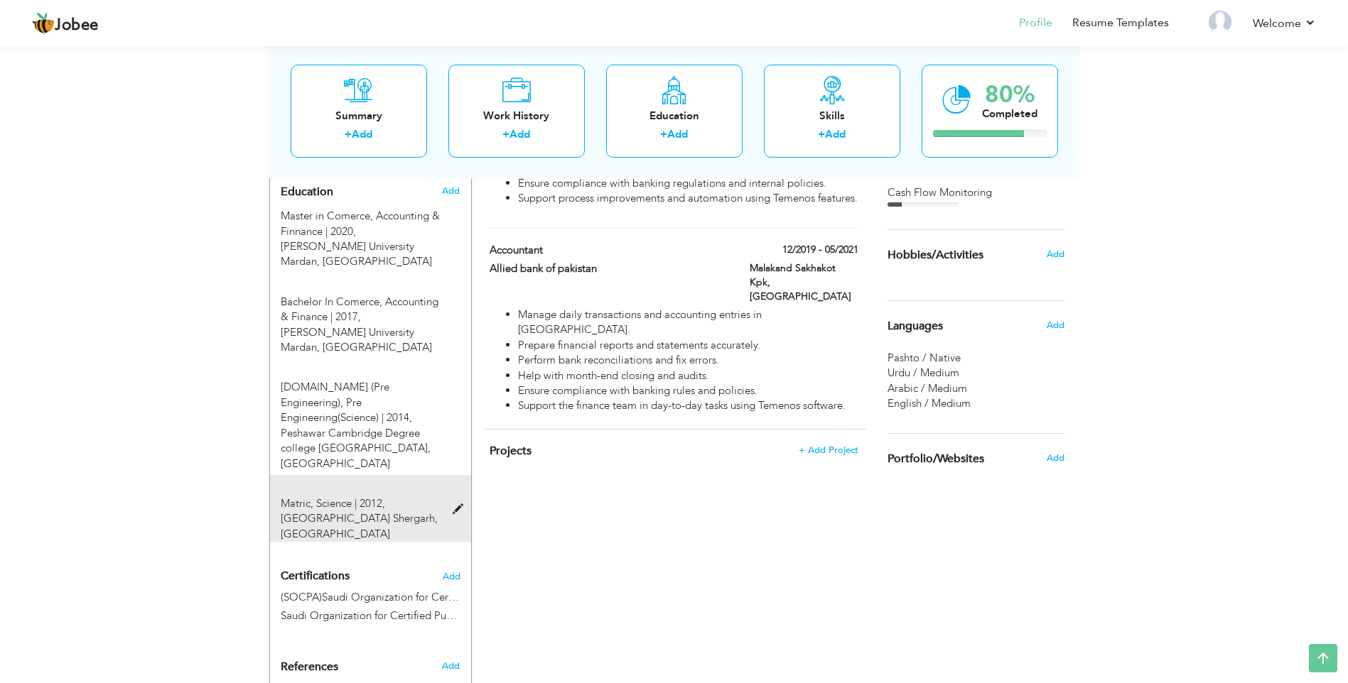
type input "77"
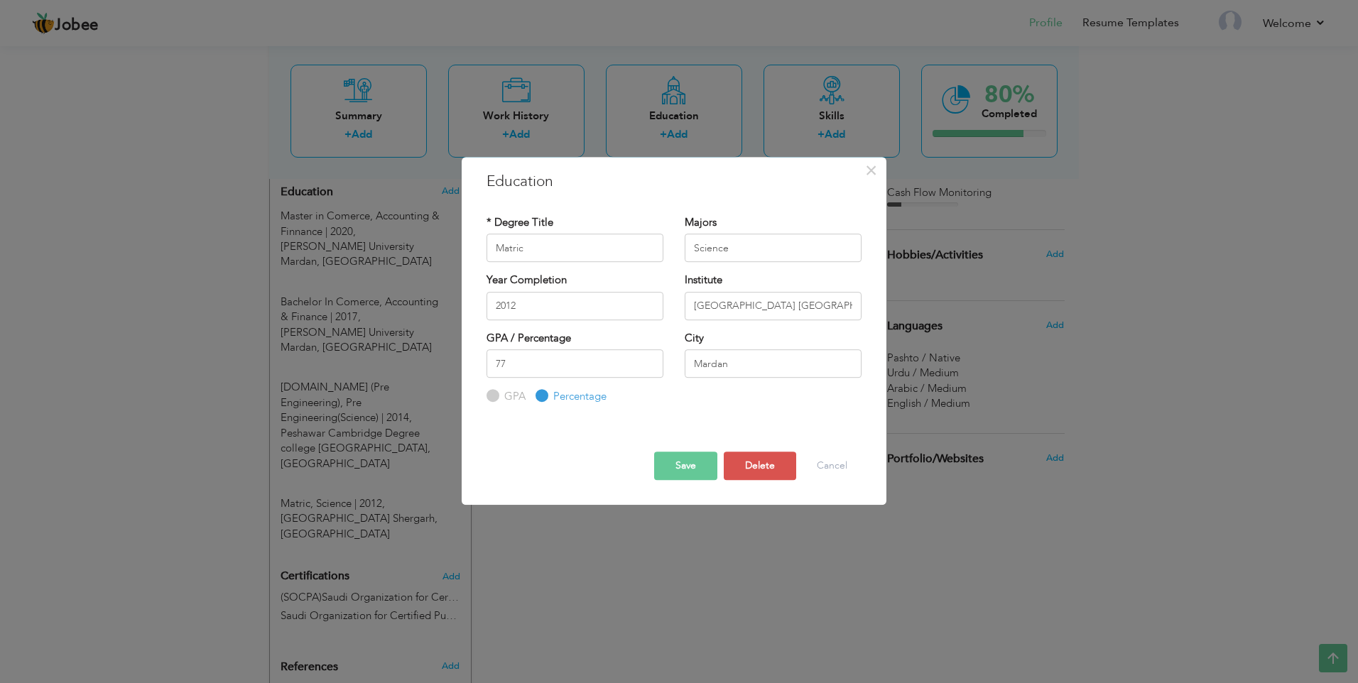
click at [693, 463] on button "Save" at bounding box center [685, 466] width 63 height 28
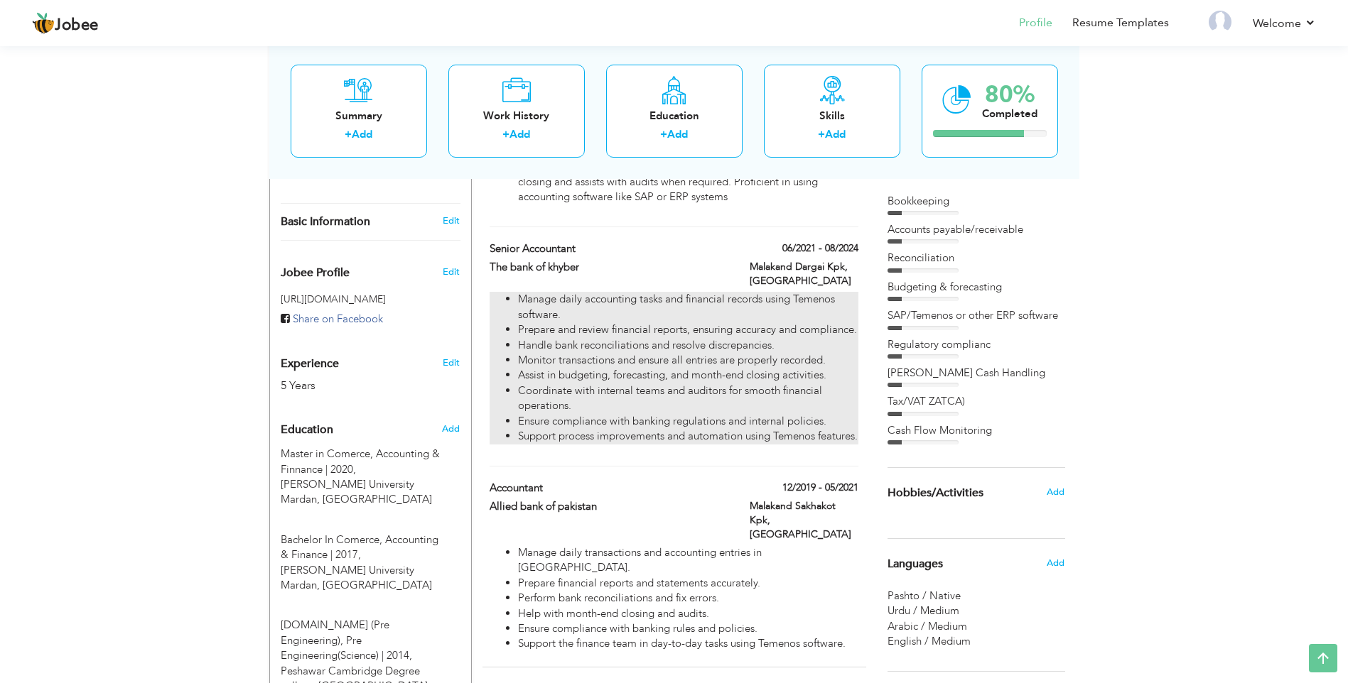
scroll to position [480, 0]
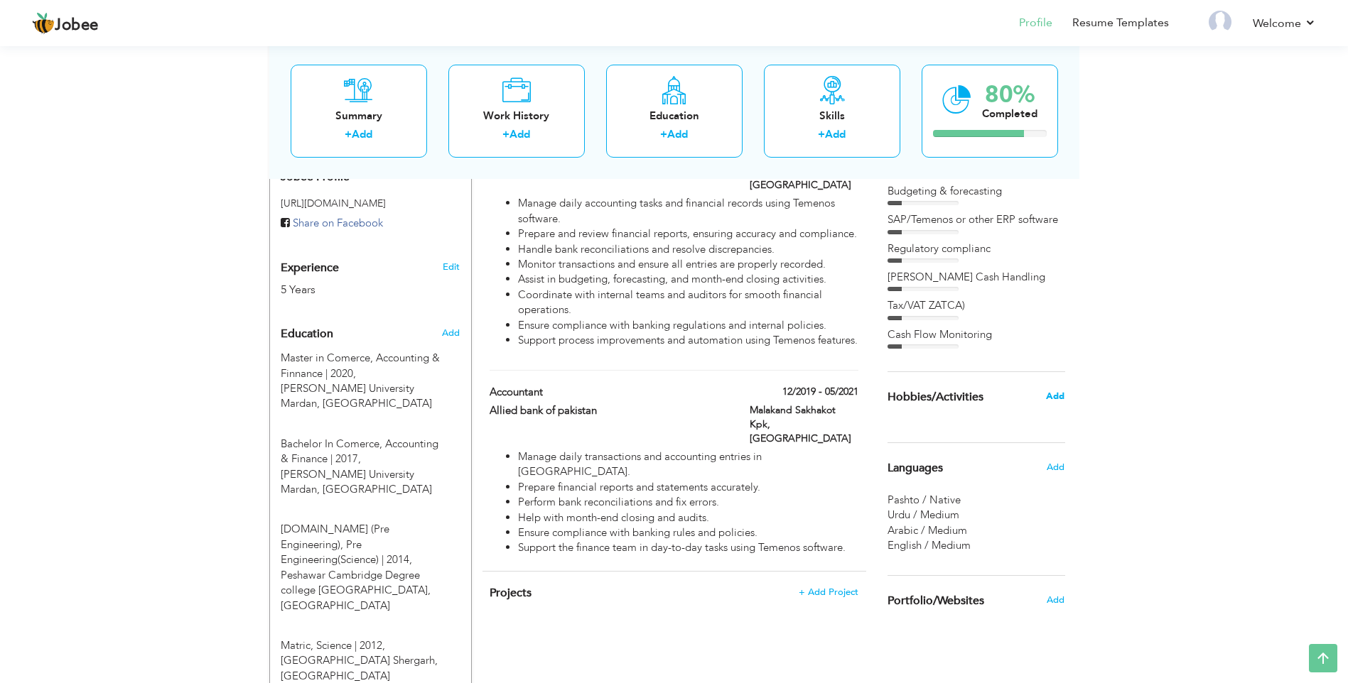
click at [1055, 397] on span "Add" at bounding box center [1055, 396] width 18 height 13
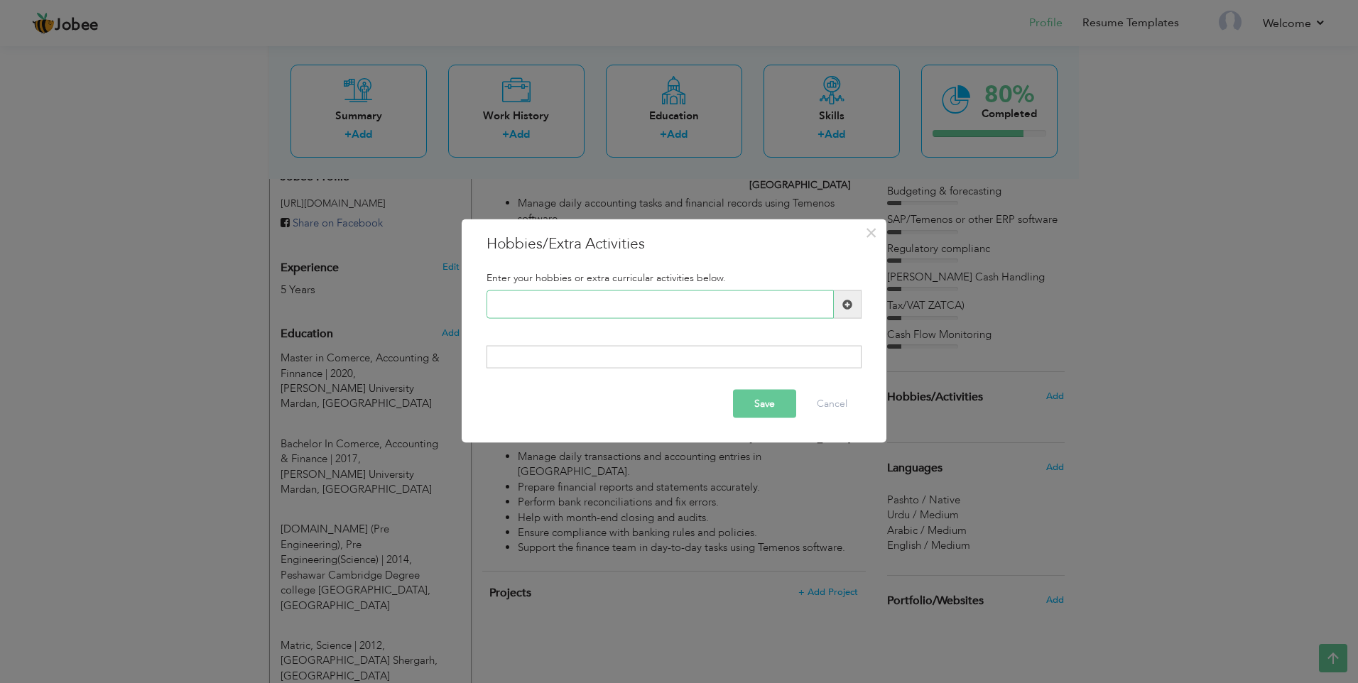
paste input "Reading"
type input "Reading"
click at [845, 304] on span at bounding box center [847, 304] width 10 height 10
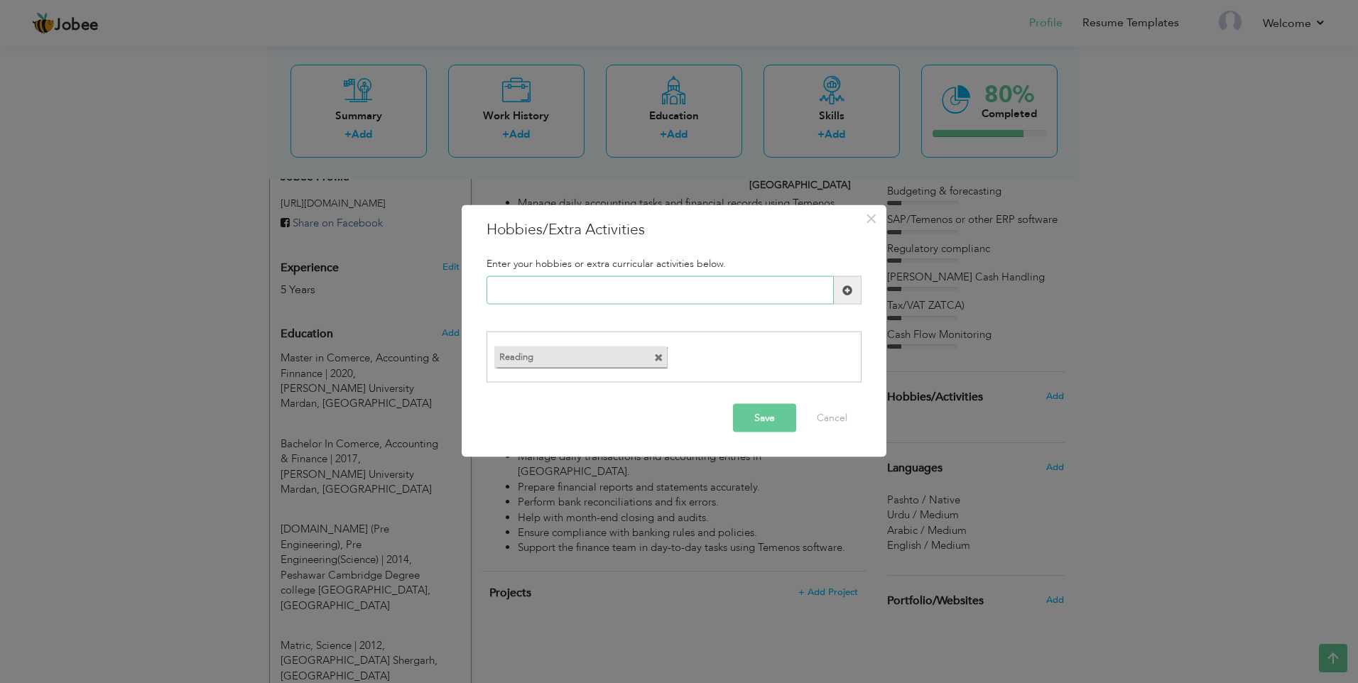
click at [532, 286] on input "text" at bounding box center [660, 290] width 347 height 28
paste input "Sports"
type input "Sports"
click at [852, 287] on span at bounding box center [847, 290] width 10 height 10
click at [595, 292] on input "text" at bounding box center [660, 290] width 347 height 28
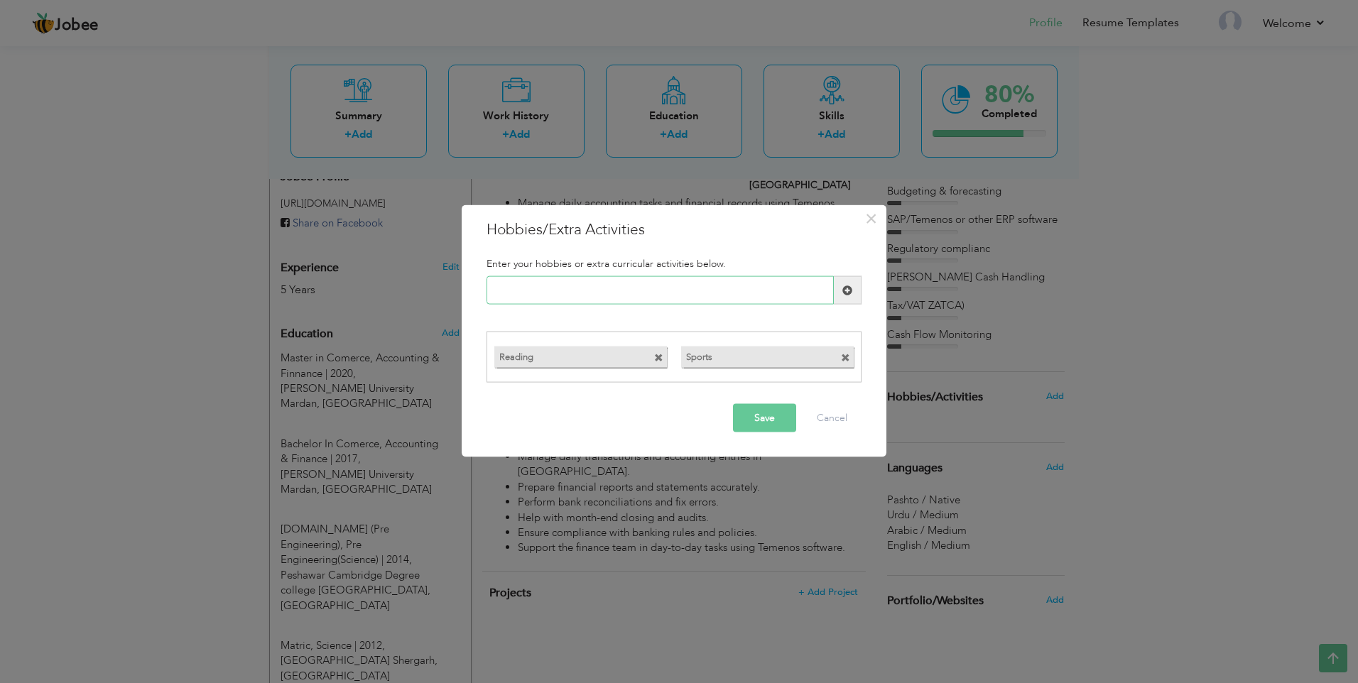
paste input "Writing"
type input "Writing"
click at [844, 292] on span at bounding box center [847, 290] width 10 height 10
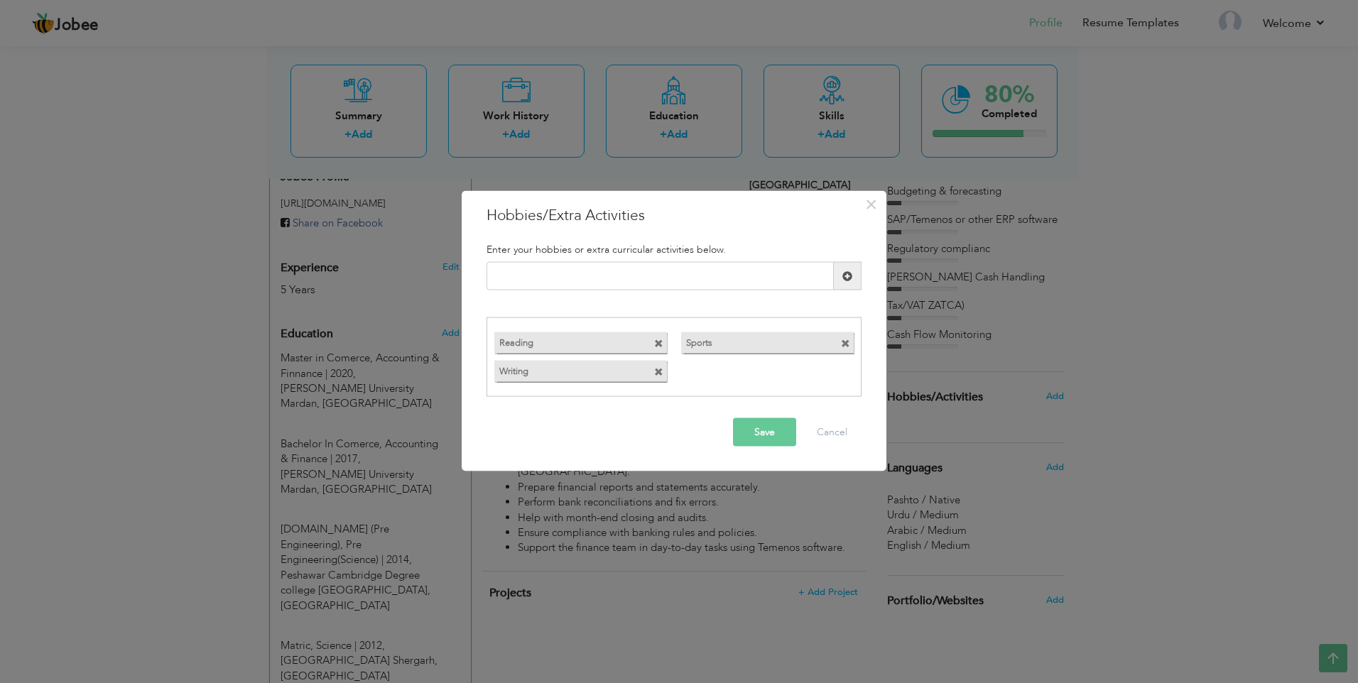
click at [776, 429] on button "Save" at bounding box center [764, 432] width 63 height 28
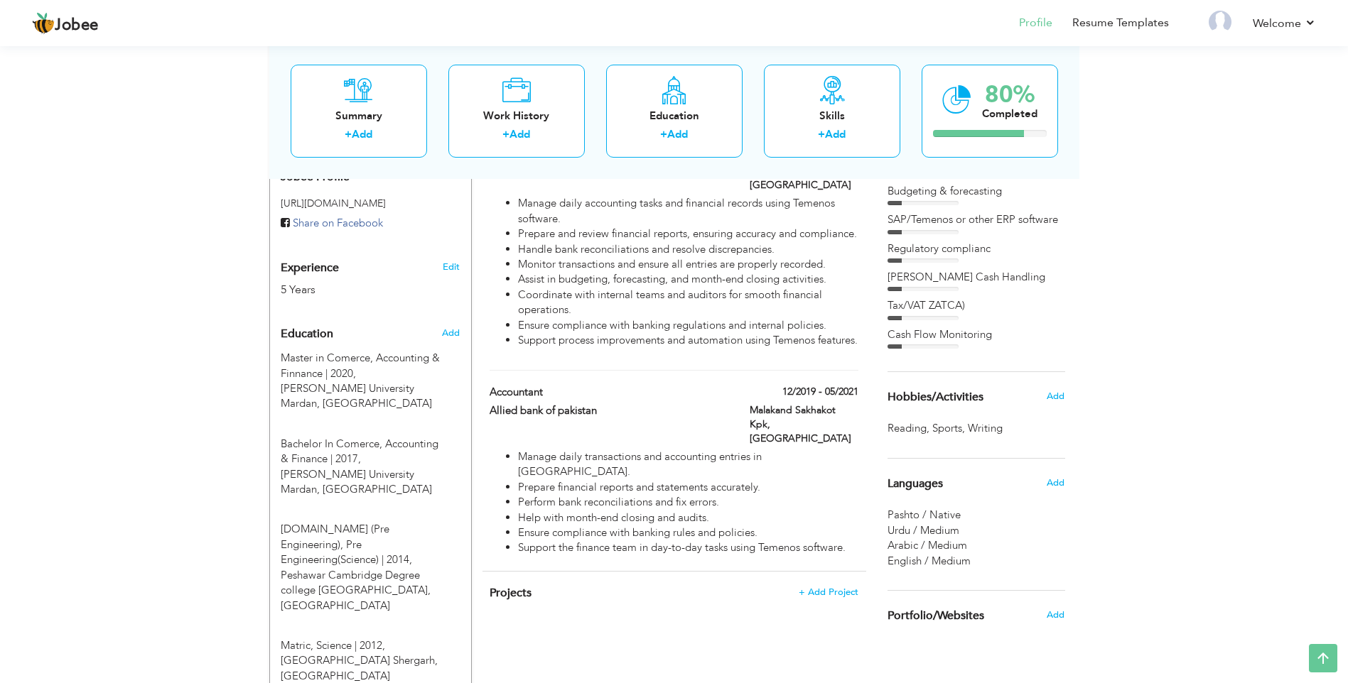
scroll to position [551, 0]
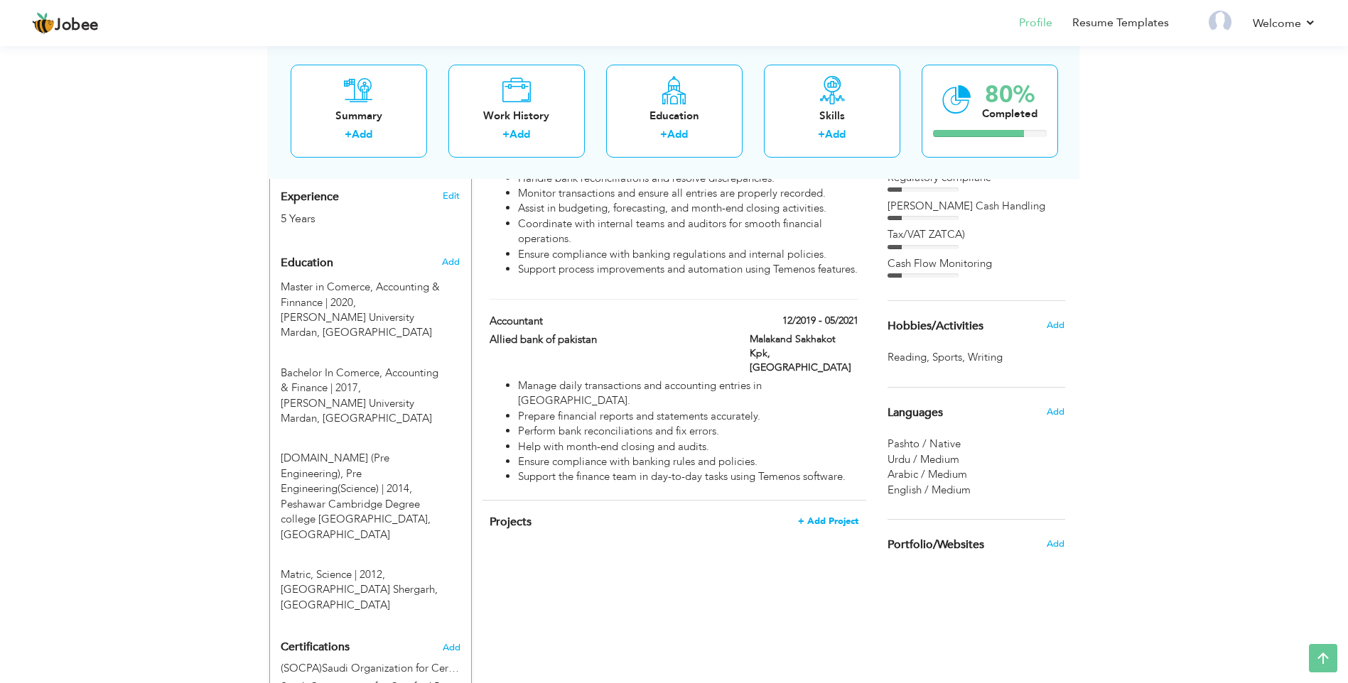
click at [830, 516] on span "+ Add Project" at bounding box center [828, 521] width 60 height 10
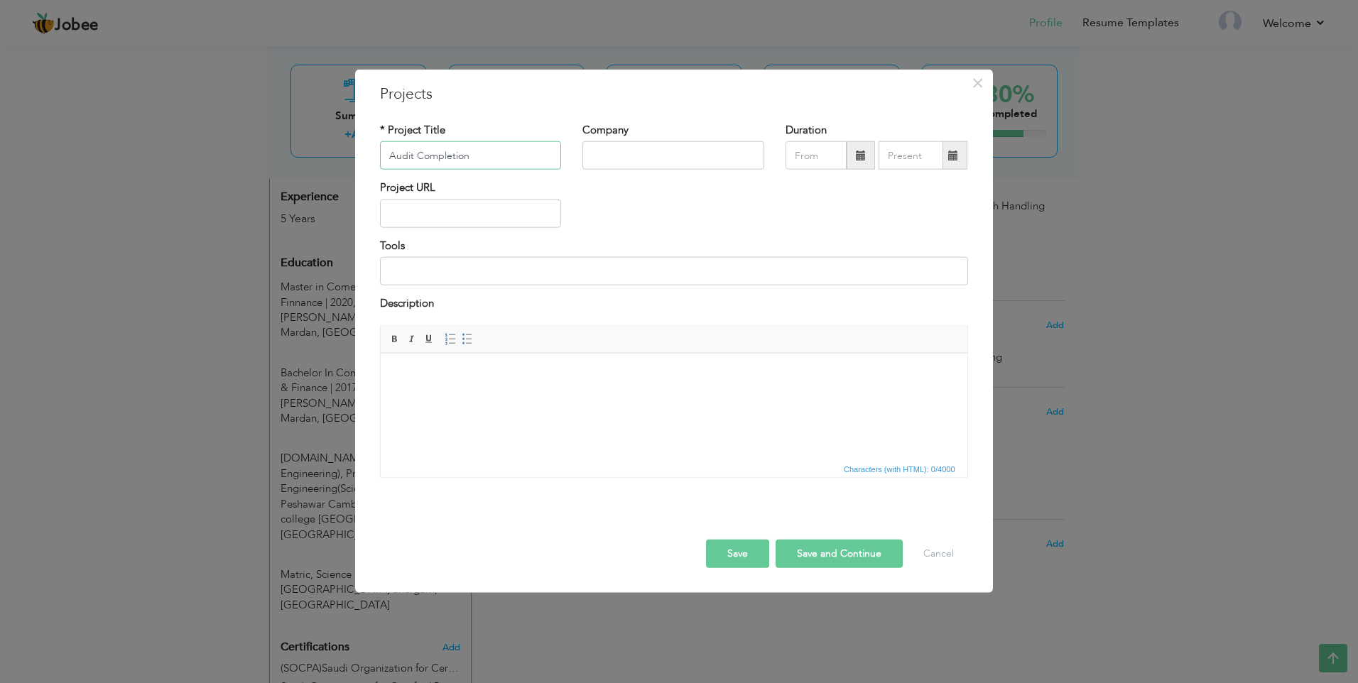
type input "Audit Completion"
type input "The bank of khyber"
type input "0"
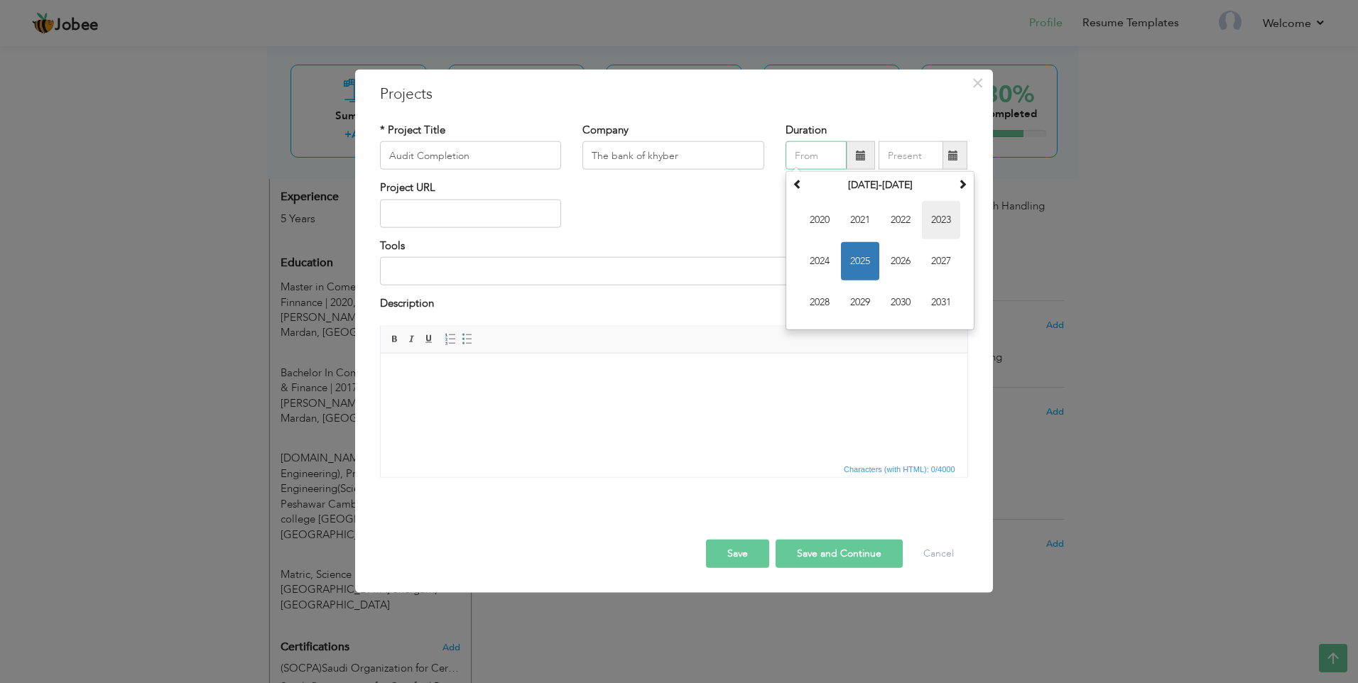
click at [943, 215] on span "2023" at bounding box center [941, 220] width 38 height 38
click at [815, 299] on span "Sep" at bounding box center [820, 302] width 38 height 38
type input "09/2023"
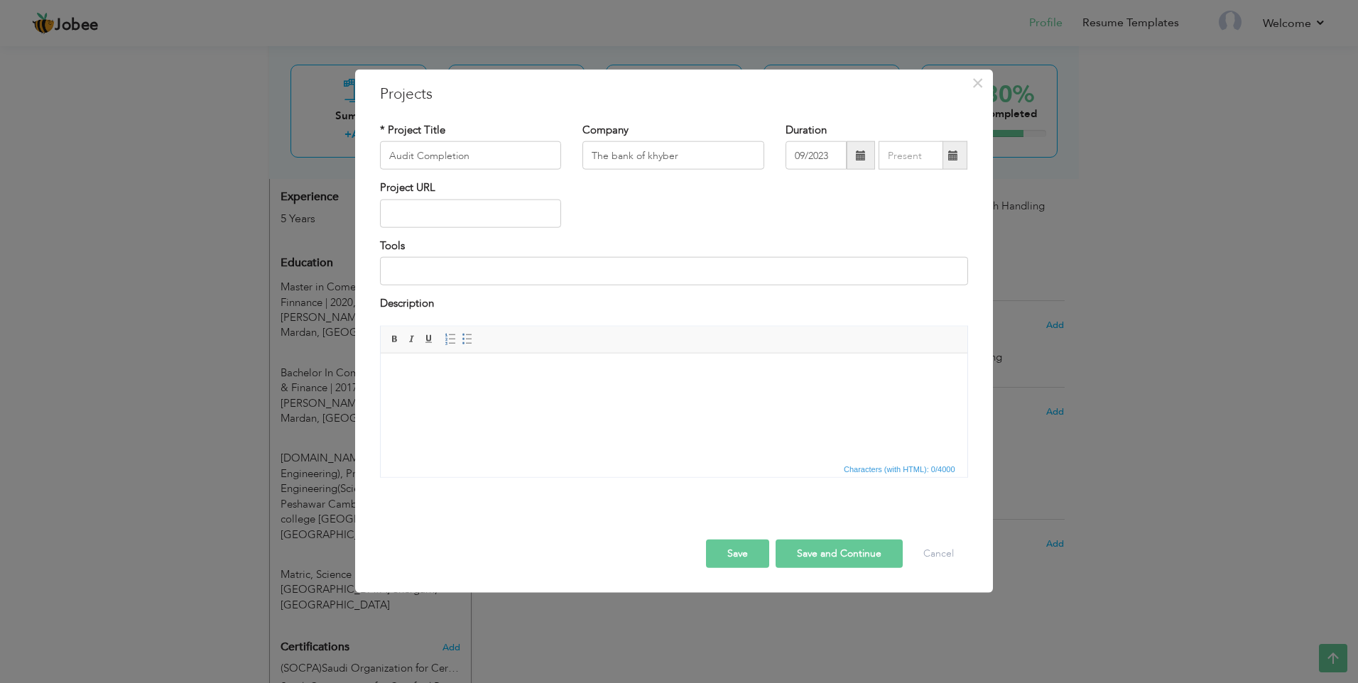
click at [950, 153] on span at bounding box center [953, 156] width 10 height 10
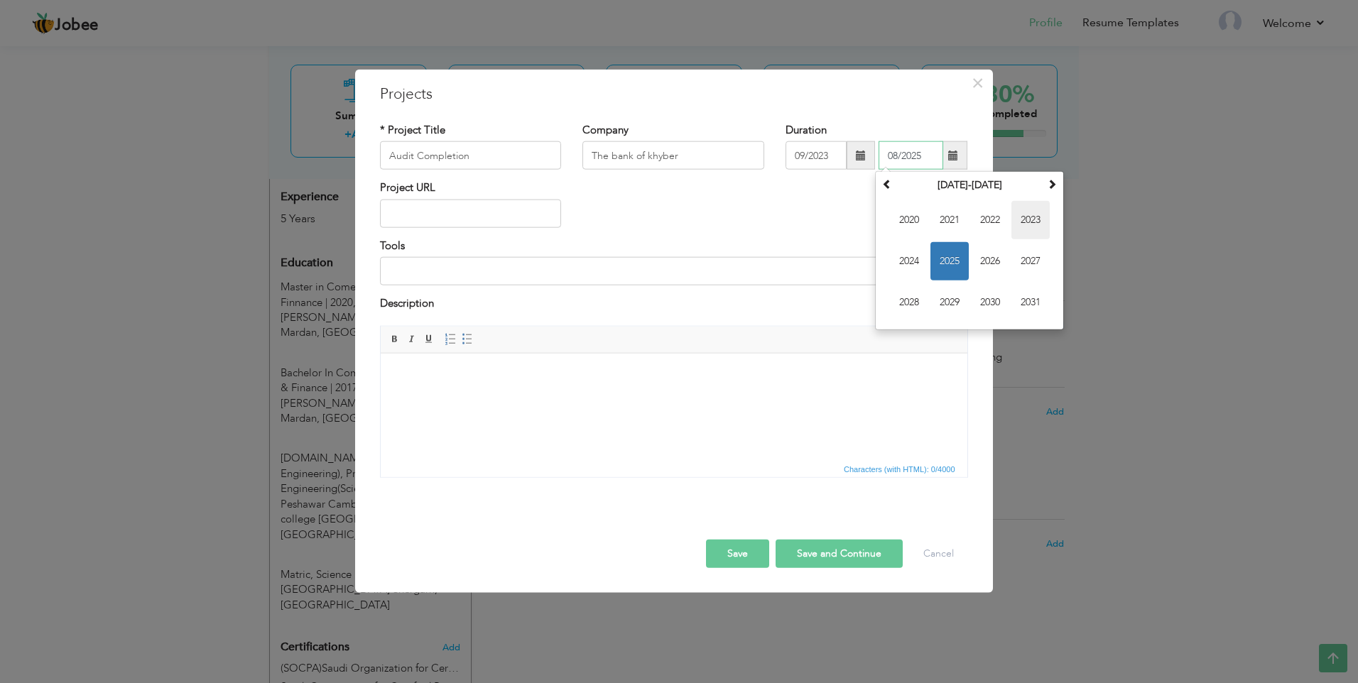
click at [1026, 218] on span "2023" at bounding box center [1031, 220] width 38 height 38
click at [916, 301] on span "Sep" at bounding box center [909, 302] width 38 height 38
type input "09/2023"
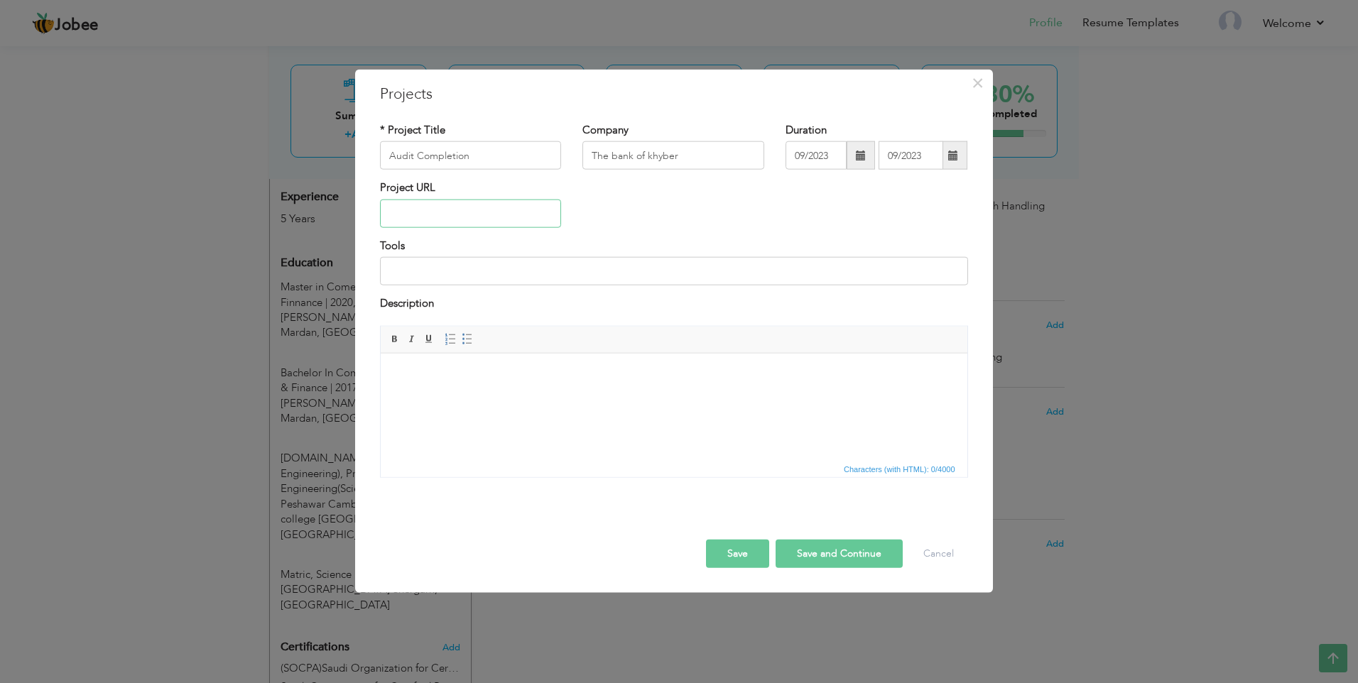
click at [450, 213] on input "text" at bounding box center [471, 214] width 182 height 28
click at [495, 274] on input at bounding box center [674, 271] width 588 height 28
click at [491, 370] on body at bounding box center [673, 374] width 558 height 15
drag, startPoint x: 678, startPoint y: 396, endPoint x: 393, endPoint y: 374, distance: 286.4
click at [393, 374] on html "Assisted Operation Manager to complete the 2023 audit ​​​​​​​ Supported the aud…" at bounding box center [673, 382] width 587 height 58
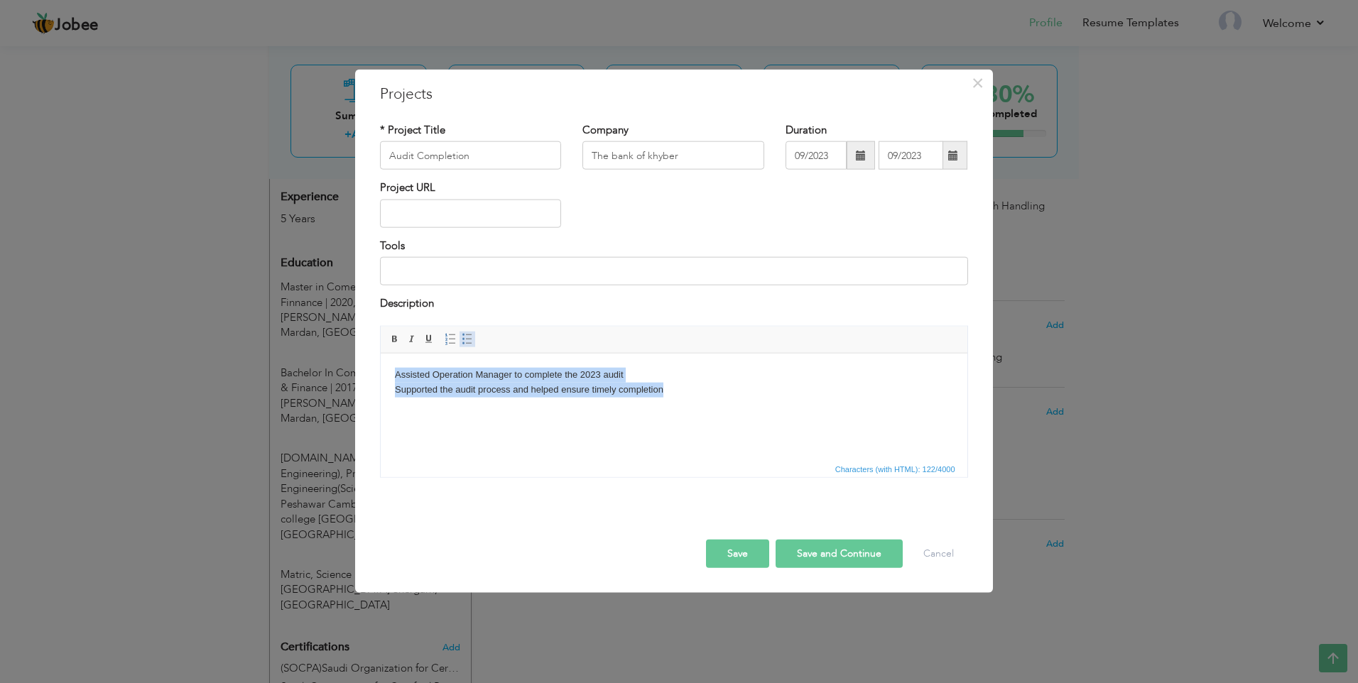
click at [465, 340] on span at bounding box center [467, 338] width 11 height 11
click at [666, 409] on html "Assisted Operation Manager to complete the 2023 audit Supported the audit proce…" at bounding box center [673, 382] width 587 height 58
click at [796, 553] on button "Save and Continue" at bounding box center [839, 553] width 127 height 28
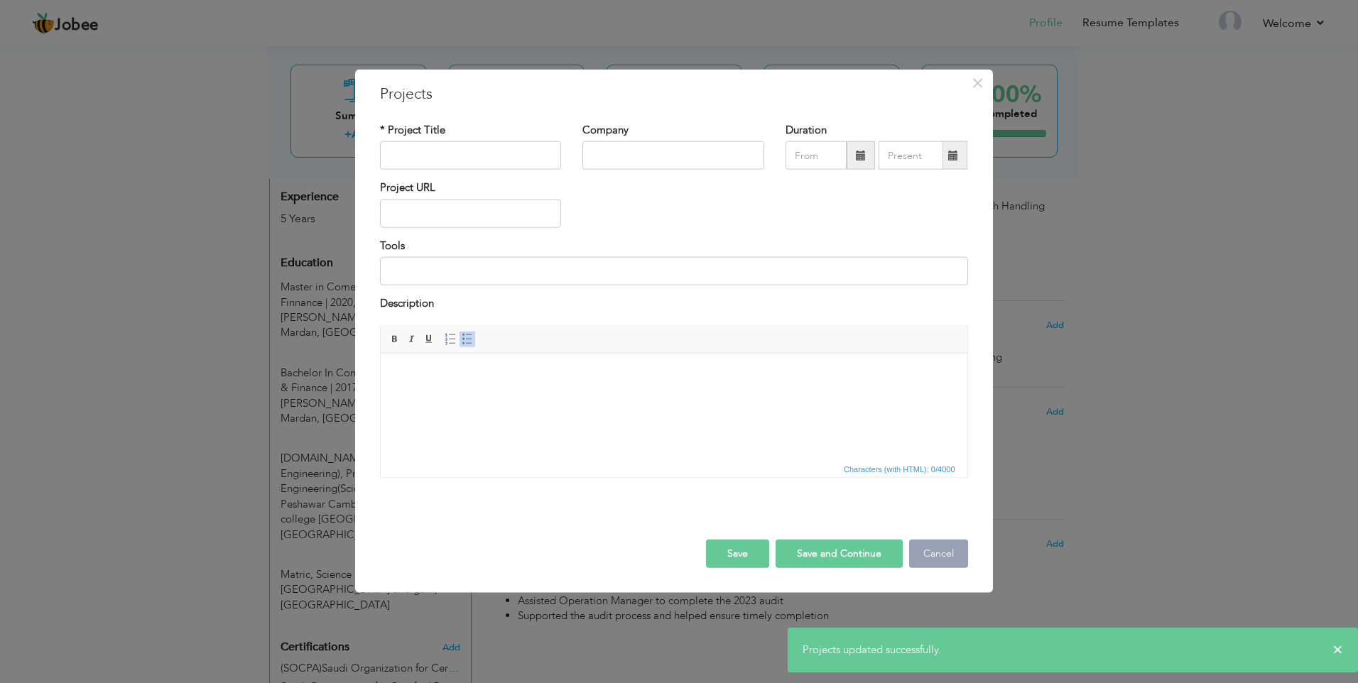
drag, startPoint x: 932, startPoint y: 550, endPoint x: 928, endPoint y: 543, distance: 7.7
click at [932, 546] on button "Cancel" at bounding box center [938, 553] width 59 height 28
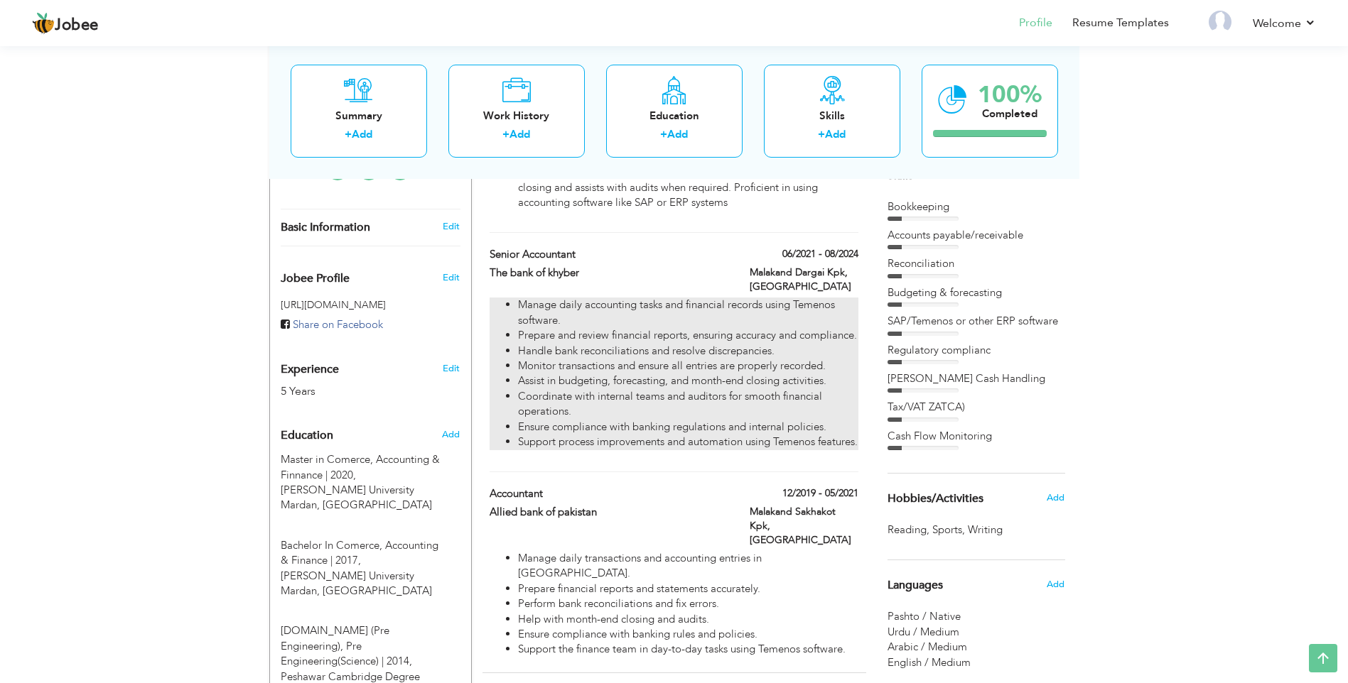
scroll to position [338, 0]
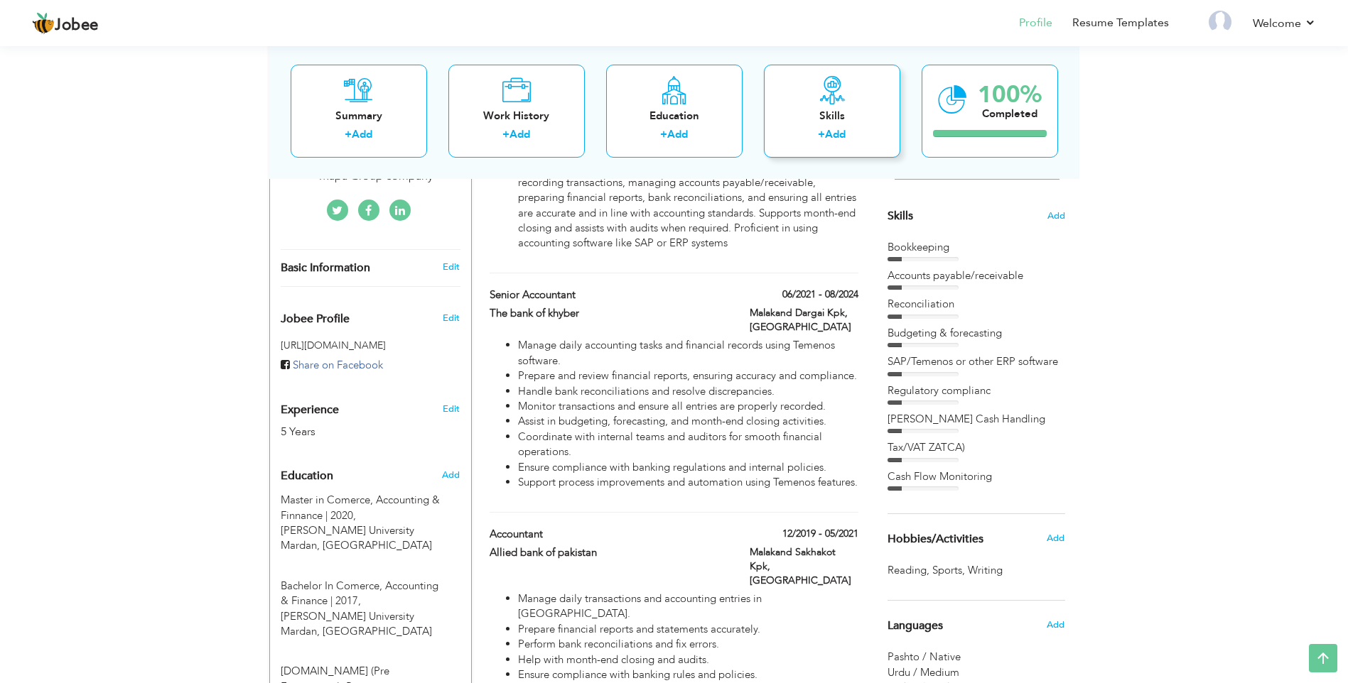
click at [835, 133] on link "Add" at bounding box center [835, 134] width 21 height 14
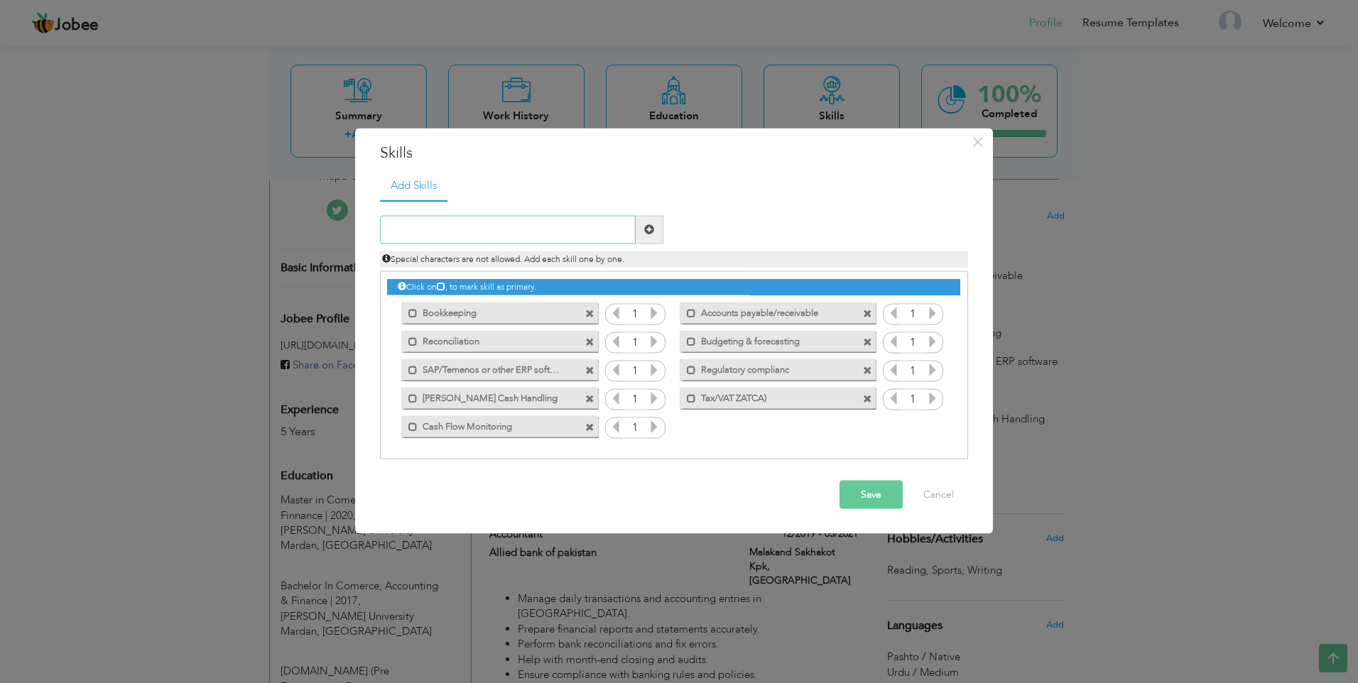
click at [463, 227] on input "text" at bounding box center [508, 229] width 256 height 28
click at [538, 232] on input "Using of accounting software Like SAP ERP/Temenos" at bounding box center [508, 229] width 256 height 28
click at [602, 231] on input "Using of accounting software SAP ERP/Temenos" at bounding box center [508, 229] width 256 height 28
type input "Using of accounting software SAP ERP/Temenos (T24)"
click at [647, 230] on span at bounding box center [649, 229] width 10 height 10
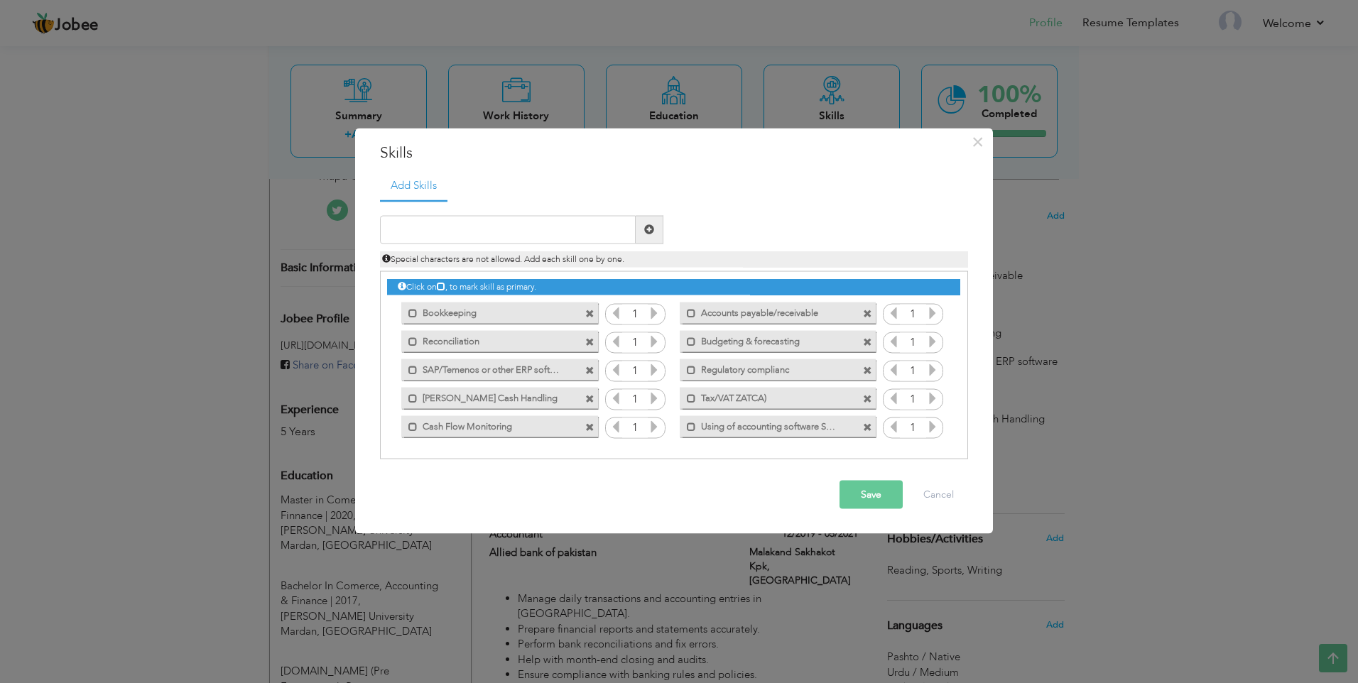
click at [860, 494] on button "Save" at bounding box center [871, 494] width 63 height 28
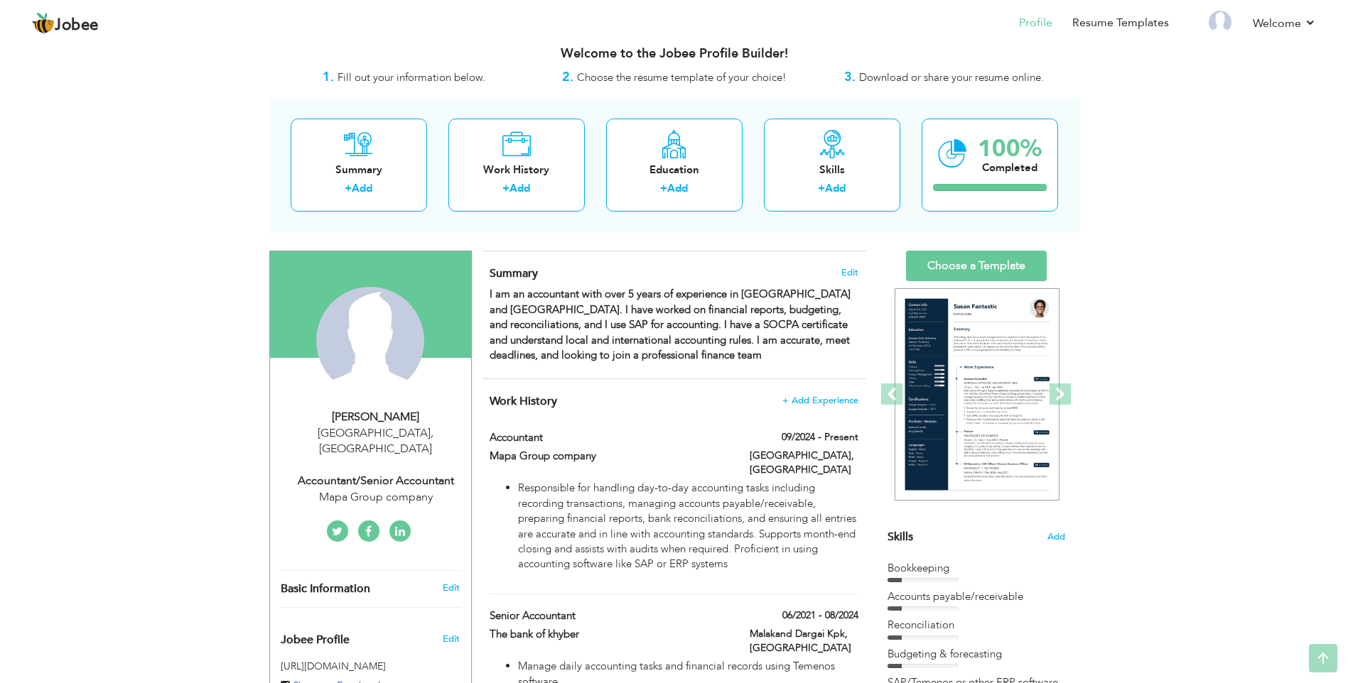
scroll to position [0, 0]
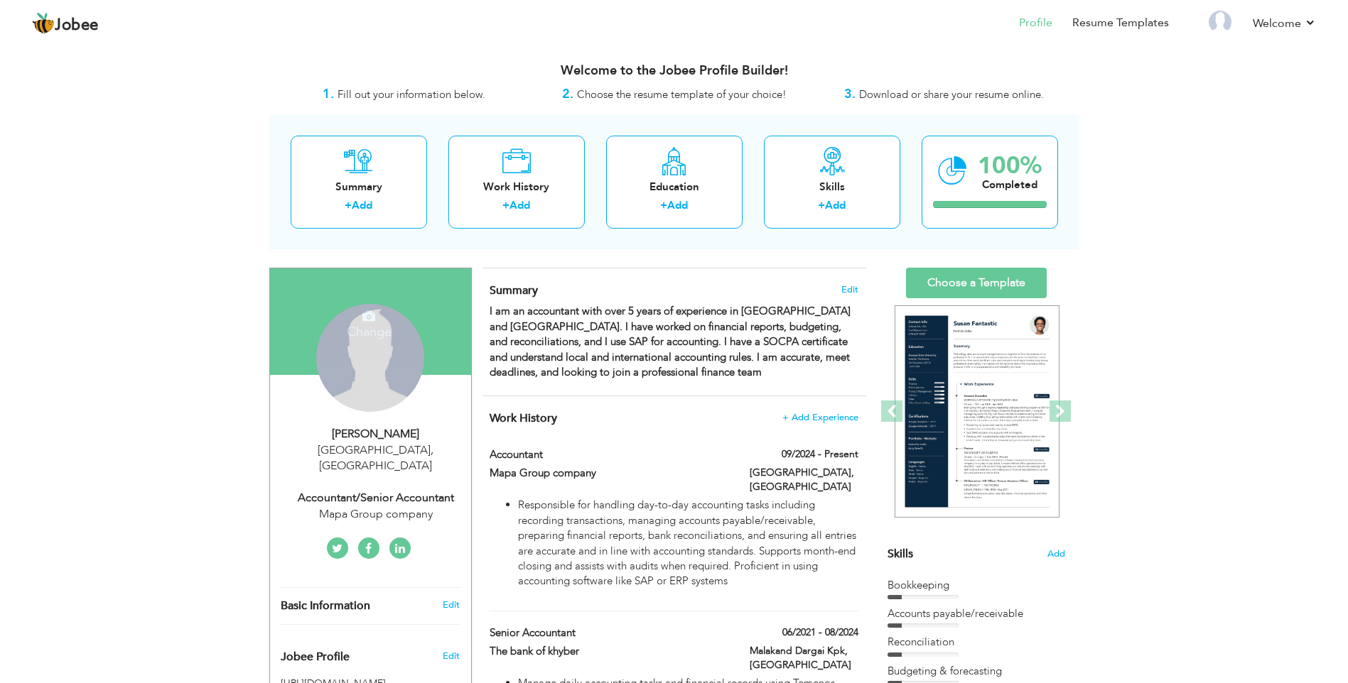
click at [374, 386] on div "Change Remove" at bounding box center [370, 358] width 108 height 108
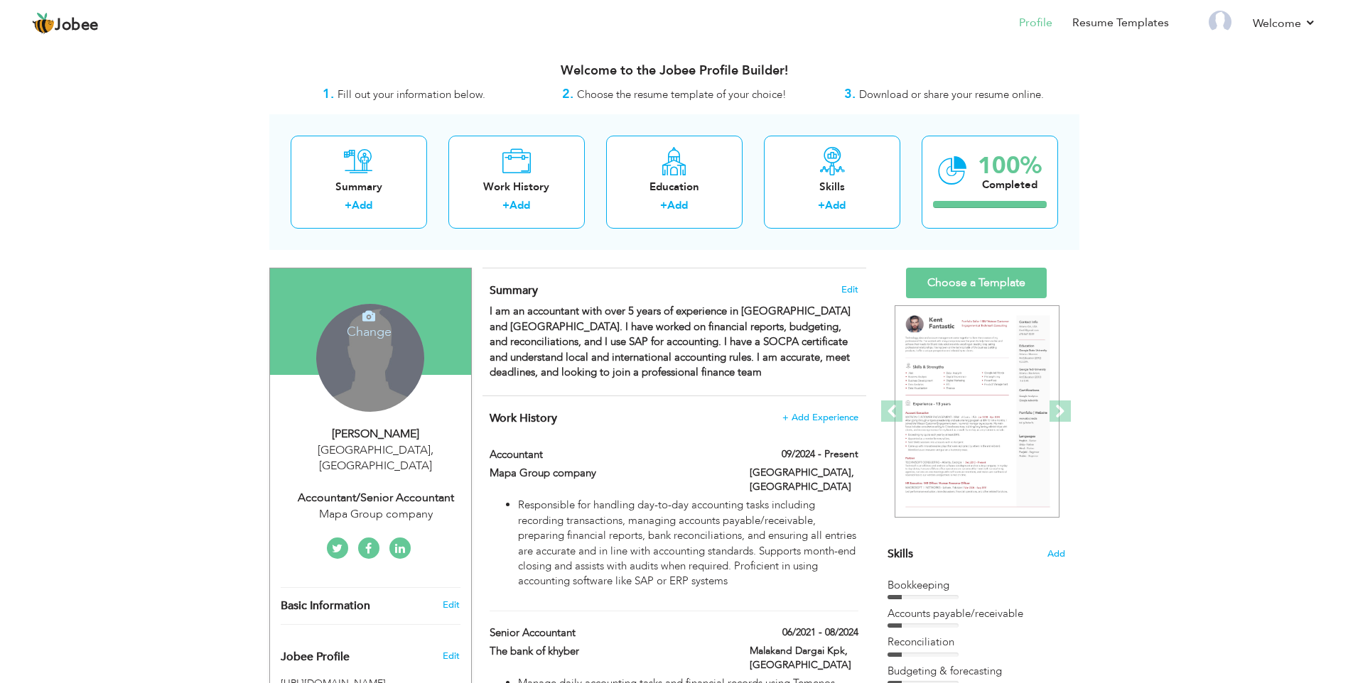
click at [374, 330] on h4 "Change" at bounding box center [369, 322] width 102 height 34
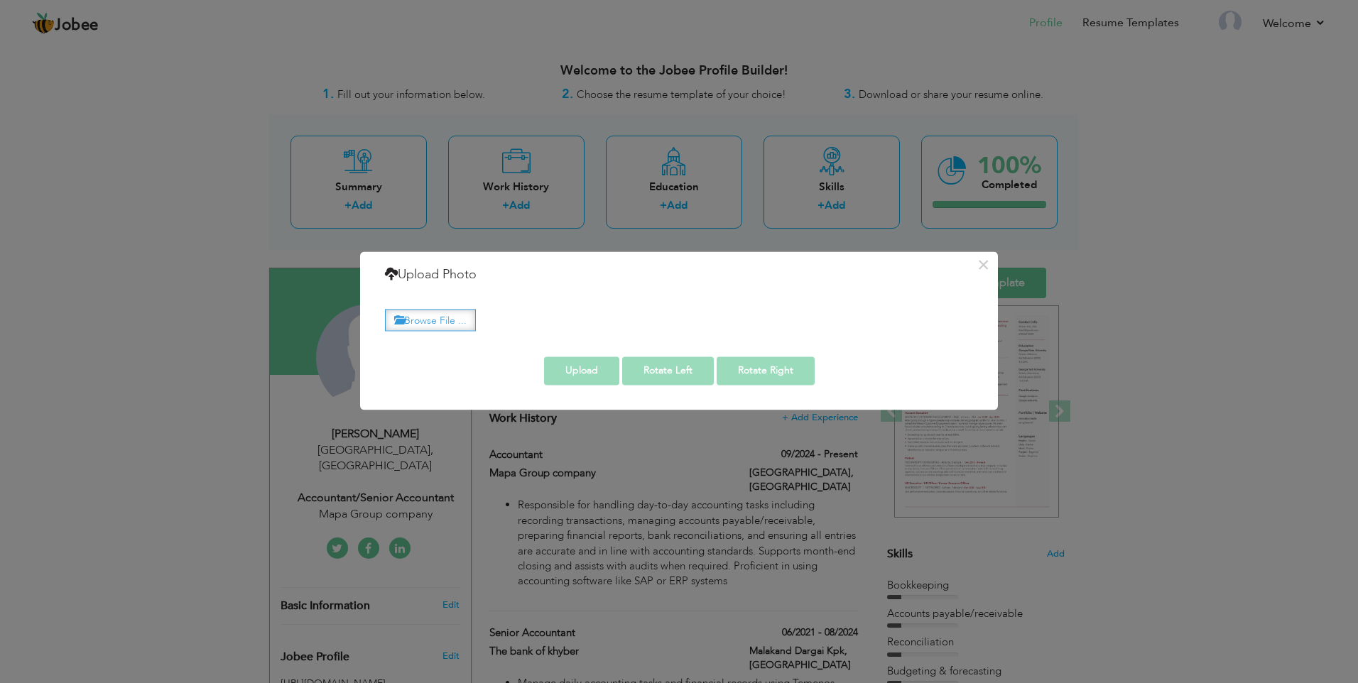
click at [439, 321] on label "Browse File ..." at bounding box center [430, 320] width 91 height 22
click at [0, 0] on input "Browse File ..." at bounding box center [0, 0] width 0 height 0
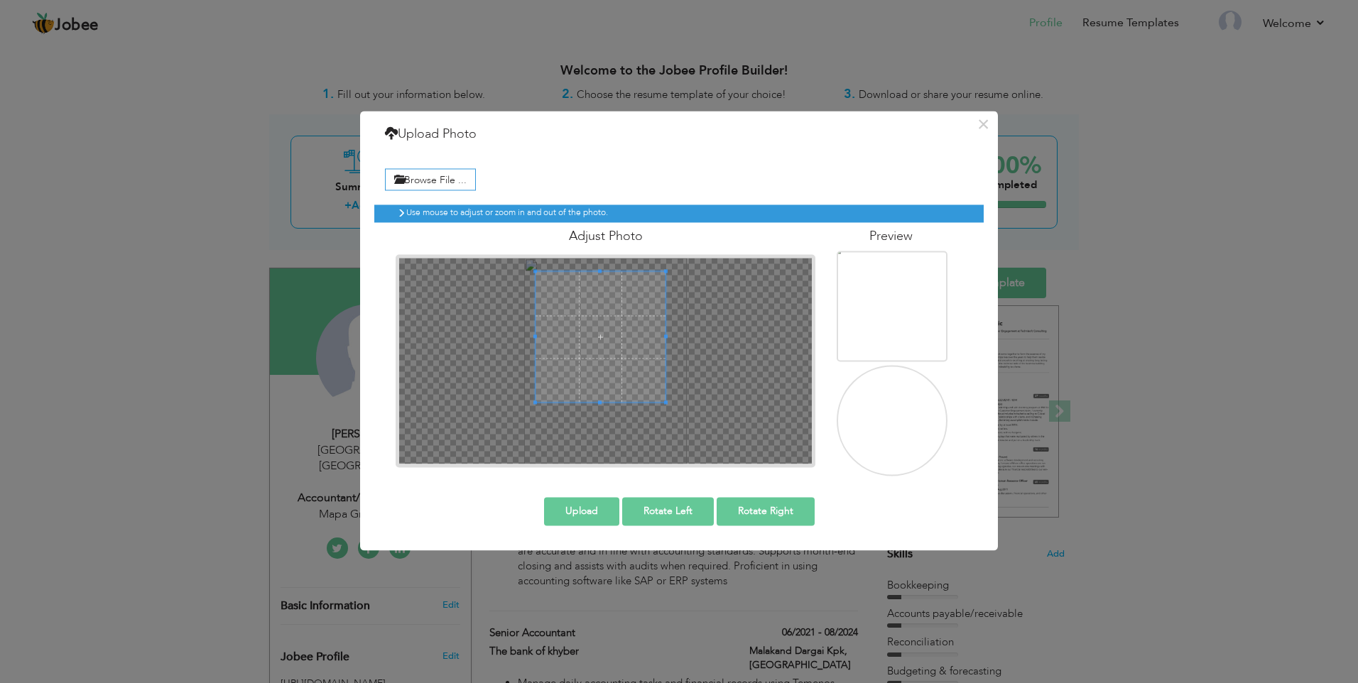
click at [615, 305] on span at bounding box center [601, 337] width 130 height 130
click at [884, 312] on img at bounding box center [897, 328] width 139 height 175
click at [755, 509] on button "Rotate Right" at bounding box center [766, 512] width 98 height 28
click at [754, 508] on button "Rotate Right" at bounding box center [766, 512] width 98 height 28
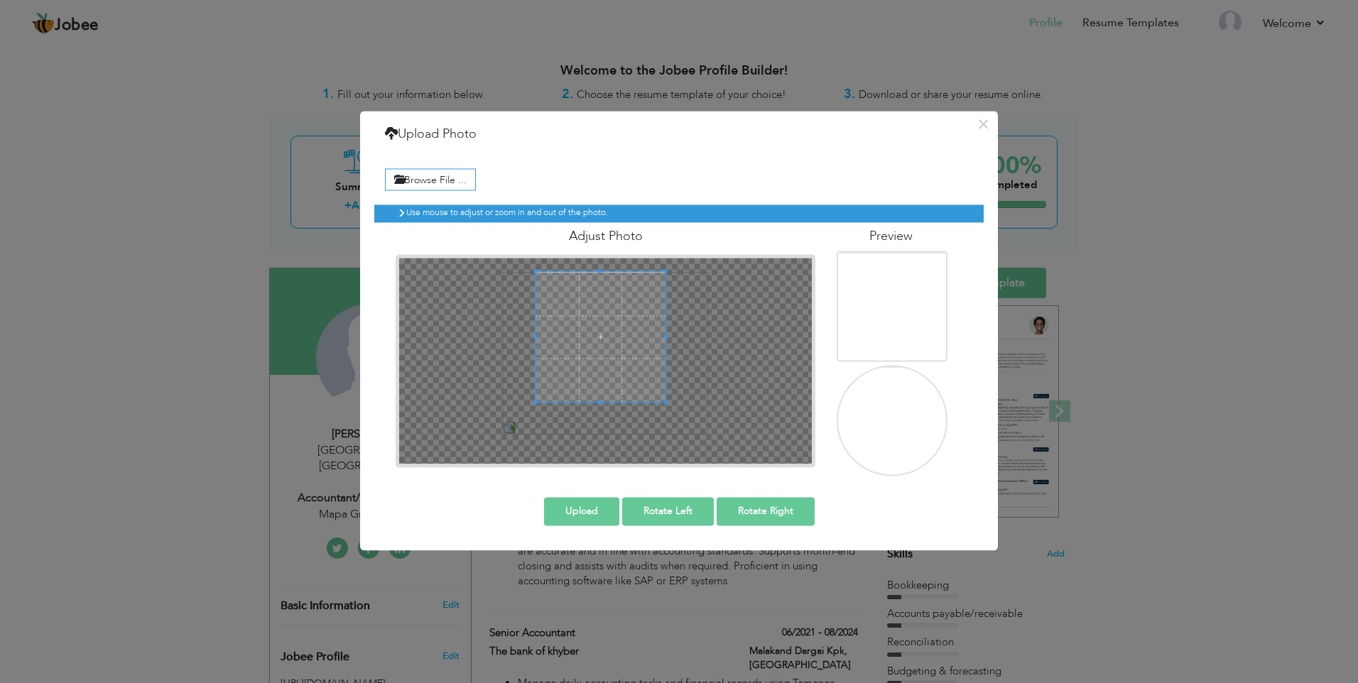
click at [754, 508] on button "Rotate Right" at bounding box center [766, 512] width 98 height 28
click at [695, 511] on button "Rotate Left" at bounding box center [668, 512] width 92 height 28
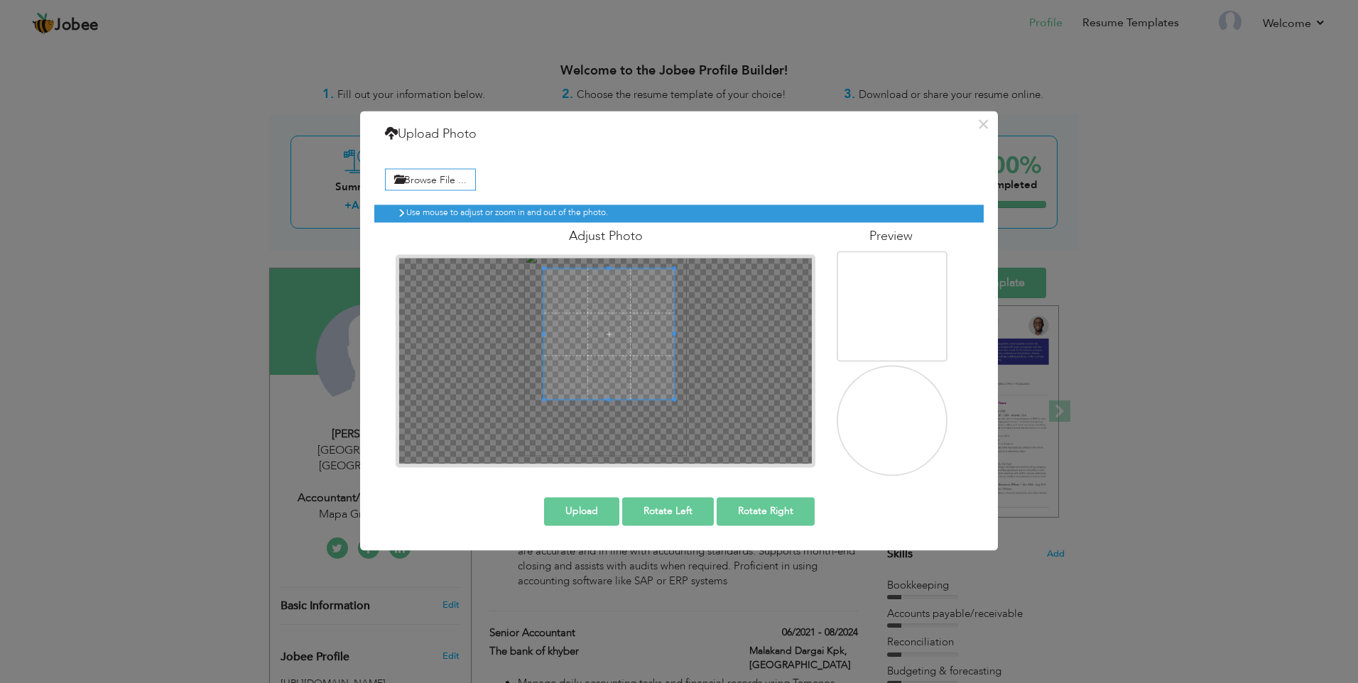
click at [622, 297] on span at bounding box center [609, 334] width 130 height 130
click at [591, 501] on button "Upload" at bounding box center [581, 512] width 75 height 28
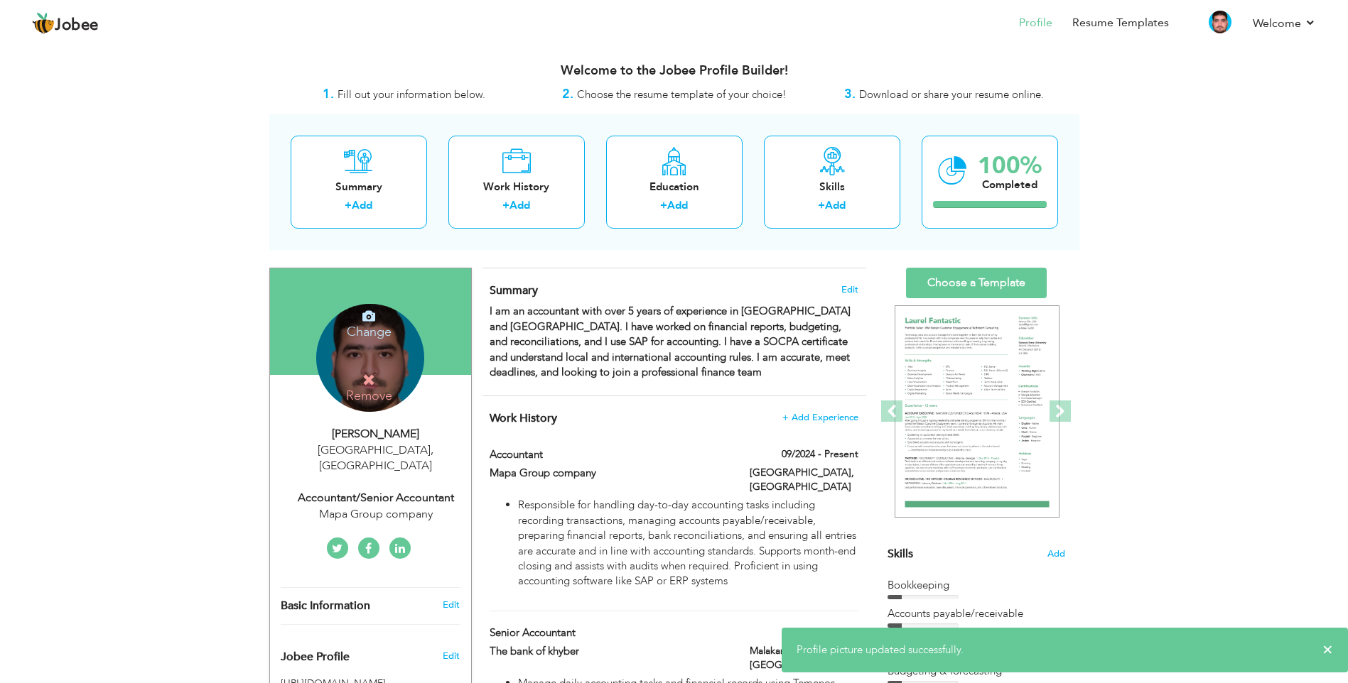
click at [389, 367] on div "Change Remove" at bounding box center [370, 358] width 108 height 108
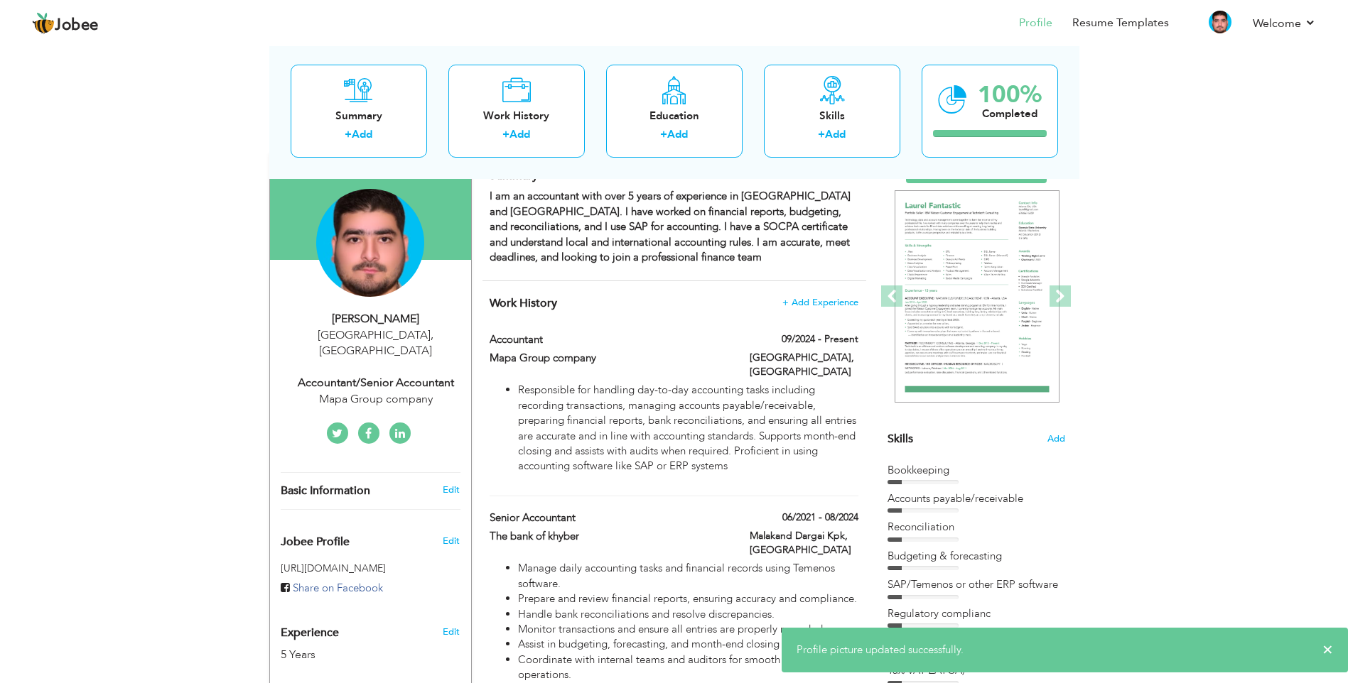
scroll to position [142, 0]
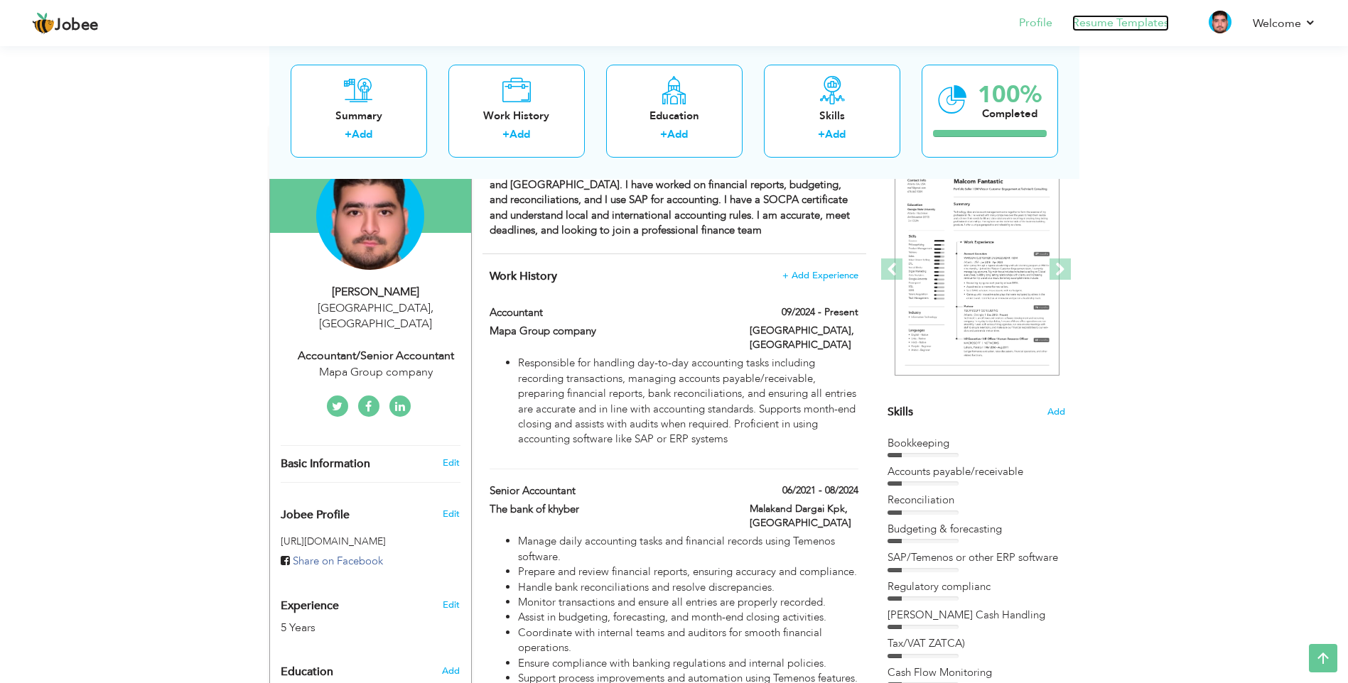
click at [1162, 23] on link "Resume Templates" at bounding box center [1120, 23] width 97 height 16
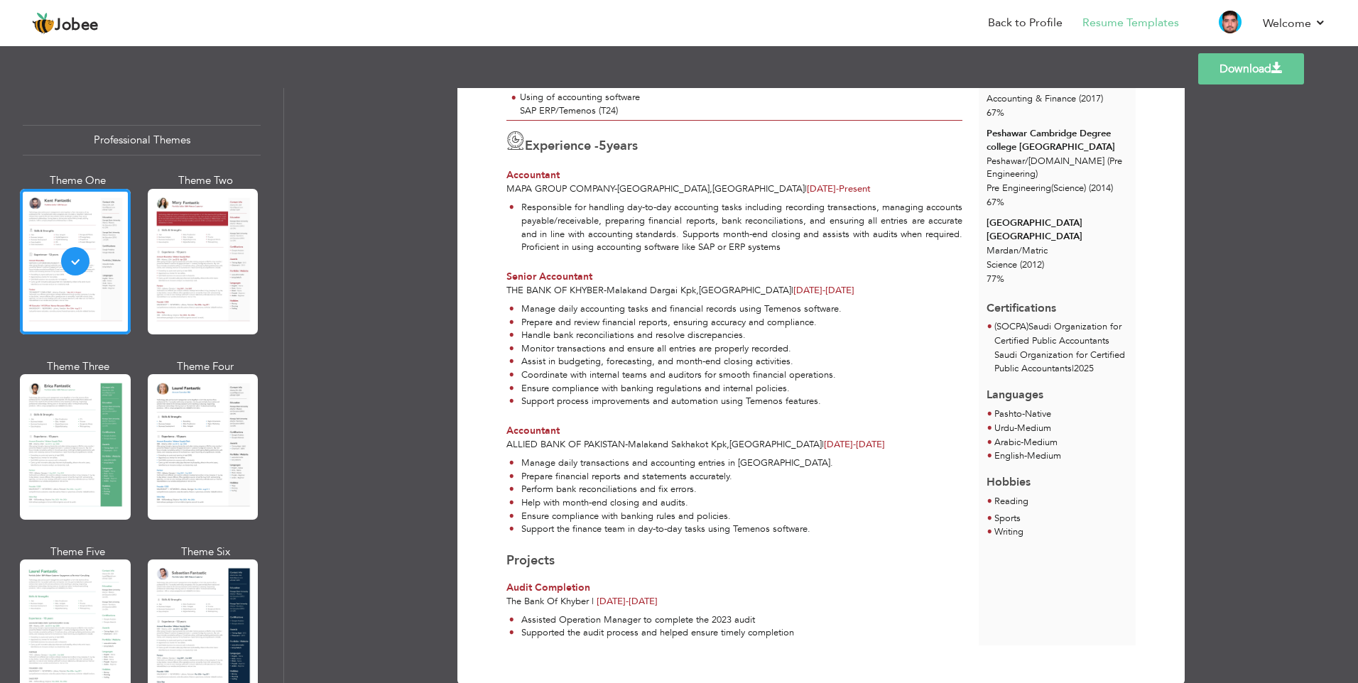
scroll to position [323, 0]
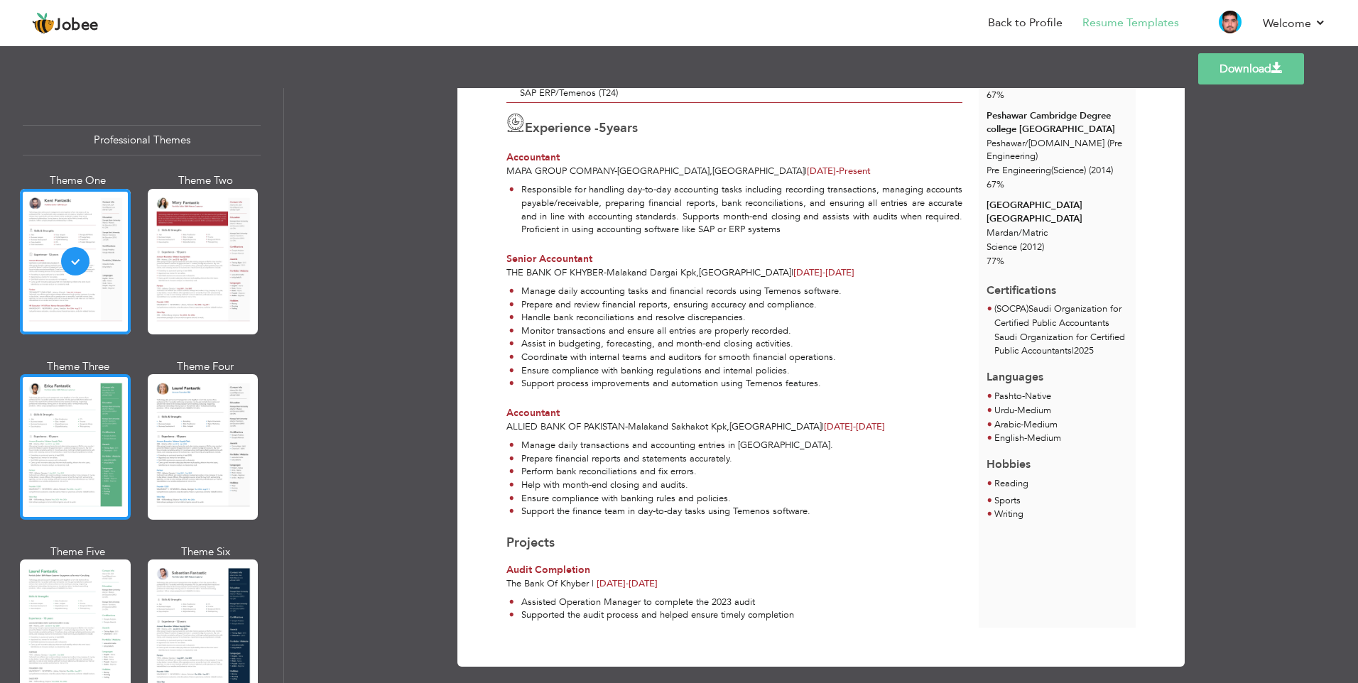
click at [83, 415] on div at bounding box center [75, 447] width 111 height 146
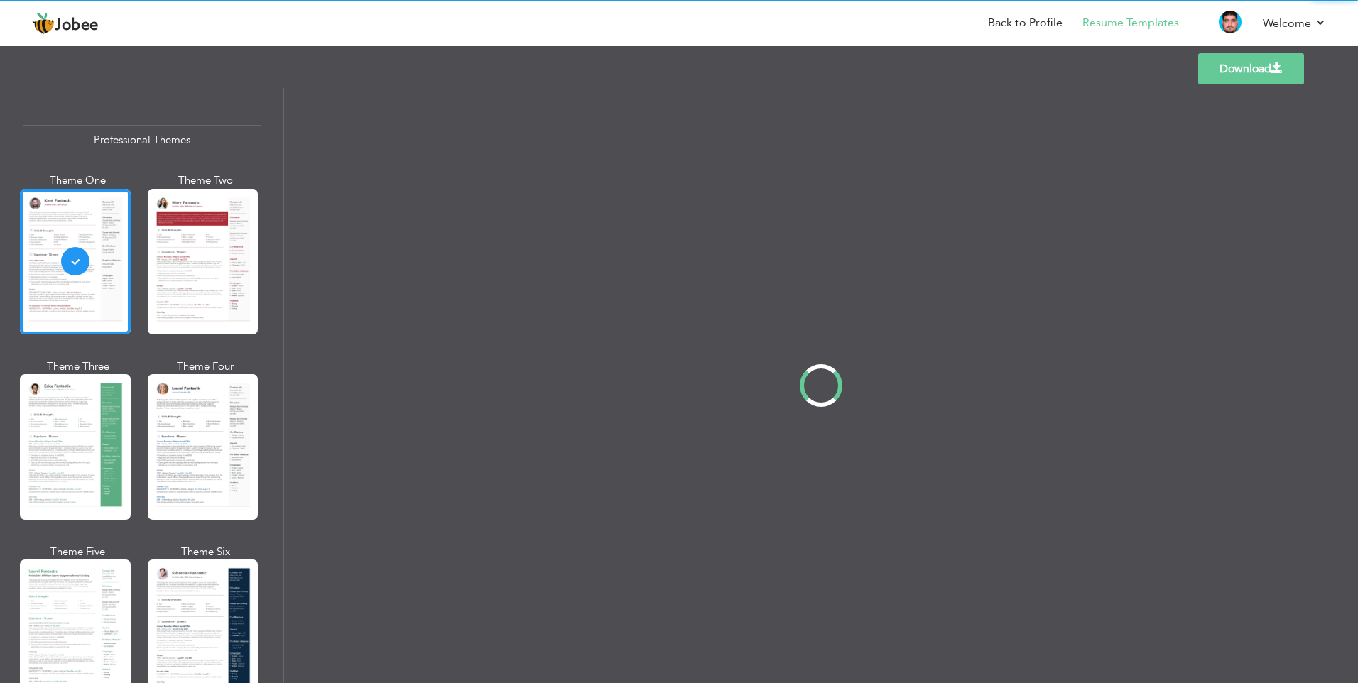
scroll to position [0, 0]
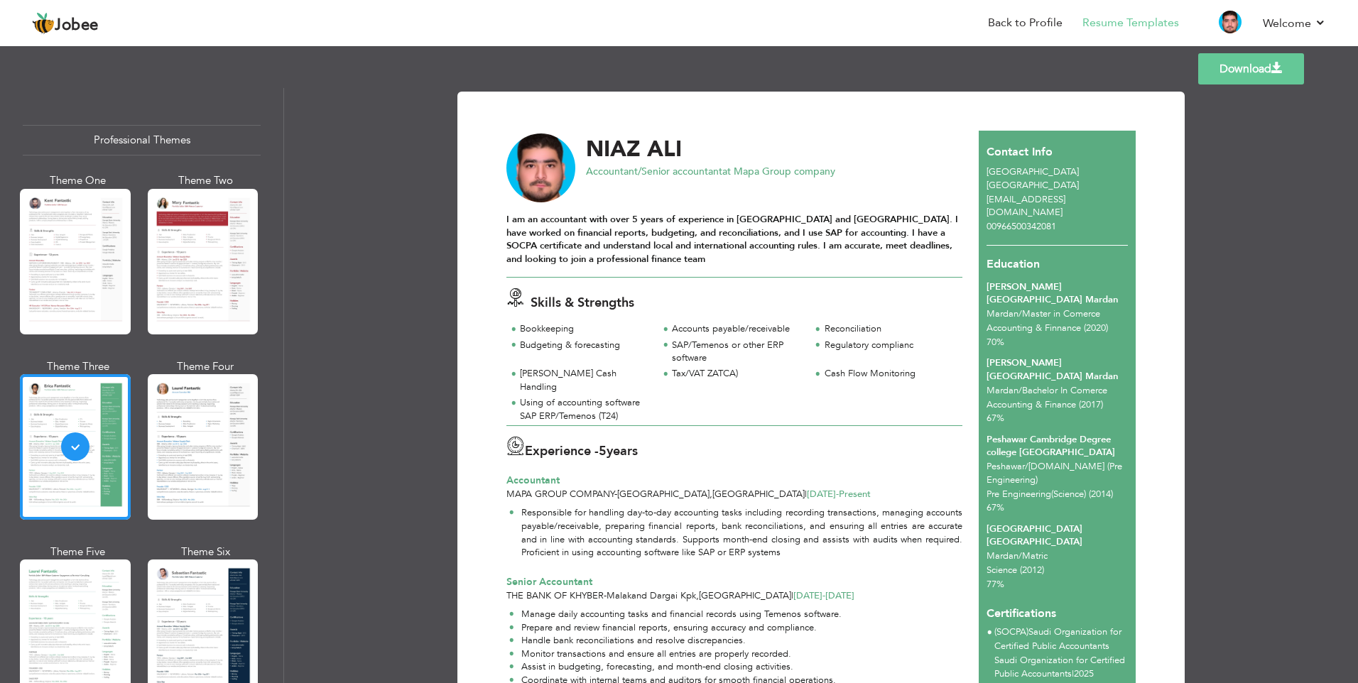
click at [215, 403] on div at bounding box center [203, 447] width 111 height 146
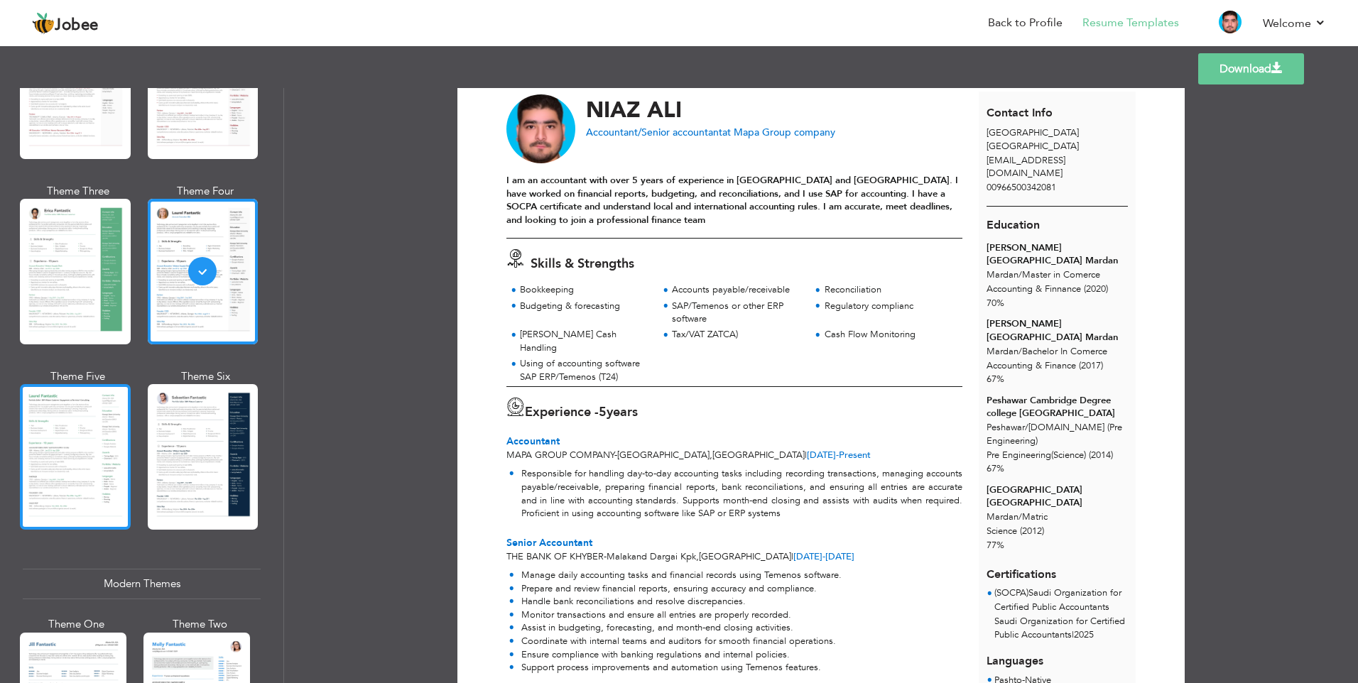
scroll to position [213, 0]
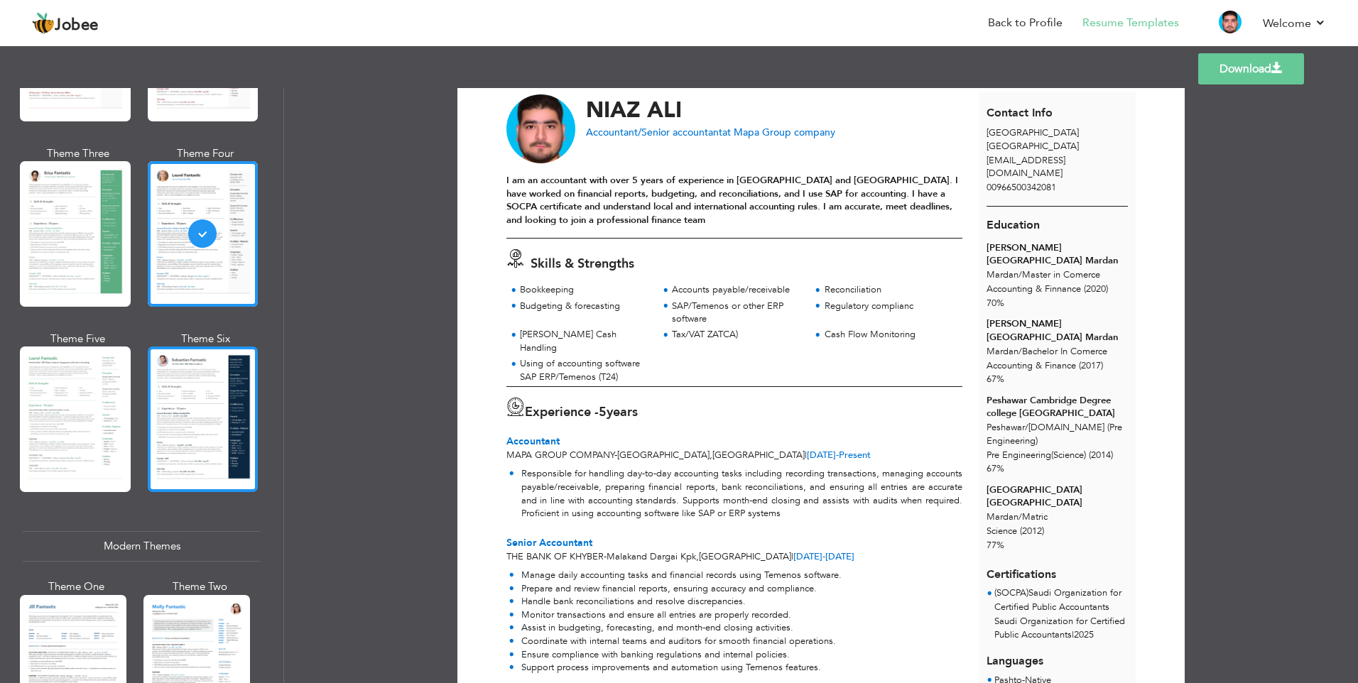
click at [156, 389] on div at bounding box center [203, 420] width 111 height 146
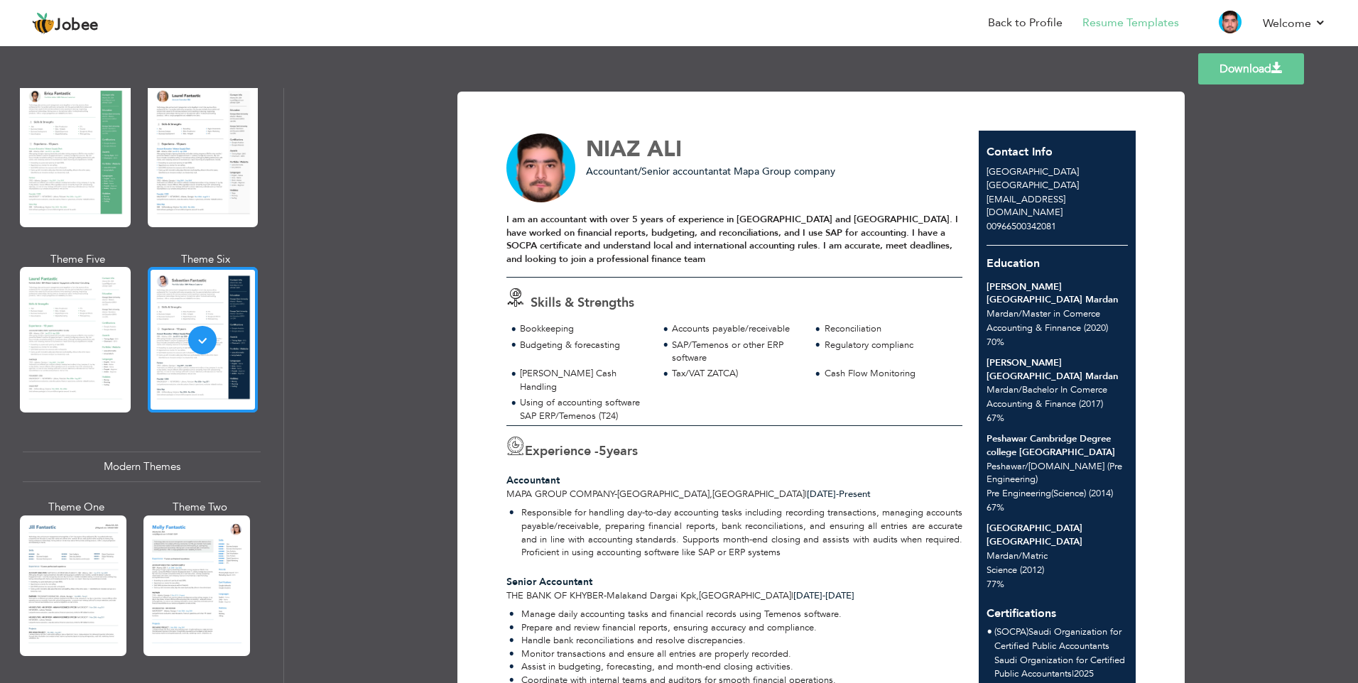
scroll to position [426, 0]
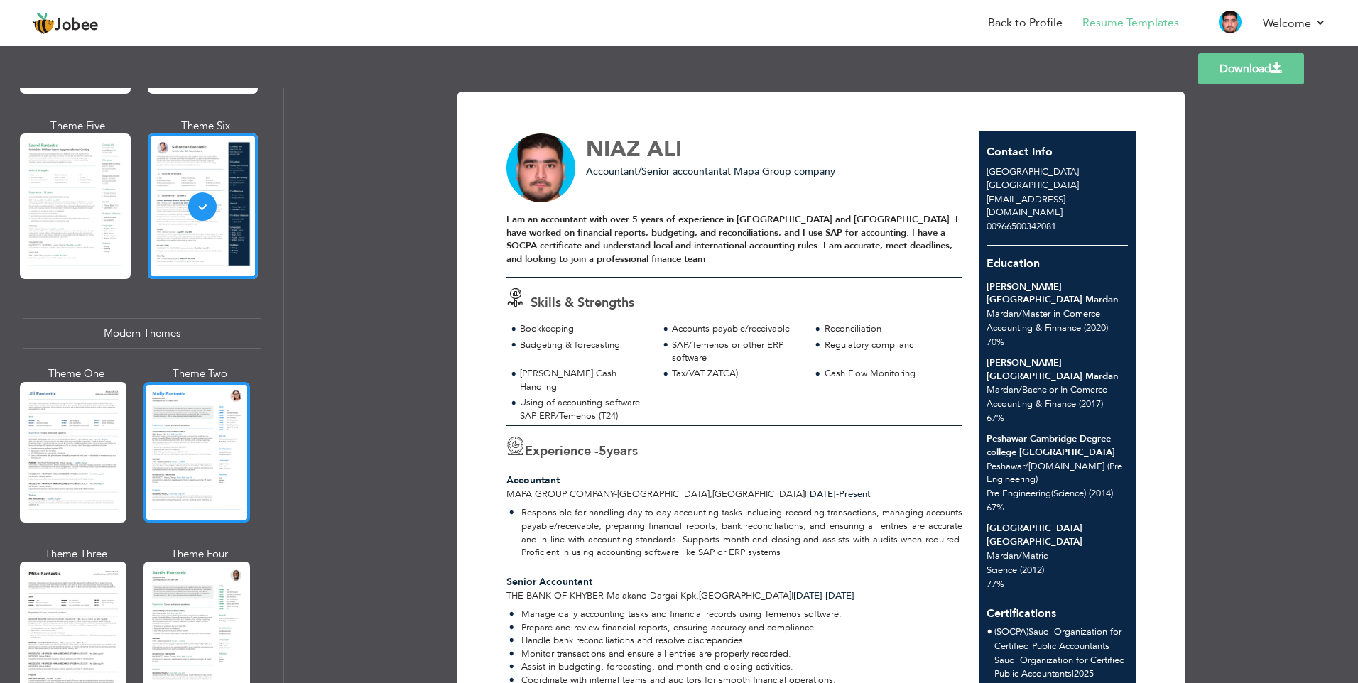
click at [180, 448] on div at bounding box center [196, 452] width 107 height 141
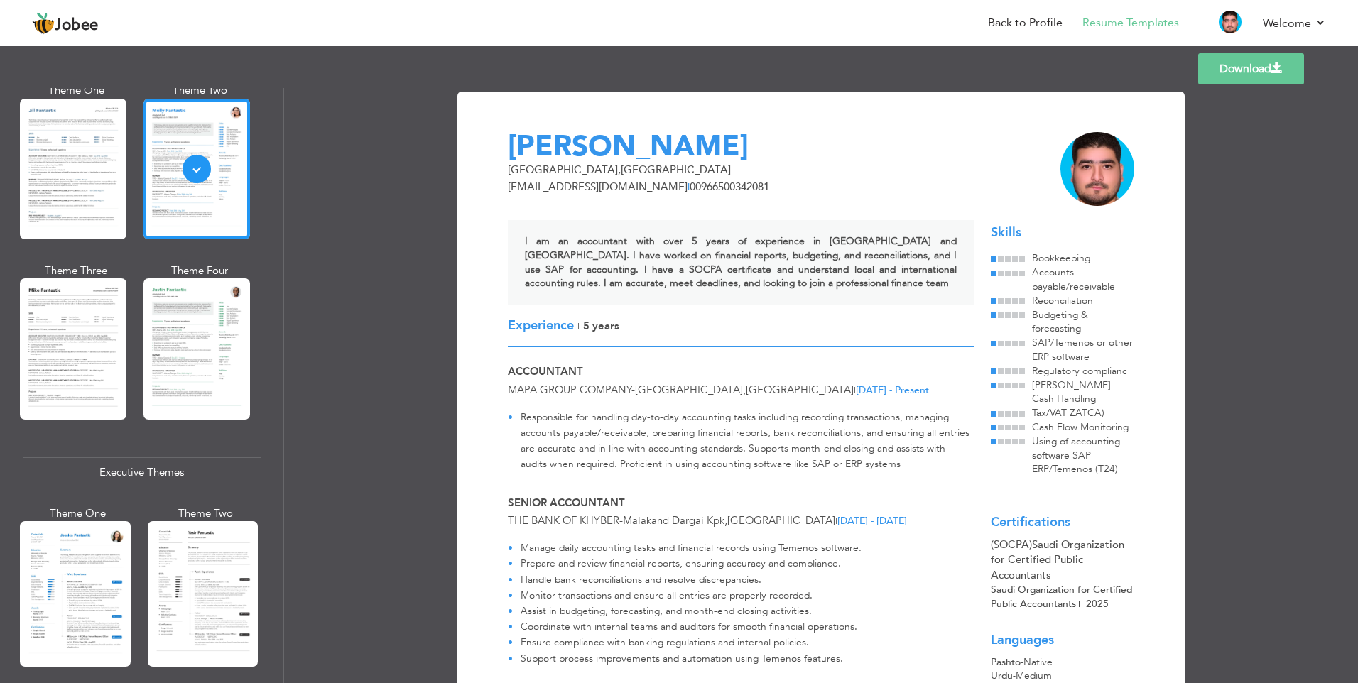
scroll to position [710, 0]
click at [185, 354] on div at bounding box center [196, 348] width 107 height 141
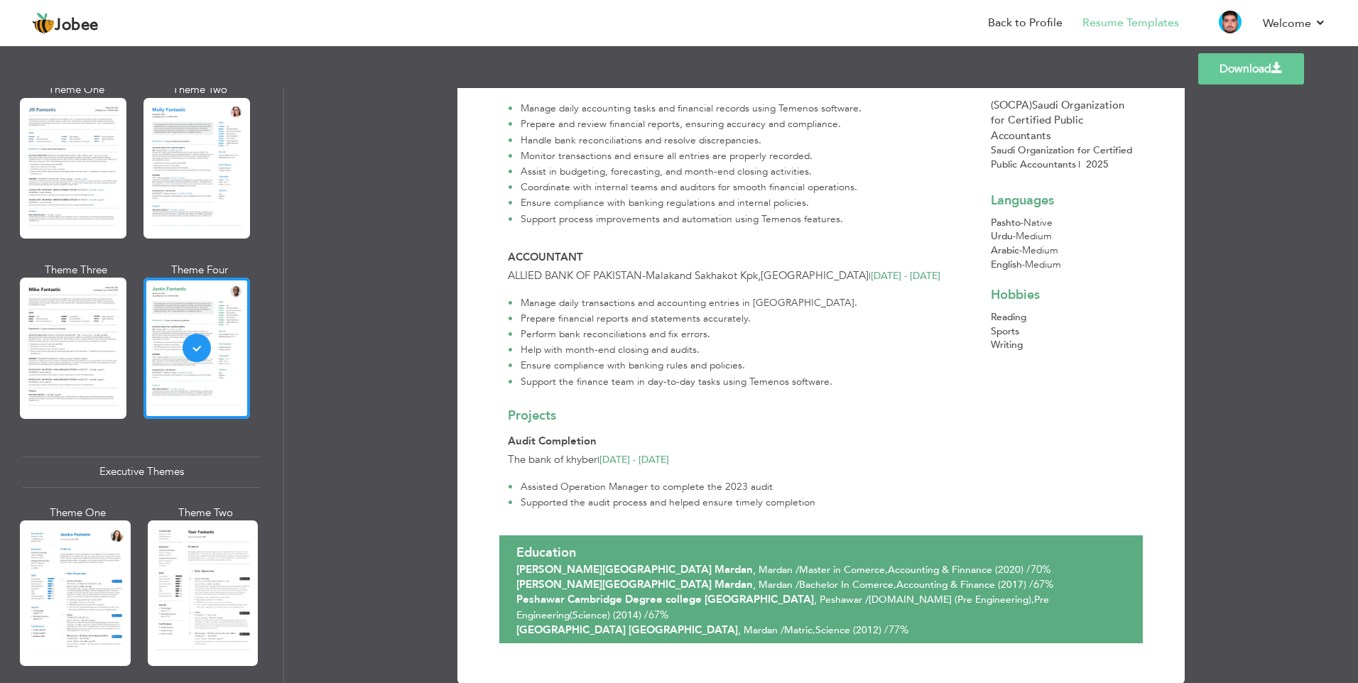
scroll to position [455, 0]
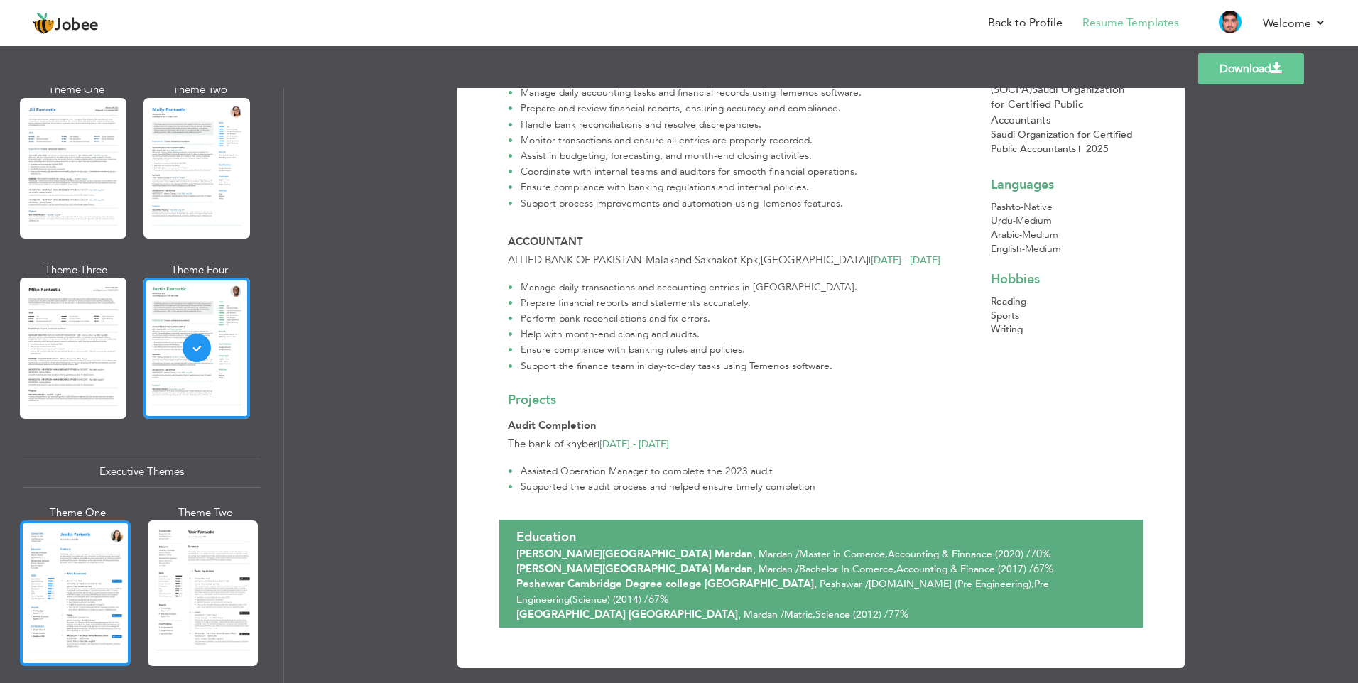
click at [86, 549] on div at bounding box center [75, 594] width 111 height 146
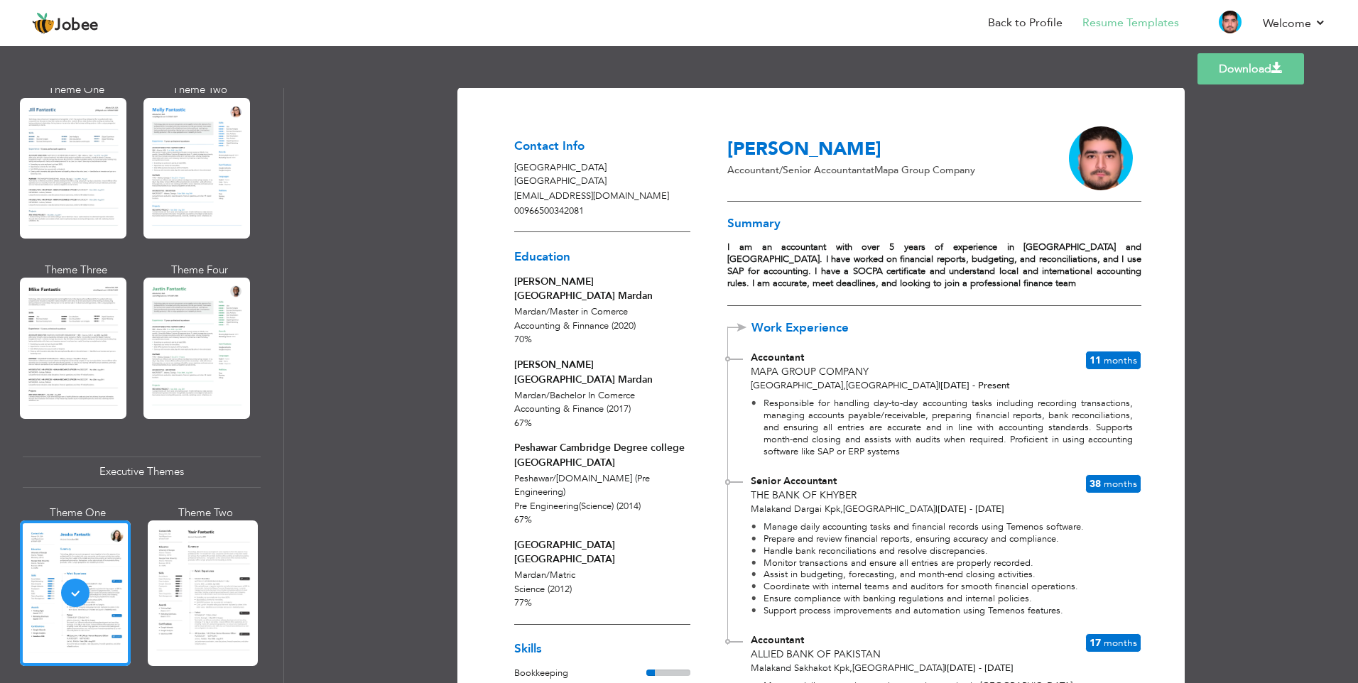
scroll to position [0, 0]
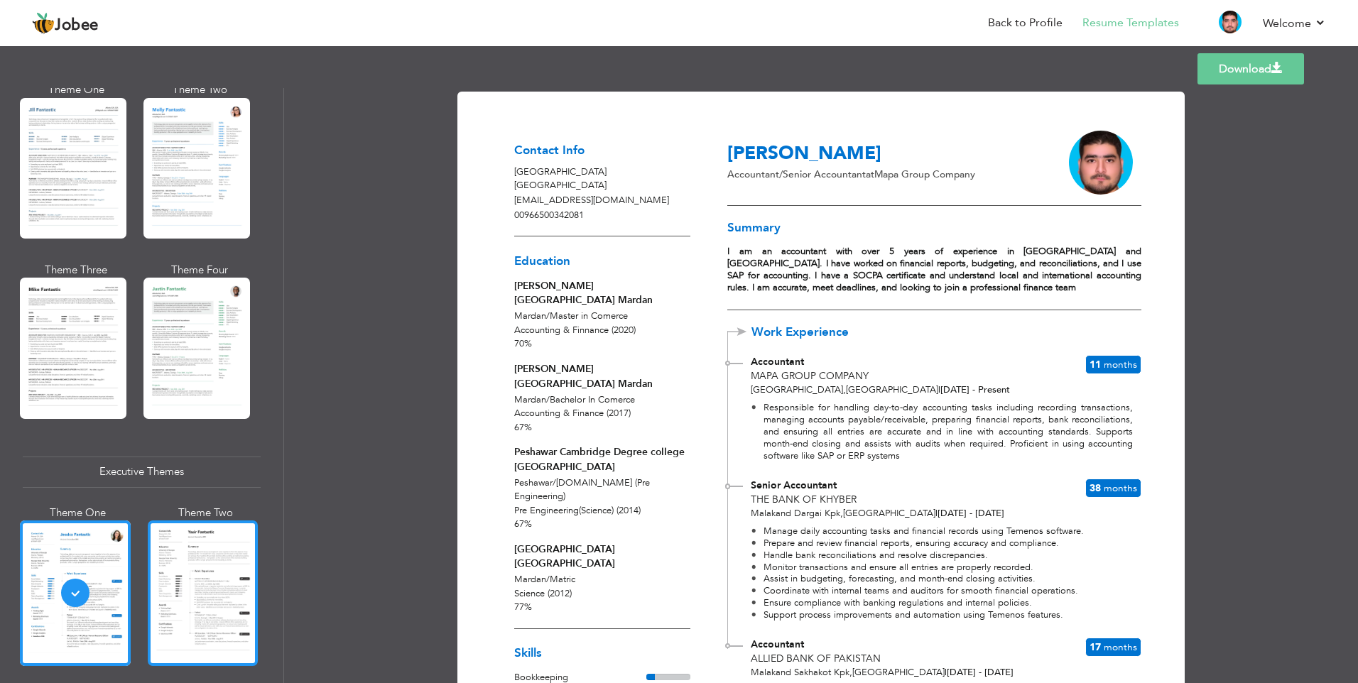
click at [210, 574] on div at bounding box center [203, 594] width 111 height 146
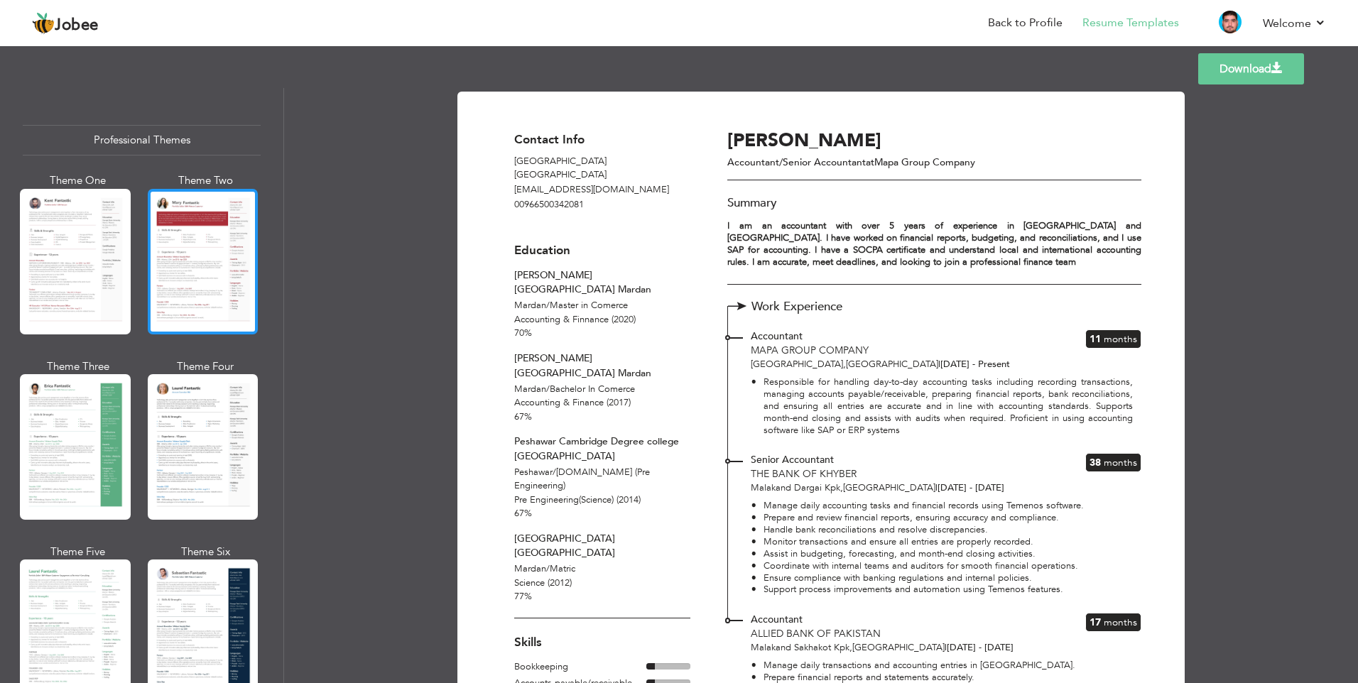
click at [210, 292] on div at bounding box center [203, 262] width 111 height 146
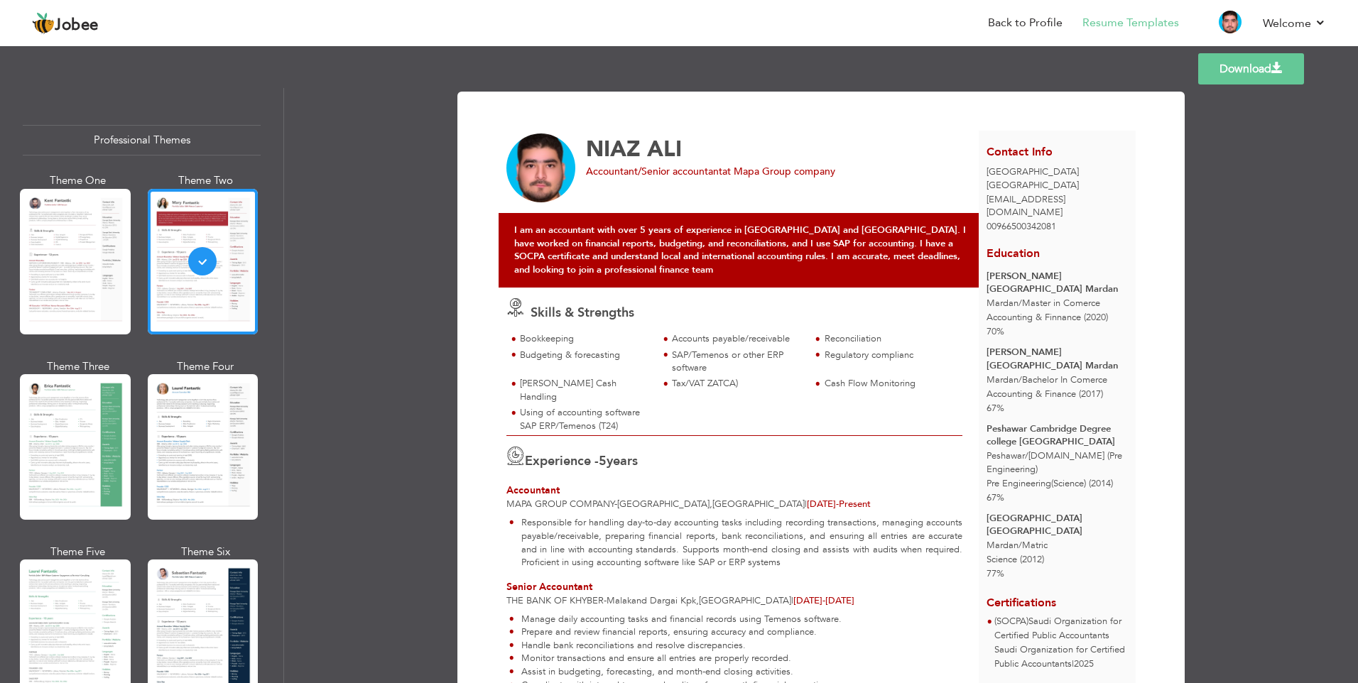
scroll to position [284, 0]
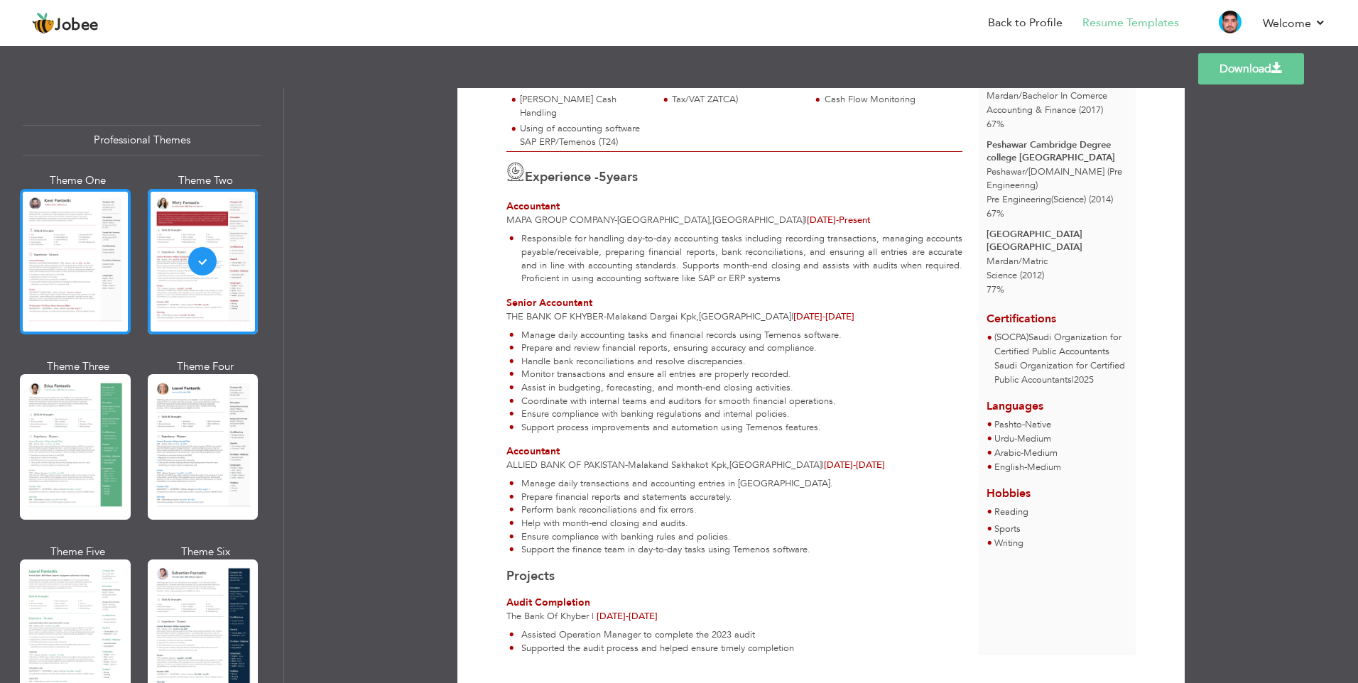
click at [63, 288] on div at bounding box center [75, 262] width 111 height 146
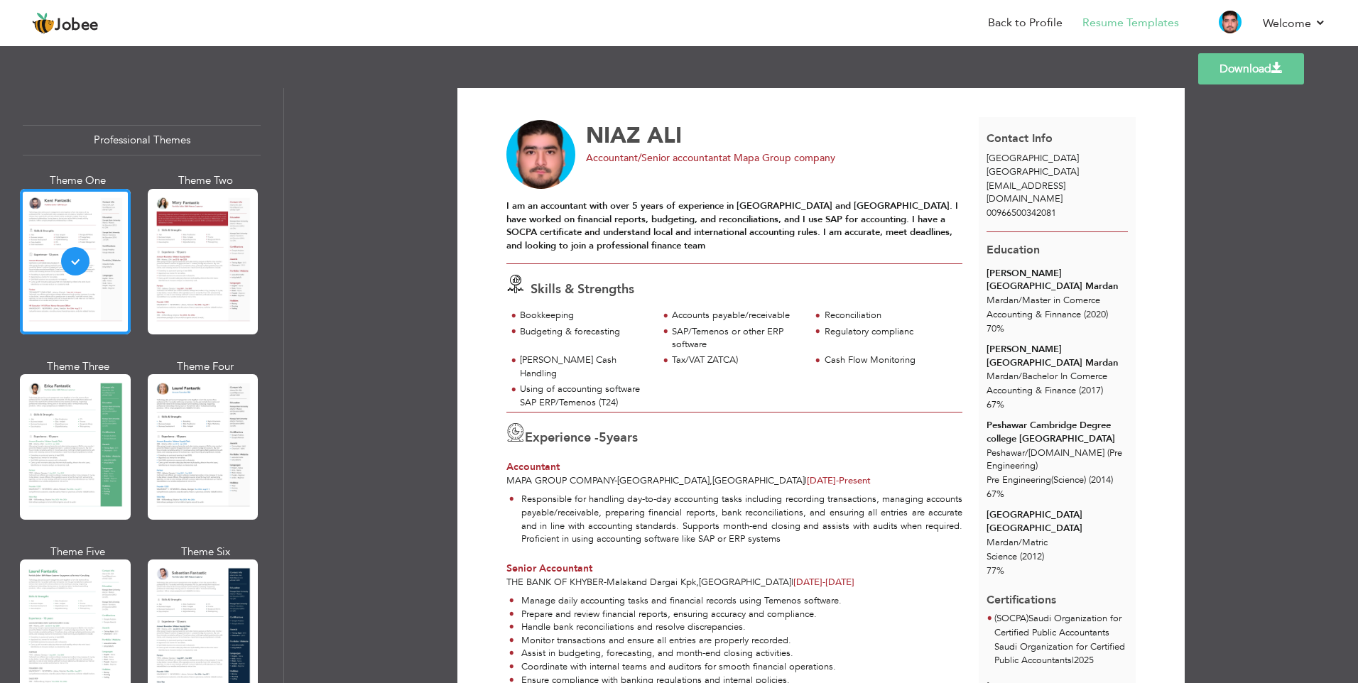
scroll to position [0, 0]
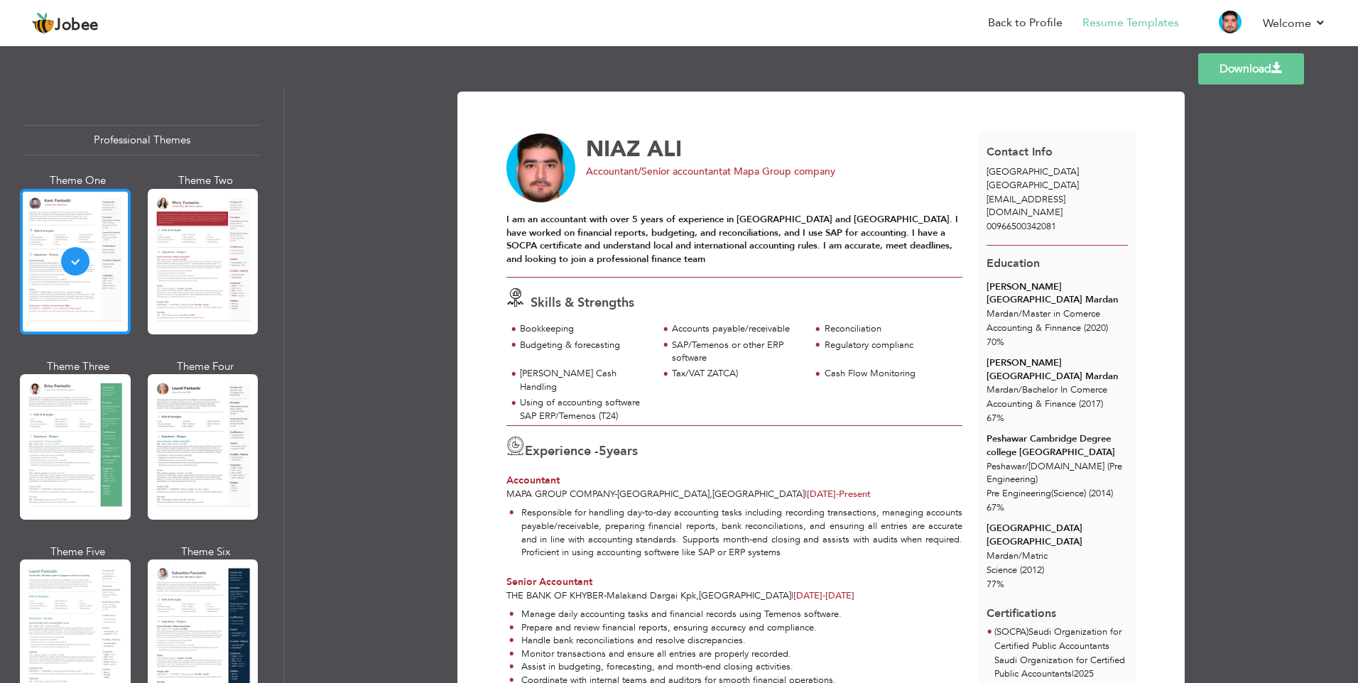
click at [68, 232] on div at bounding box center [75, 262] width 111 height 146
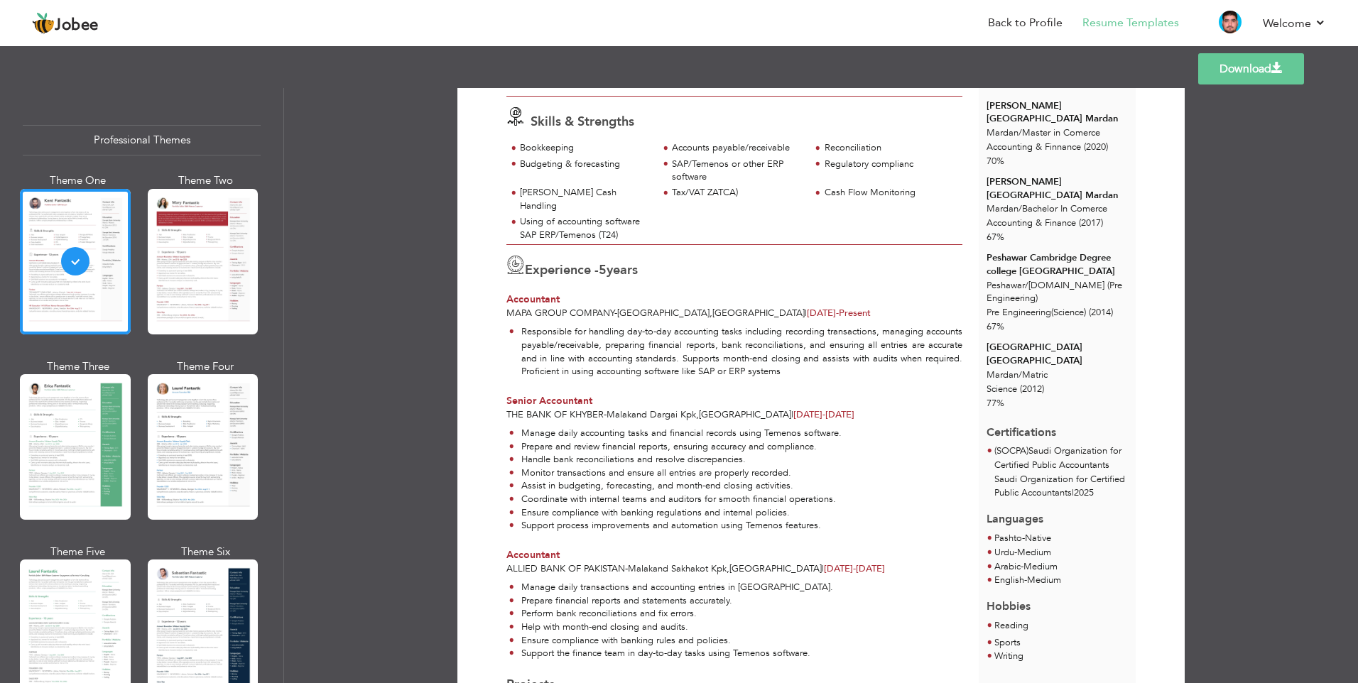
scroll to position [110, 0]
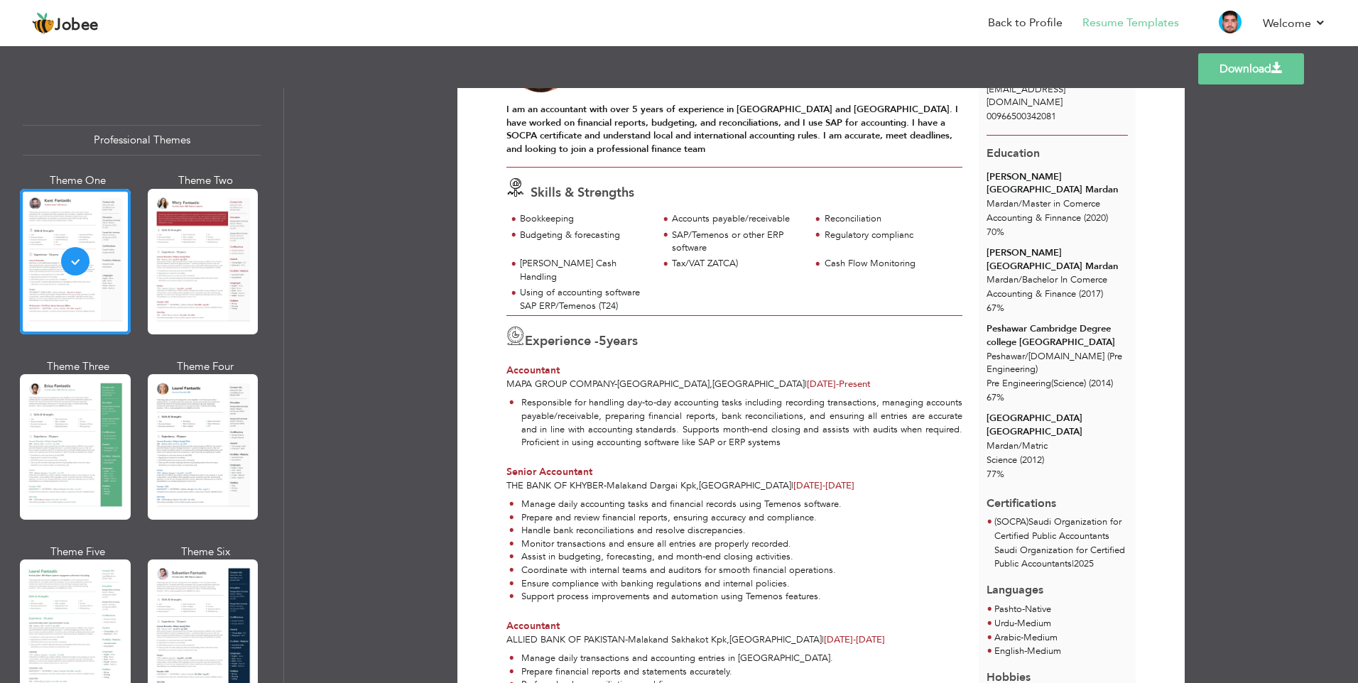
click at [1226, 72] on link "Download" at bounding box center [1251, 68] width 106 height 31
